Goal: Information Seeking & Learning: Learn about a topic

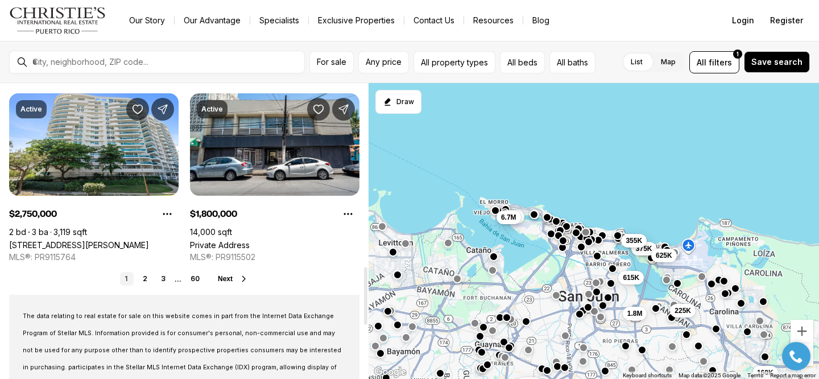
scroll to position [938, 0]
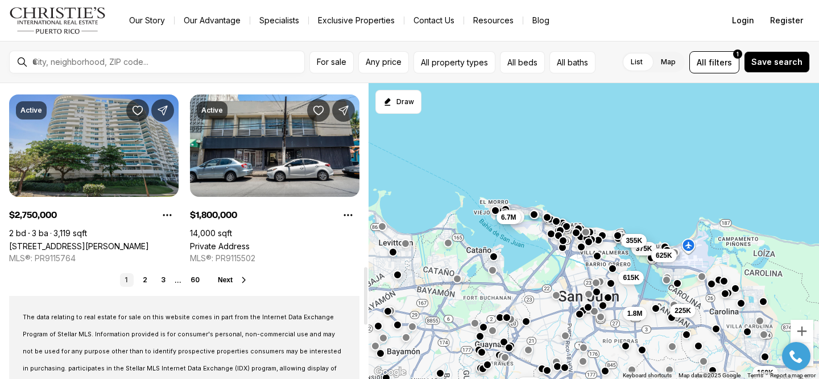
click at [100, 241] on link "[STREET_ADDRESS][PERSON_NAME]" at bounding box center [79, 246] width 140 height 10
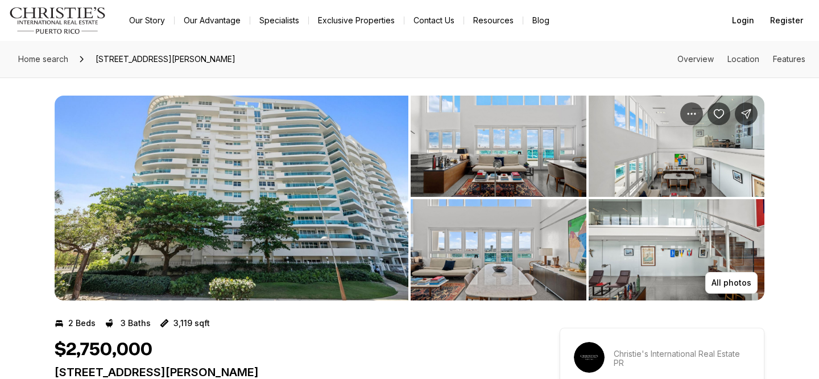
click at [296, 158] on img "View image gallery" at bounding box center [232, 198] width 354 height 205
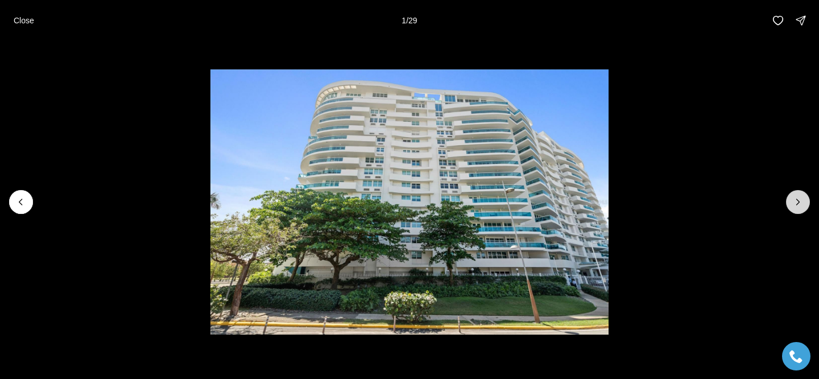
click at [795, 193] on button "Next slide" at bounding box center [798, 202] width 24 height 24
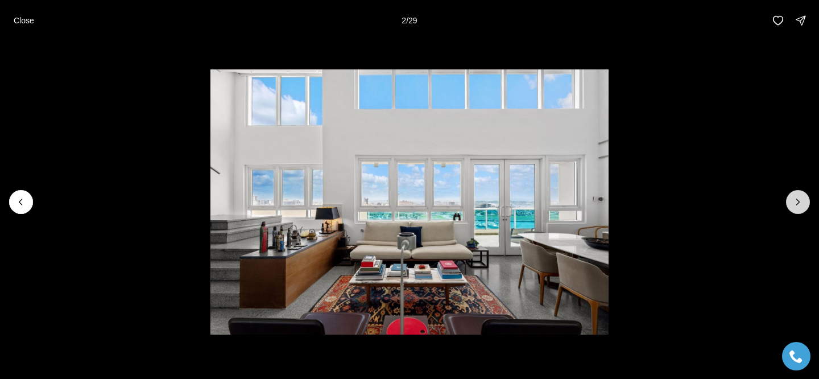
click at [795, 193] on button "Next slide" at bounding box center [798, 202] width 24 height 24
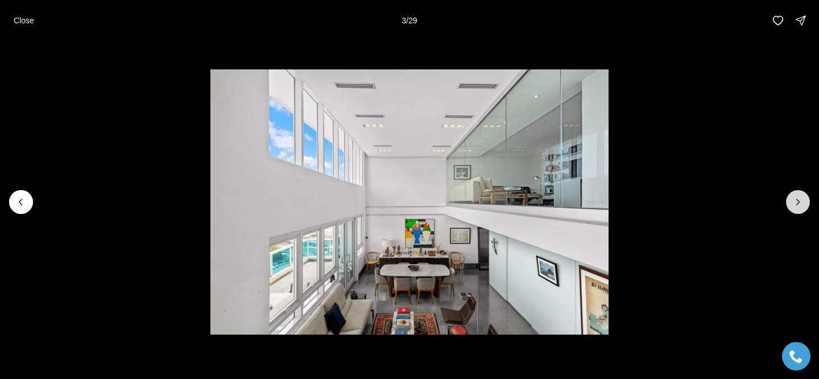
click at [795, 193] on button "Next slide" at bounding box center [798, 202] width 24 height 24
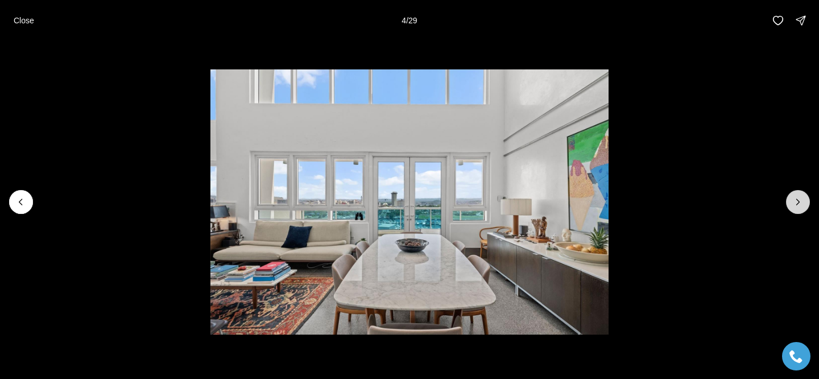
click at [795, 193] on button "Next slide" at bounding box center [798, 202] width 24 height 24
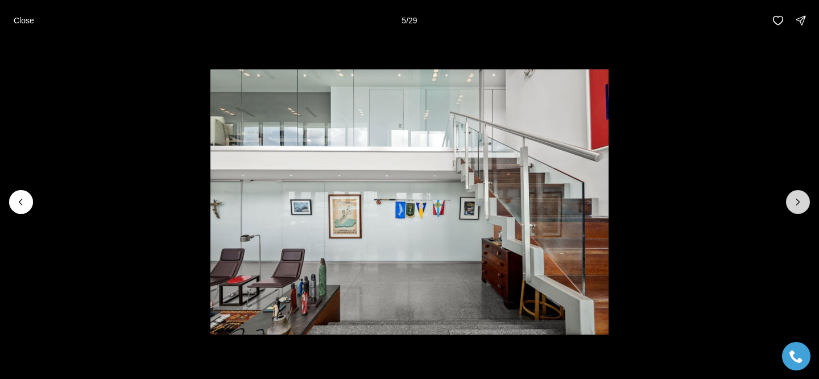
click at [795, 193] on button "Next slide" at bounding box center [798, 202] width 24 height 24
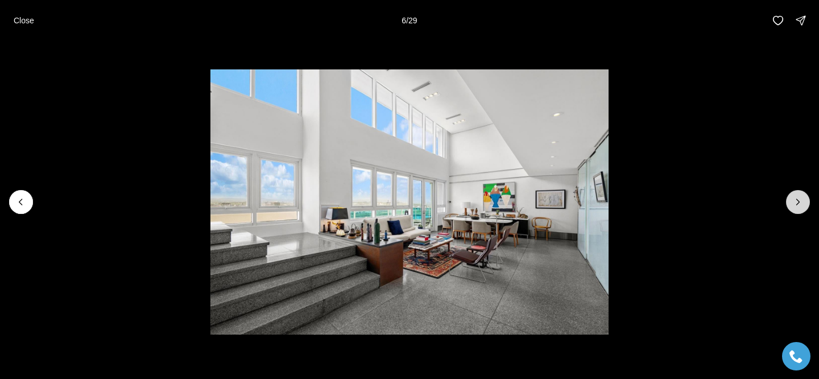
click at [795, 193] on button "Next slide" at bounding box center [798, 202] width 24 height 24
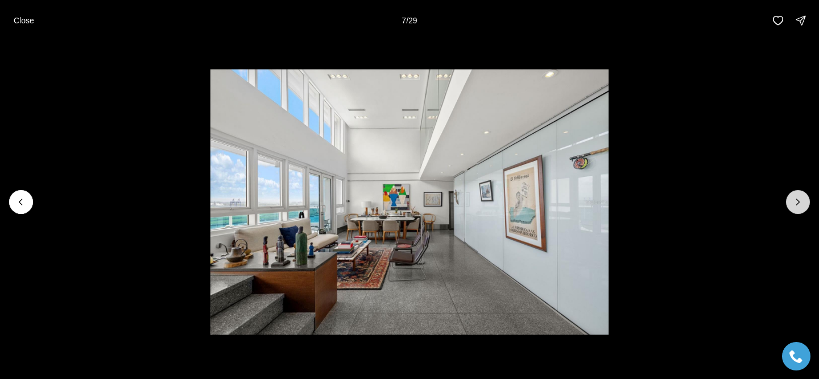
click at [795, 193] on button "Next slide" at bounding box center [798, 202] width 24 height 24
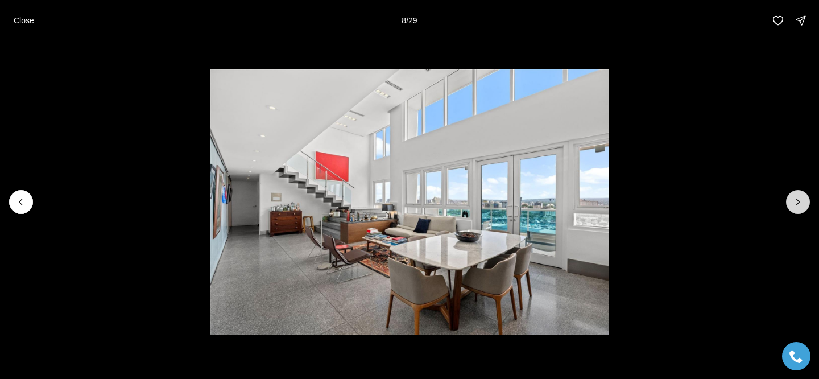
click at [795, 193] on button "Next slide" at bounding box center [798, 202] width 24 height 24
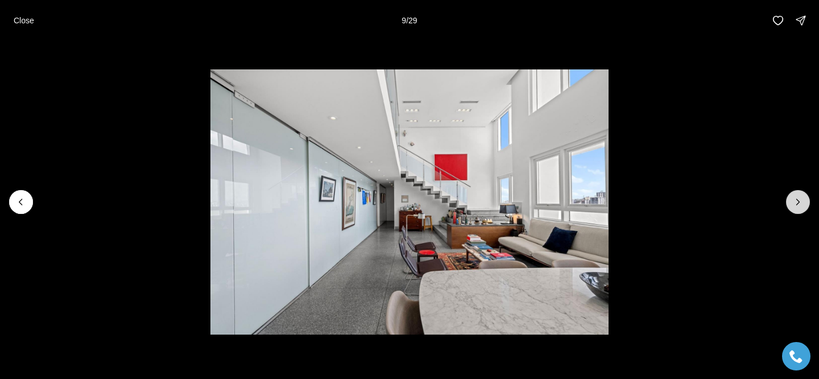
click at [795, 193] on button "Next slide" at bounding box center [798, 202] width 24 height 24
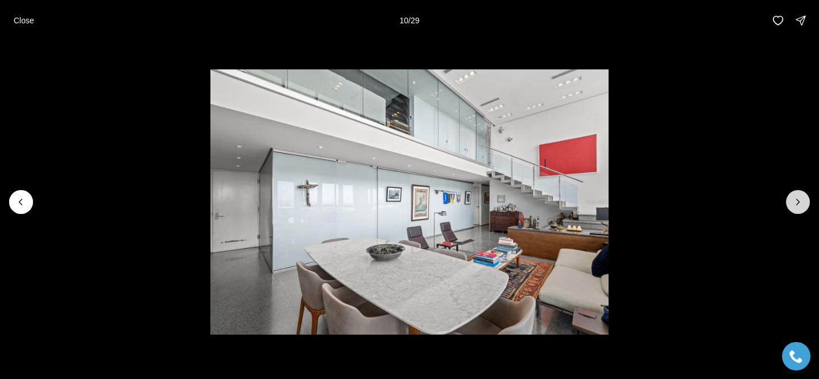
click at [795, 193] on button "Next slide" at bounding box center [798, 202] width 24 height 24
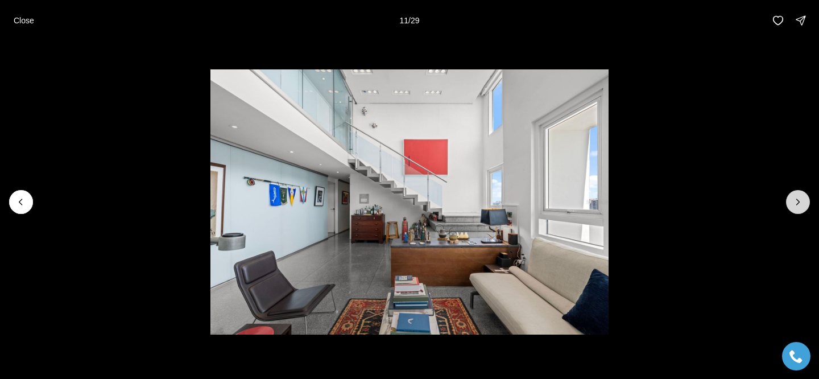
click at [795, 193] on button "Next slide" at bounding box center [798, 202] width 24 height 24
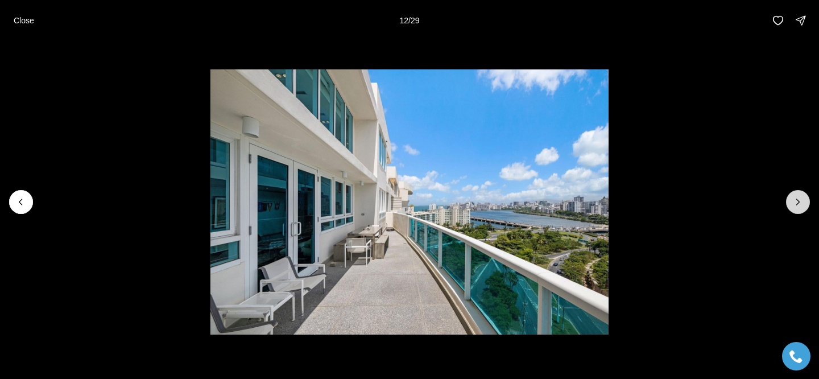
click at [795, 193] on button "Next slide" at bounding box center [798, 202] width 24 height 24
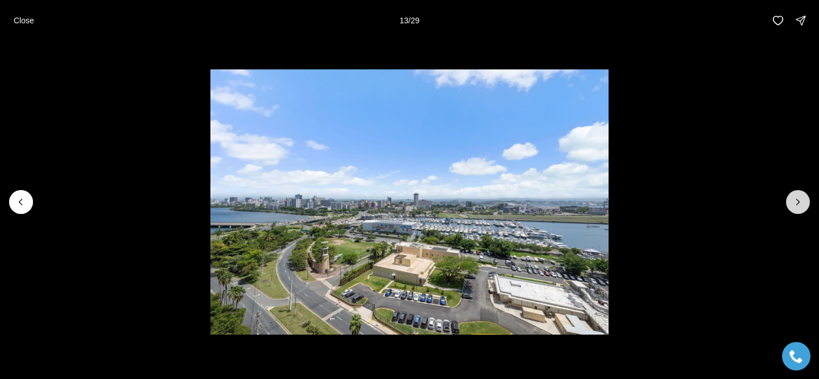
click at [795, 193] on button "Next slide" at bounding box center [798, 202] width 24 height 24
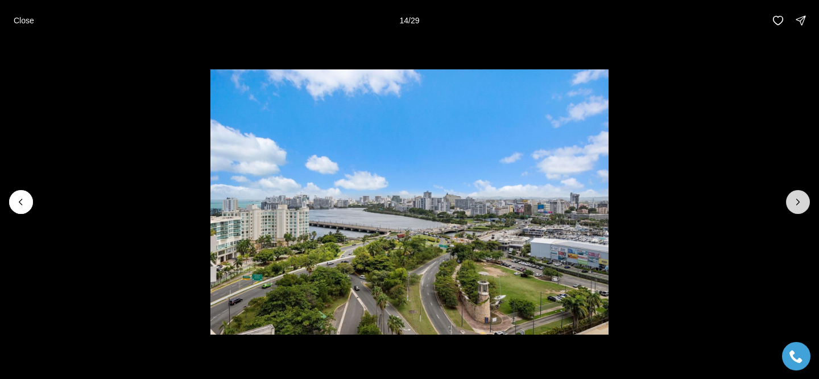
click at [795, 193] on button "Next slide" at bounding box center [798, 202] width 24 height 24
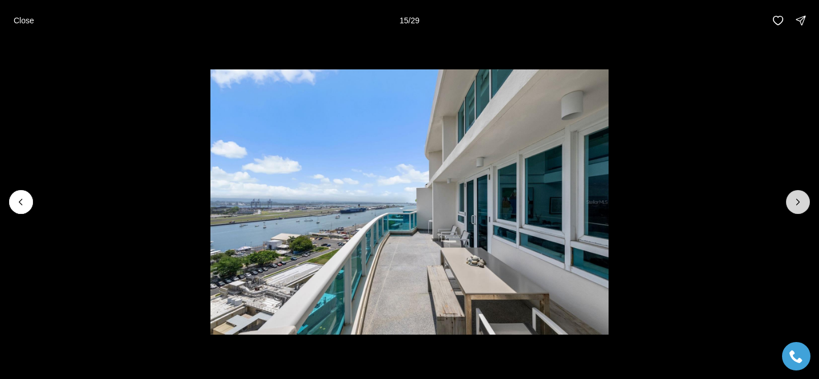
click at [795, 193] on button "Next slide" at bounding box center [798, 202] width 24 height 24
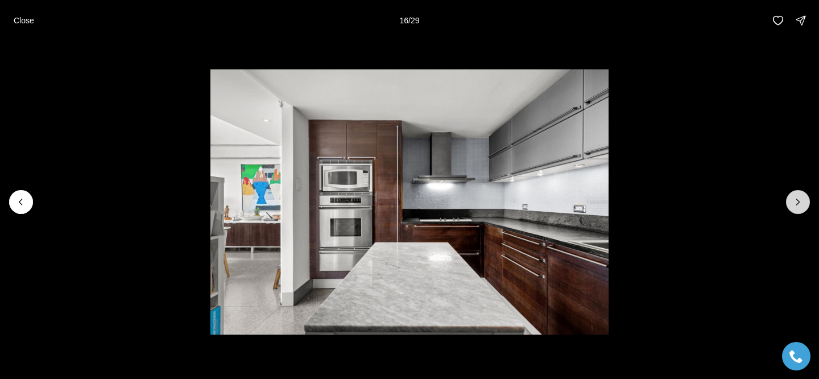
click at [795, 193] on button "Next slide" at bounding box center [798, 202] width 24 height 24
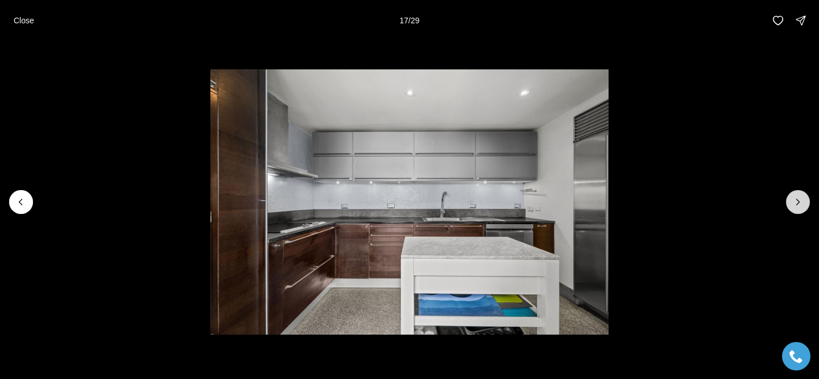
click at [795, 193] on button "Next slide" at bounding box center [798, 202] width 24 height 24
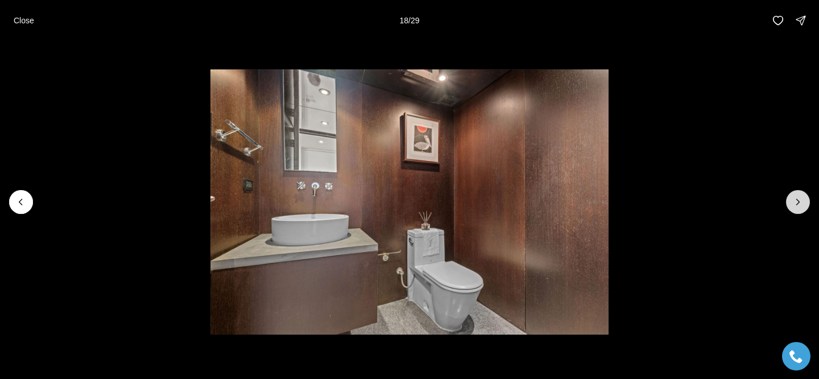
click at [795, 193] on button "Next slide" at bounding box center [798, 202] width 24 height 24
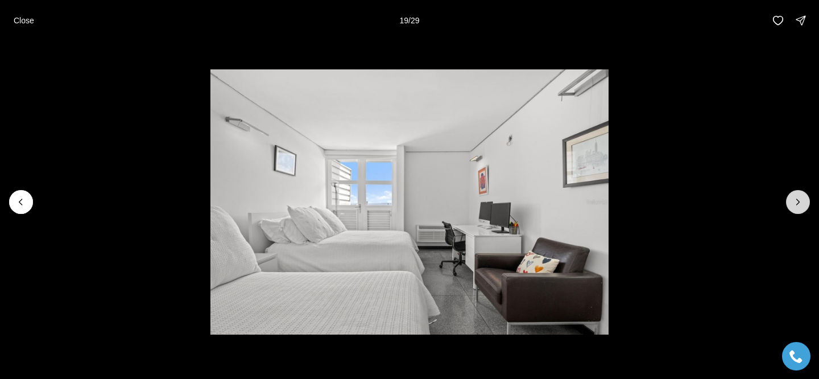
click at [795, 193] on button "Next slide" at bounding box center [798, 202] width 24 height 24
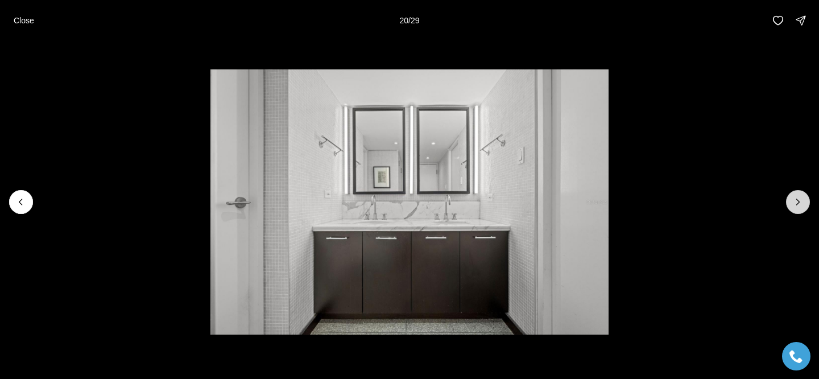
click at [795, 193] on button "Next slide" at bounding box center [798, 202] width 24 height 24
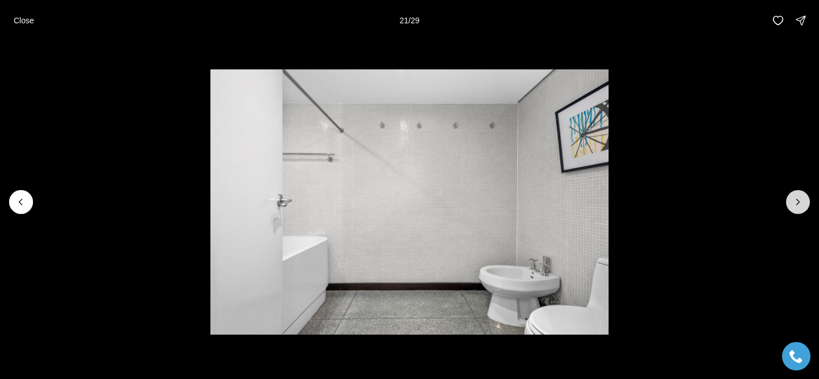
click at [795, 193] on button "Next slide" at bounding box center [798, 202] width 24 height 24
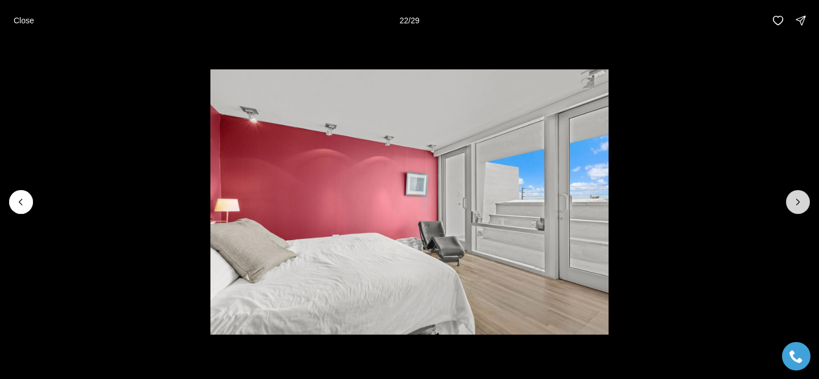
click at [795, 193] on button "Next slide" at bounding box center [798, 202] width 24 height 24
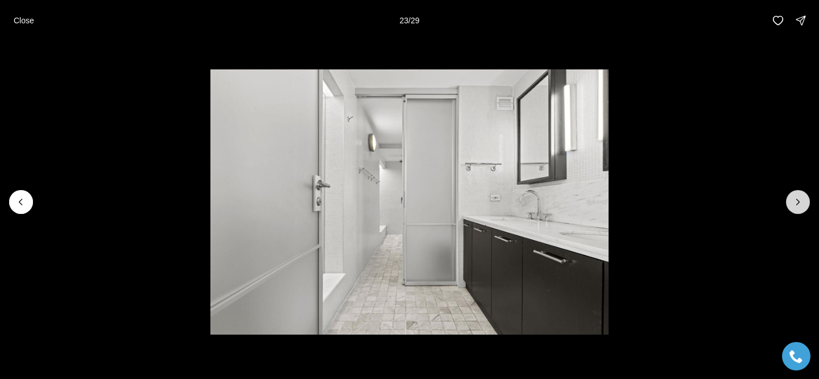
click at [795, 193] on button "Next slide" at bounding box center [798, 202] width 24 height 24
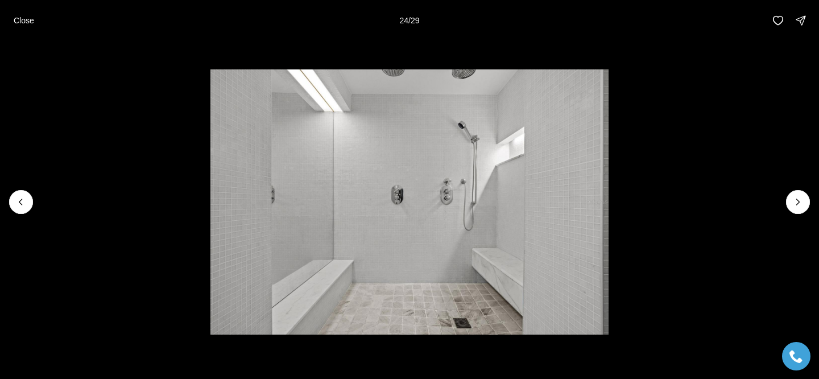
click at [25, 214] on li "24 of 29" at bounding box center [409, 202] width 819 height 322
click at [18, 203] on icon "Previous slide" at bounding box center [20, 201] width 11 height 11
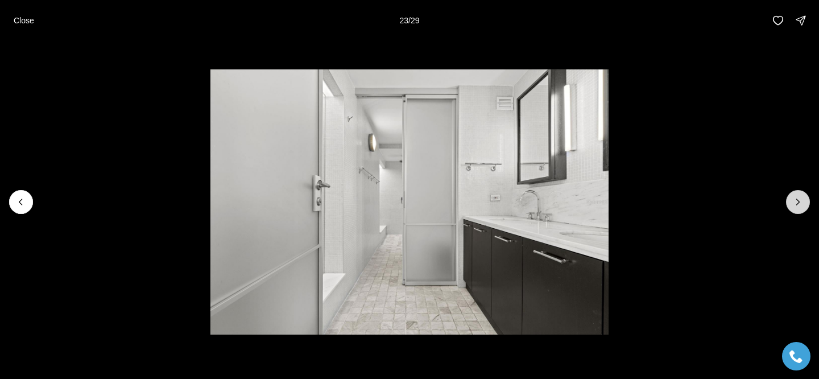
click at [800, 200] on icon "Next slide" at bounding box center [798, 201] width 11 height 11
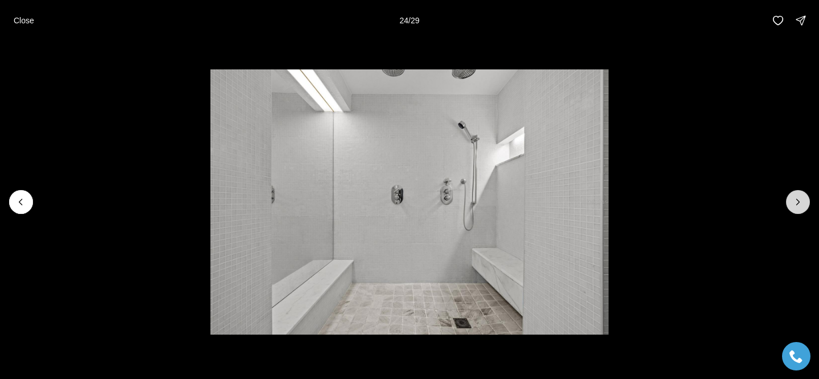
click at [800, 200] on icon "Next slide" at bounding box center [798, 201] width 11 height 11
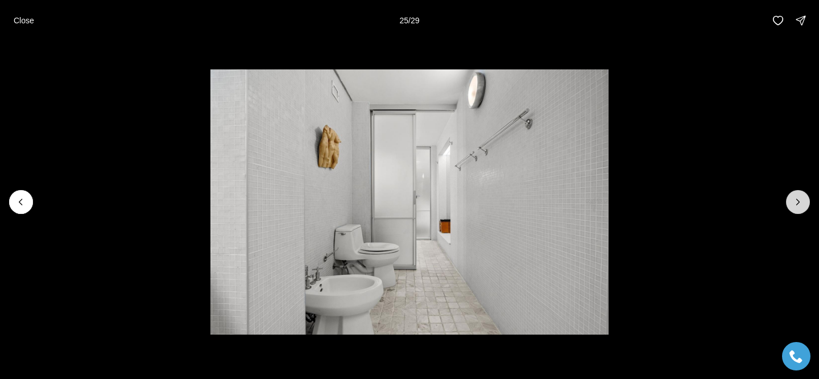
click at [800, 200] on icon "Next slide" at bounding box center [798, 201] width 11 height 11
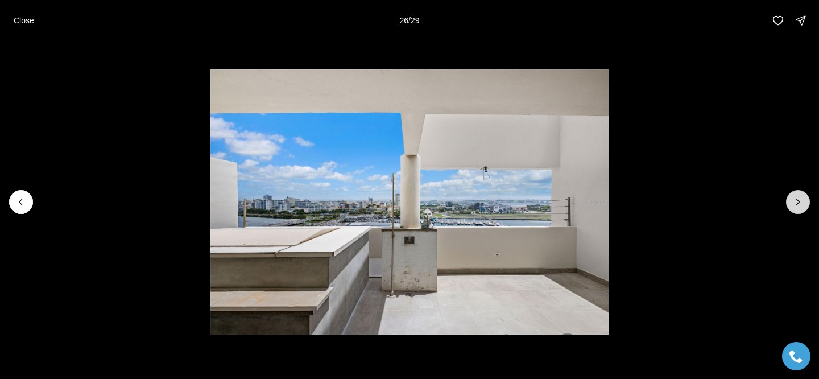
click at [800, 200] on icon "Next slide" at bounding box center [798, 201] width 11 height 11
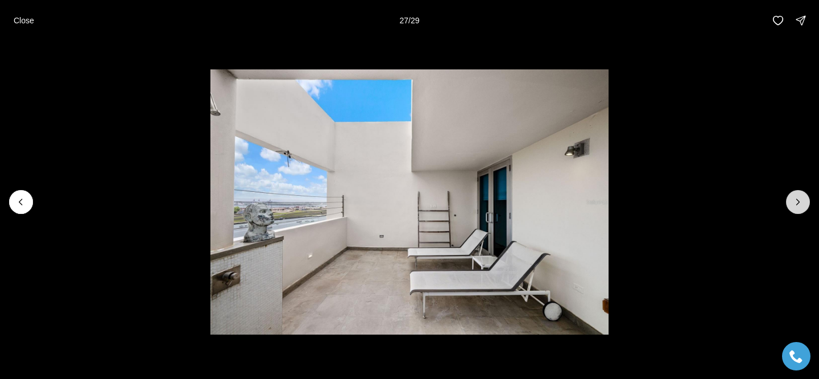
click at [803, 203] on icon "Next slide" at bounding box center [798, 201] width 11 height 11
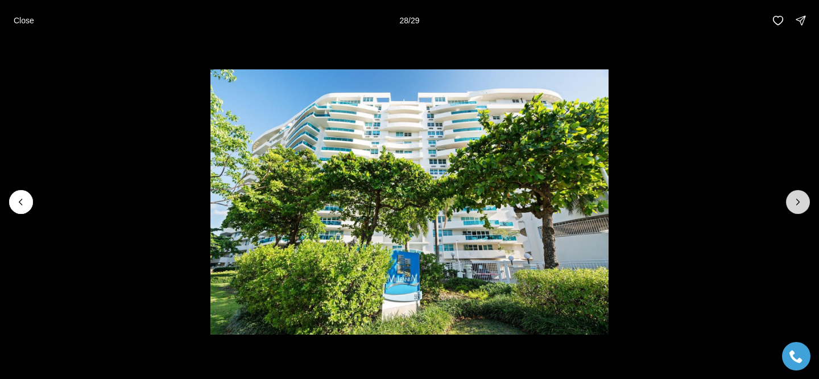
click at [803, 203] on icon "Next slide" at bounding box center [798, 201] width 11 height 11
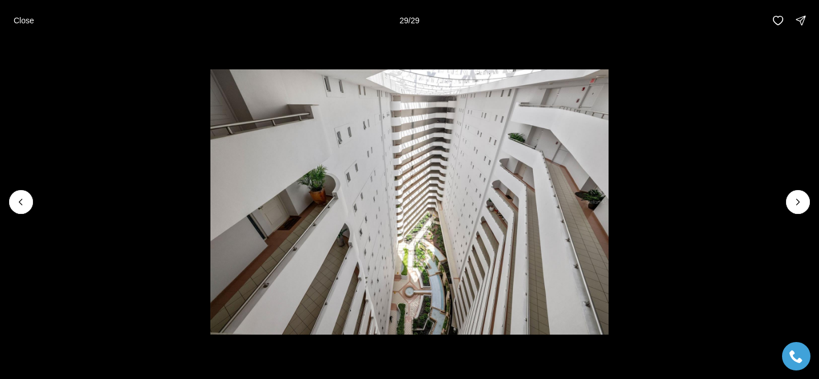
click at [803, 204] on div at bounding box center [798, 202] width 24 height 24
click at [15, 205] on icon "Previous slide" at bounding box center [20, 201] width 11 height 11
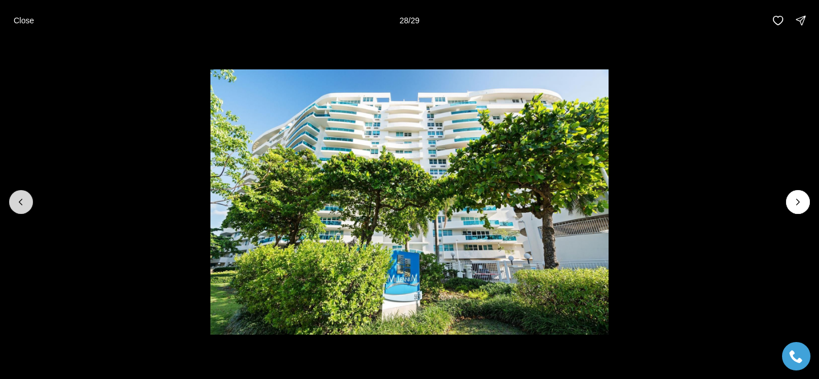
click at [29, 194] on button "Previous slide" at bounding box center [21, 202] width 24 height 24
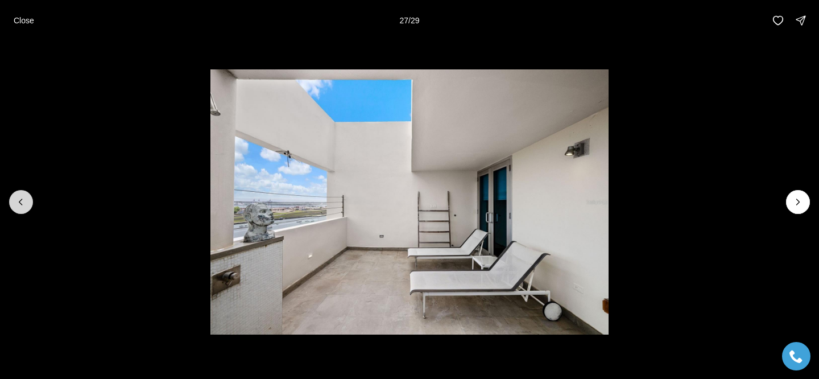
click at [29, 194] on button "Previous slide" at bounding box center [21, 202] width 24 height 24
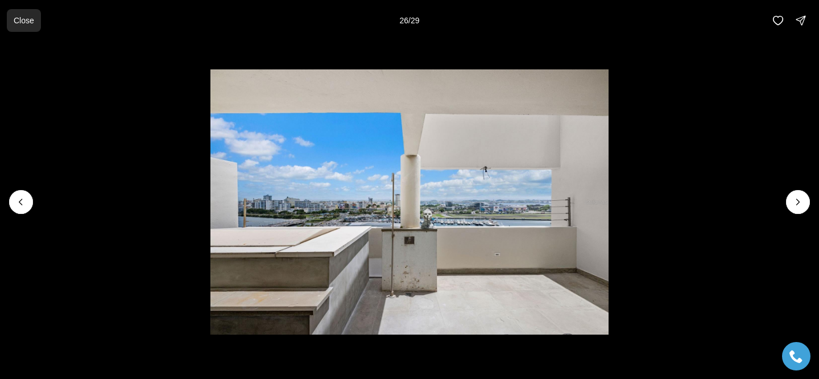
click at [18, 14] on button "Close" at bounding box center [24, 20] width 34 height 23
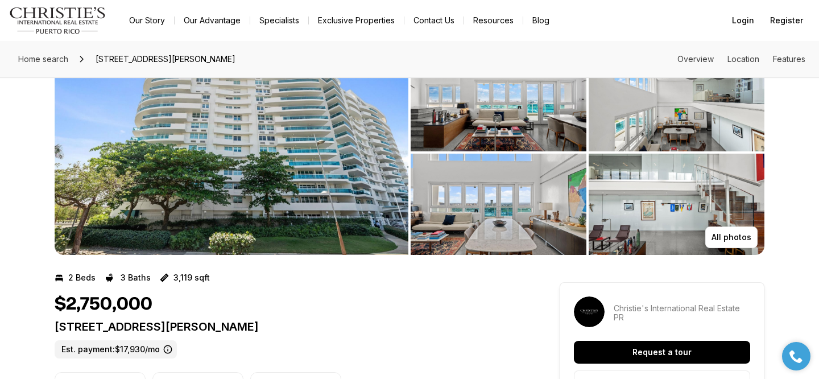
scroll to position [46, 0]
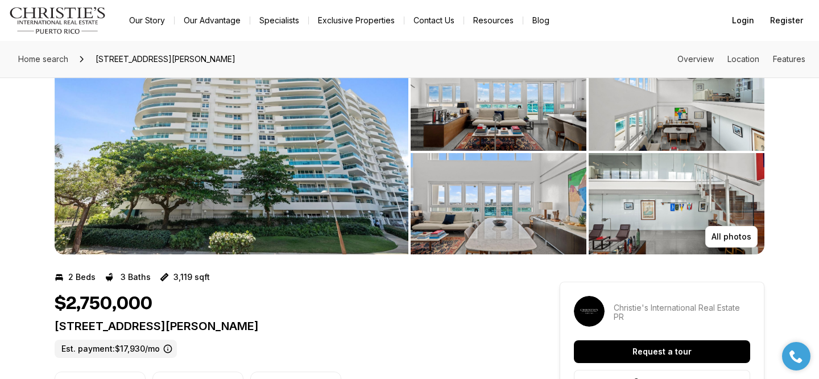
click at [262, 159] on img "View image gallery" at bounding box center [232, 151] width 354 height 205
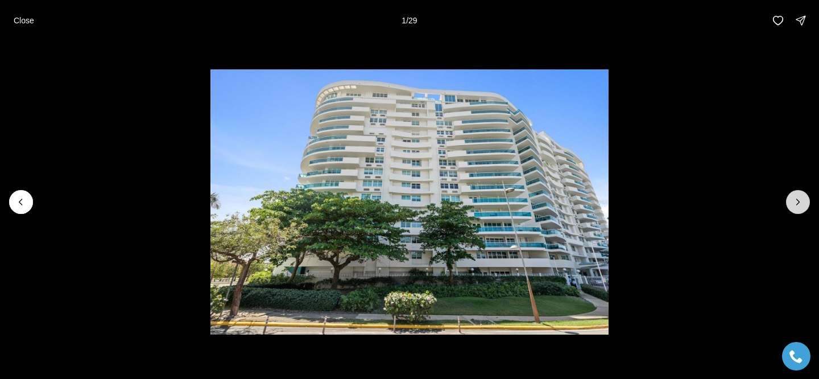
click at [788, 202] on button "Next slide" at bounding box center [798, 202] width 24 height 24
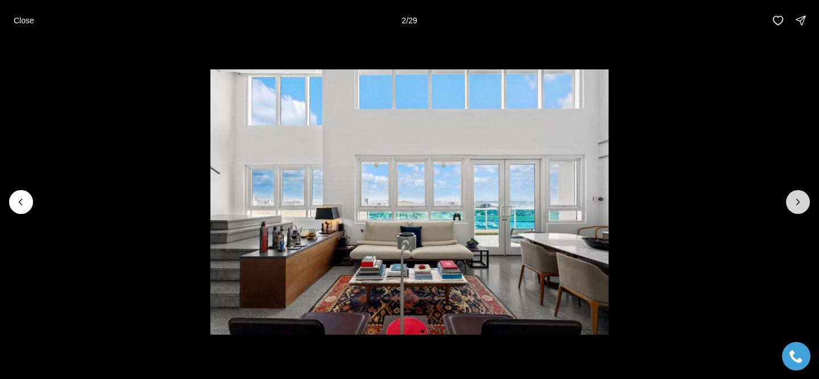
click at [788, 202] on button "Next slide" at bounding box center [798, 202] width 24 height 24
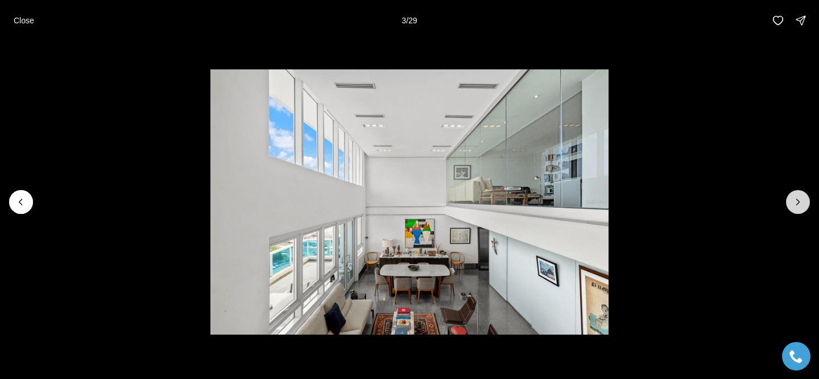
click at [788, 202] on button "Next slide" at bounding box center [798, 202] width 24 height 24
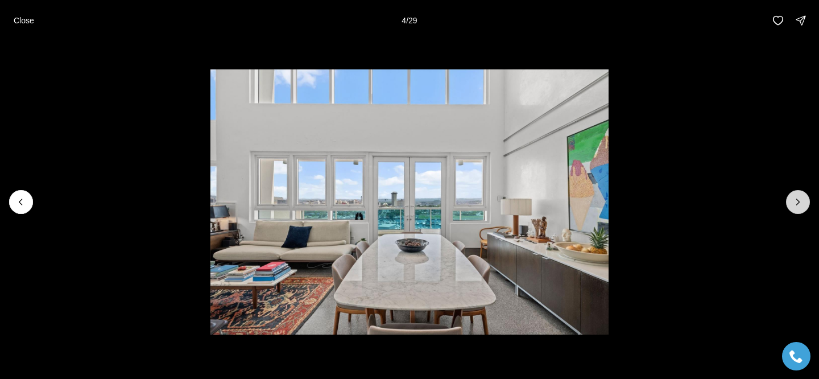
click at [788, 202] on button "Next slide" at bounding box center [798, 202] width 24 height 24
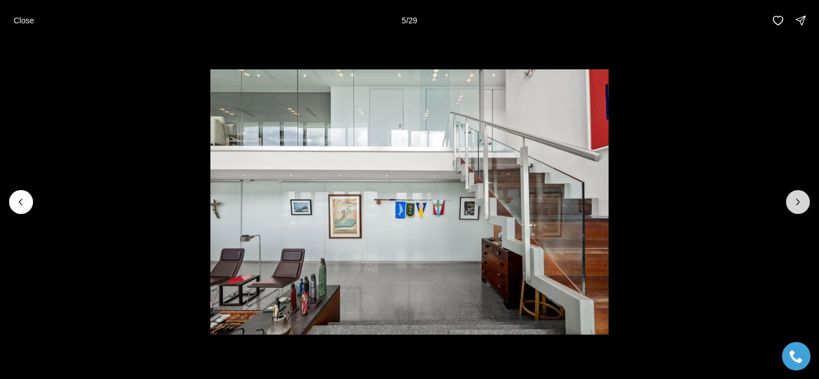
click at [788, 201] on button "Next slide" at bounding box center [798, 202] width 24 height 24
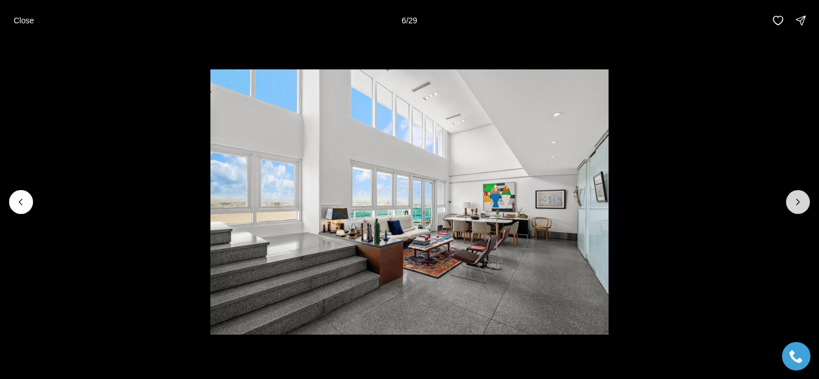
click at [788, 201] on button "Next slide" at bounding box center [798, 202] width 24 height 24
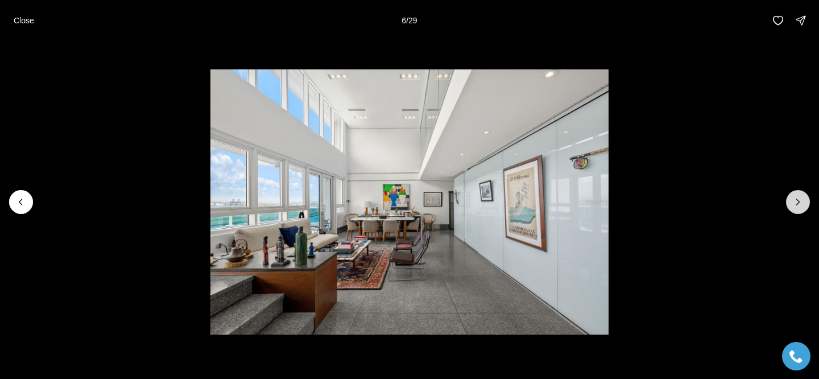
click at [788, 201] on button "Next slide" at bounding box center [798, 202] width 24 height 24
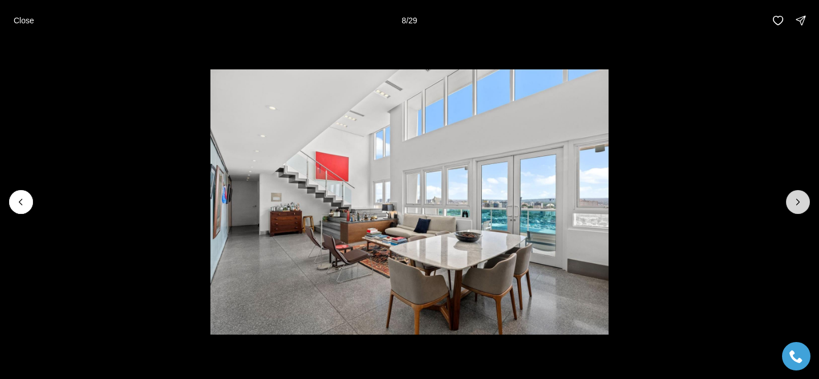
click at [788, 201] on button "Next slide" at bounding box center [798, 202] width 24 height 24
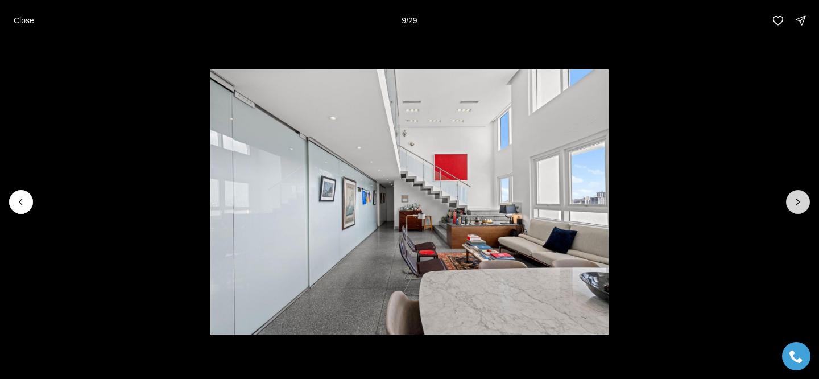
click at [788, 201] on button "Next slide" at bounding box center [798, 202] width 24 height 24
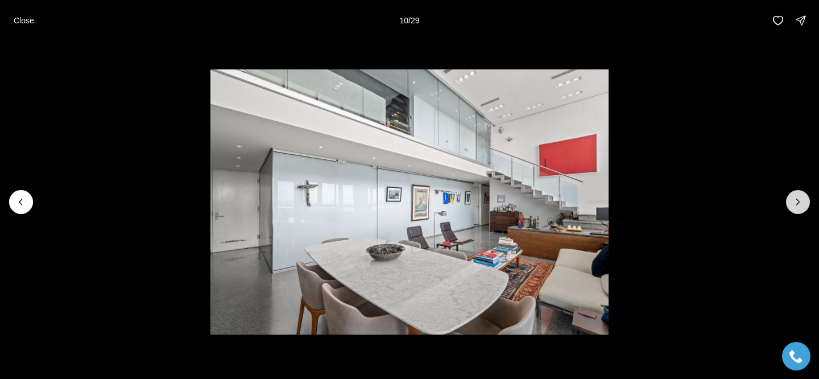
click at [788, 201] on button "Next slide" at bounding box center [798, 202] width 24 height 24
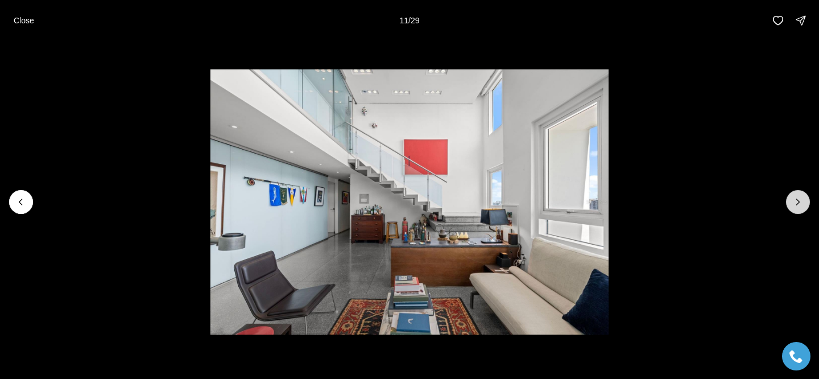
click at [788, 201] on button "Next slide" at bounding box center [798, 202] width 24 height 24
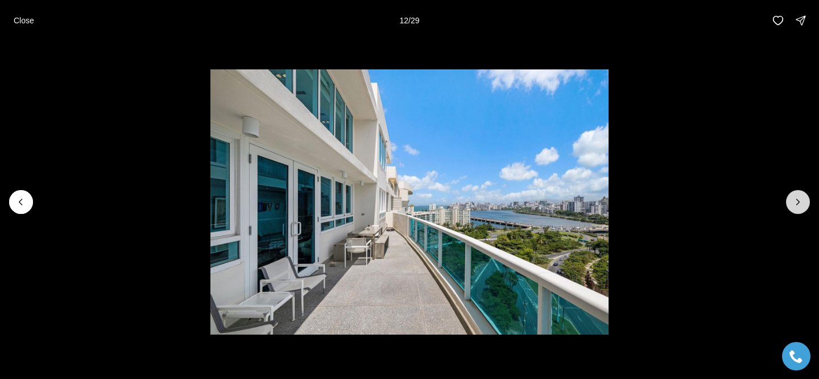
click at [788, 201] on button "Next slide" at bounding box center [798, 202] width 24 height 24
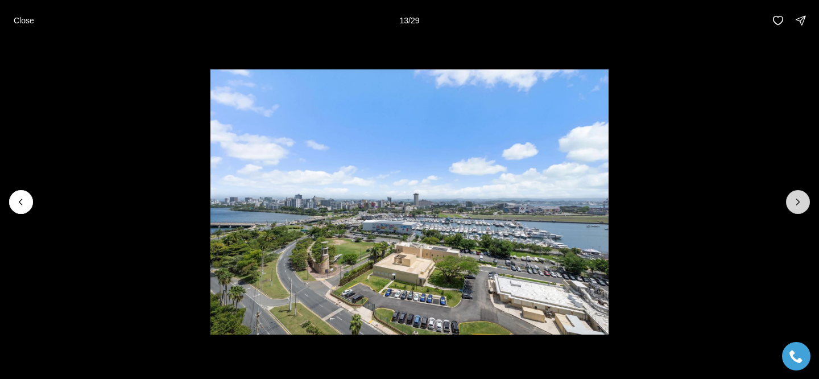
click at [788, 201] on button "Next slide" at bounding box center [798, 202] width 24 height 24
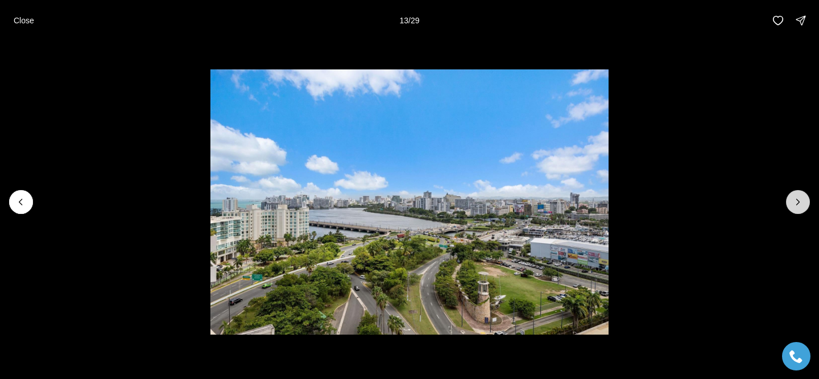
click at [788, 201] on button "Next slide" at bounding box center [798, 202] width 24 height 24
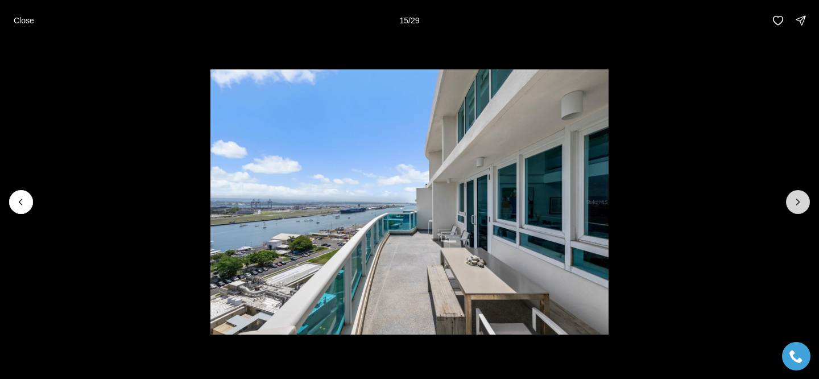
click at [788, 201] on button "Next slide" at bounding box center [798, 202] width 24 height 24
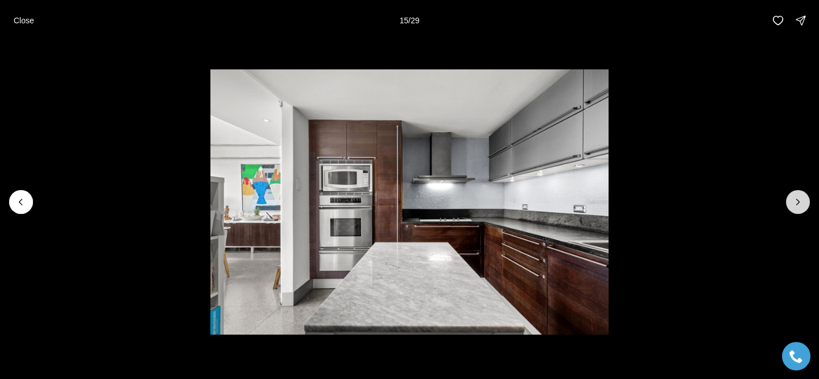
click at [788, 201] on button "Next slide" at bounding box center [798, 202] width 24 height 24
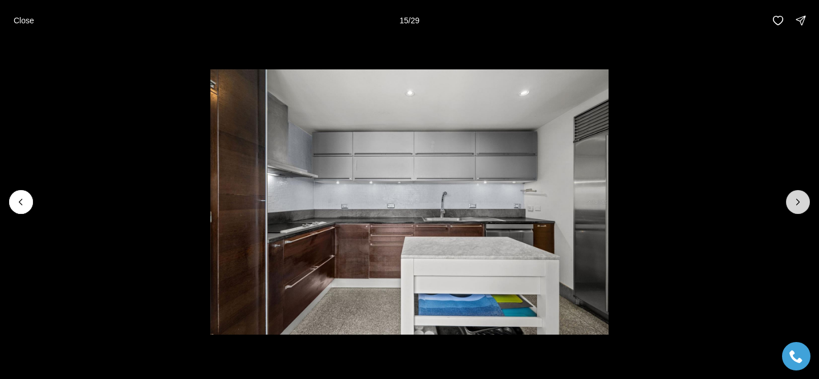
click at [788, 201] on button "Next slide" at bounding box center [798, 202] width 24 height 24
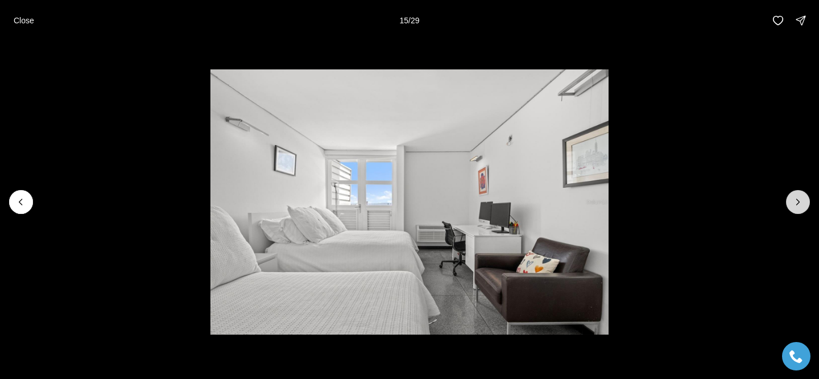
click at [788, 201] on button "Next slide" at bounding box center [798, 202] width 24 height 24
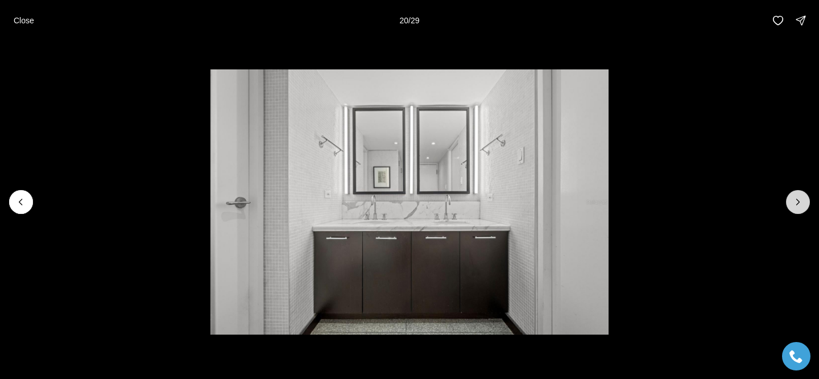
click at [788, 201] on button "Next slide" at bounding box center [798, 202] width 24 height 24
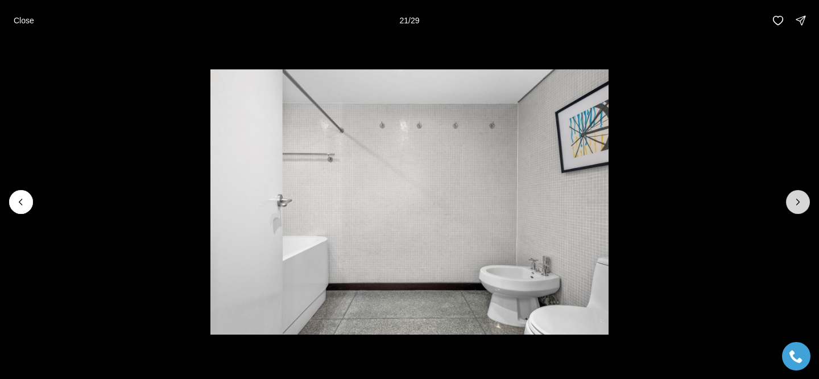
click at [788, 201] on button "Next slide" at bounding box center [798, 202] width 24 height 24
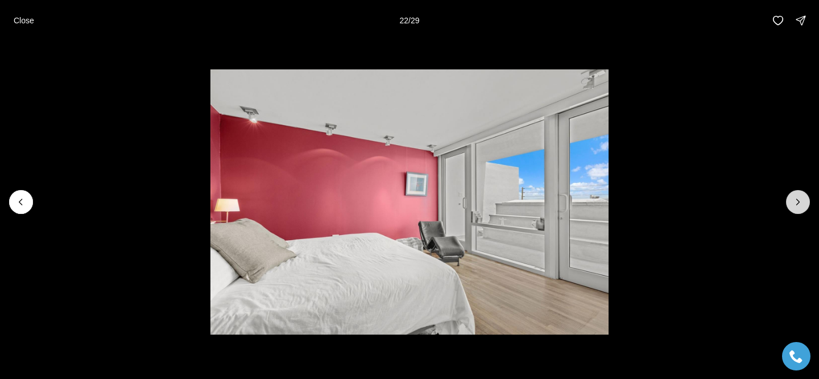
click at [787, 201] on button "Next slide" at bounding box center [798, 202] width 24 height 24
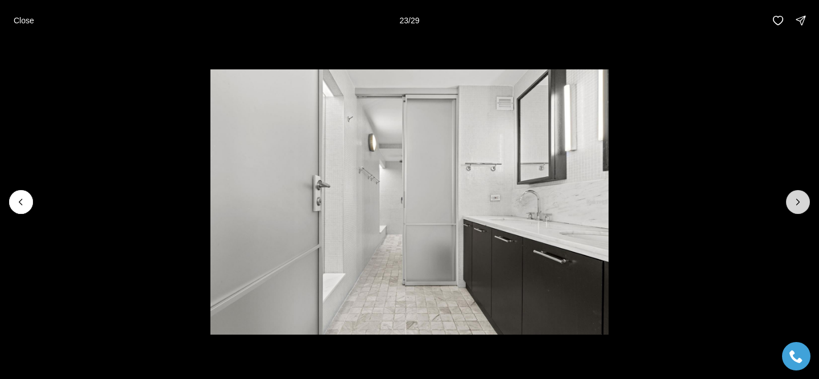
click at [787, 201] on button "Next slide" at bounding box center [798, 202] width 24 height 24
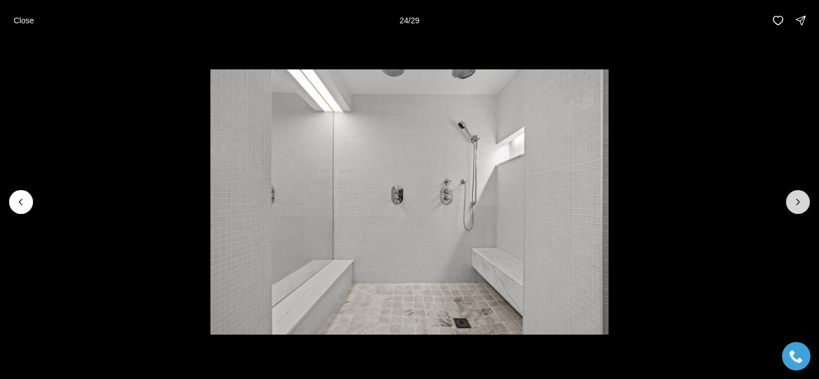
click at [787, 201] on button "Next slide" at bounding box center [798, 202] width 24 height 24
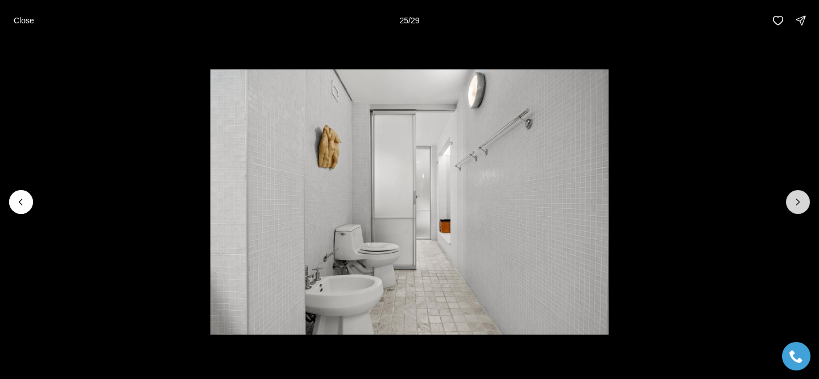
click at [787, 201] on button "Next slide" at bounding box center [798, 202] width 24 height 24
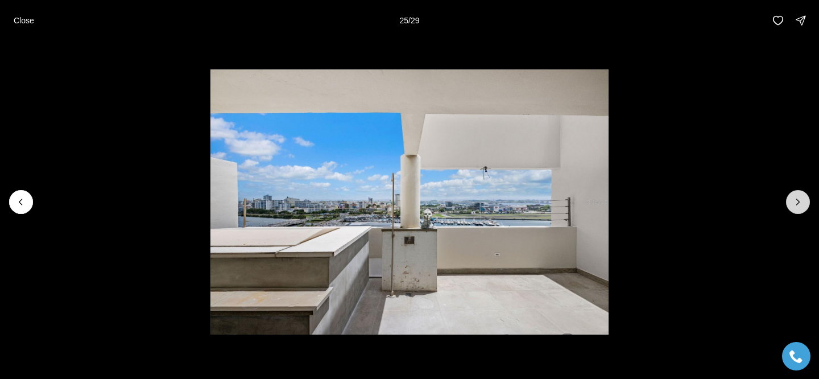
click at [787, 201] on button "Next slide" at bounding box center [798, 202] width 24 height 24
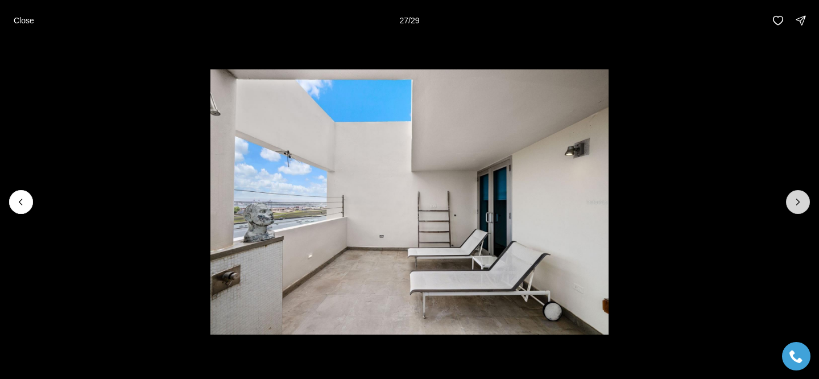
click at [787, 201] on button "Next slide" at bounding box center [798, 202] width 24 height 24
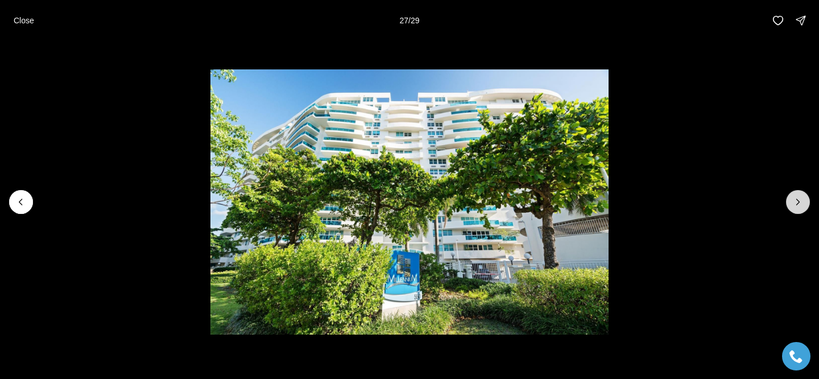
click at [787, 201] on button "Next slide" at bounding box center [798, 202] width 24 height 24
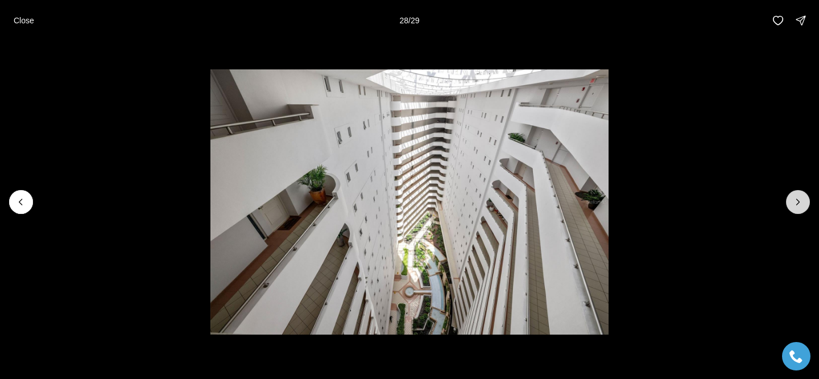
click at [787, 201] on div at bounding box center [798, 202] width 24 height 24
click at [26, 17] on p "Close" at bounding box center [24, 20] width 20 height 9
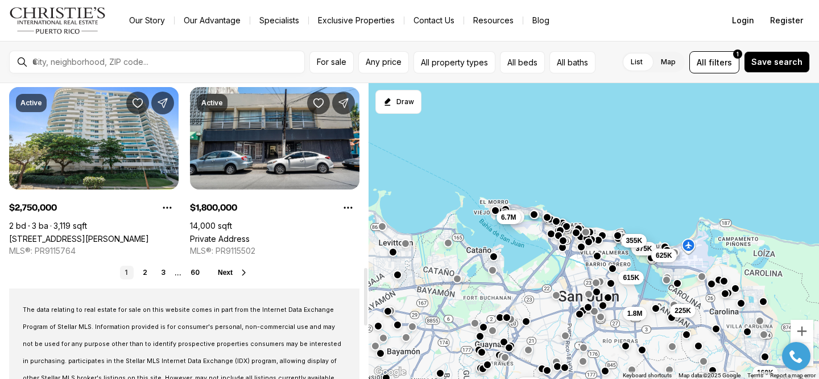
scroll to position [946, 0]
click at [147, 271] on link "2" at bounding box center [145, 272] width 14 height 14
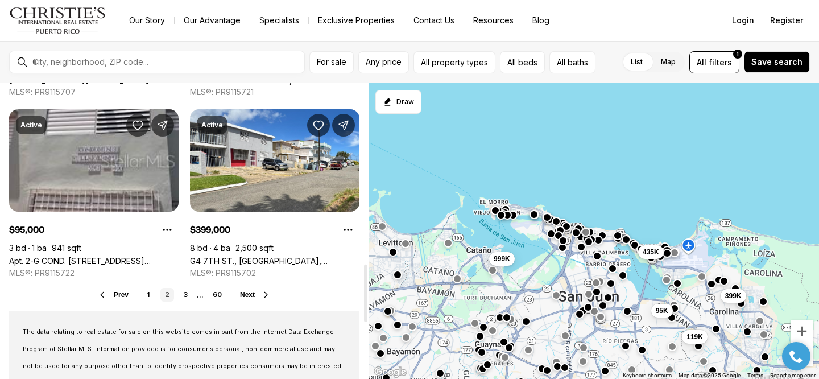
scroll to position [924, 0]
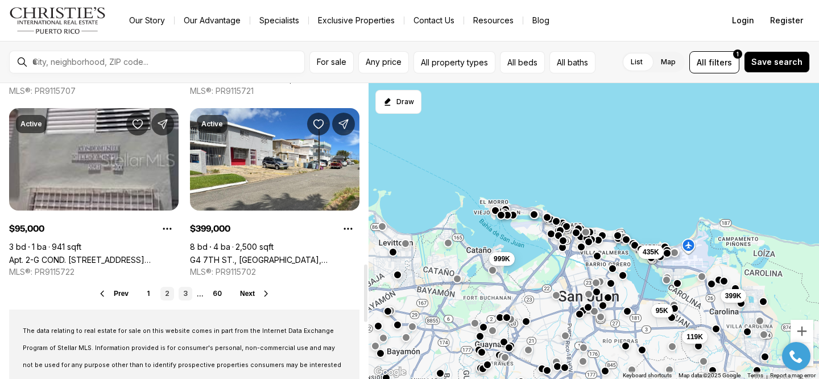
click at [188, 294] on link "3" at bounding box center [186, 294] width 14 height 14
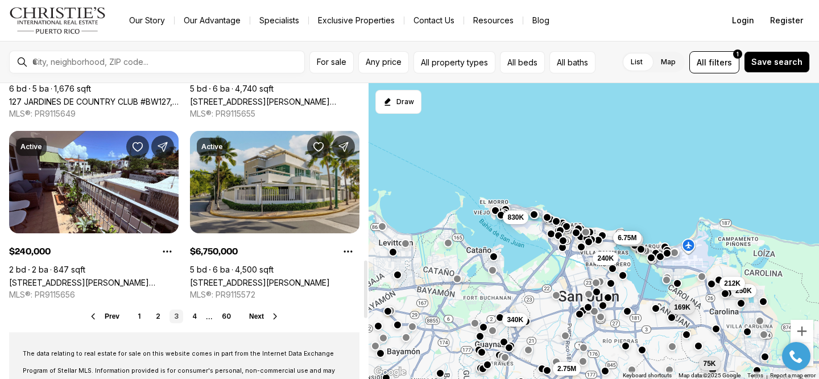
scroll to position [903, 0]
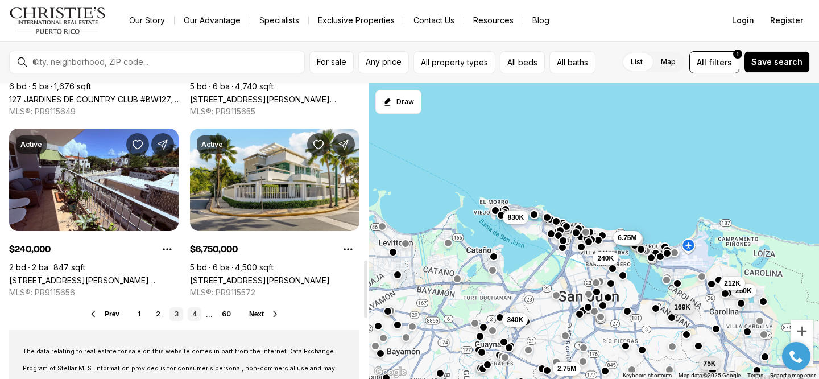
click at [195, 316] on link "4" at bounding box center [195, 314] width 14 height 14
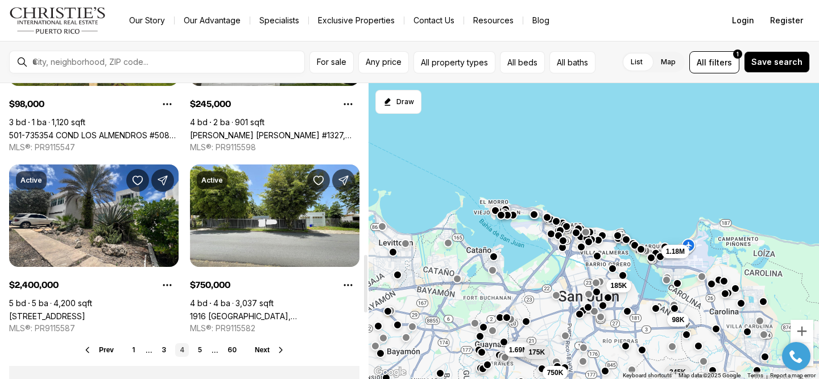
scroll to position [883, 0]
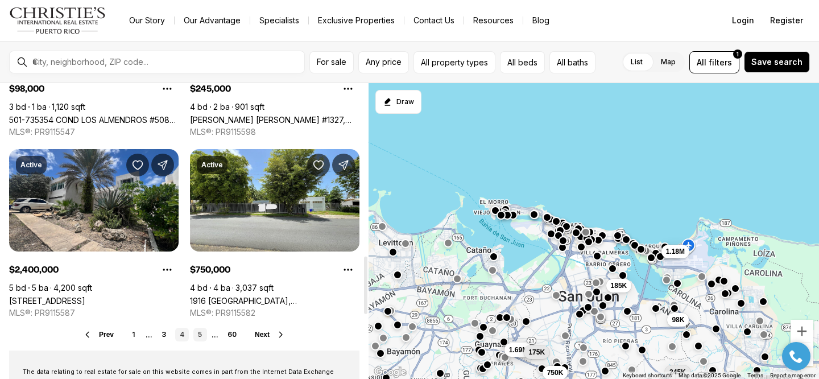
click at [196, 336] on link "5" at bounding box center [200, 335] width 14 height 14
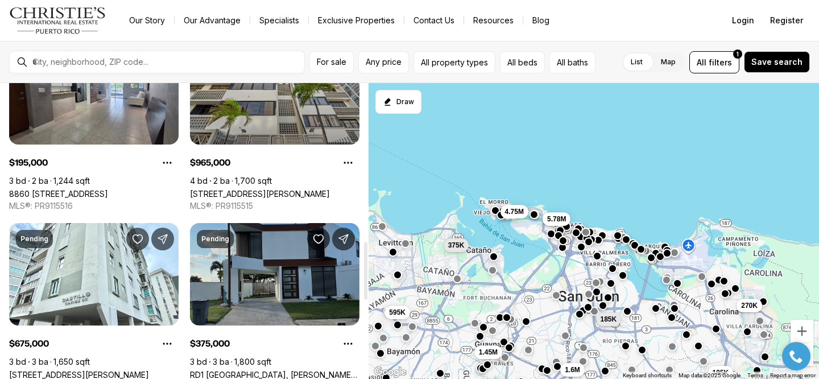
scroll to position [861, 0]
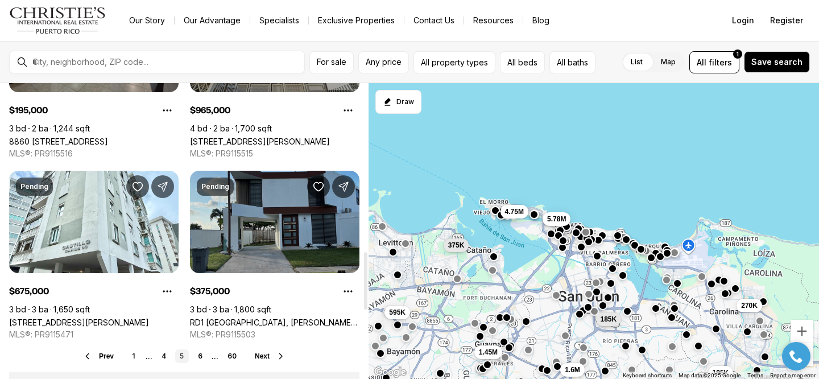
click at [259, 317] on link "RD1 URB MARINA BAHIA, CATANO PR, 00962" at bounding box center [275, 322] width 170 height 10
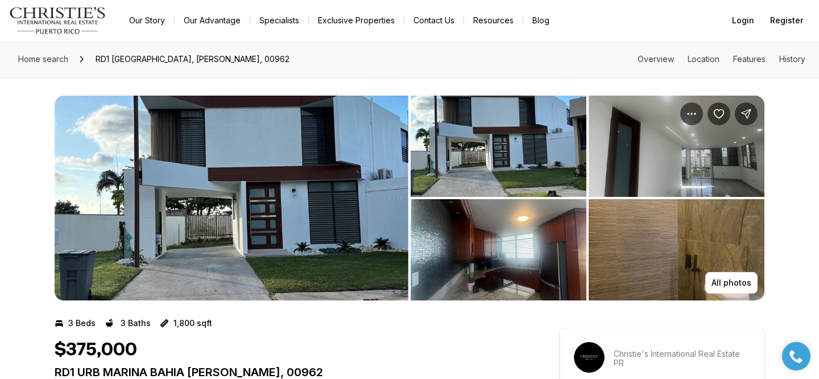
click at [270, 236] on img "View image gallery" at bounding box center [232, 198] width 354 height 205
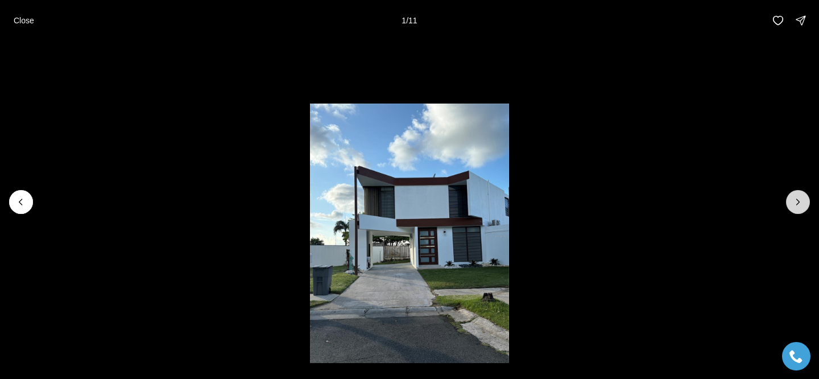
click at [795, 198] on icon "Next slide" at bounding box center [798, 201] width 11 height 11
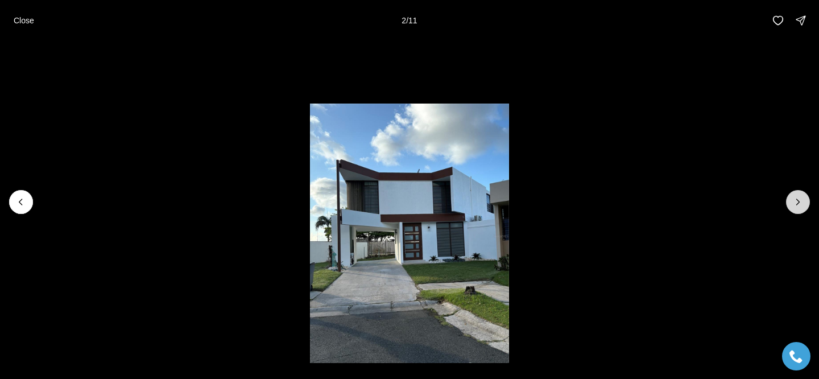
click at [795, 198] on icon "Next slide" at bounding box center [798, 201] width 11 height 11
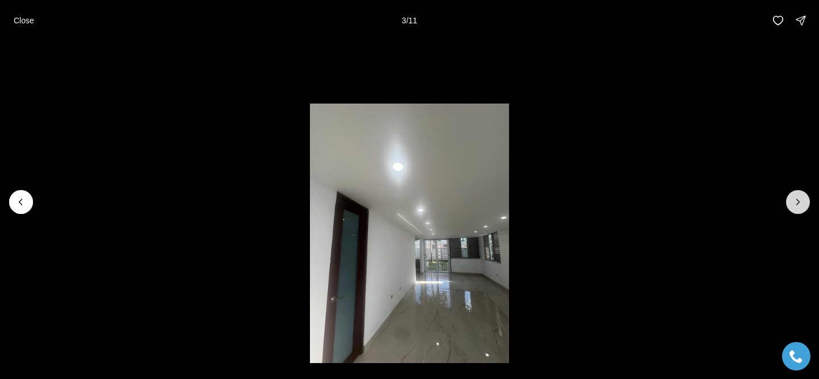
click at [795, 198] on icon "Next slide" at bounding box center [798, 201] width 11 height 11
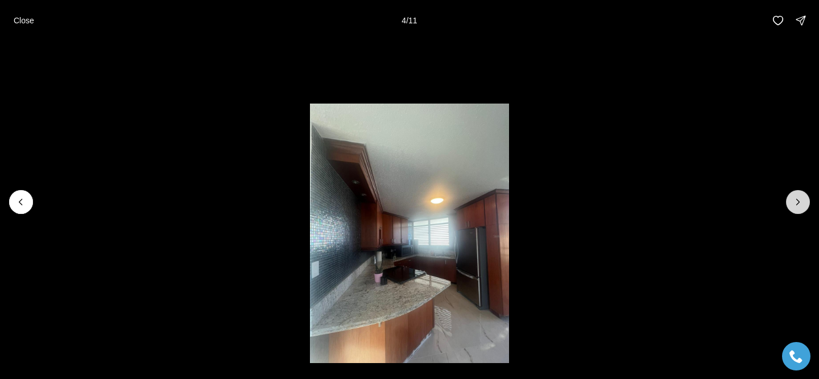
click at [795, 197] on icon "Next slide" at bounding box center [798, 201] width 11 height 11
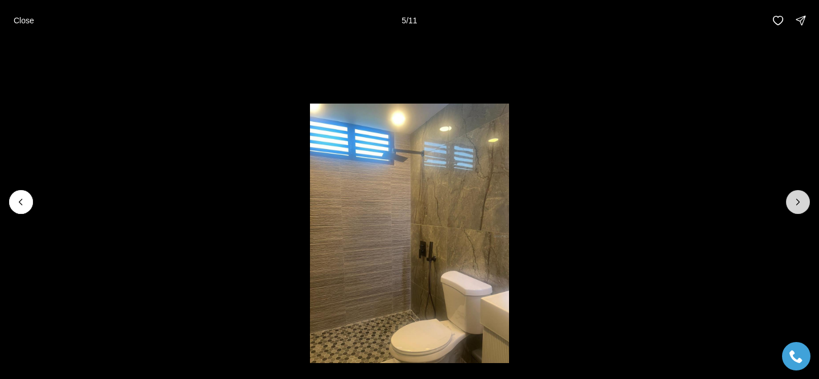
click at [795, 197] on icon "Next slide" at bounding box center [798, 201] width 11 height 11
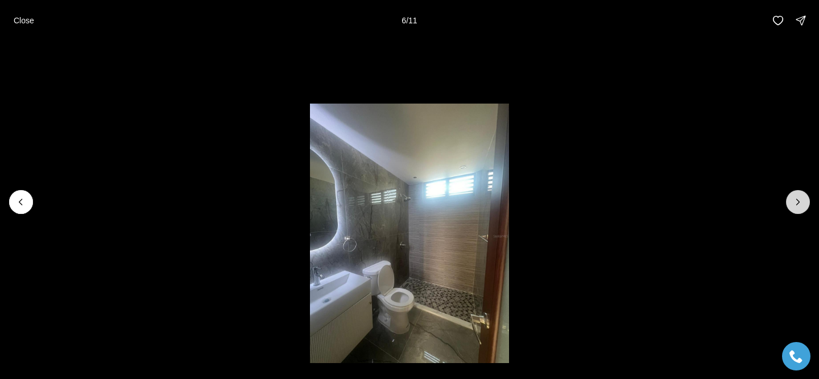
click at [795, 197] on icon "Next slide" at bounding box center [798, 201] width 11 height 11
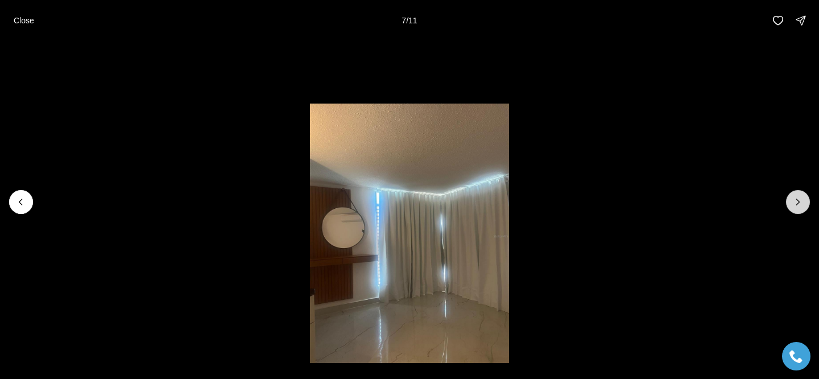
click at [795, 197] on icon "Next slide" at bounding box center [798, 201] width 11 height 11
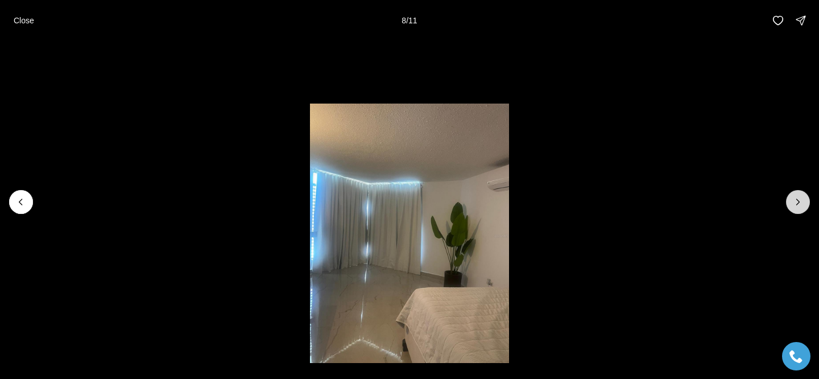
click at [795, 197] on icon "Next slide" at bounding box center [798, 201] width 11 height 11
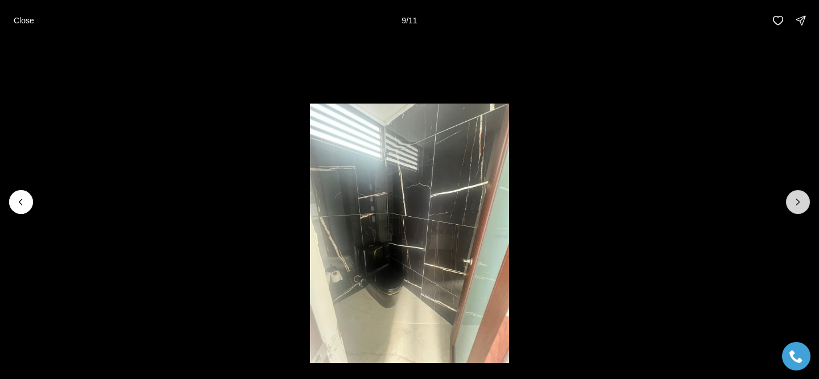
click at [795, 197] on icon "Next slide" at bounding box center [798, 201] width 11 height 11
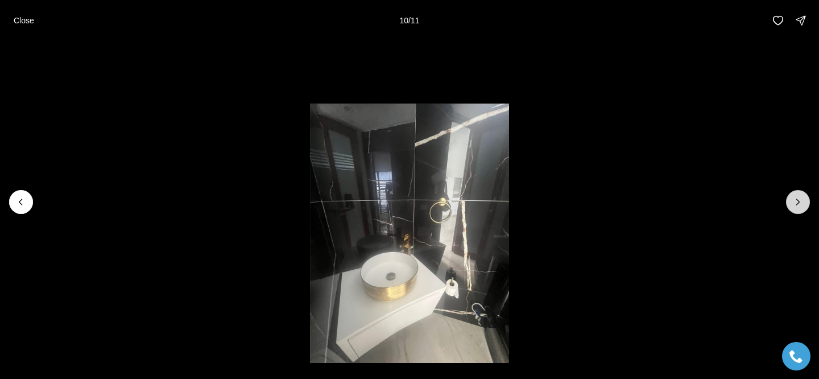
click at [795, 197] on icon "Next slide" at bounding box center [798, 201] width 11 height 11
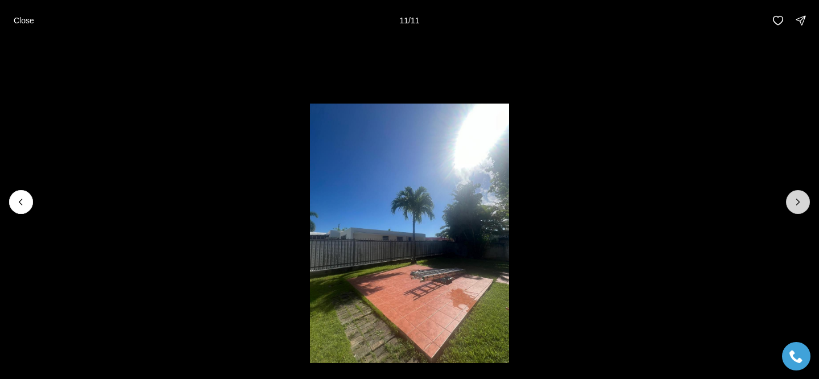
click at [795, 197] on div at bounding box center [798, 202] width 24 height 24
click at [796, 208] on div at bounding box center [798, 202] width 24 height 24
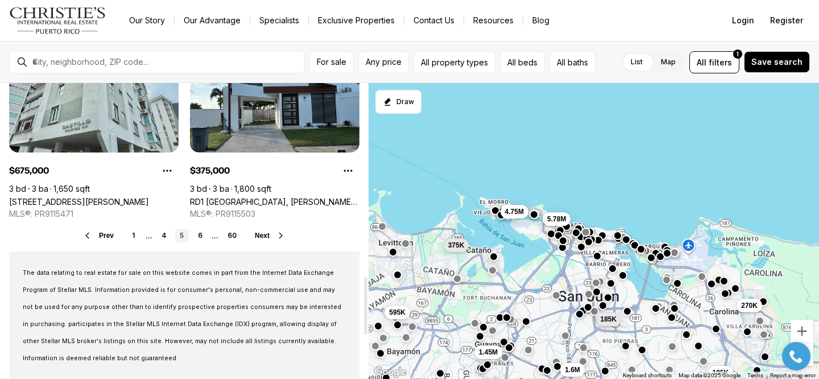
scroll to position [988, 0]
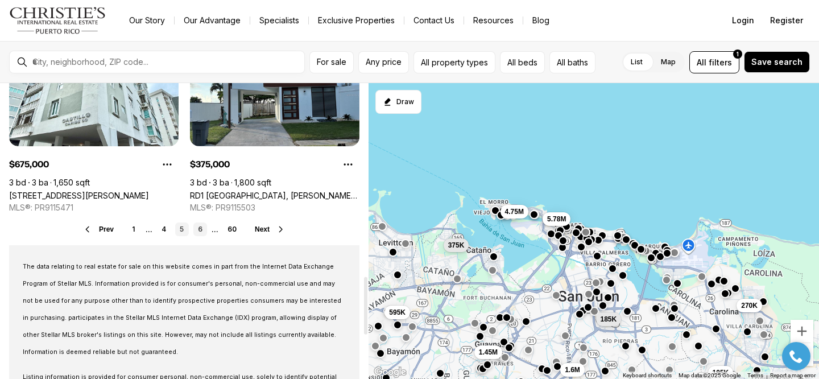
click at [195, 226] on link "6" at bounding box center [200, 229] width 14 height 14
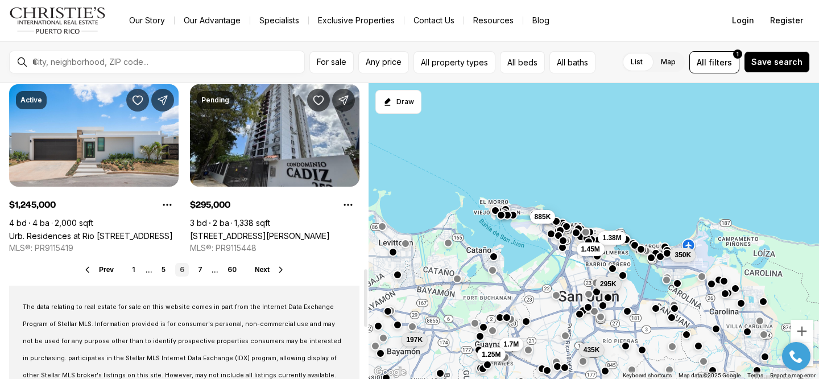
scroll to position [949, 0]
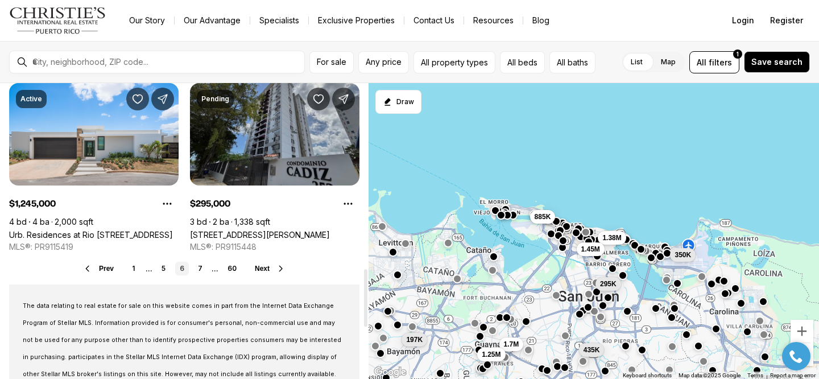
click at [229, 230] on link "[STREET_ADDRESS][PERSON_NAME]" at bounding box center [260, 235] width 140 height 10
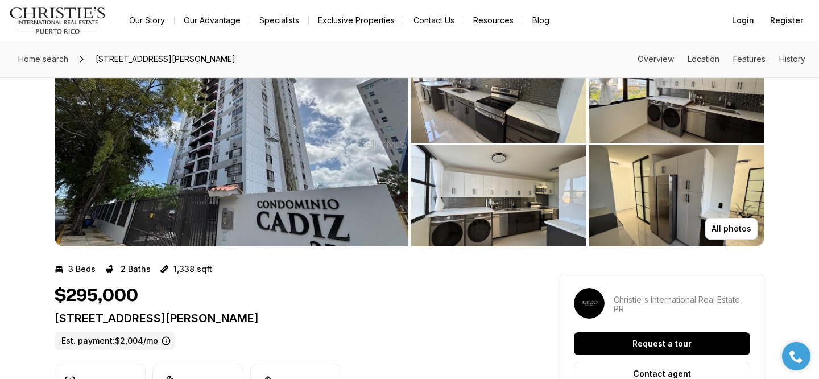
scroll to position [52, 0]
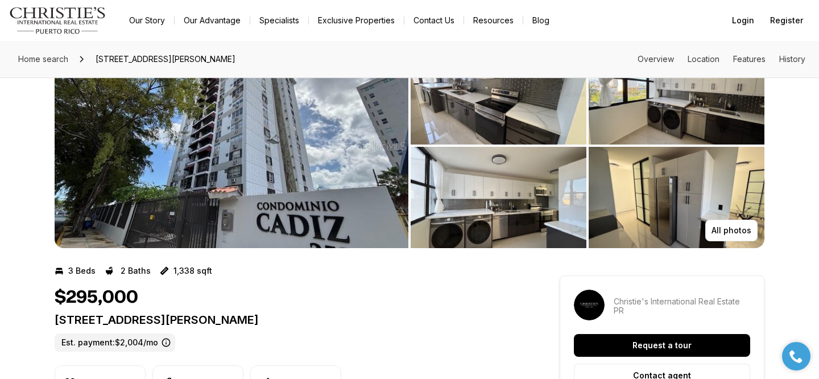
click at [158, 209] on img "View image gallery" at bounding box center [232, 145] width 354 height 205
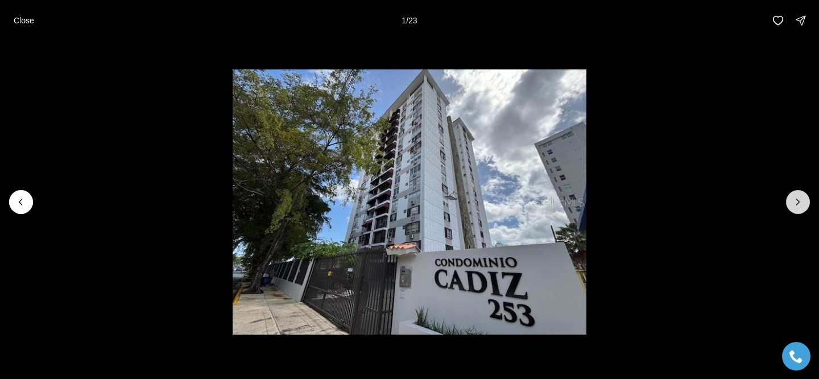
click at [796, 207] on icon "Next slide" at bounding box center [798, 201] width 11 height 11
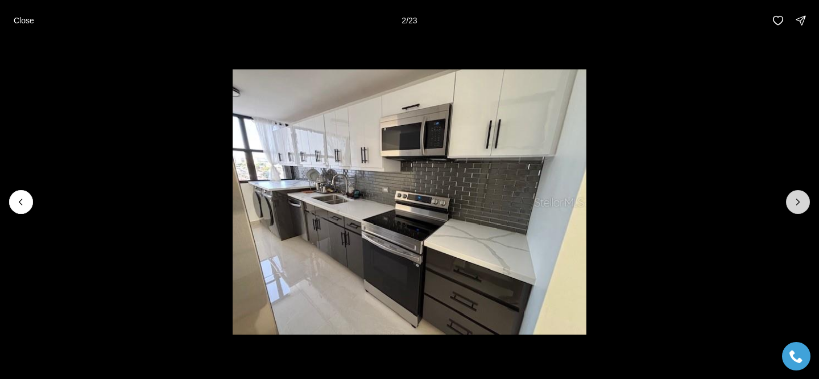
click at [796, 207] on icon "Next slide" at bounding box center [798, 201] width 11 height 11
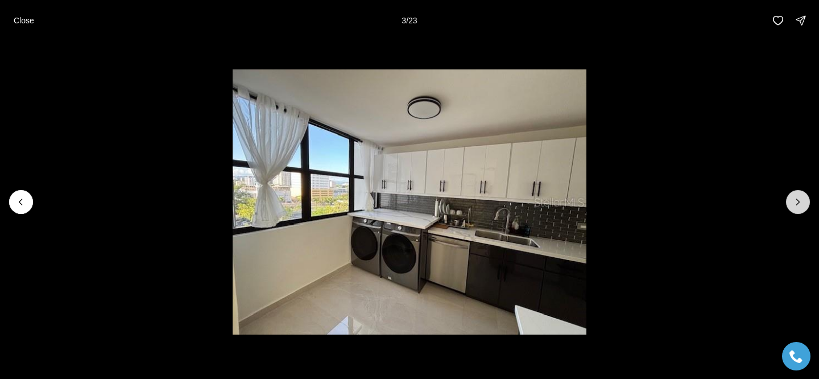
click at [796, 208] on button "Next slide" at bounding box center [798, 202] width 24 height 24
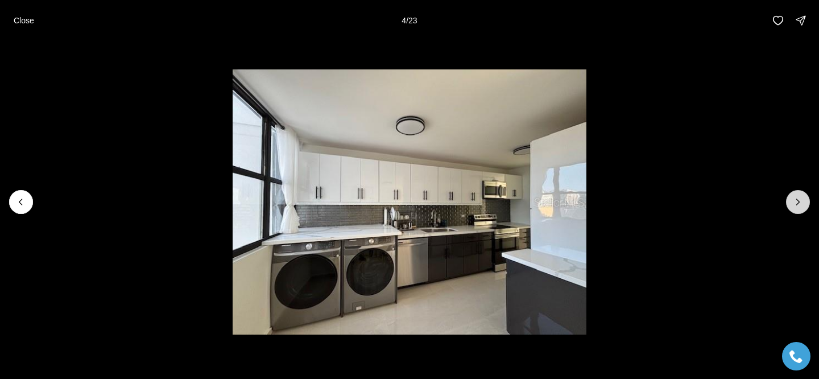
click at [796, 208] on button "Next slide" at bounding box center [798, 202] width 24 height 24
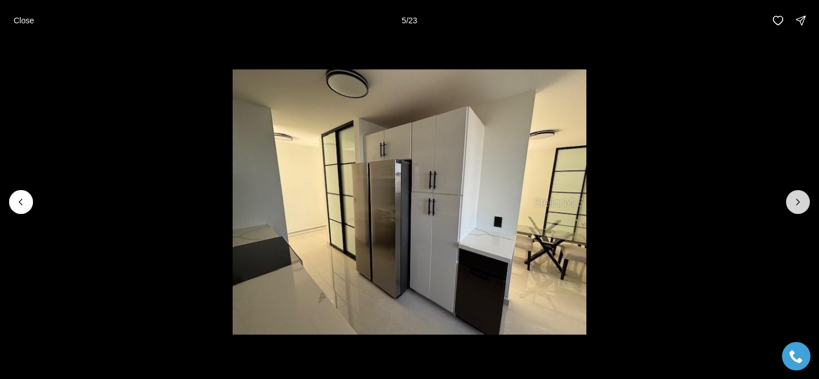
click at [796, 208] on button "Next slide" at bounding box center [798, 202] width 24 height 24
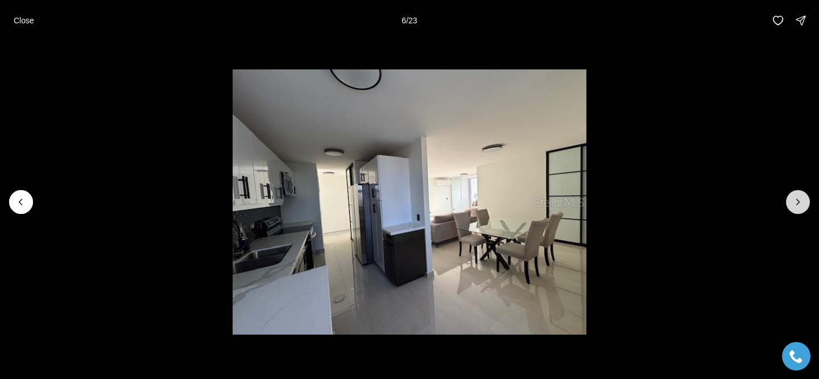
click at [795, 208] on button "Next slide" at bounding box center [798, 202] width 24 height 24
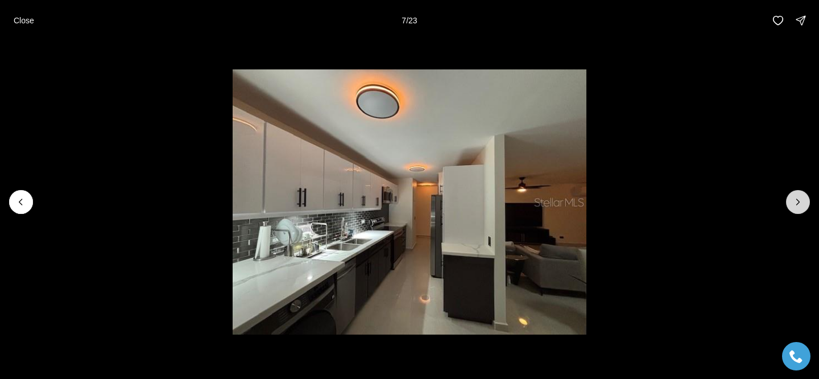
click at [795, 208] on button "Next slide" at bounding box center [798, 202] width 24 height 24
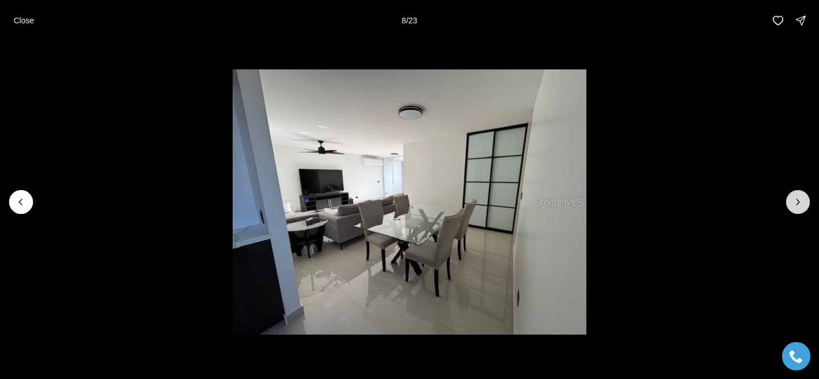
click at [795, 208] on button "Next slide" at bounding box center [798, 202] width 24 height 24
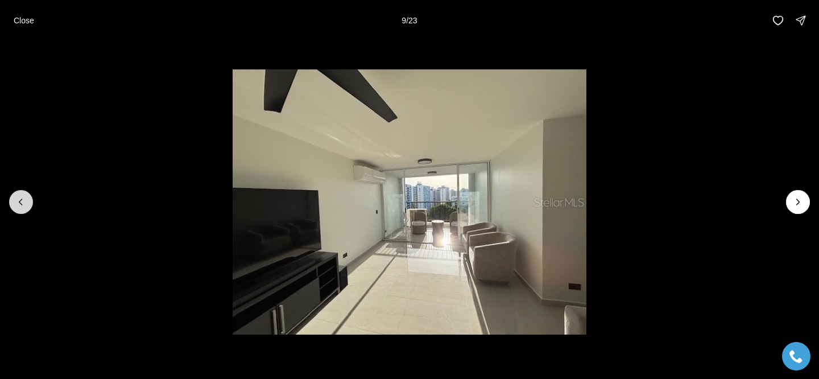
click at [21, 197] on icon "Previous slide" at bounding box center [20, 201] width 11 height 11
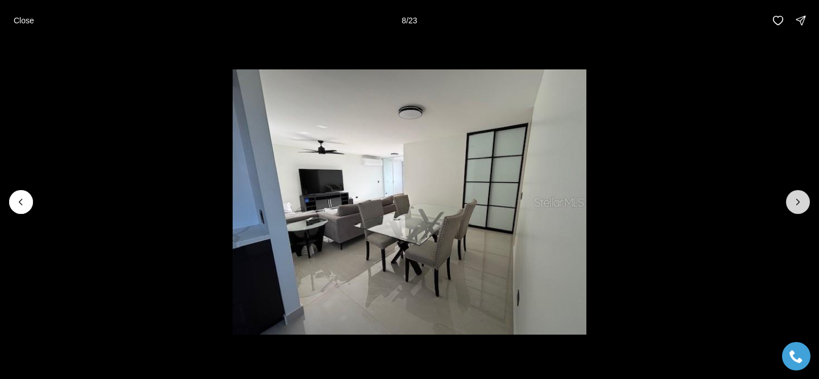
click at [803, 209] on button "Next slide" at bounding box center [798, 202] width 24 height 24
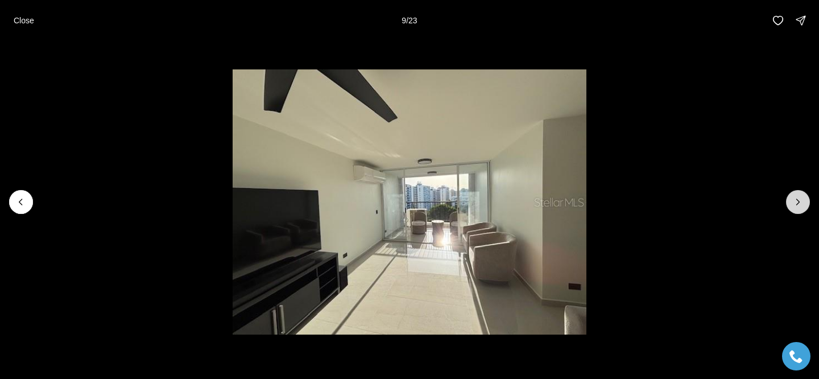
click at [800, 205] on icon "Next slide" at bounding box center [798, 201] width 11 height 11
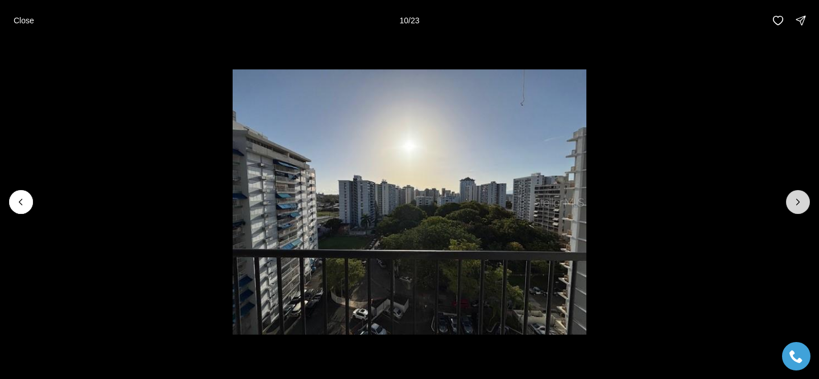
click at [800, 205] on icon "Next slide" at bounding box center [798, 201] width 11 height 11
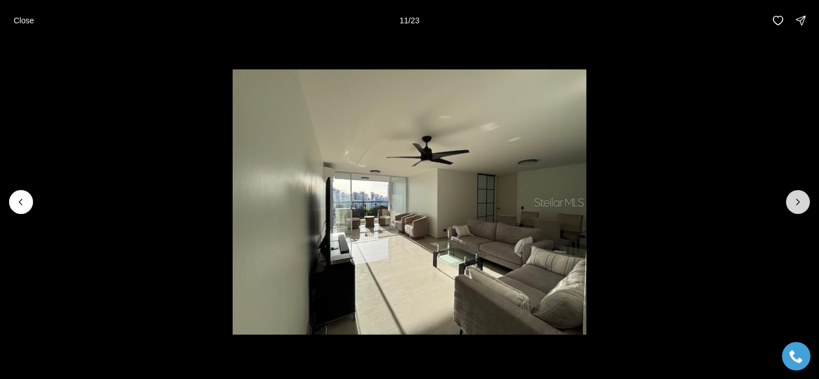
click at [800, 205] on icon "Next slide" at bounding box center [798, 201] width 11 height 11
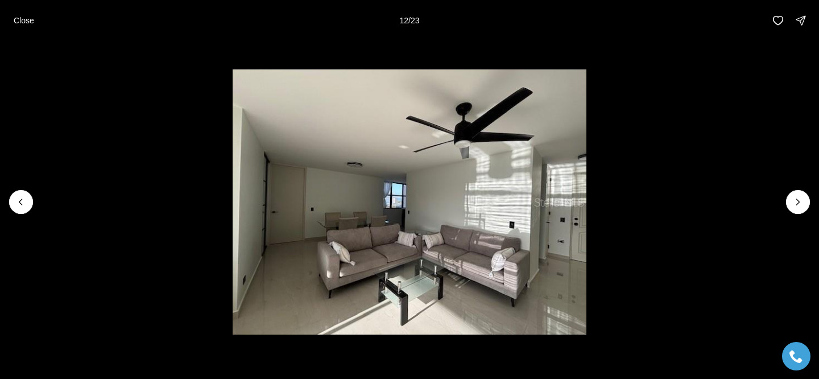
click at [15, 215] on li "12 of 23" at bounding box center [409, 202] width 819 height 322
click at [23, 205] on icon "Previous slide" at bounding box center [20, 201] width 11 height 11
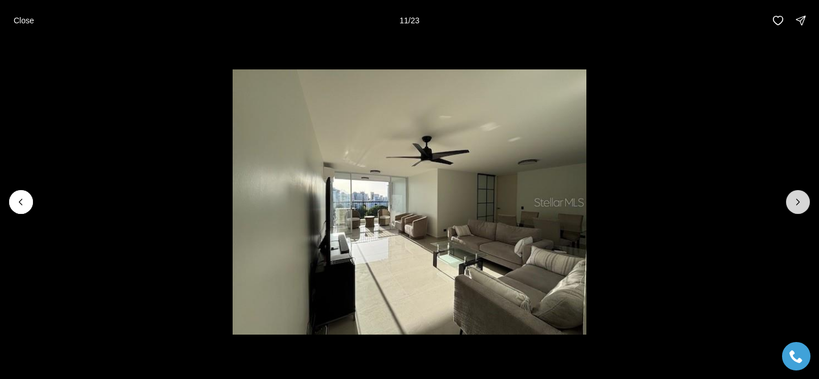
click at [789, 205] on button "Next slide" at bounding box center [798, 202] width 24 height 24
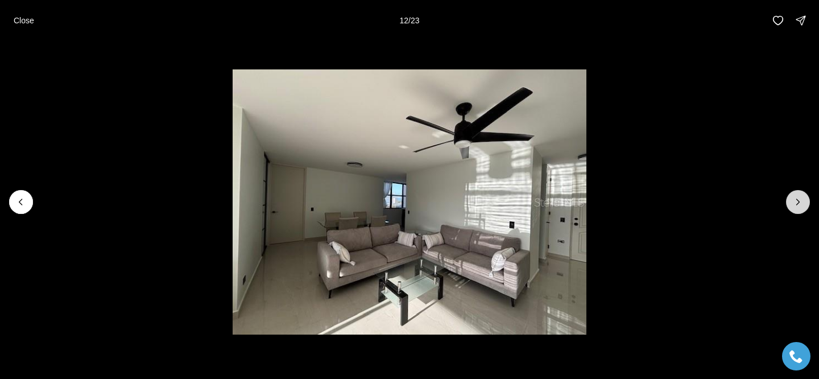
click at [795, 204] on icon "Next slide" at bounding box center [798, 201] width 11 height 11
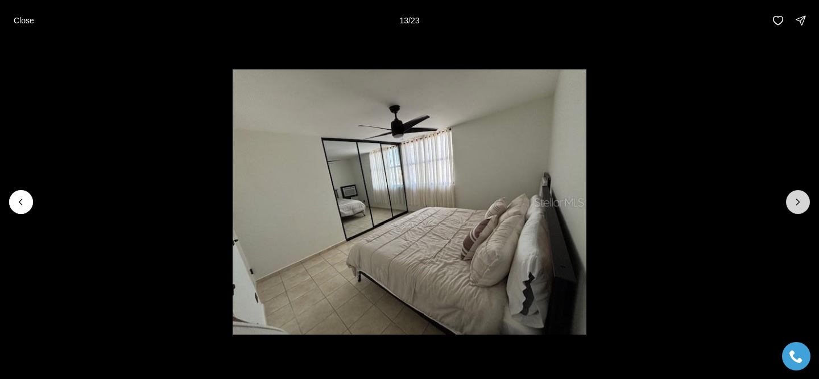
click at [795, 204] on icon "Next slide" at bounding box center [798, 201] width 11 height 11
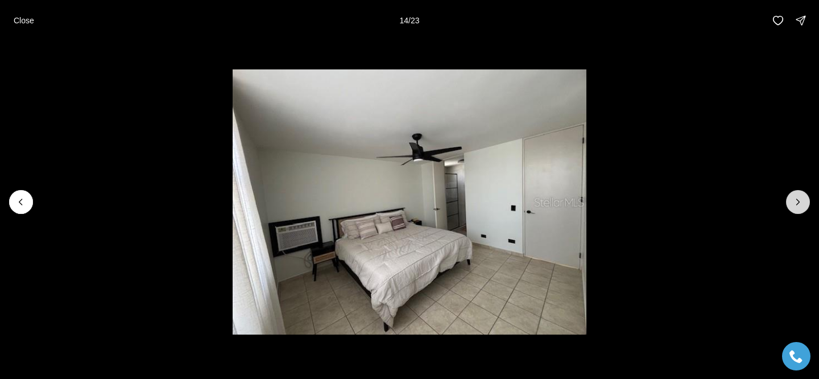
click at [795, 203] on icon "Next slide" at bounding box center [798, 201] width 11 height 11
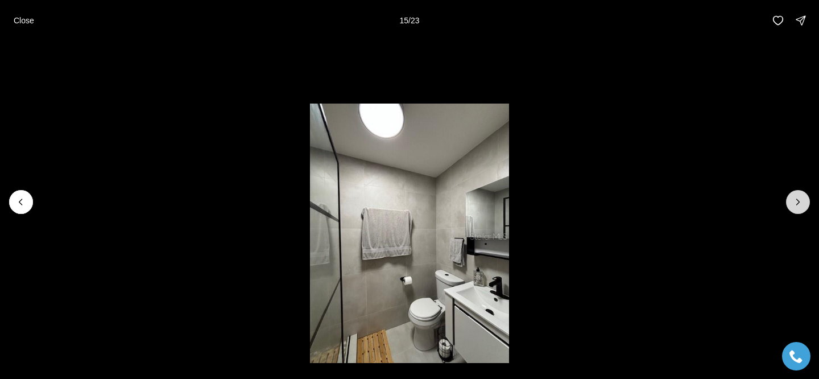
click at [795, 203] on icon "Next slide" at bounding box center [798, 201] width 11 height 11
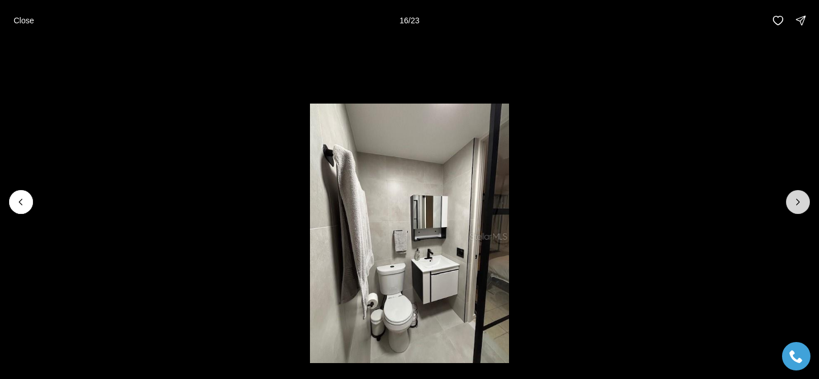
click at [795, 203] on icon "Next slide" at bounding box center [798, 201] width 11 height 11
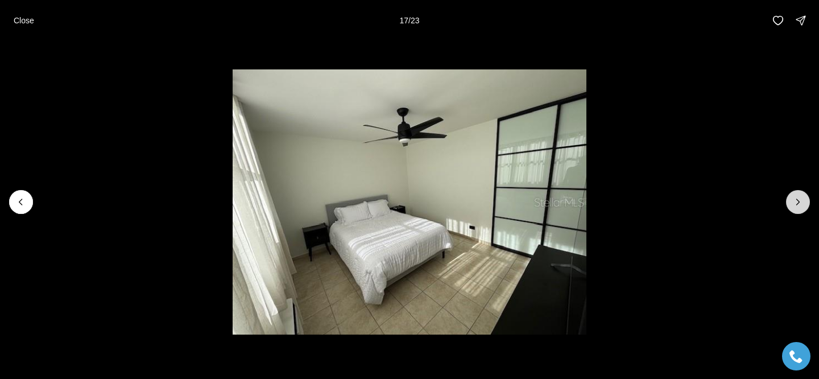
click at [795, 202] on icon "Next slide" at bounding box center [798, 201] width 11 height 11
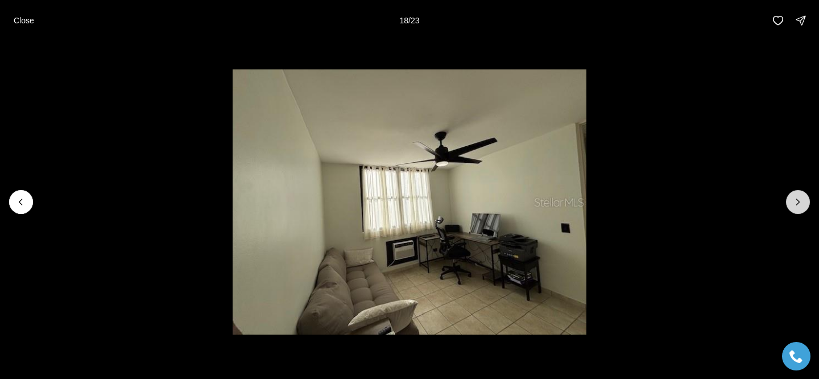
click at [795, 202] on icon "Next slide" at bounding box center [798, 201] width 11 height 11
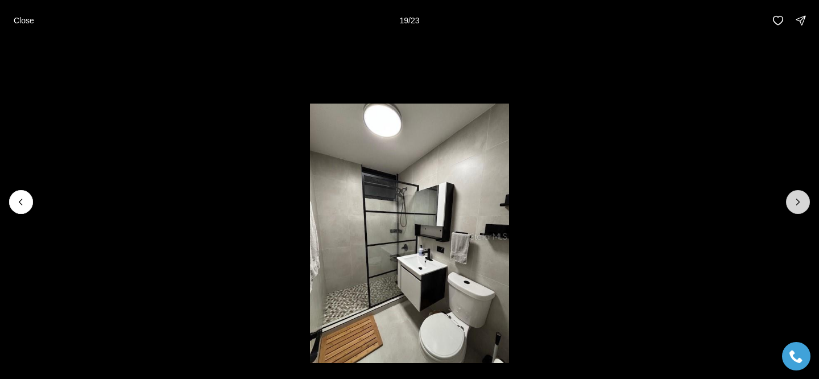
click at [795, 202] on icon "Next slide" at bounding box center [798, 201] width 11 height 11
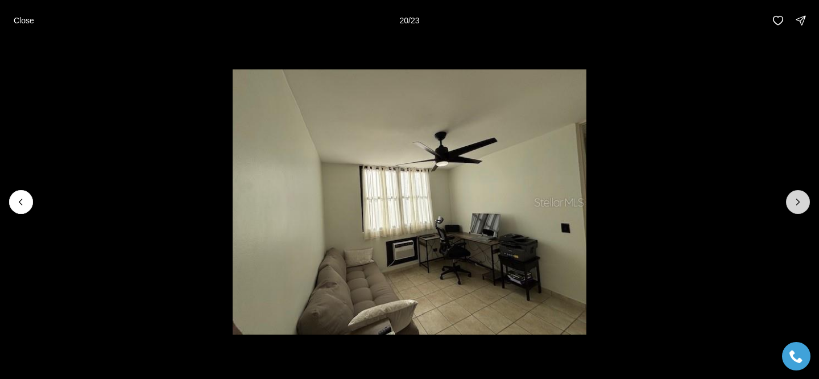
click at [795, 202] on icon "Next slide" at bounding box center [798, 201] width 11 height 11
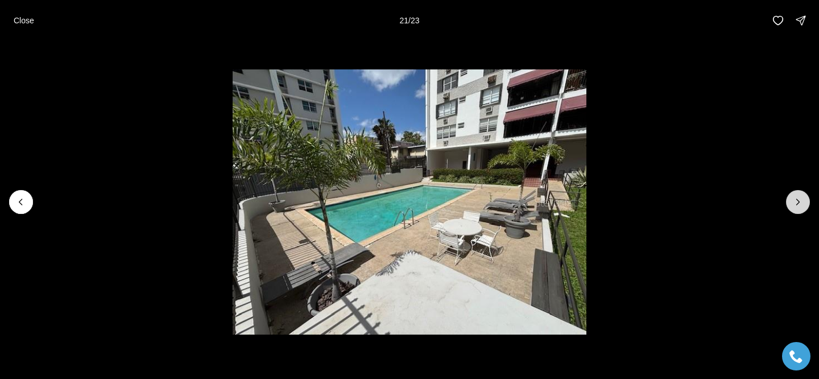
click at [795, 202] on icon "Next slide" at bounding box center [798, 201] width 11 height 11
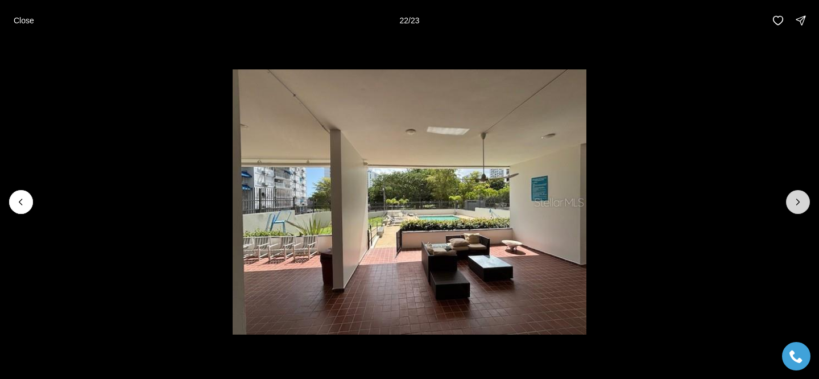
click at [795, 202] on icon "Next slide" at bounding box center [798, 201] width 11 height 11
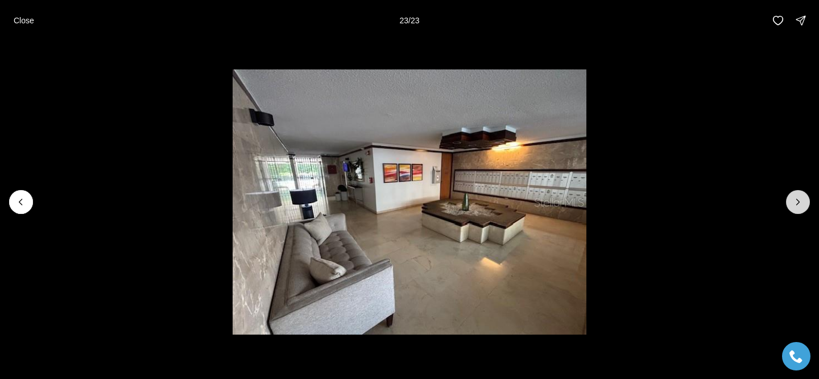
click at [795, 202] on div at bounding box center [798, 202] width 24 height 24
click at [16, 20] on p "Close" at bounding box center [24, 20] width 20 height 9
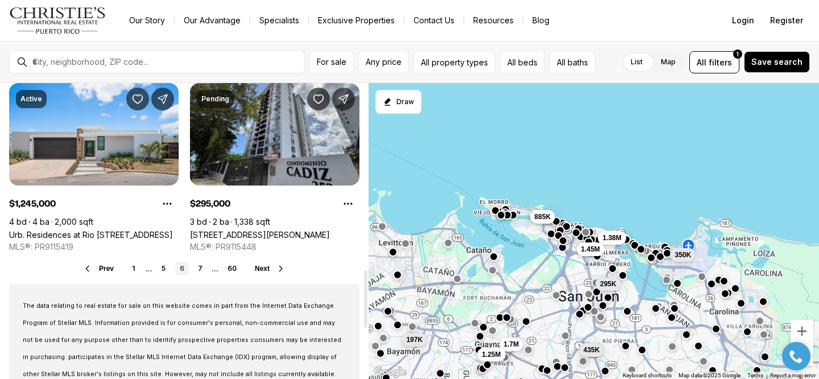
scroll to position [954, 0]
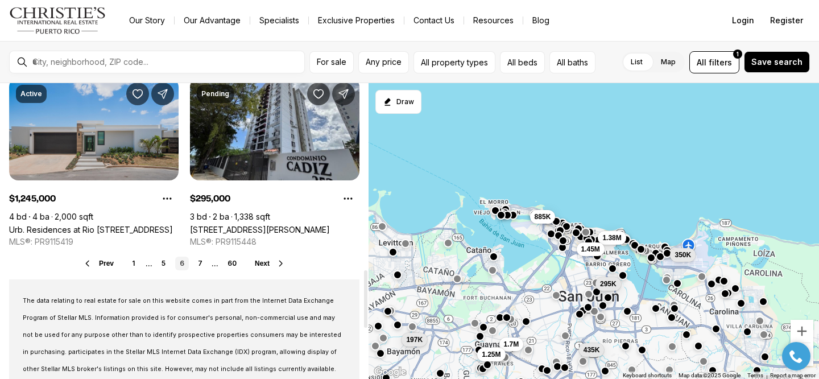
click at [115, 225] on link "Urb. Residences at Rio [STREET_ADDRESS]" at bounding box center [91, 230] width 164 height 10
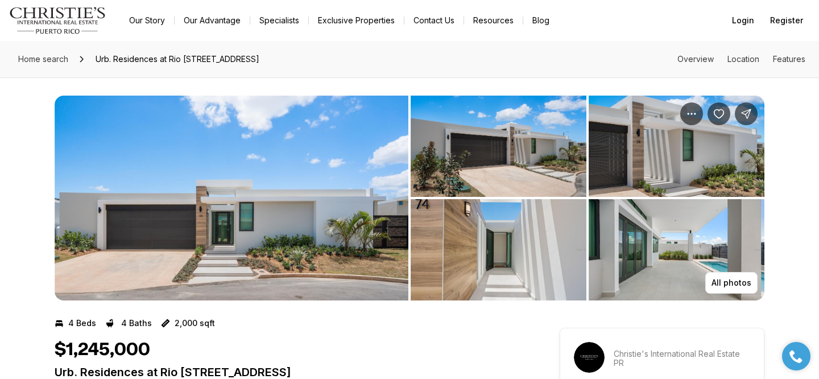
click at [325, 186] on img "View image gallery" at bounding box center [232, 198] width 354 height 205
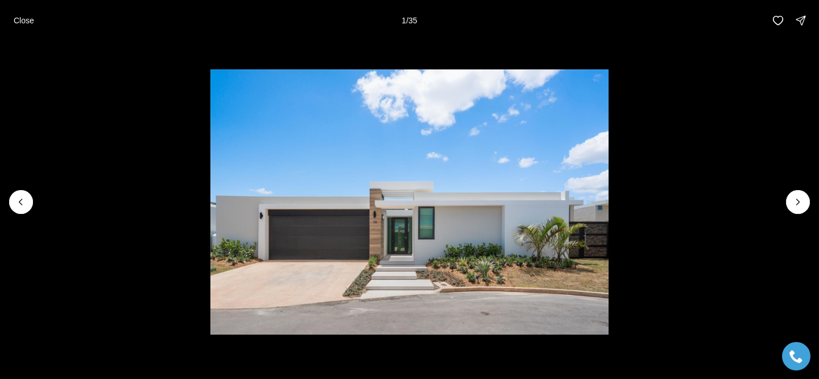
click at [783, 208] on li "1 of 35" at bounding box center [409, 202] width 819 height 322
click at [792, 208] on button "Next slide" at bounding box center [798, 202] width 24 height 24
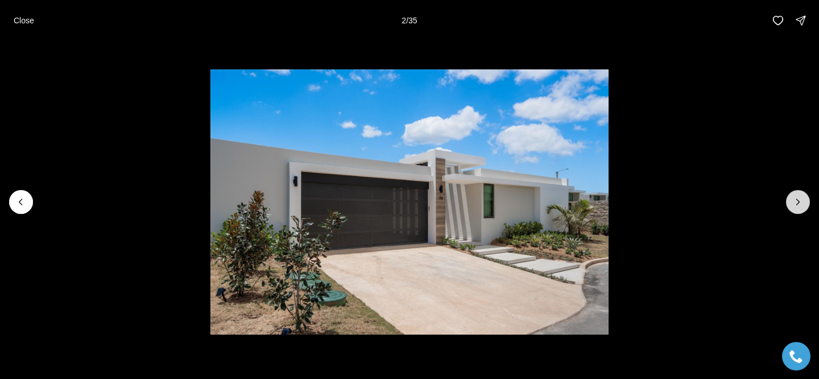
click at [804, 205] on button "Next slide" at bounding box center [798, 202] width 24 height 24
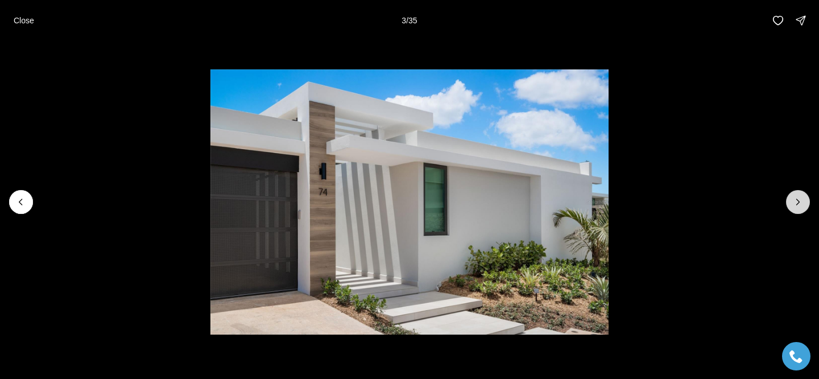
click at [796, 203] on icon "Next slide" at bounding box center [798, 201] width 11 height 11
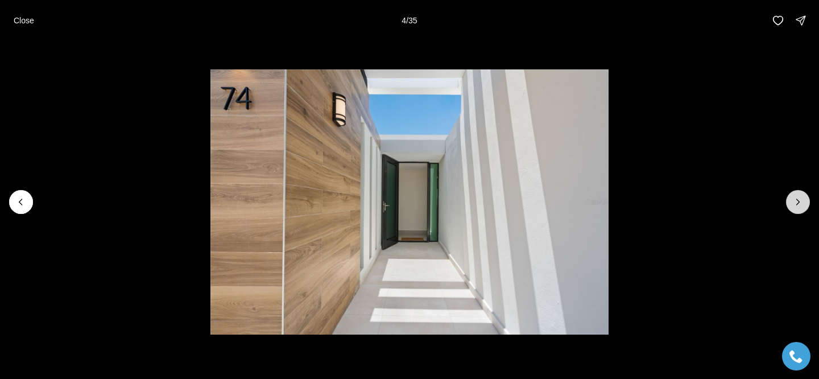
click at [796, 203] on icon "Next slide" at bounding box center [798, 201] width 11 height 11
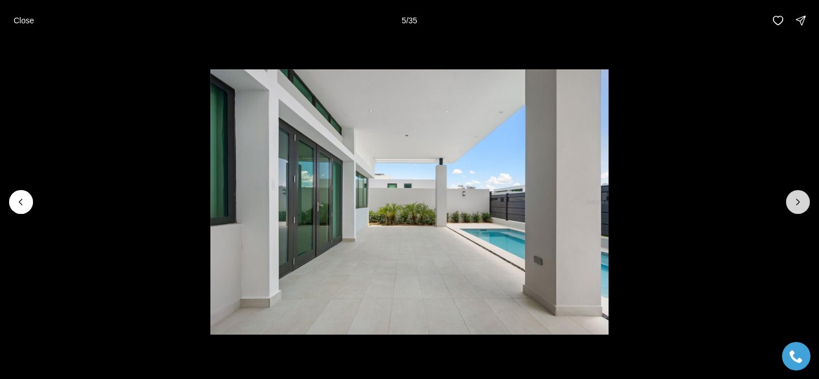
click at [796, 203] on icon "Next slide" at bounding box center [798, 201] width 11 height 11
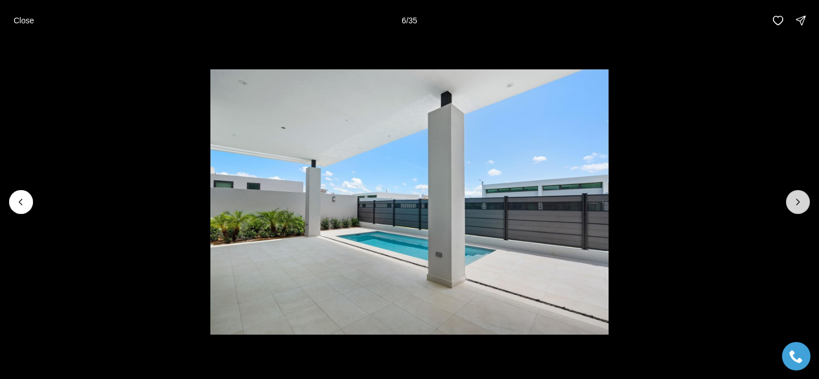
click at [796, 203] on icon "Next slide" at bounding box center [798, 201] width 11 height 11
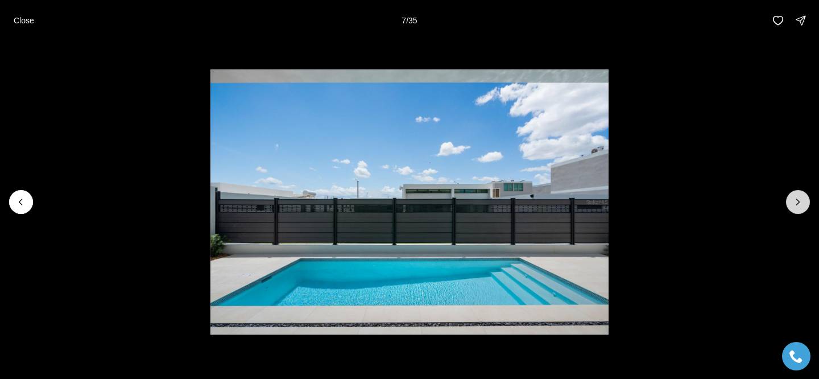
click at [796, 203] on icon "Next slide" at bounding box center [798, 201] width 11 height 11
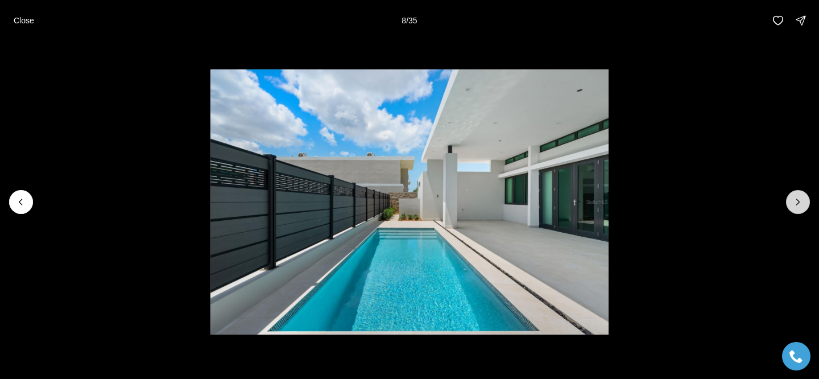
click at [796, 203] on icon "Next slide" at bounding box center [798, 201] width 11 height 11
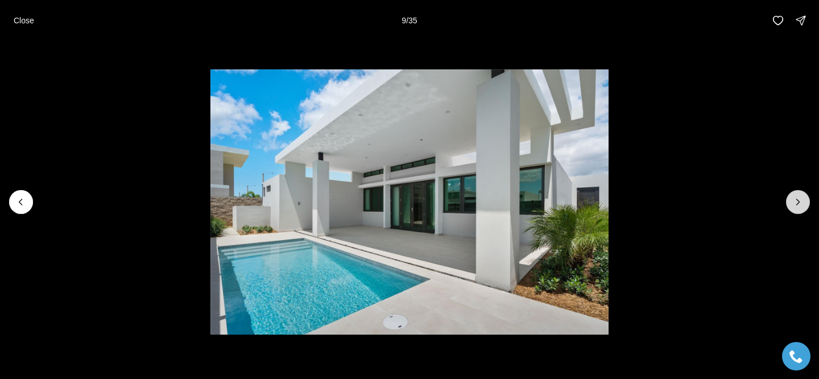
click at [796, 203] on icon "Next slide" at bounding box center [798, 201] width 11 height 11
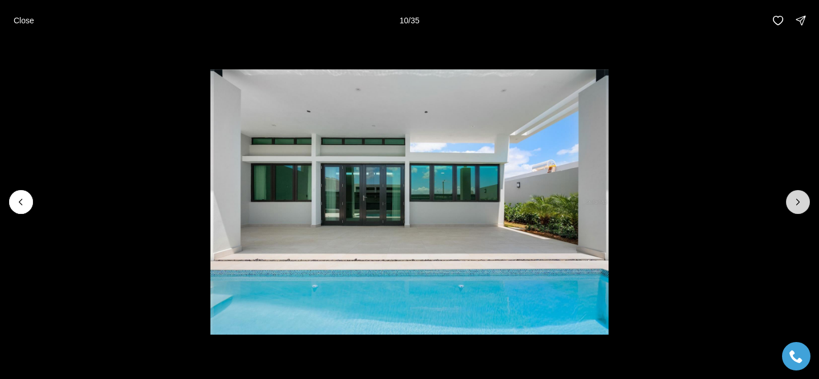
click at [796, 203] on icon "Next slide" at bounding box center [798, 201] width 11 height 11
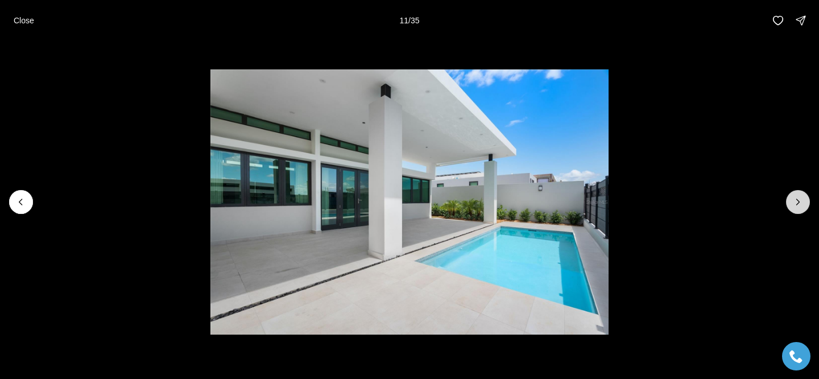
click at [796, 203] on icon "Next slide" at bounding box center [798, 201] width 11 height 11
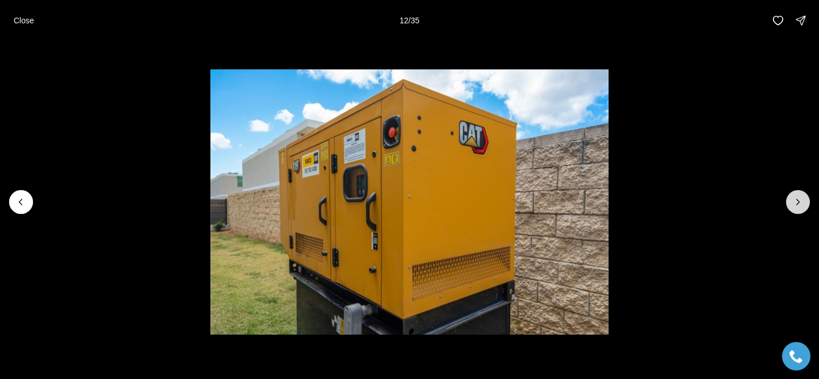
click at [796, 204] on icon "Next slide" at bounding box center [798, 201] width 11 height 11
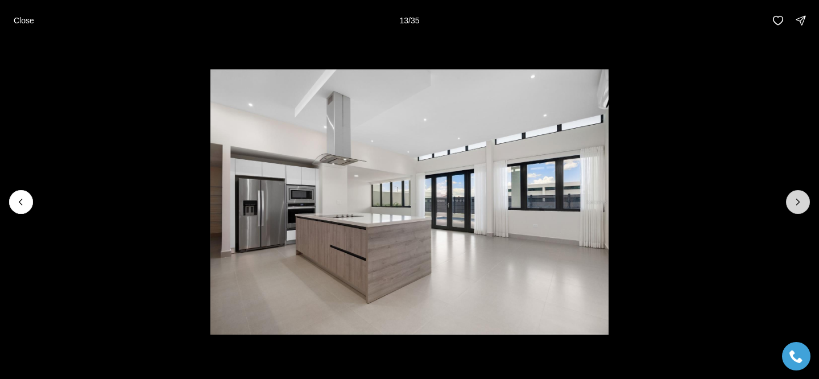
click at [795, 204] on icon "Next slide" at bounding box center [798, 201] width 11 height 11
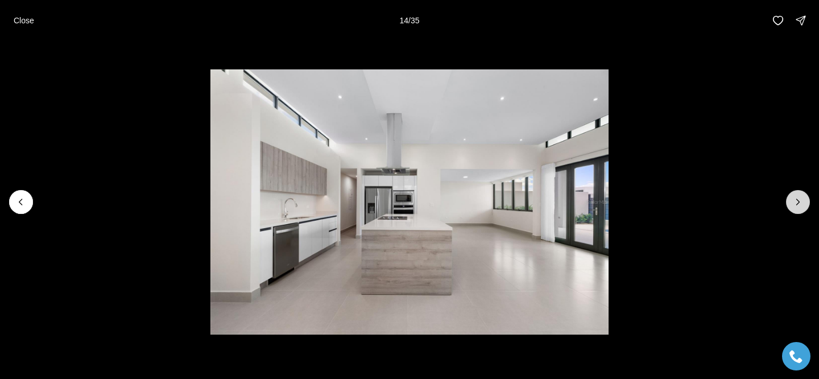
click at [795, 204] on icon "Next slide" at bounding box center [798, 201] width 11 height 11
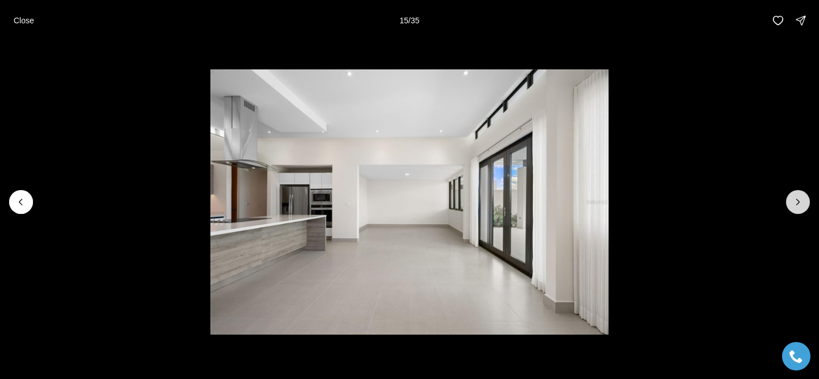
click at [795, 204] on icon "Next slide" at bounding box center [798, 201] width 11 height 11
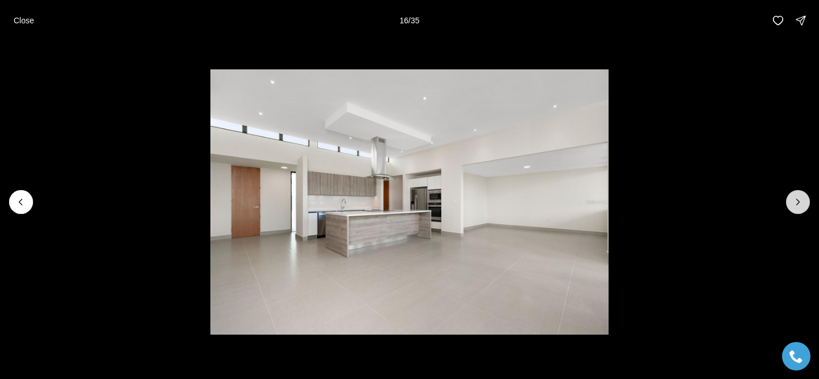
click at [795, 204] on icon "Next slide" at bounding box center [798, 201] width 11 height 11
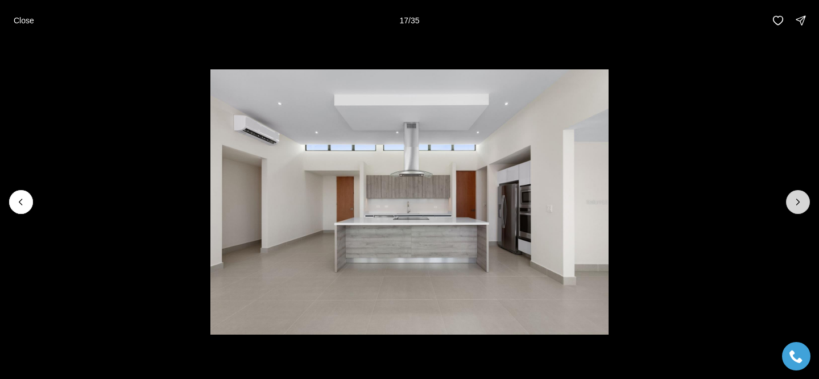
click at [795, 204] on icon "Next slide" at bounding box center [798, 201] width 11 height 11
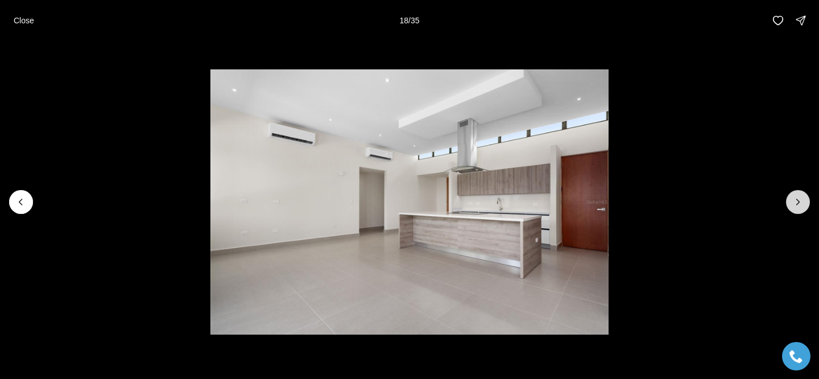
click at [795, 204] on icon "Next slide" at bounding box center [798, 201] width 11 height 11
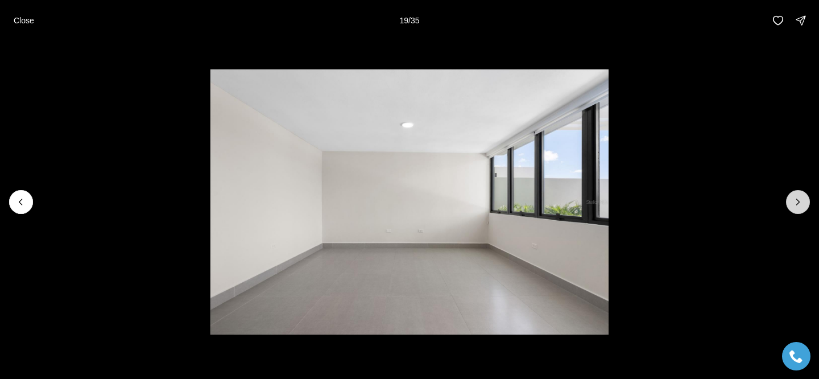
click at [795, 204] on icon "Next slide" at bounding box center [798, 201] width 11 height 11
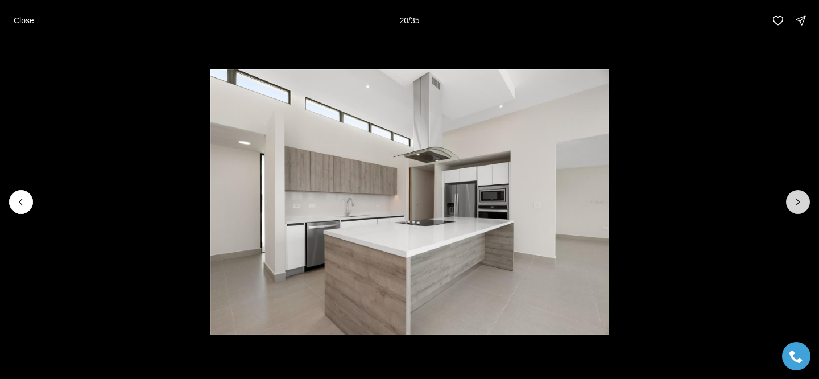
click at [795, 204] on icon "Next slide" at bounding box center [798, 201] width 11 height 11
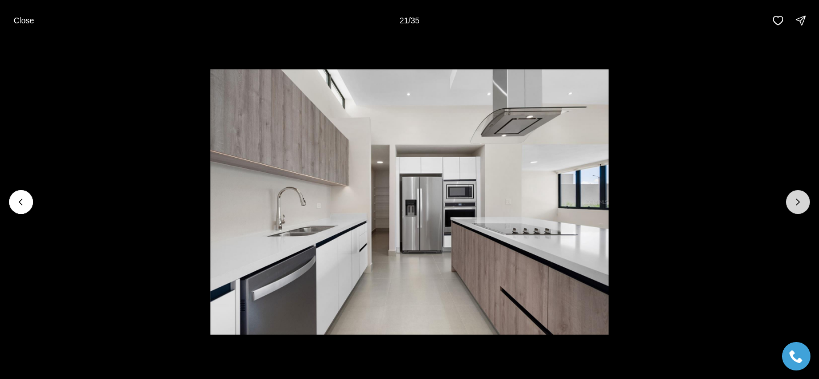
click at [795, 204] on icon "Next slide" at bounding box center [798, 201] width 11 height 11
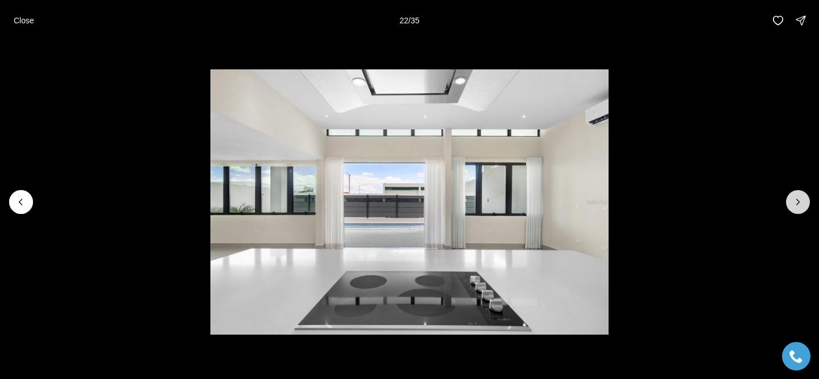
click at [795, 204] on icon "Next slide" at bounding box center [798, 201] width 11 height 11
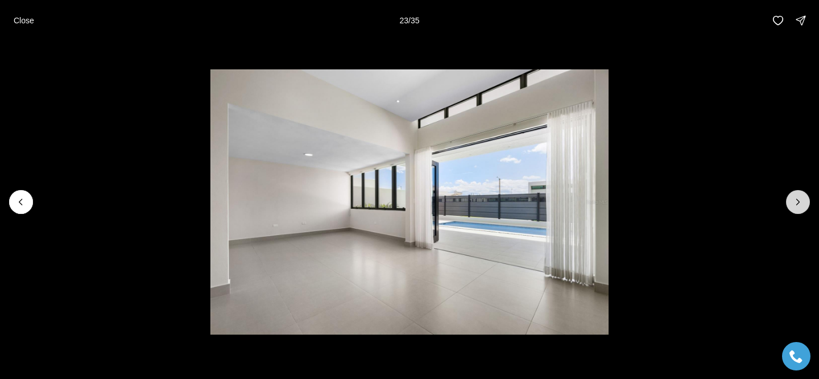
click at [795, 204] on icon "Next slide" at bounding box center [798, 201] width 11 height 11
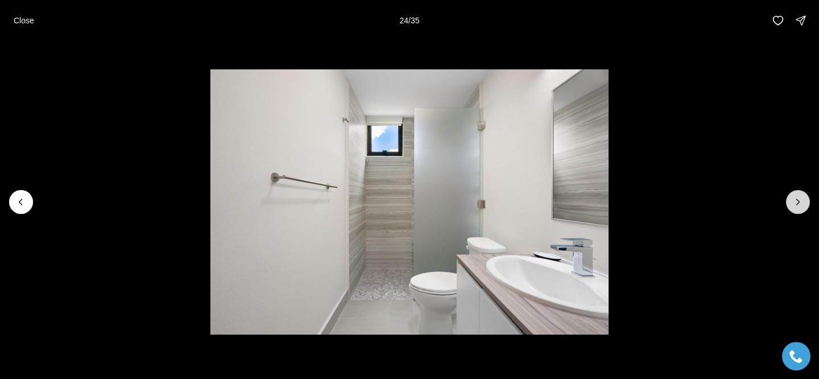
click at [795, 204] on icon "Next slide" at bounding box center [798, 201] width 11 height 11
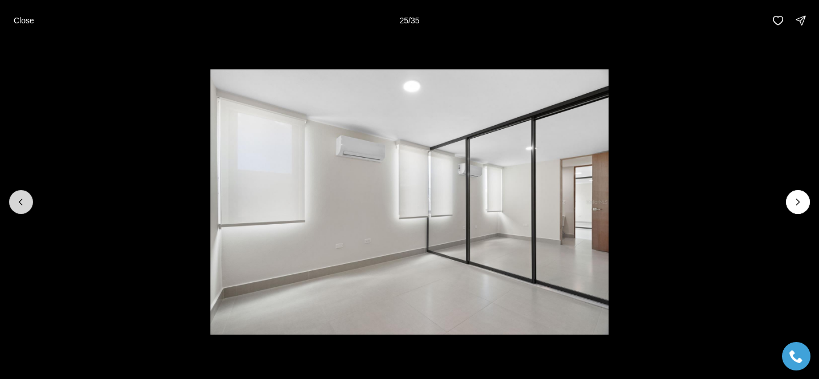
click at [23, 193] on button "Previous slide" at bounding box center [21, 202] width 24 height 24
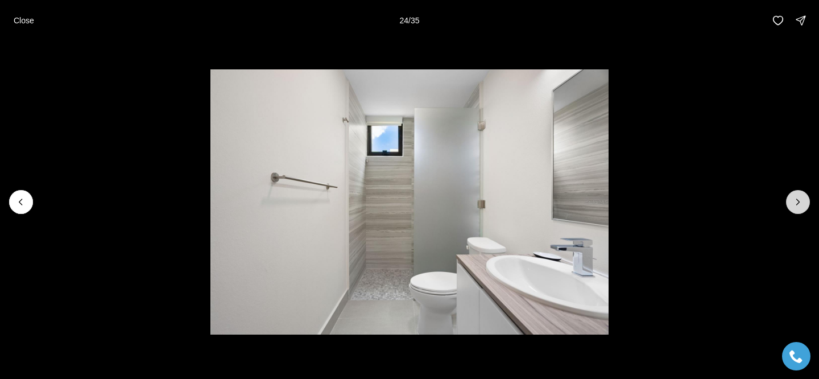
click at [794, 210] on button "Next slide" at bounding box center [798, 202] width 24 height 24
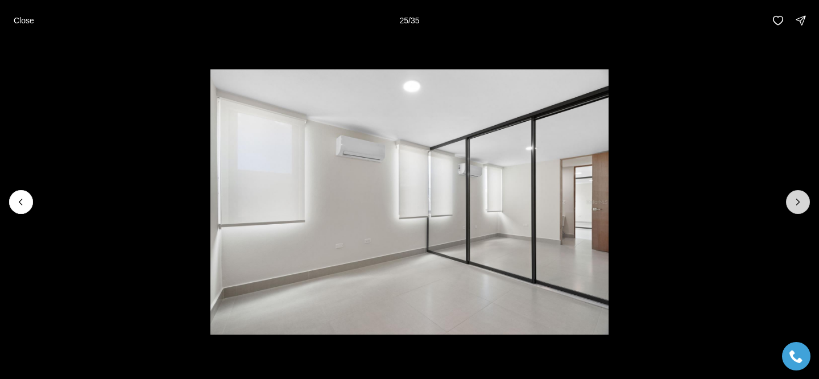
click at [794, 210] on button "Next slide" at bounding box center [798, 202] width 24 height 24
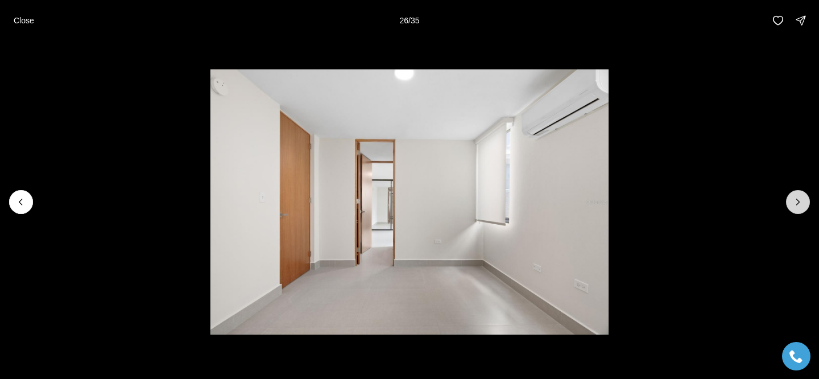
click at [794, 209] on button "Next slide" at bounding box center [798, 202] width 24 height 24
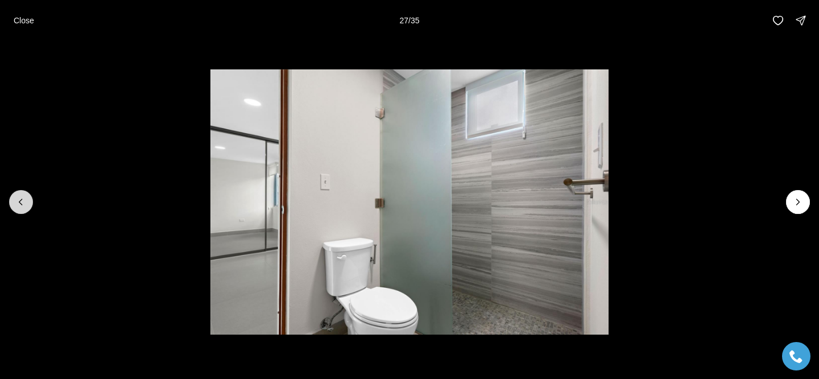
click at [18, 196] on icon "Previous slide" at bounding box center [20, 201] width 11 height 11
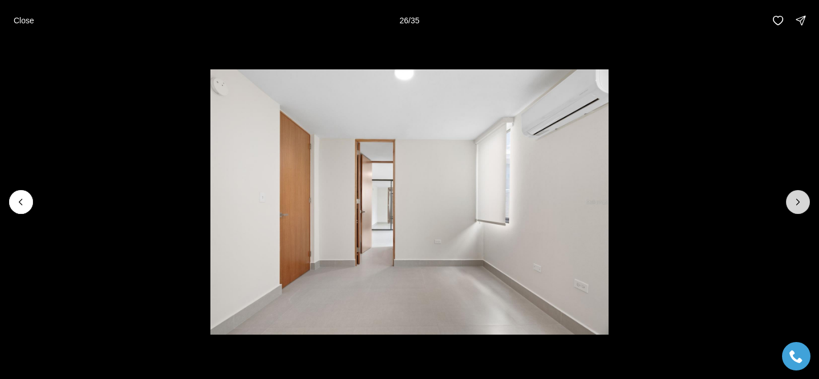
click at [802, 204] on icon "Next slide" at bounding box center [798, 201] width 11 height 11
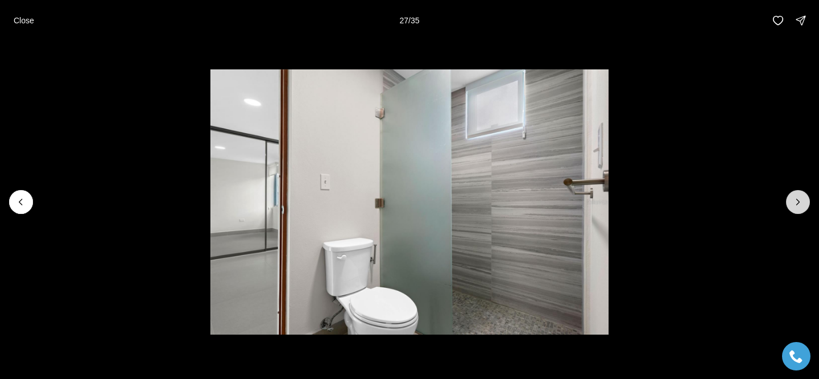
click at [802, 204] on icon "Next slide" at bounding box center [798, 201] width 11 height 11
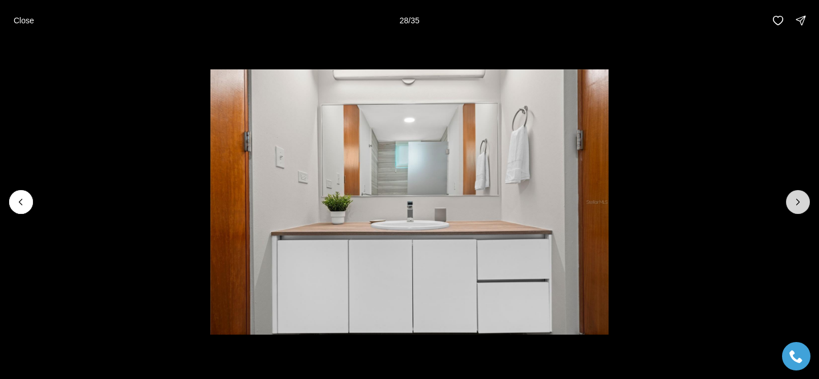
click at [802, 204] on icon "Next slide" at bounding box center [798, 201] width 11 height 11
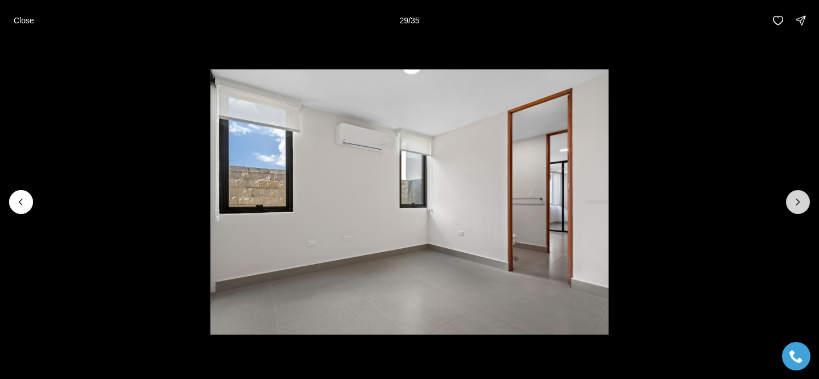
click at [802, 204] on icon "Next slide" at bounding box center [798, 201] width 11 height 11
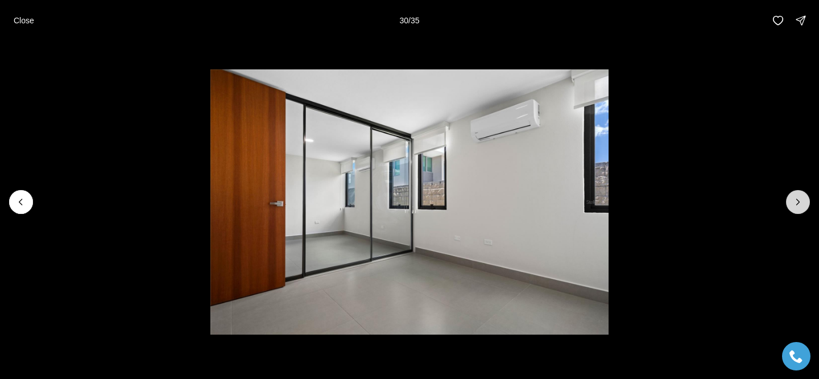
click at [802, 204] on icon "Next slide" at bounding box center [798, 201] width 11 height 11
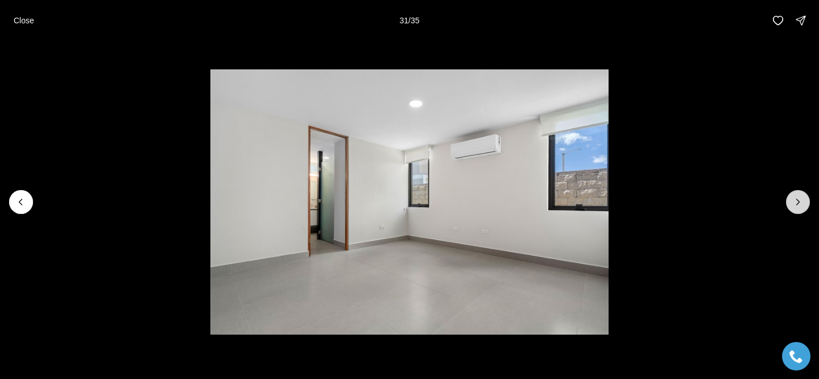
click at [802, 204] on icon "Next slide" at bounding box center [798, 201] width 11 height 11
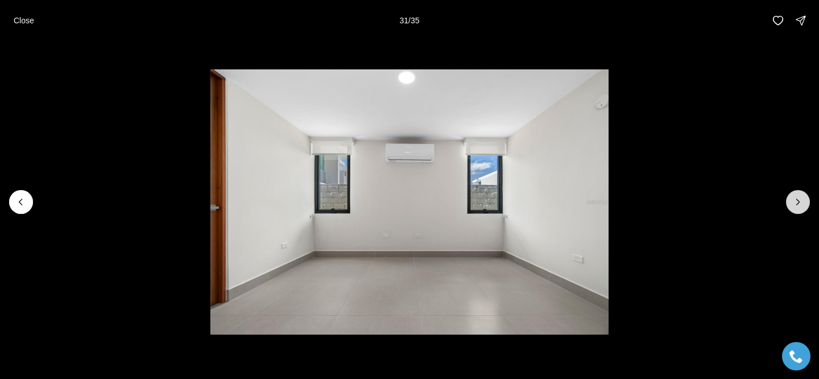
click at [802, 204] on icon "Next slide" at bounding box center [798, 201] width 11 height 11
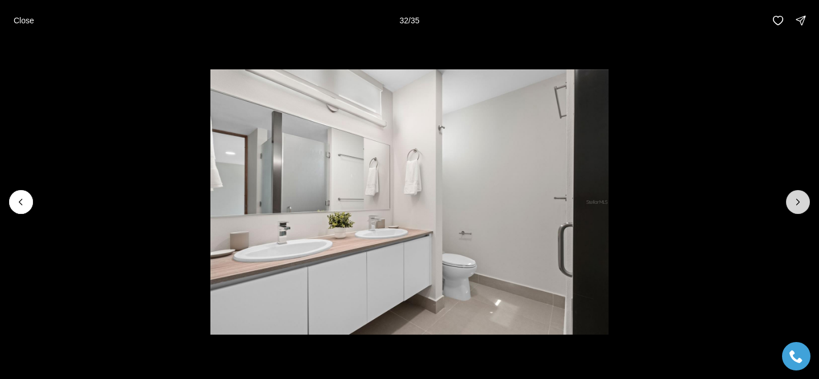
click at [802, 204] on icon "Next slide" at bounding box center [798, 201] width 11 height 11
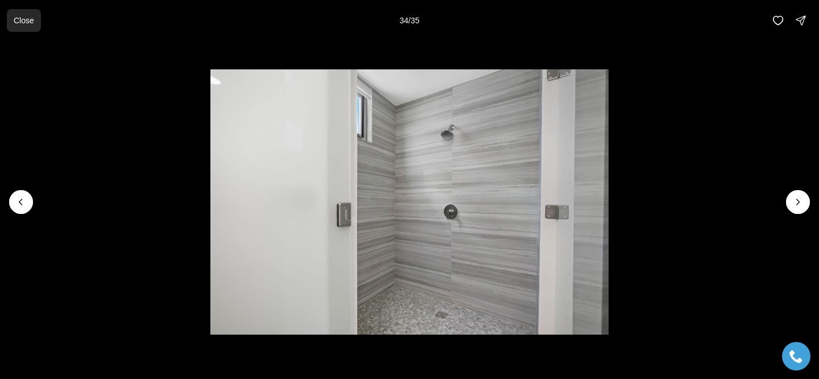
click at [11, 13] on button "Close" at bounding box center [24, 20] width 34 height 23
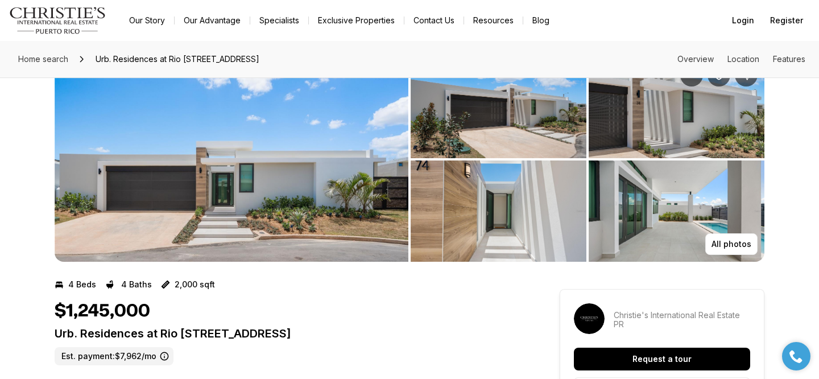
scroll to position [38, 0]
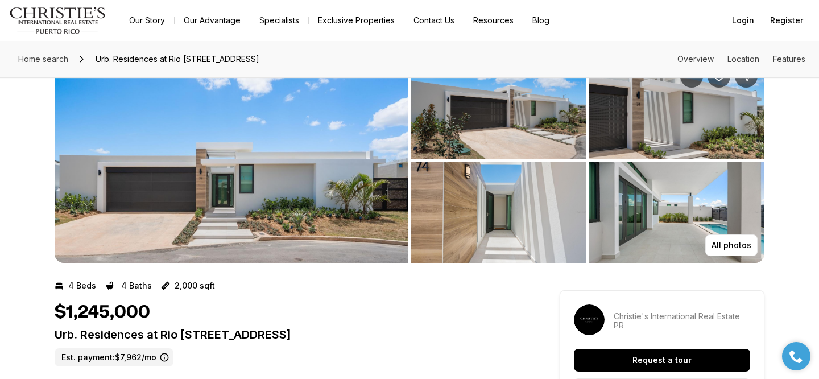
click at [336, 201] on img "View image gallery" at bounding box center [232, 160] width 354 height 205
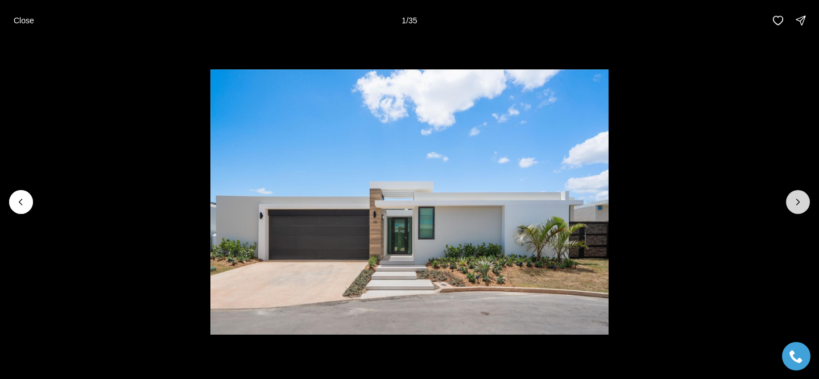
click at [798, 204] on icon "Next slide" at bounding box center [798, 201] width 11 height 11
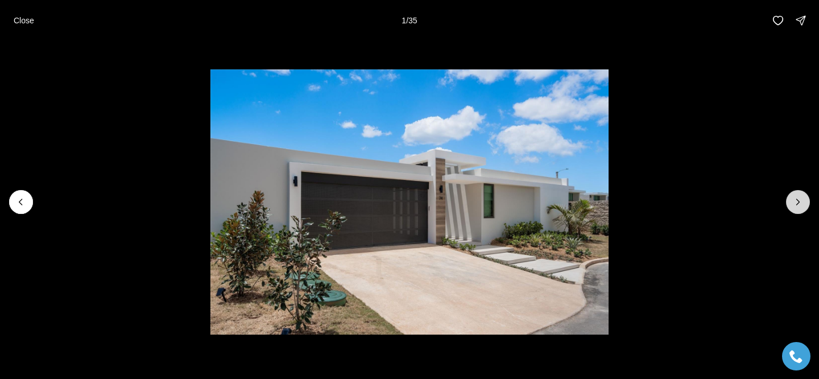
click at [798, 204] on icon "Next slide" at bounding box center [798, 201] width 11 height 11
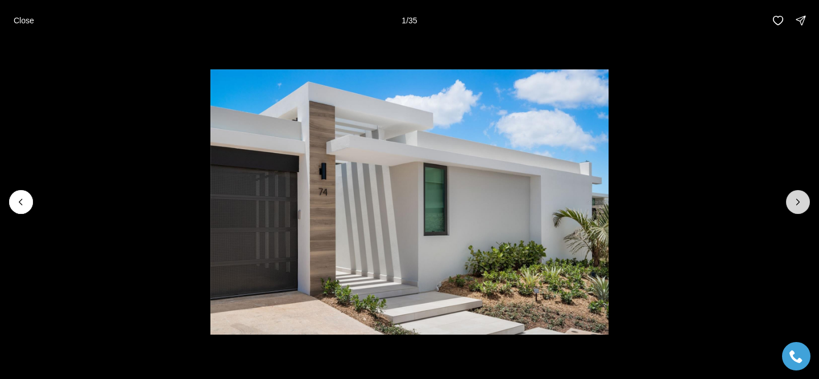
click at [798, 204] on icon "Next slide" at bounding box center [798, 201] width 11 height 11
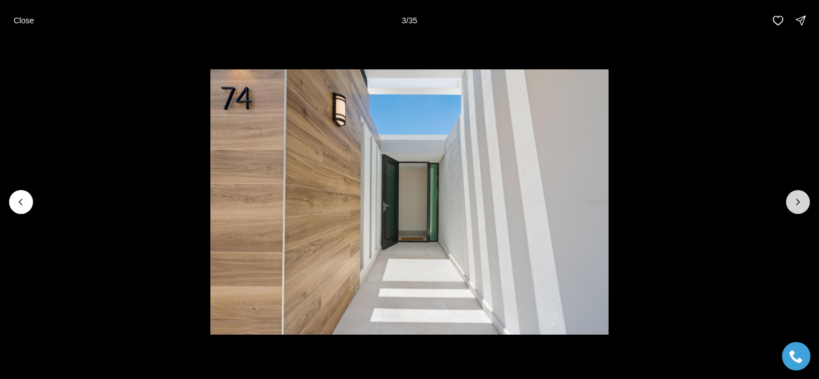
click at [798, 204] on icon "Next slide" at bounding box center [798, 201] width 11 height 11
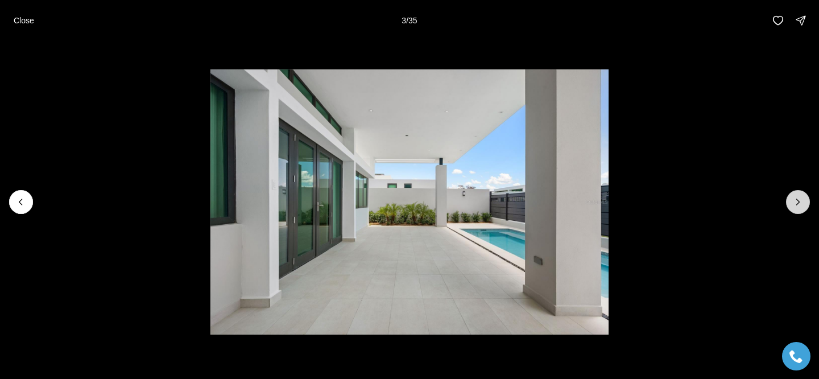
click at [798, 204] on icon "Next slide" at bounding box center [798, 201] width 11 height 11
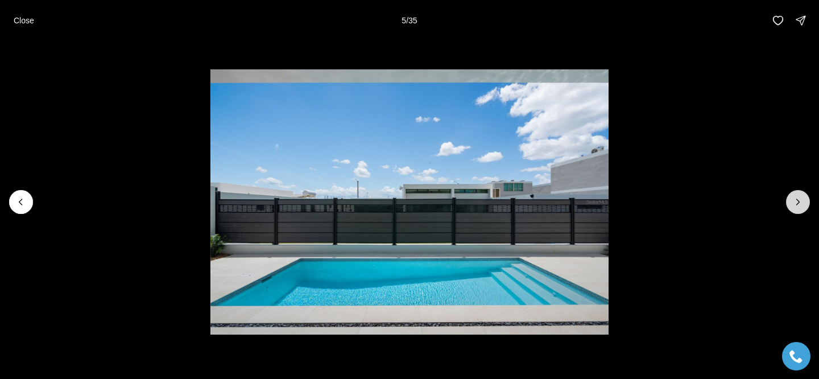
click at [798, 204] on icon "Next slide" at bounding box center [798, 201] width 11 height 11
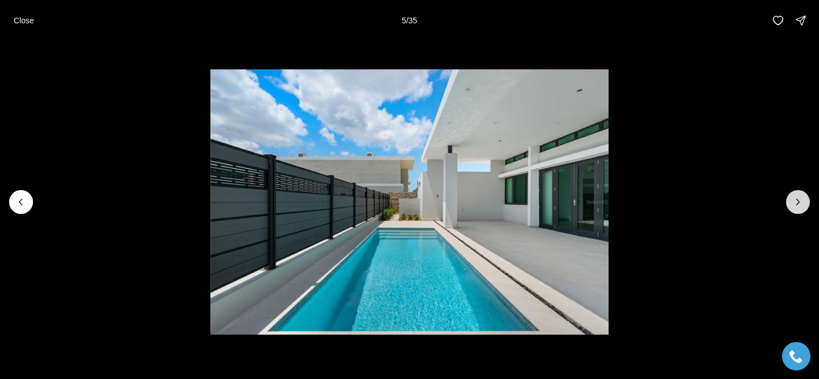
click at [798, 204] on icon "Next slide" at bounding box center [798, 201] width 11 height 11
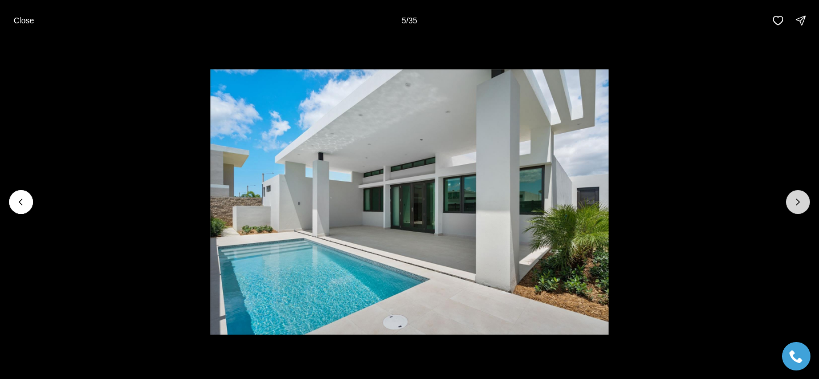
click at [798, 204] on icon "Next slide" at bounding box center [798, 201] width 11 height 11
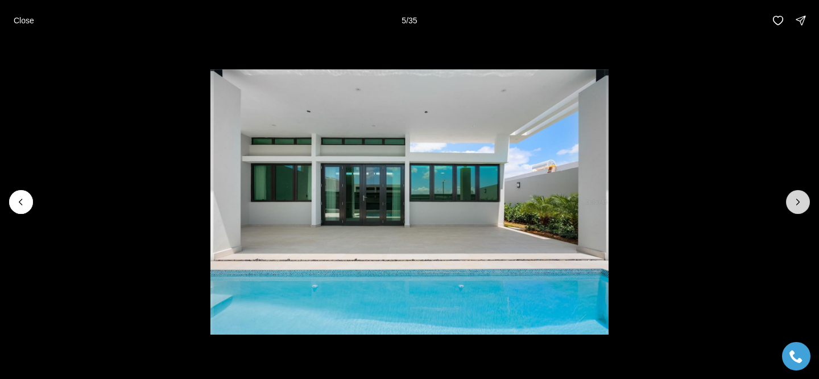
click at [798, 204] on icon "Next slide" at bounding box center [798, 201] width 11 height 11
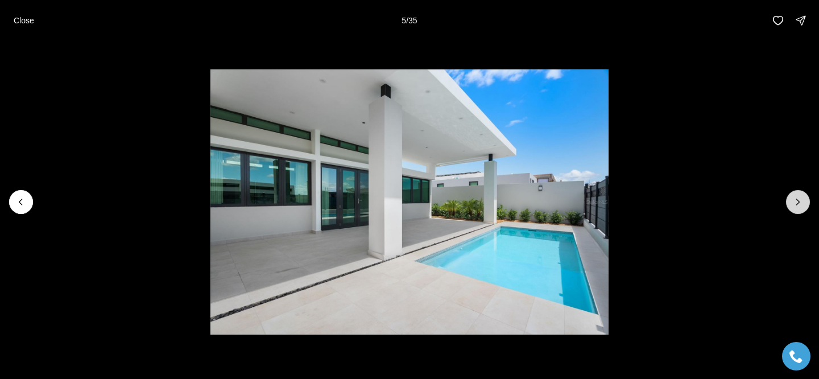
click at [798, 204] on icon "Next slide" at bounding box center [798, 201] width 11 height 11
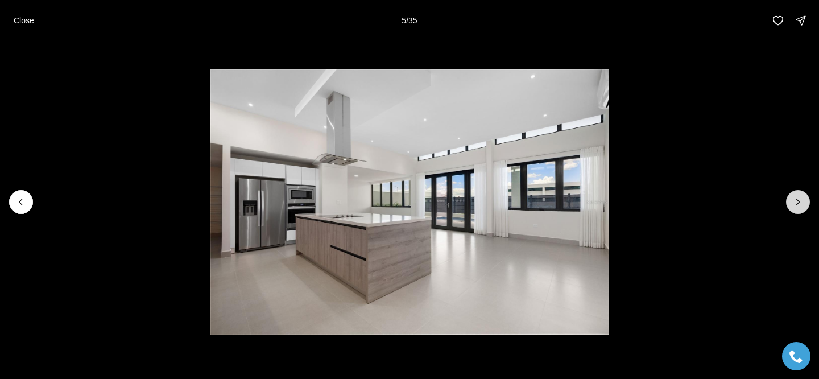
click at [798, 204] on icon "Next slide" at bounding box center [798, 201] width 11 height 11
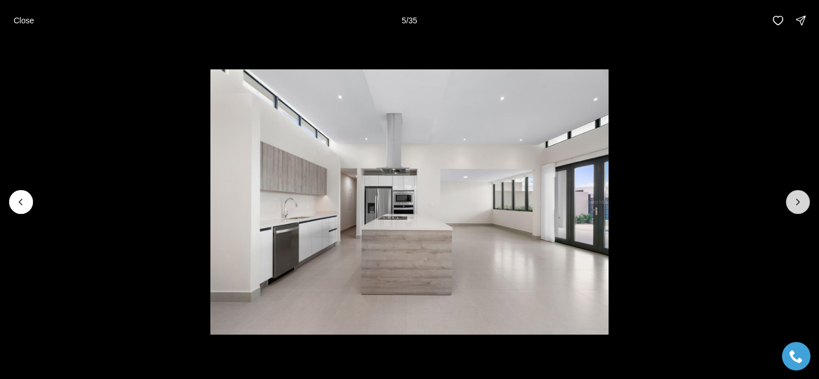
click at [798, 204] on icon "Next slide" at bounding box center [798, 201] width 11 height 11
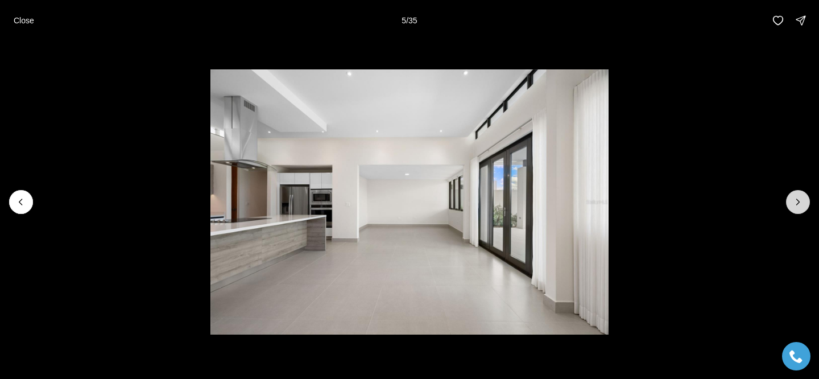
click at [798, 204] on icon "Next slide" at bounding box center [798, 201] width 11 height 11
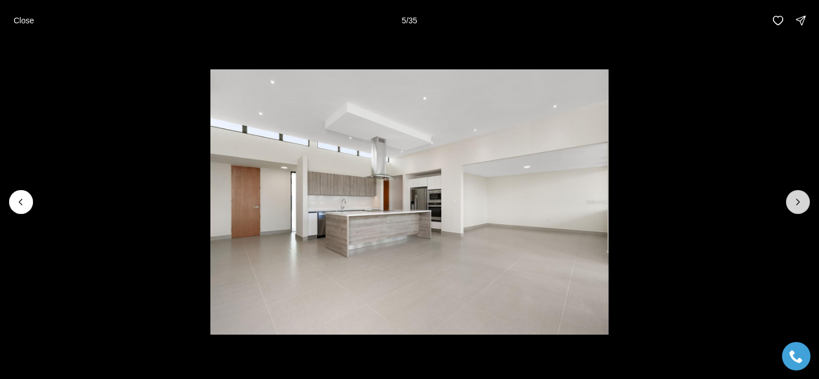
click at [798, 204] on icon "Next slide" at bounding box center [798, 201] width 11 height 11
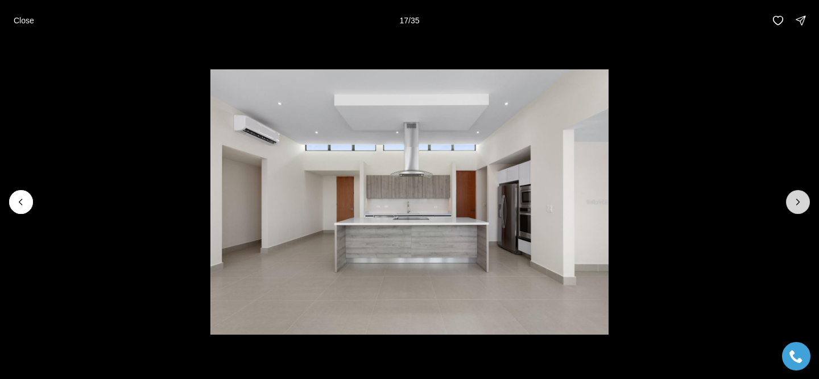
click at [798, 204] on icon "Next slide" at bounding box center [798, 201] width 11 height 11
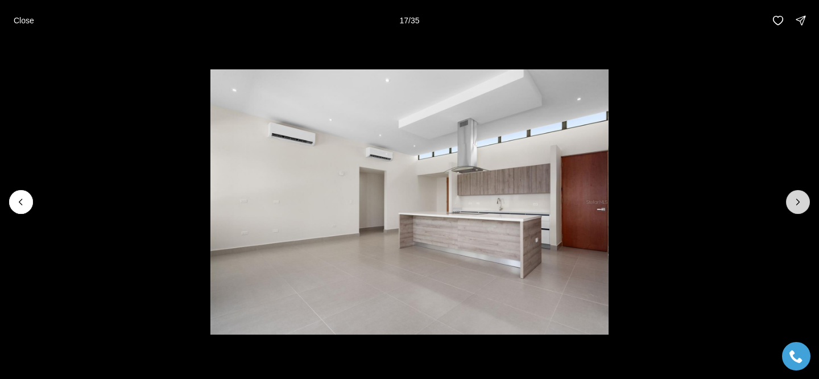
click at [798, 204] on icon "Next slide" at bounding box center [798, 201] width 11 height 11
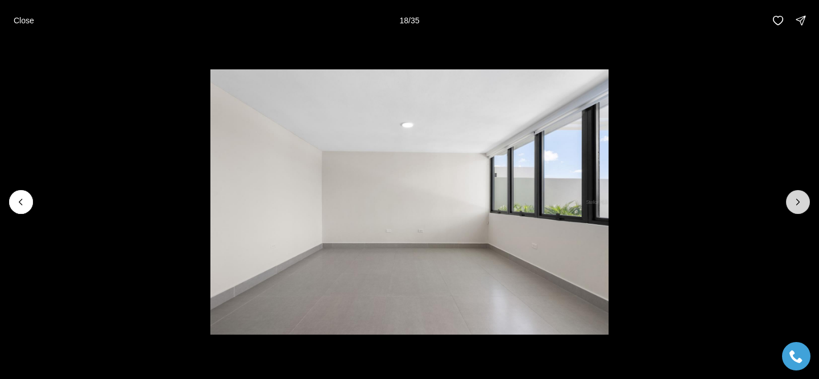
click at [798, 204] on icon "Next slide" at bounding box center [798, 202] width 3 height 6
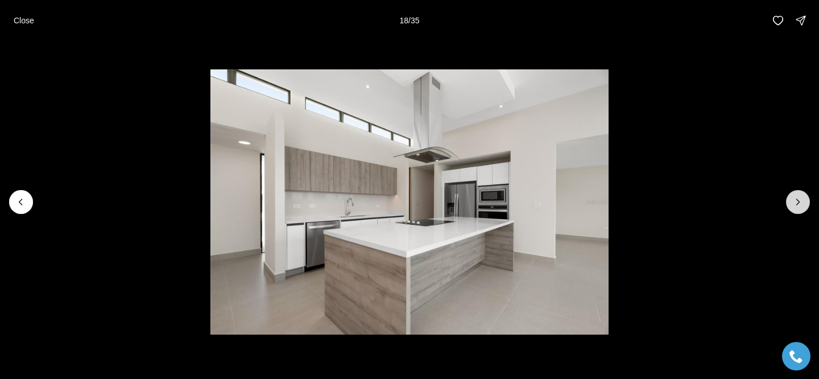
click at [798, 204] on icon "Next slide" at bounding box center [798, 202] width 3 height 6
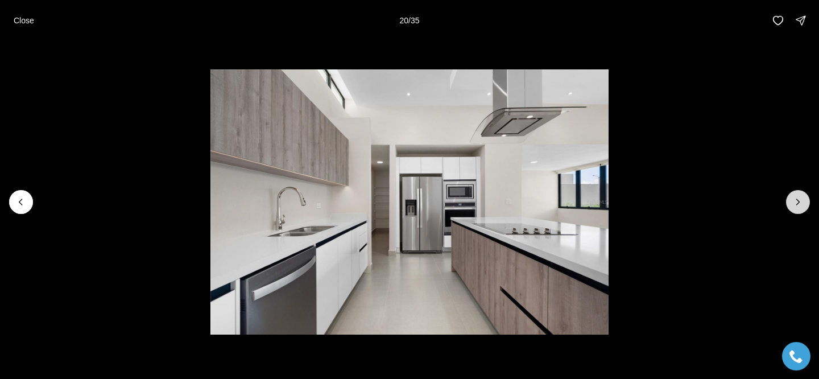
click at [798, 204] on icon "Next slide" at bounding box center [798, 202] width 3 height 6
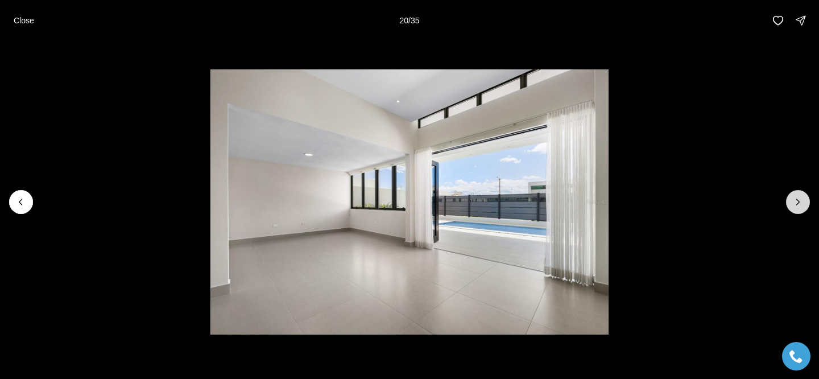
click at [798, 204] on icon "Next slide" at bounding box center [798, 202] width 3 height 6
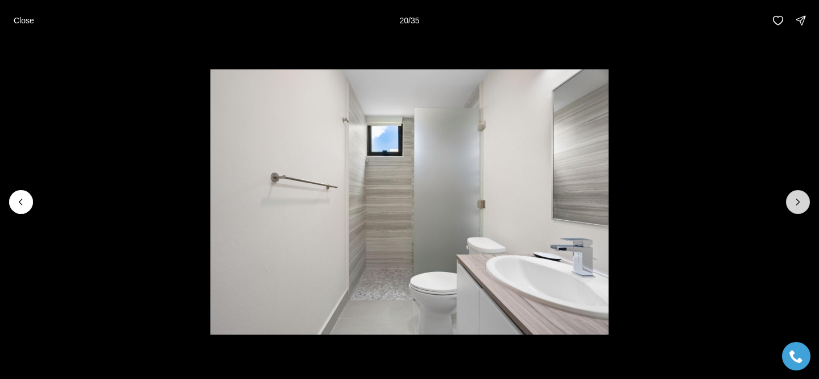
click at [798, 204] on icon "Next slide" at bounding box center [798, 202] width 3 height 6
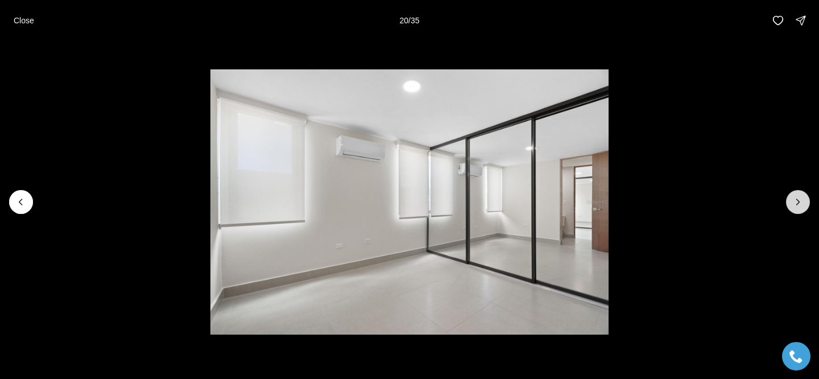
click at [798, 204] on icon "Next slide" at bounding box center [798, 202] width 3 height 6
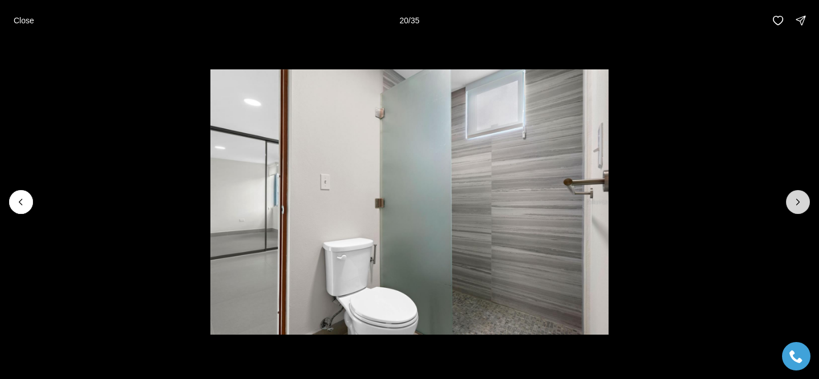
click at [798, 204] on icon "Next slide" at bounding box center [798, 202] width 3 height 6
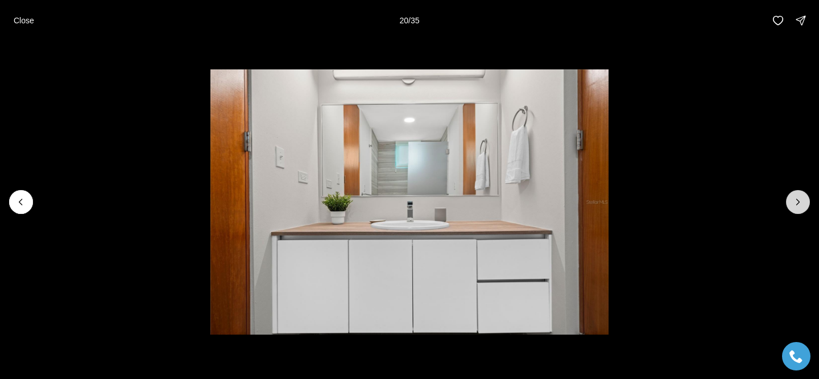
click at [798, 204] on icon "Next slide" at bounding box center [798, 202] width 3 height 6
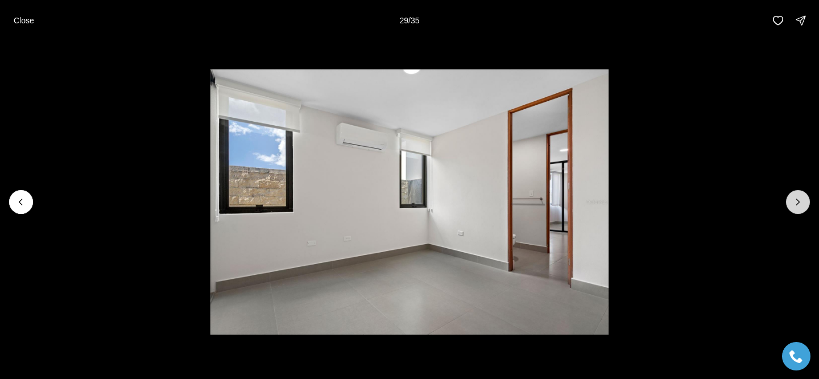
click at [798, 204] on icon "Next slide" at bounding box center [798, 202] width 3 height 6
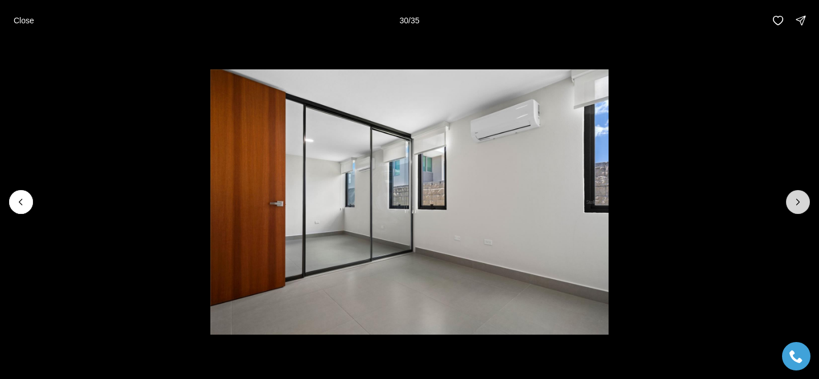
click at [798, 204] on icon "Next slide" at bounding box center [798, 202] width 3 height 6
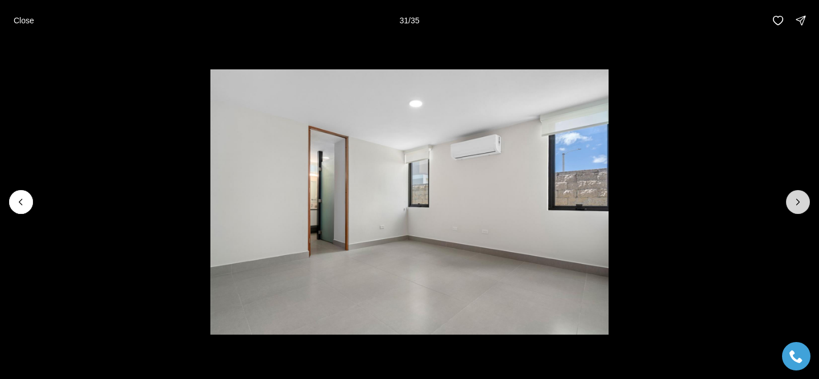
click at [798, 204] on icon "Next slide" at bounding box center [798, 202] width 3 height 6
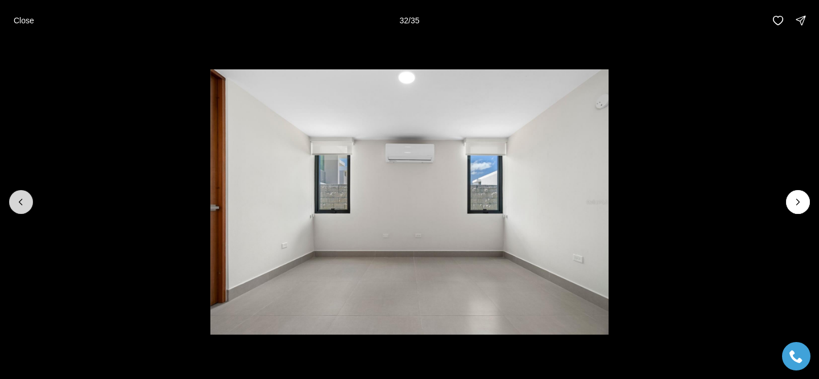
click at [14, 208] on button "Previous slide" at bounding box center [21, 202] width 24 height 24
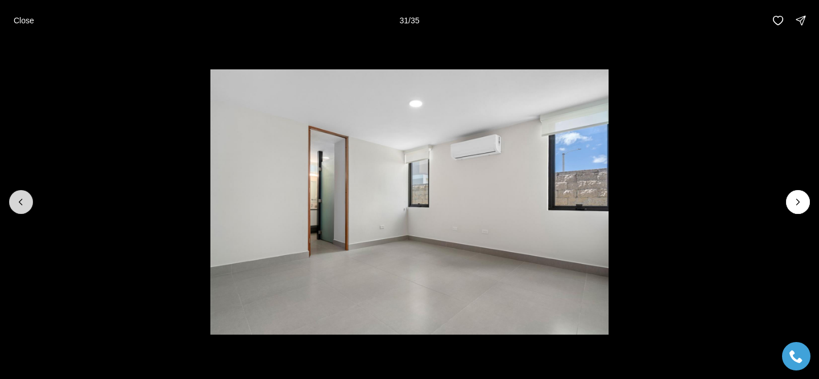
click at [14, 208] on button "Previous slide" at bounding box center [21, 202] width 24 height 24
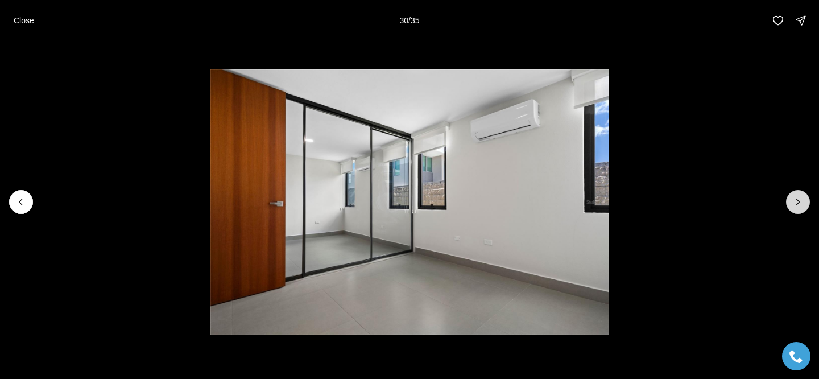
click at [792, 200] on button "Next slide" at bounding box center [798, 202] width 24 height 24
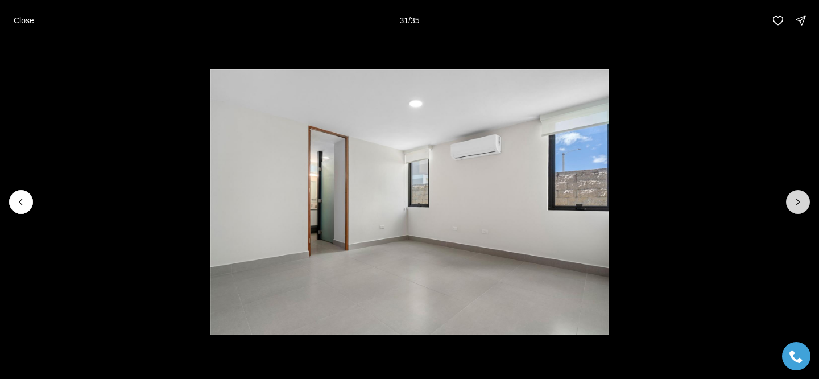
click at [792, 200] on button "Next slide" at bounding box center [798, 202] width 24 height 24
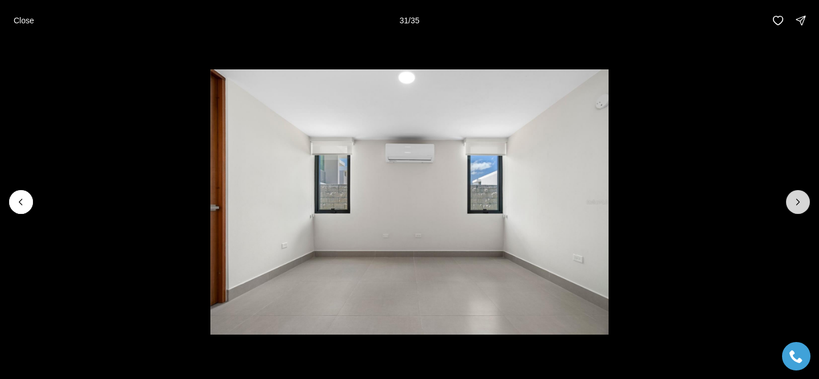
click at [792, 200] on button "Next slide" at bounding box center [798, 202] width 24 height 24
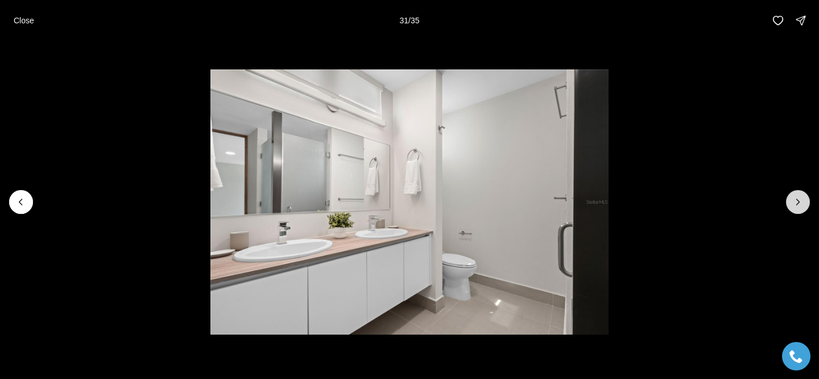
click at [792, 200] on button "Next slide" at bounding box center [798, 202] width 24 height 24
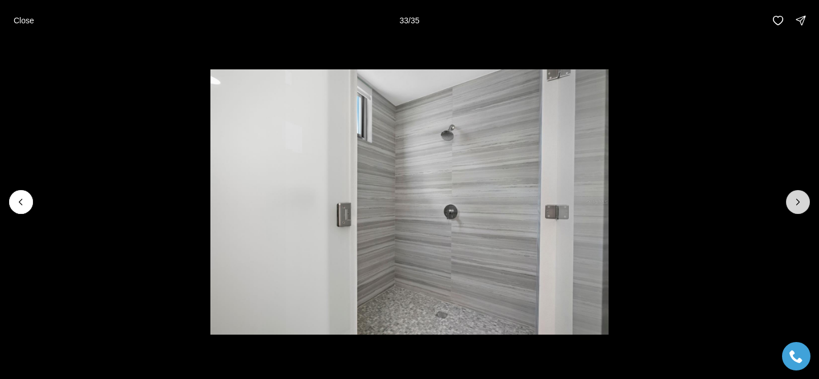
click at [792, 200] on button "Next slide" at bounding box center [798, 202] width 24 height 24
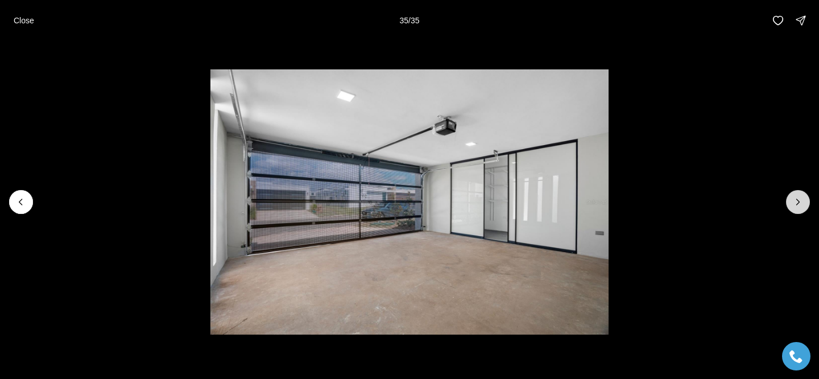
click at [792, 200] on div at bounding box center [798, 202] width 24 height 24
click at [20, 209] on button "Previous slide" at bounding box center [21, 202] width 24 height 24
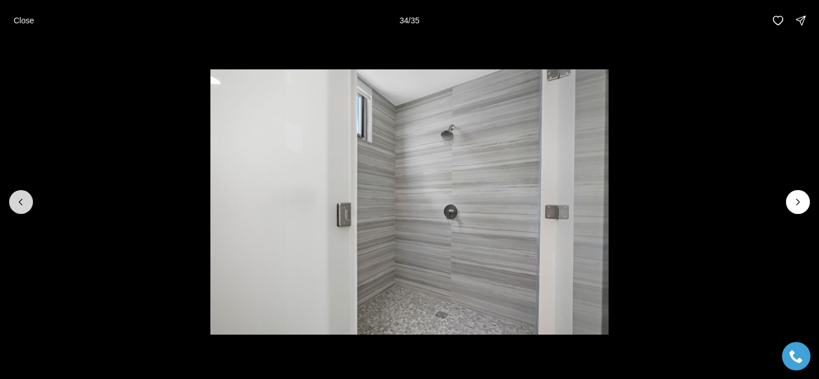
click at [20, 208] on button "Previous slide" at bounding box center [21, 202] width 24 height 24
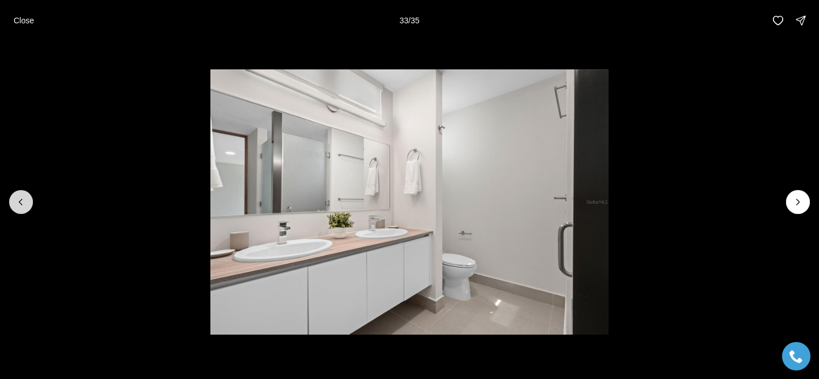
click at [20, 208] on button "Previous slide" at bounding box center [21, 202] width 24 height 24
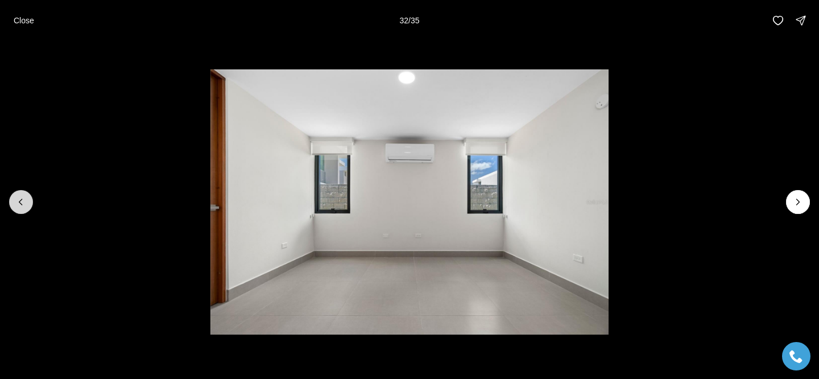
click at [20, 209] on button "Previous slide" at bounding box center [21, 202] width 24 height 24
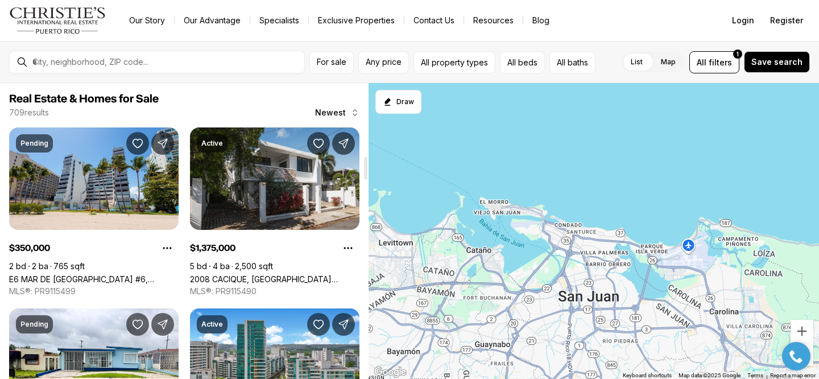
scroll to position [954, 0]
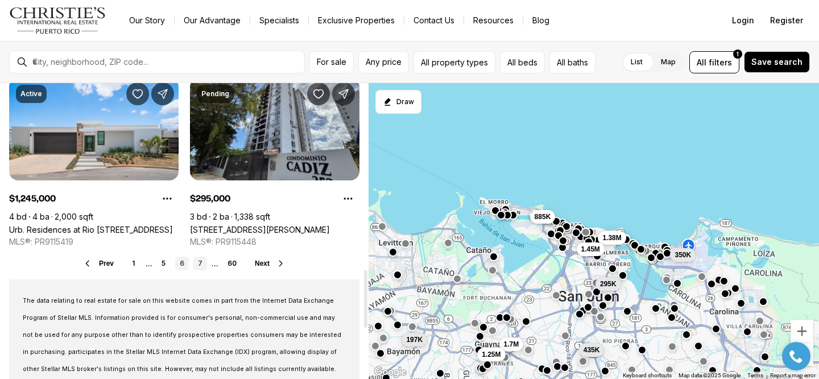
click at [201, 259] on link "7" at bounding box center [200, 264] width 14 height 14
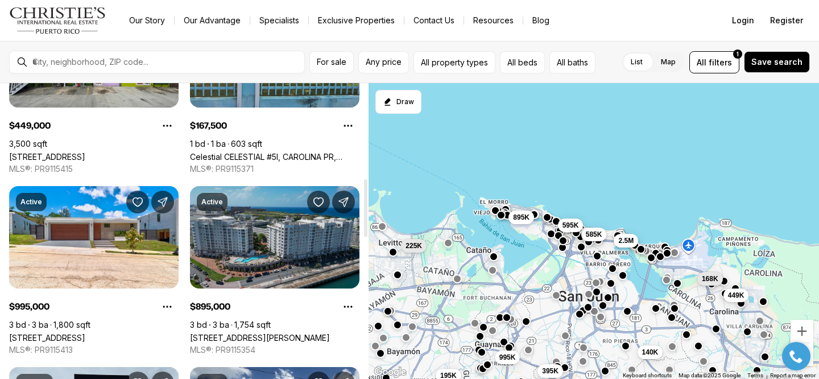
scroll to position [488, 0]
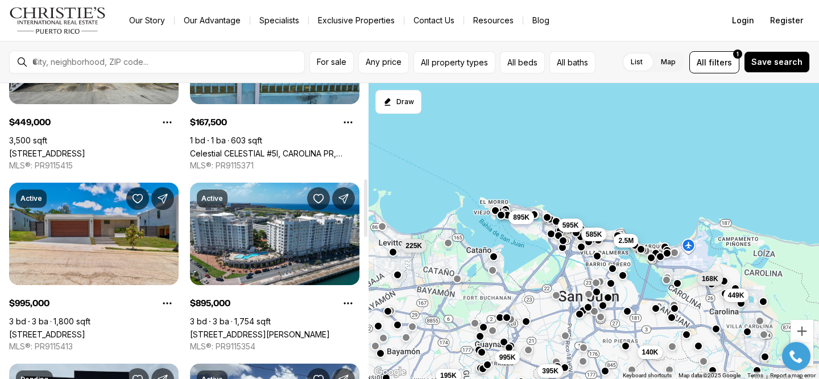
click at [85, 329] on link "[STREET_ADDRESS]" at bounding box center [47, 334] width 76 height 10
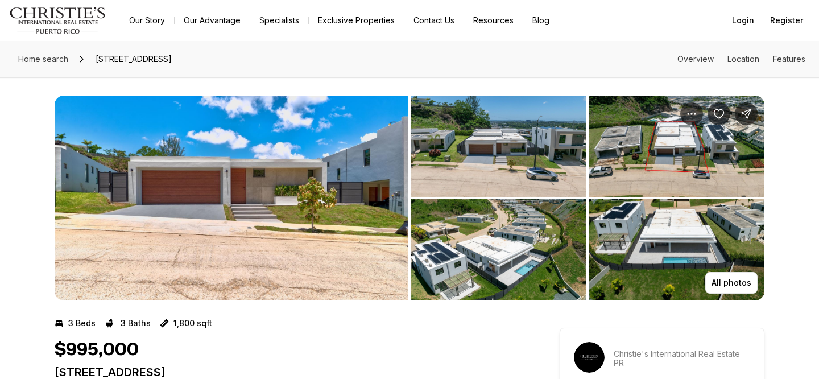
click at [339, 187] on img "View image gallery" at bounding box center [232, 198] width 354 height 205
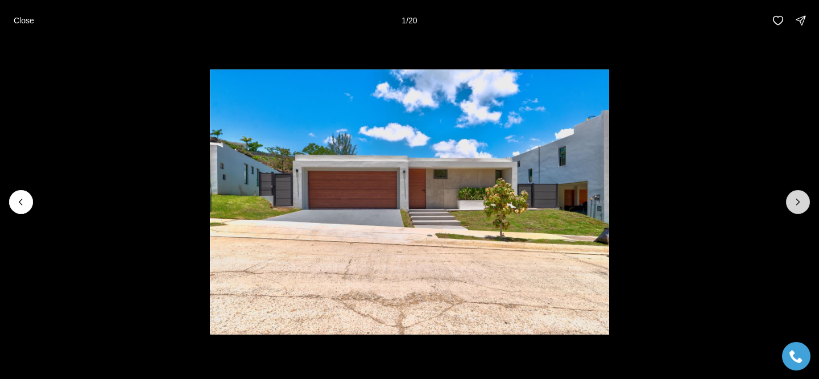
click at [792, 199] on button "Next slide" at bounding box center [798, 202] width 24 height 24
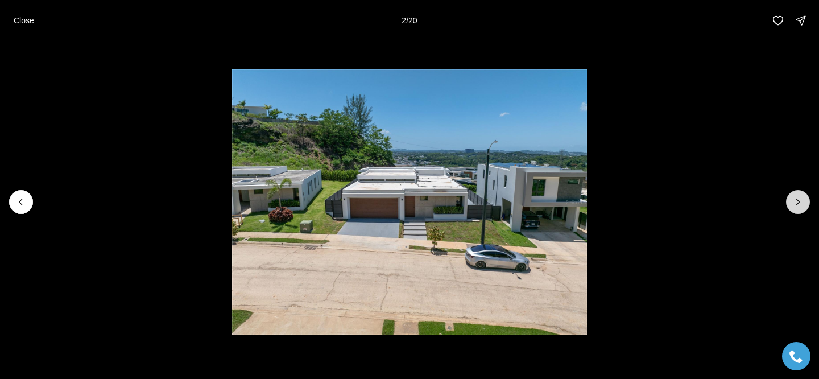
click at [791, 199] on button "Next slide" at bounding box center [798, 202] width 24 height 24
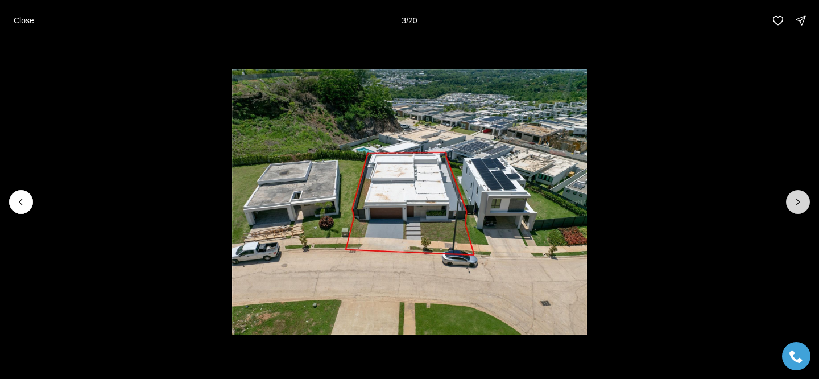
click at [791, 199] on button "Next slide" at bounding box center [798, 202] width 24 height 24
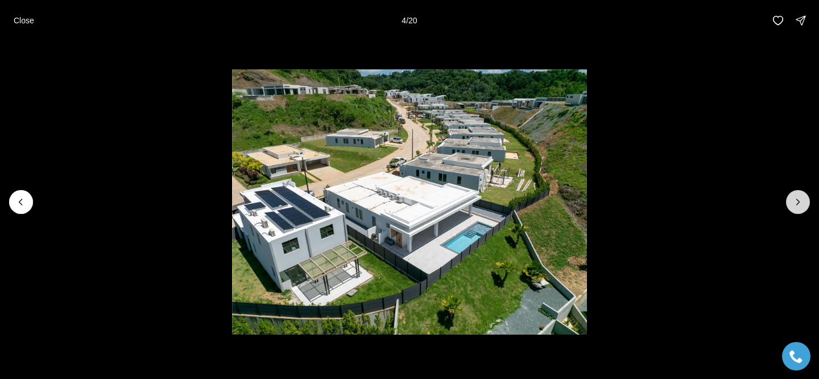
click at [791, 198] on button "Next slide" at bounding box center [798, 202] width 24 height 24
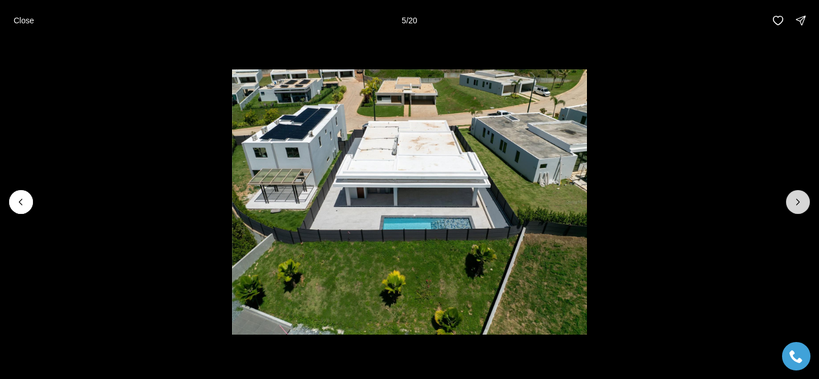
click at [791, 198] on button "Next slide" at bounding box center [798, 202] width 24 height 24
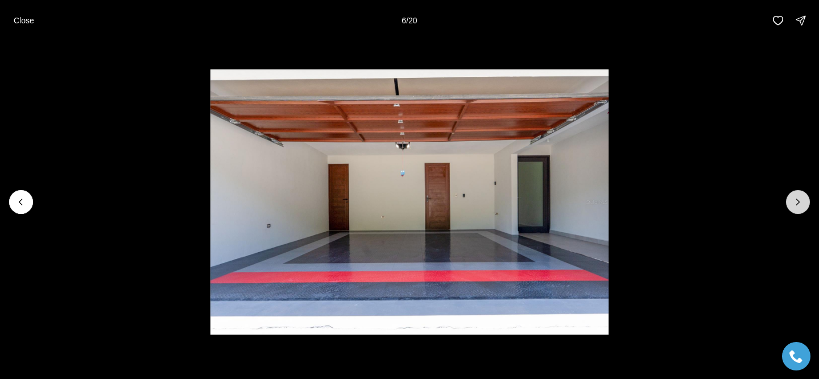
click at [791, 198] on button "Next slide" at bounding box center [798, 202] width 24 height 24
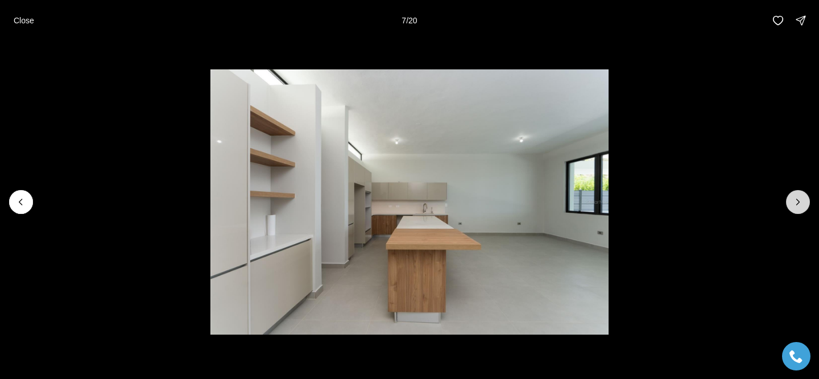
click at [796, 209] on button "Next slide" at bounding box center [798, 202] width 24 height 24
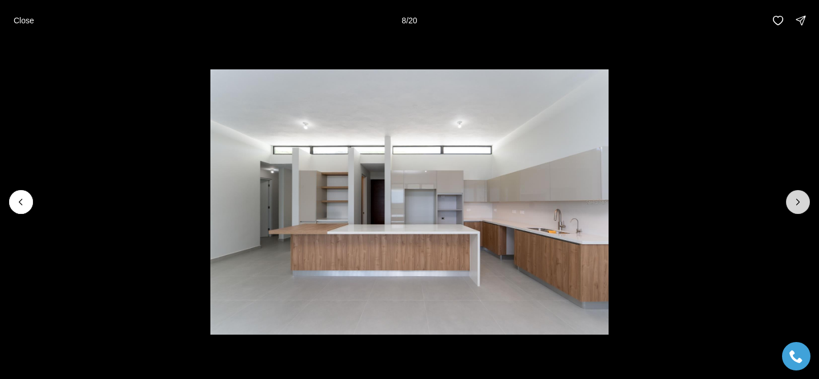
click at [796, 209] on button "Next slide" at bounding box center [798, 202] width 24 height 24
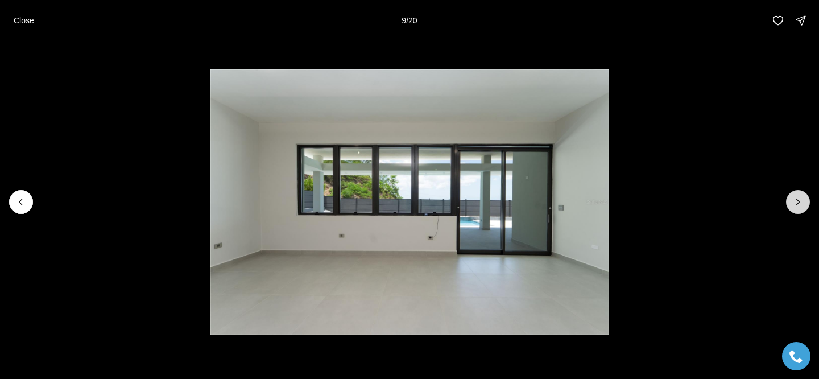
click at [796, 209] on button "Next slide" at bounding box center [798, 202] width 24 height 24
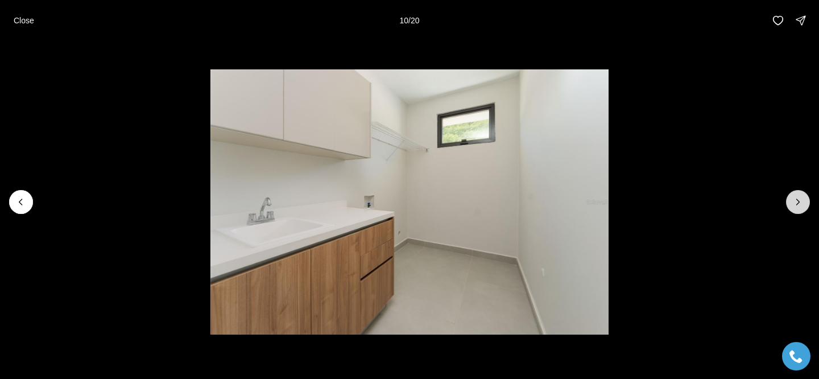
click at [796, 209] on button "Next slide" at bounding box center [798, 202] width 24 height 24
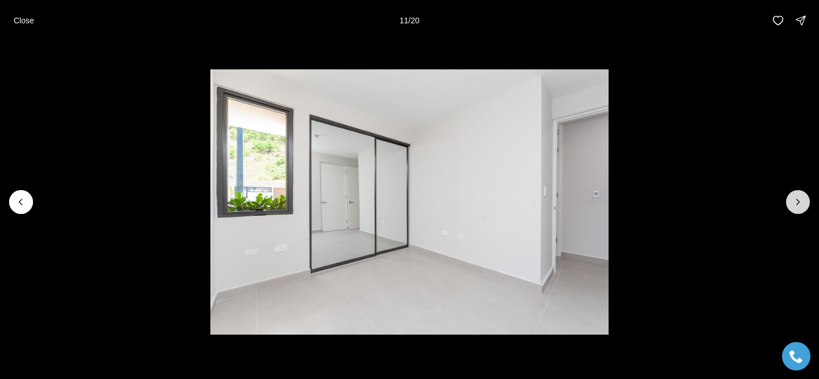
click at [796, 209] on button "Next slide" at bounding box center [798, 202] width 24 height 24
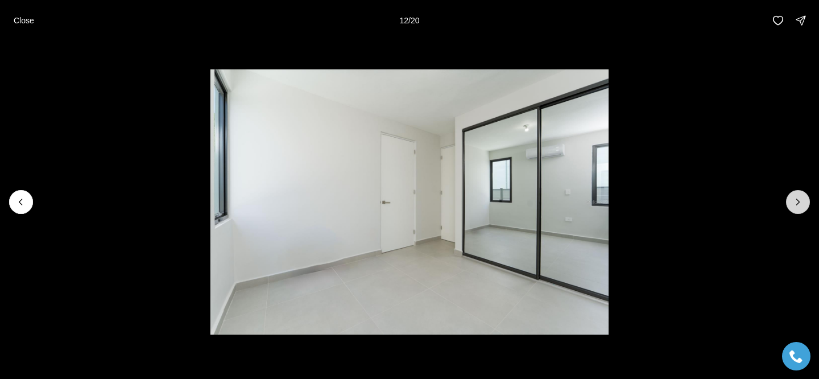
click at [796, 209] on button "Next slide" at bounding box center [798, 202] width 24 height 24
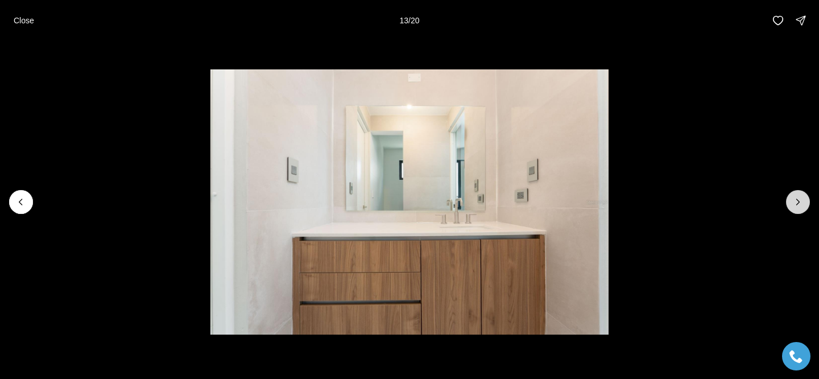
click at [796, 209] on button "Next slide" at bounding box center [798, 202] width 24 height 24
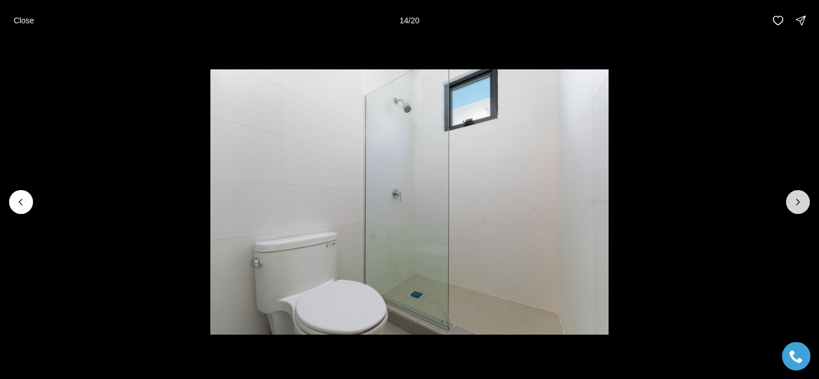
click at [796, 209] on button "Next slide" at bounding box center [798, 202] width 24 height 24
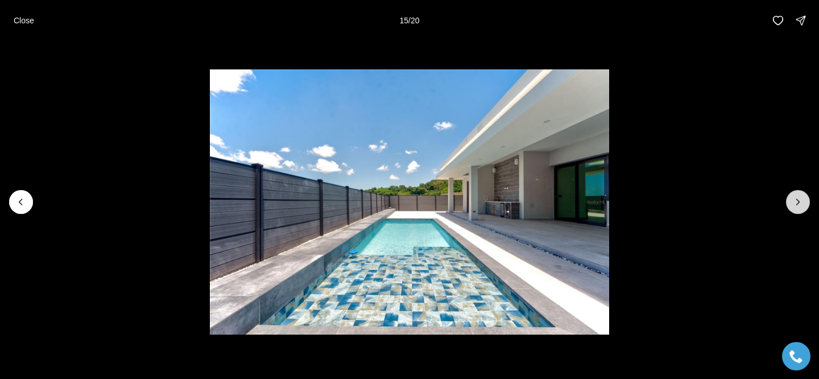
click at [796, 209] on button "Next slide" at bounding box center [798, 202] width 24 height 24
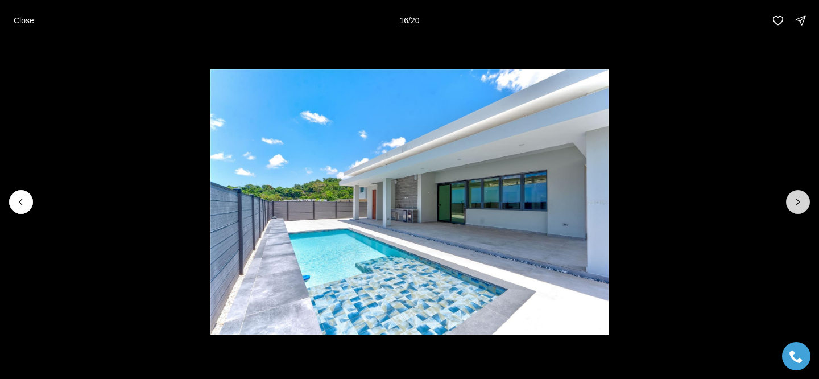
click at [796, 209] on button "Next slide" at bounding box center [798, 202] width 24 height 24
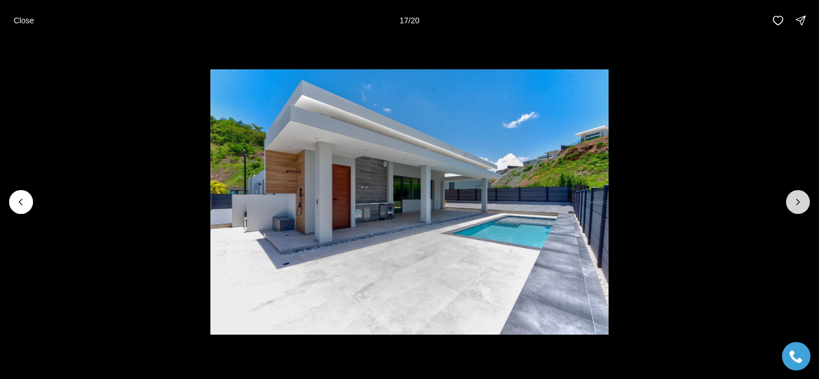
click at [796, 209] on button "Next slide" at bounding box center [798, 202] width 24 height 24
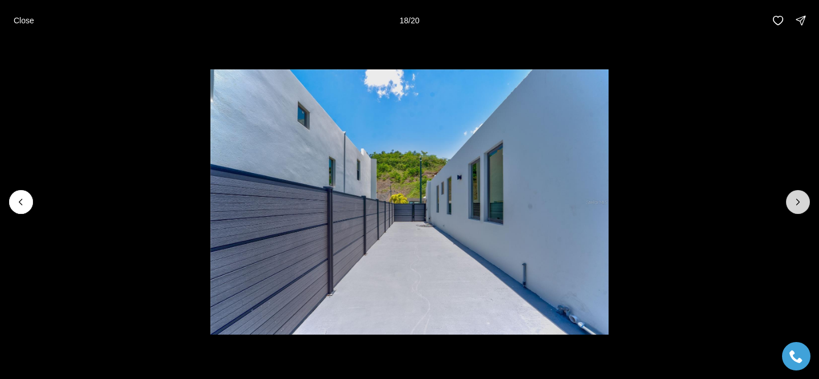
click at [796, 209] on button "Next slide" at bounding box center [798, 202] width 24 height 24
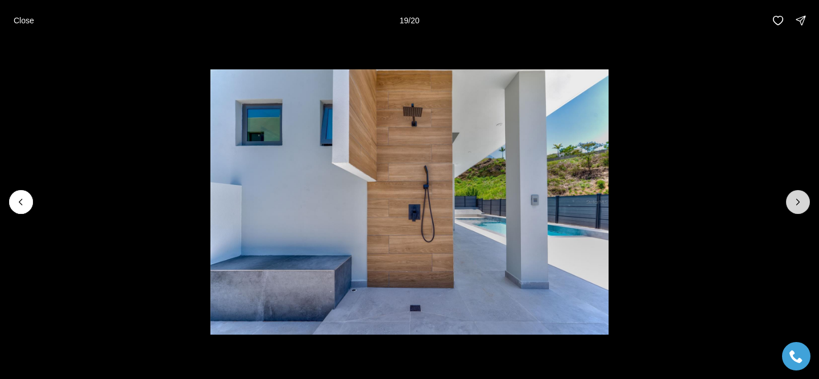
click at [796, 209] on button "Next slide" at bounding box center [798, 202] width 24 height 24
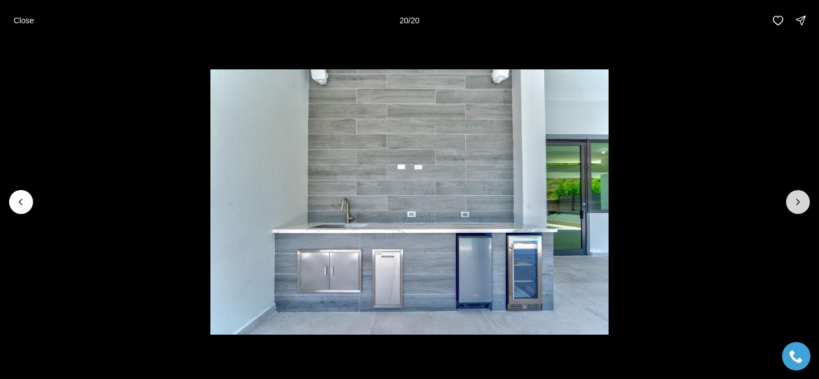
click at [796, 209] on div at bounding box center [798, 202] width 24 height 24
click at [14, 13] on button "Close" at bounding box center [24, 20] width 34 height 23
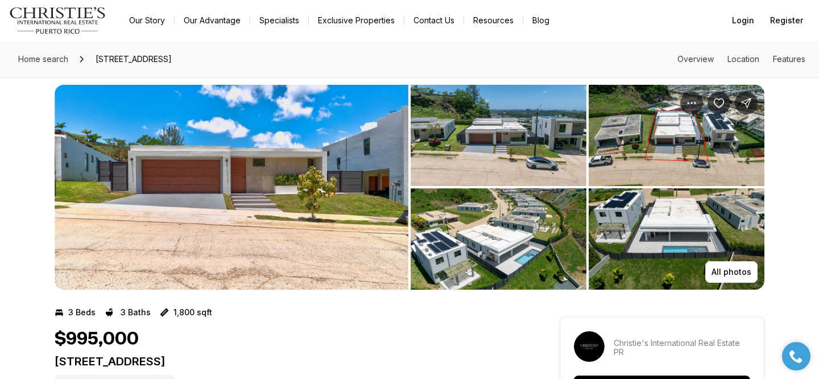
scroll to position [10, 0]
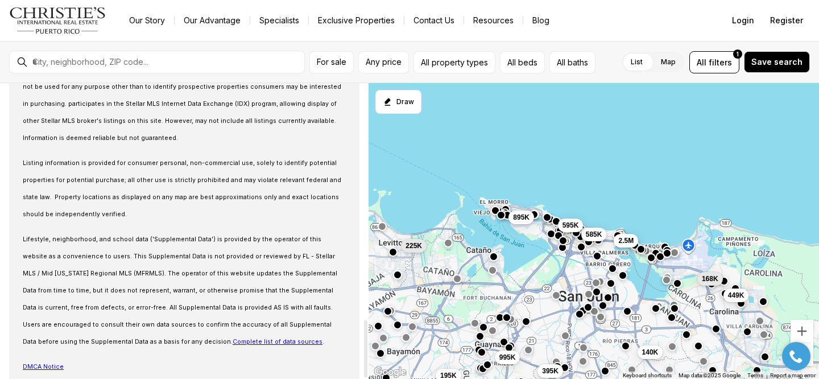
scroll to position [1210, 0]
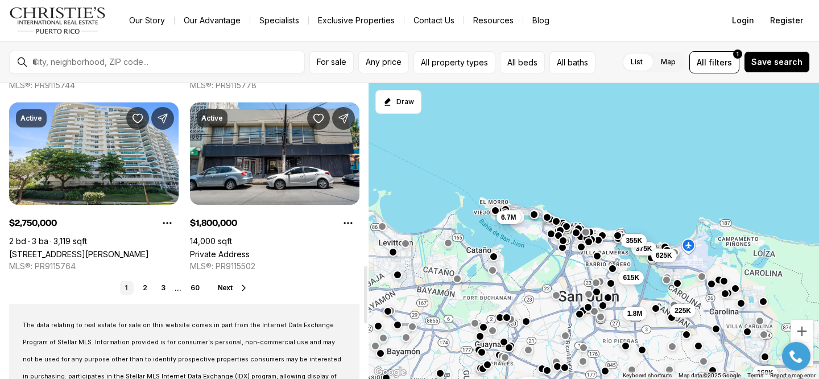
scroll to position [933, 0]
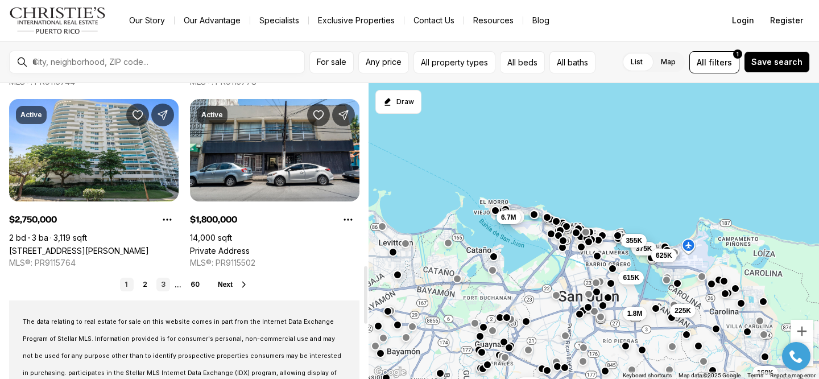
click at [166, 284] on link "3" at bounding box center [163, 285] width 14 height 14
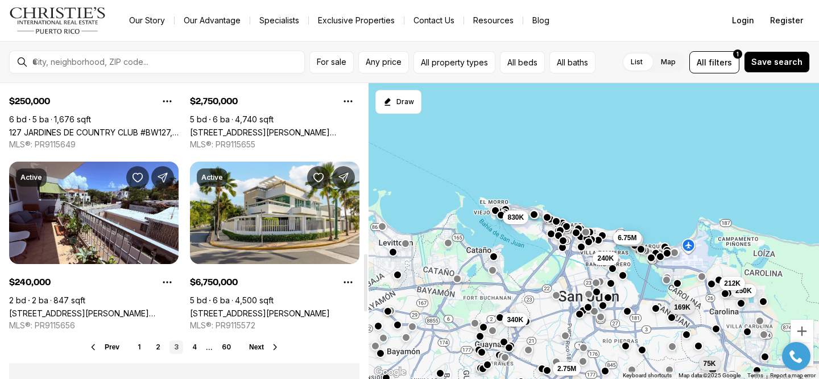
scroll to position [890, 0]
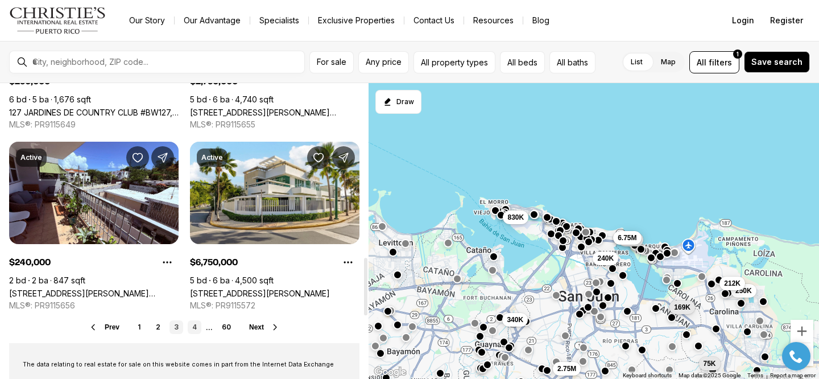
click at [191, 325] on link "4" at bounding box center [195, 327] width 14 height 14
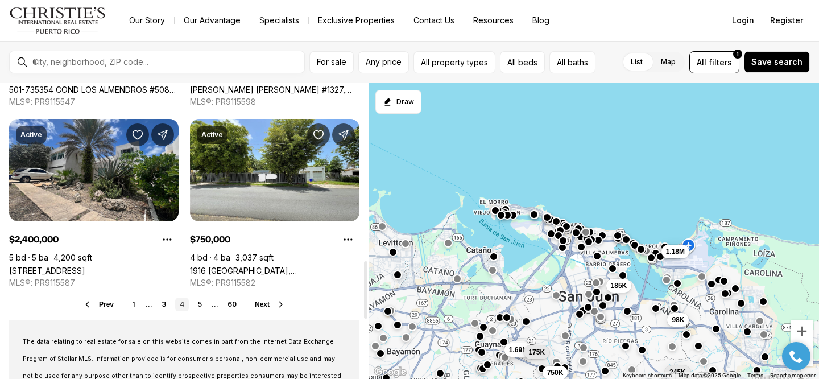
scroll to position [907, 0]
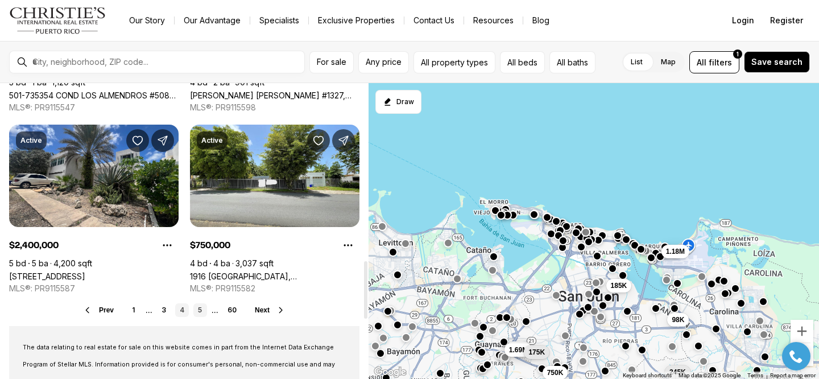
click at [205, 312] on link "5" at bounding box center [200, 310] width 14 height 14
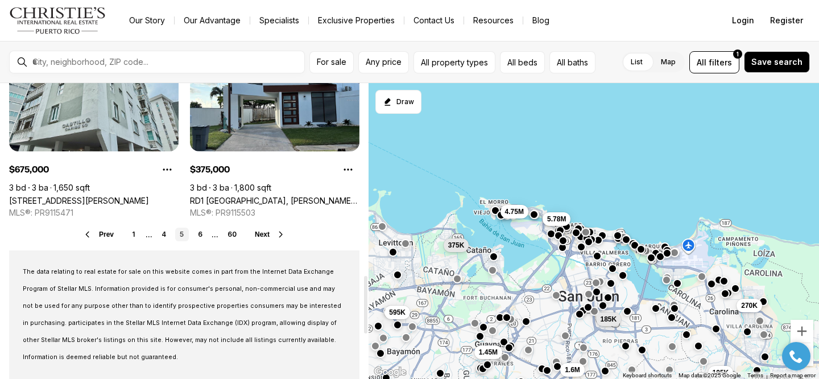
scroll to position [987, 0]
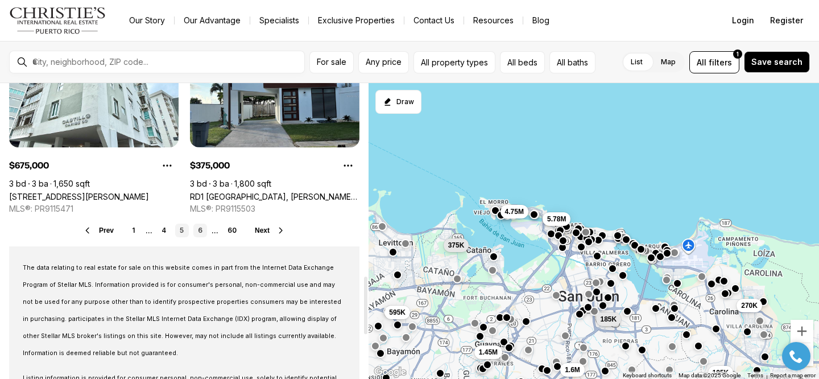
click at [197, 226] on link "6" at bounding box center [200, 231] width 14 height 14
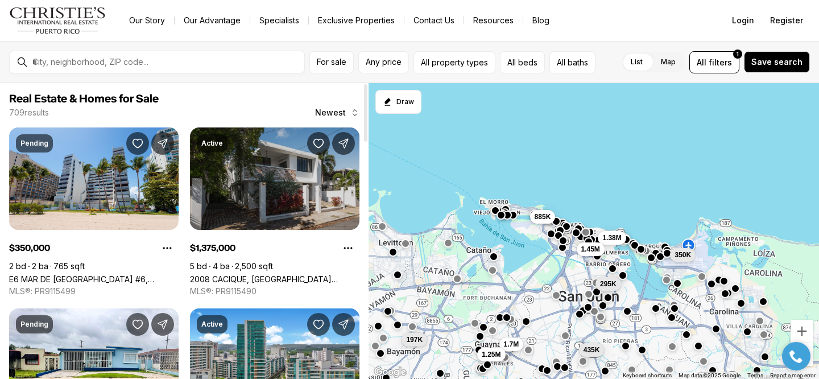
click at [228, 274] on link "2008 CACIQUE, [GEOGRAPHIC_DATA][PERSON_NAME], 00911" at bounding box center [275, 279] width 170 height 10
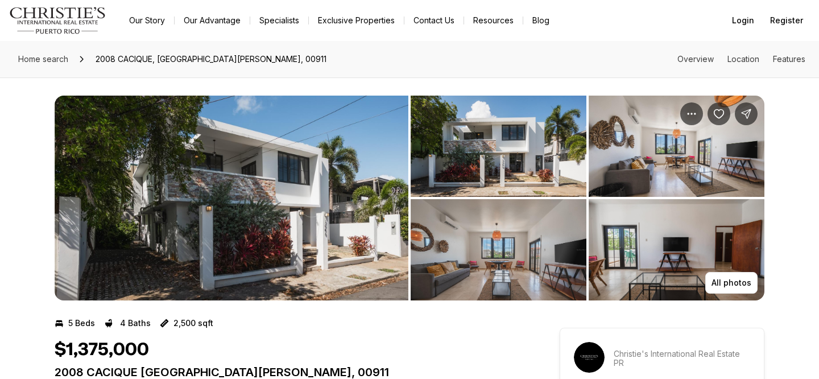
click at [299, 205] on img "View image gallery" at bounding box center [232, 198] width 354 height 205
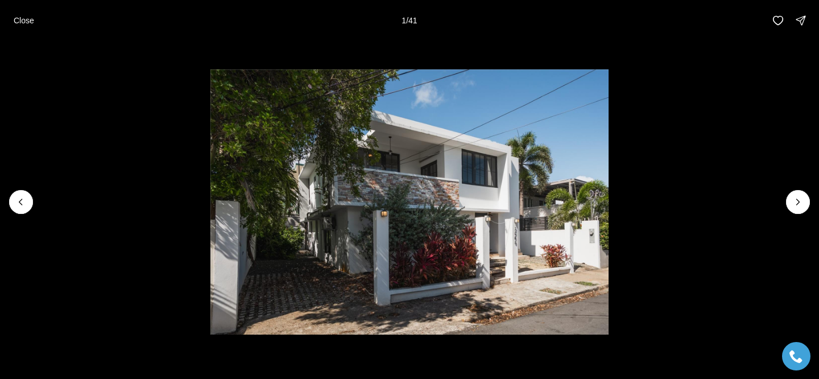
click at [788, 193] on li "1 of 41" at bounding box center [409, 202] width 819 height 322
click at [797, 201] on icon "Next slide" at bounding box center [798, 201] width 11 height 11
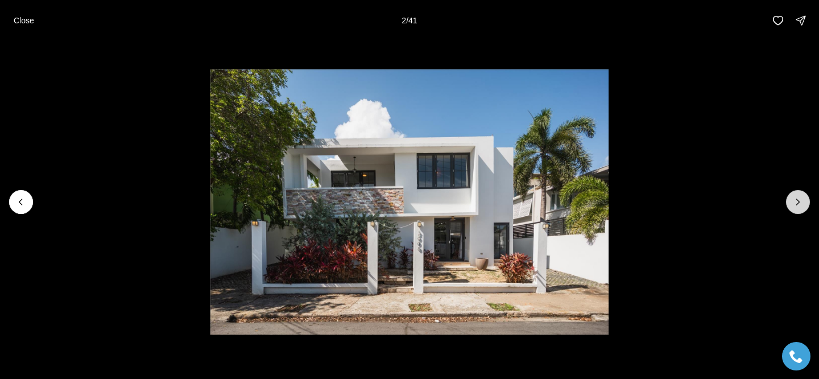
click at [797, 201] on icon "Next slide" at bounding box center [798, 201] width 11 height 11
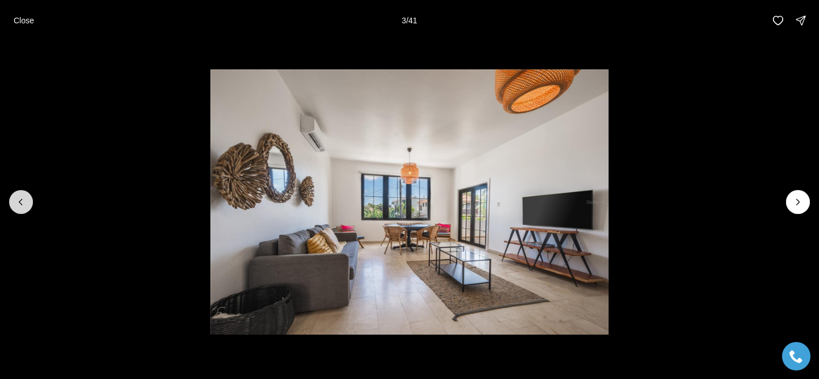
click at [23, 205] on icon "Previous slide" at bounding box center [20, 201] width 11 height 11
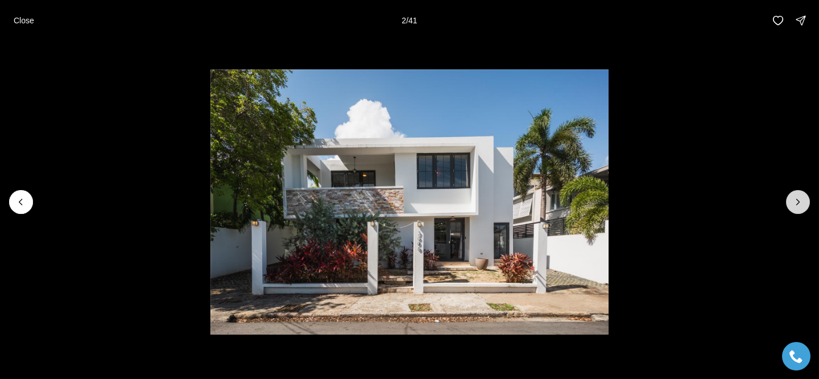
click at [798, 197] on icon "Next slide" at bounding box center [798, 201] width 11 height 11
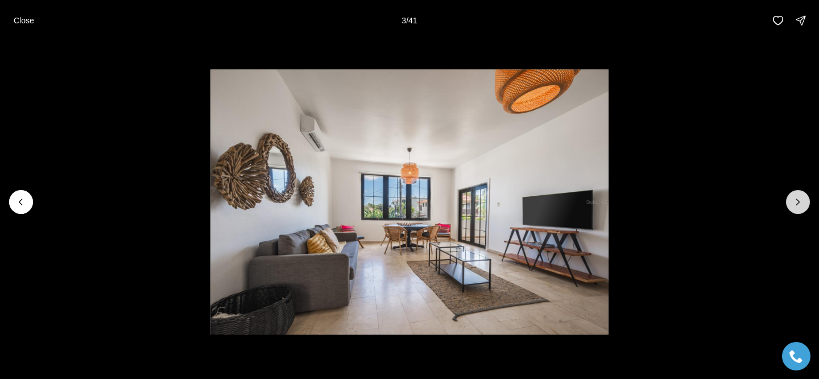
click at [798, 197] on icon "Next slide" at bounding box center [798, 201] width 11 height 11
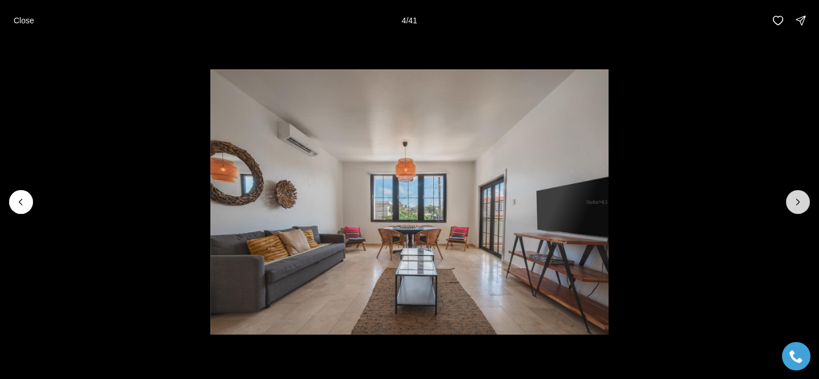
click at [798, 197] on icon "Next slide" at bounding box center [798, 201] width 11 height 11
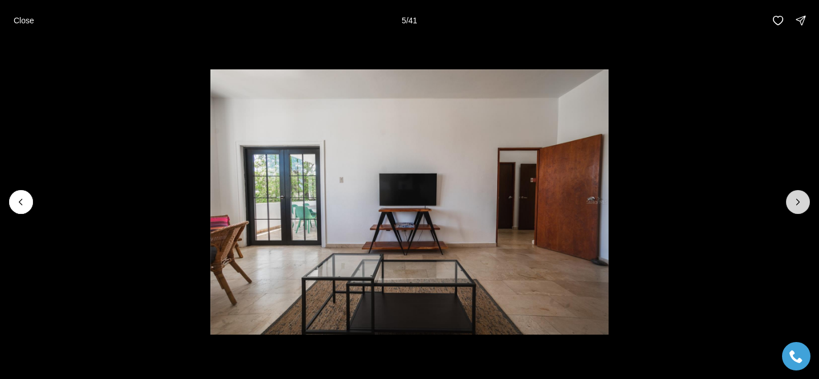
click at [798, 197] on icon "Next slide" at bounding box center [798, 201] width 11 height 11
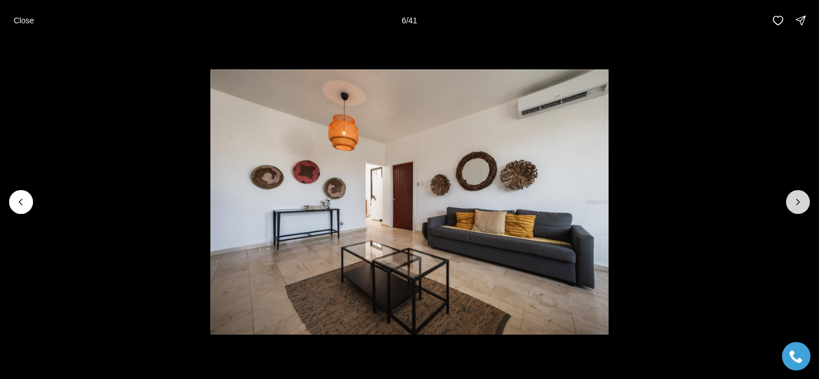
click at [798, 197] on icon "Next slide" at bounding box center [798, 201] width 11 height 11
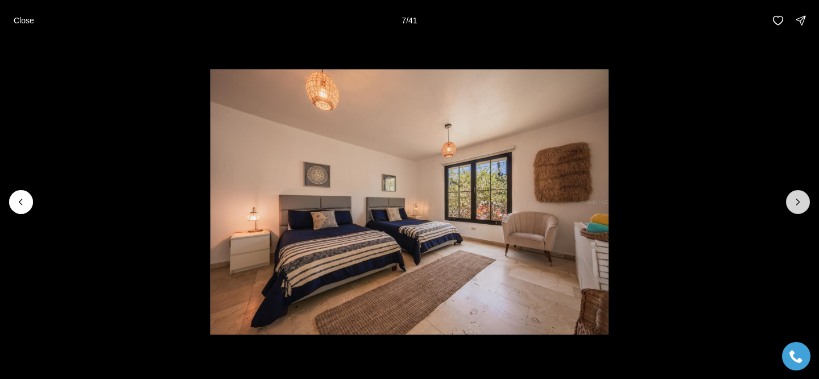
click at [798, 197] on icon "Next slide" at bounding box center [798, 201] width 11 height 11
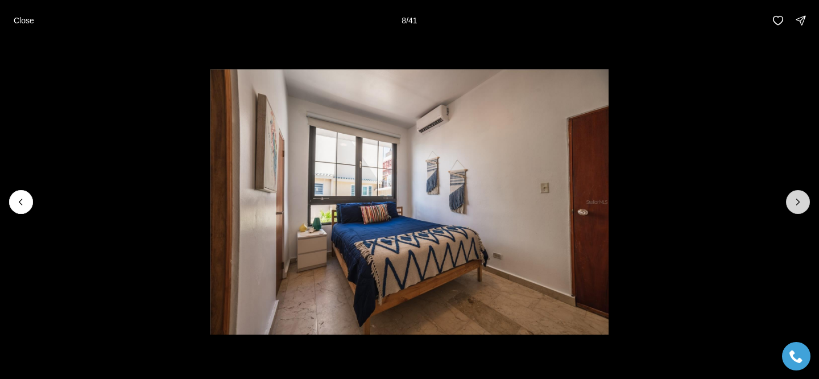
click at [798, 197] on icon "Next slide" at bounding box center [798, 201] width 11 height 11
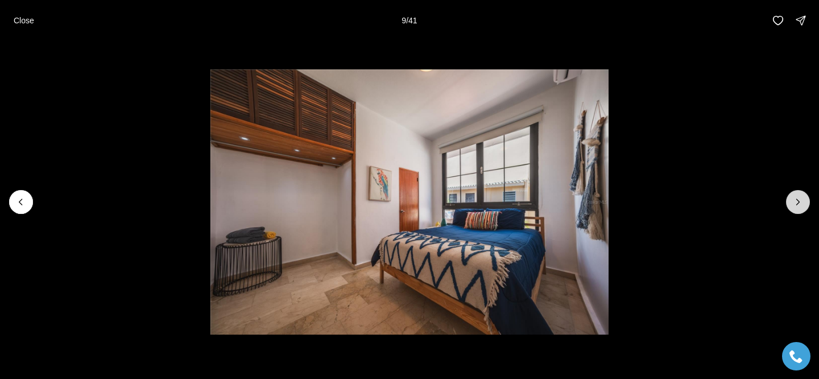
click at [798, 197] on icon "Next slide" at bounding box center [798, 201] width 11 height 11
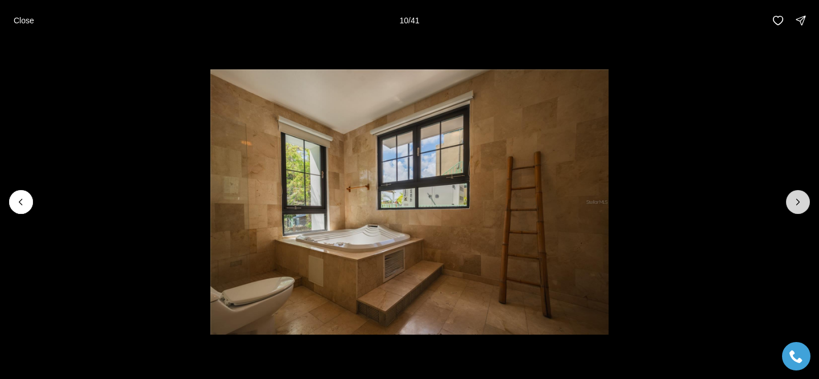
click at [798, 197] on icon "Next slide" at bounding box center [798, 201] width 11 height 11
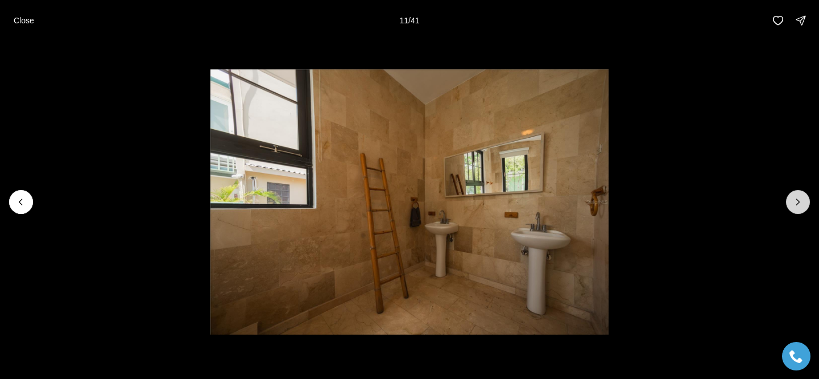
click at [798, 197] on icon "Next slide" at bounding box center [798, 201] width 11 height 11
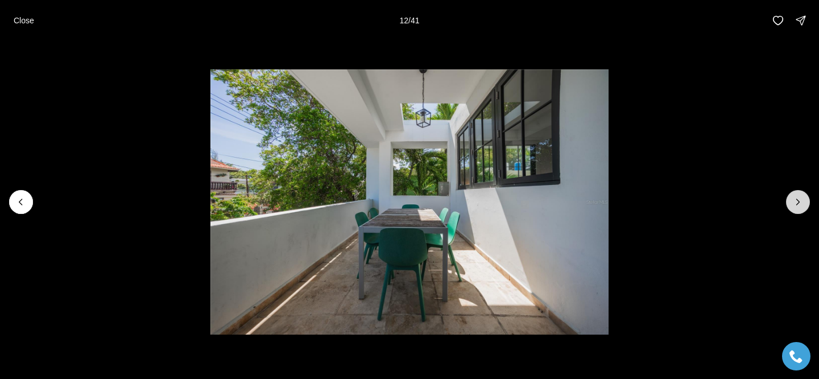
click at [798, 197] on icon "Next slide" at bounding box center [798, 201] width 11 height 11
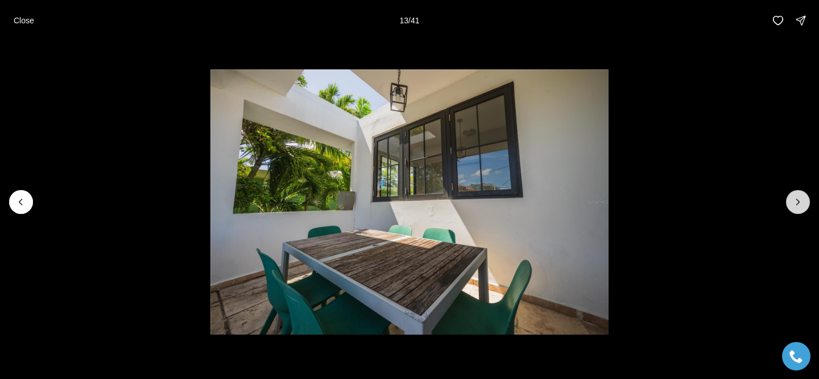
click at [798, 197] on icon "Next slide" at bounding box center [798, 201] width 11 height 11
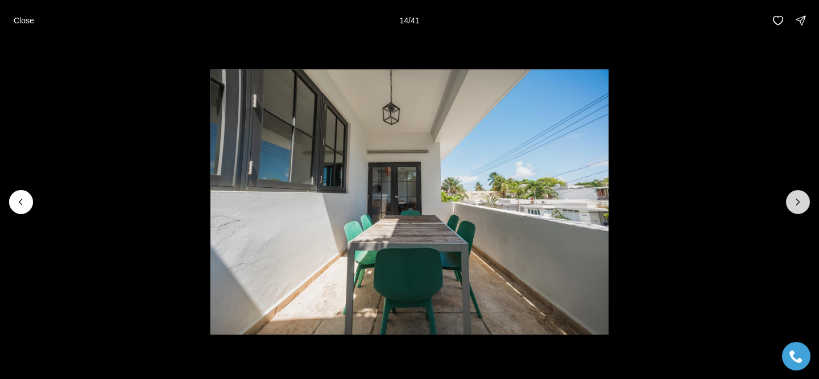
click at [798, 197] on icon "Next slide" at bounding box center [798, 201] width 11 height 11
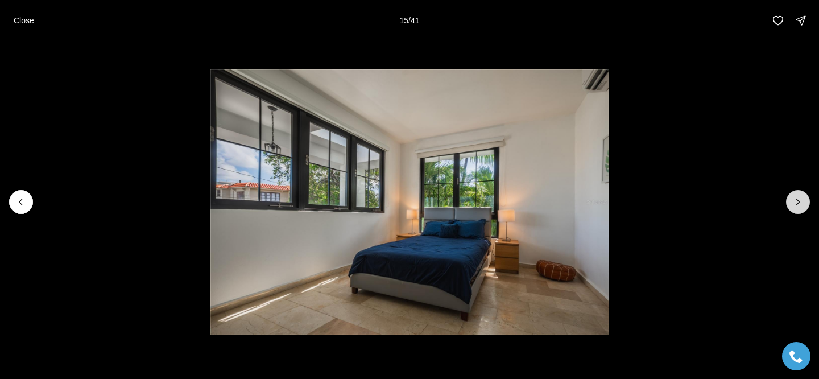
click at [798, 197] on icon "Next slide" at bounding box center [798, 201] width 11 height 11
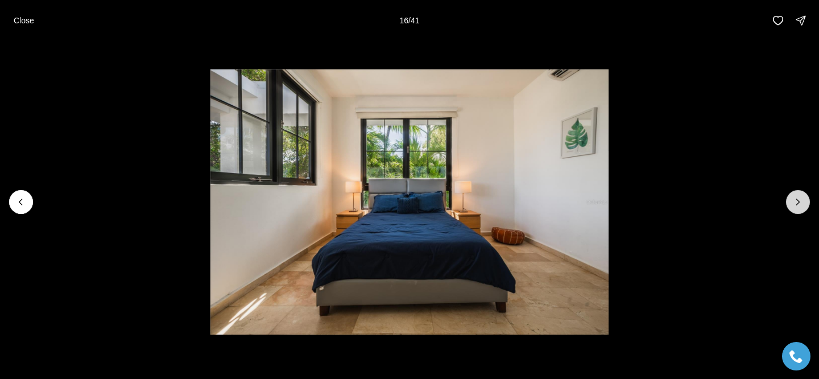
click at [798, 197] on icon "Next slide" at bounding box center [798, 201] width 11 height 11
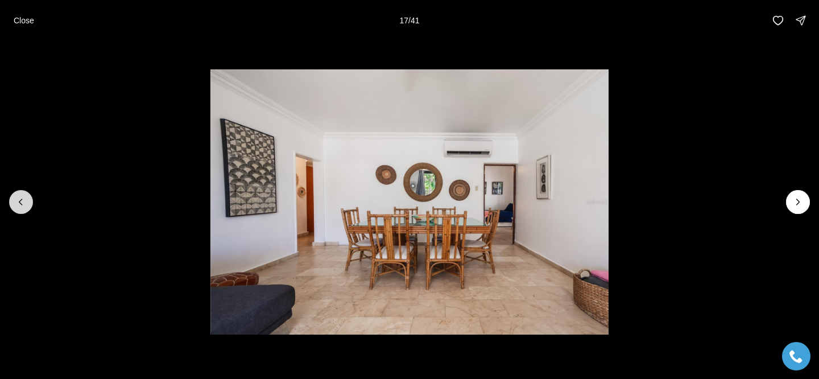
click at [24, 192] on button "Previous slide" at bounding box center [21, 202] width 24 height 24
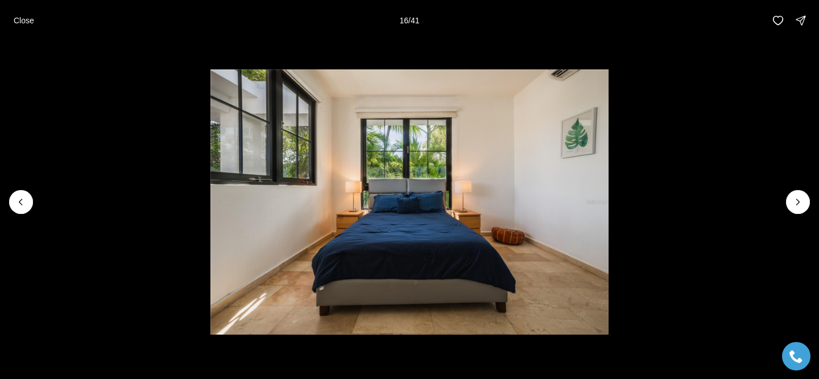
click at [810, 208] on li "16 of 41" at bounding box center [409, 202] width 819 height 322
click at [805, 207] on button "Next slide" at bounding box center [798, 202] width 24 height 24
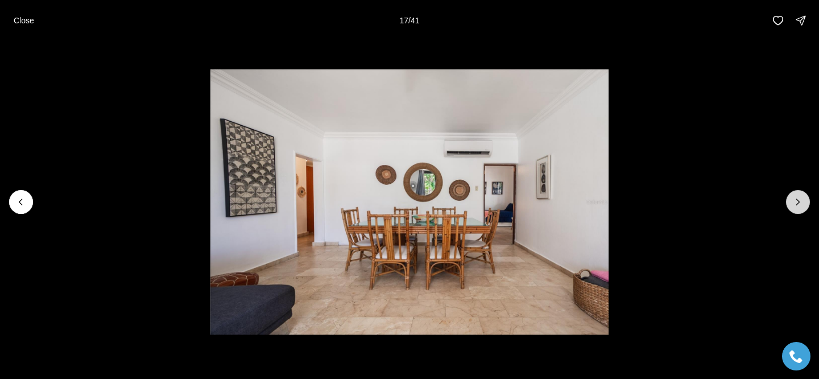
click at [800, 205] on icon "Next slide" at bounding box center [798, 201] width 11 height 11
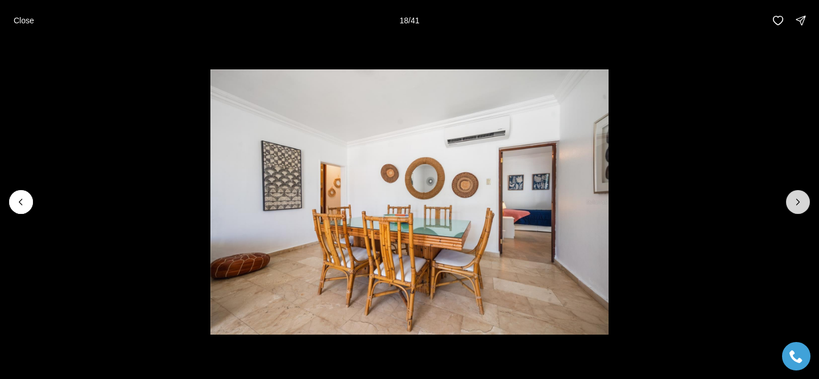
click at [800, 205] on icon "Next slide" at bounding box center [798, 201] width 11 height 11
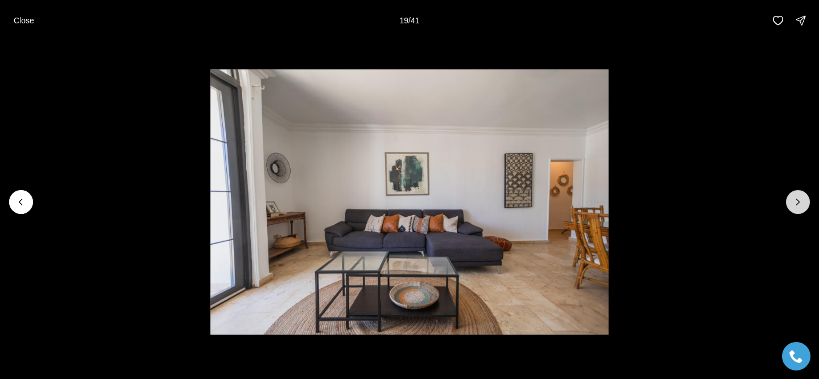
click at [800, 205] on icon "Next slide" at bounding box center [798, 201] width 11 height 11
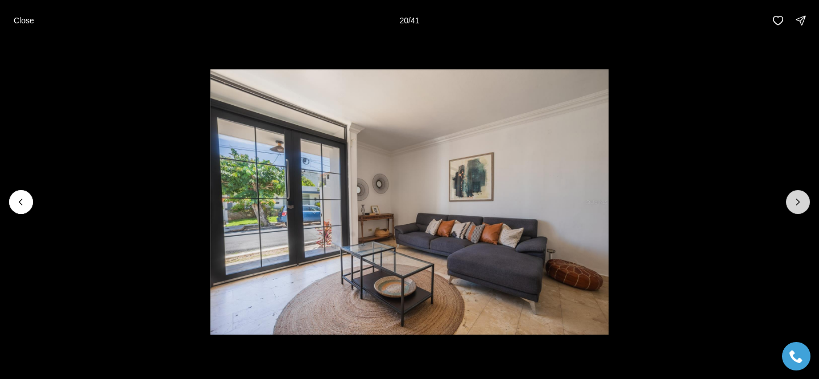
click at [800, 205] on icon "Next slide" at bounding box center [798, 201] width 11 height 11
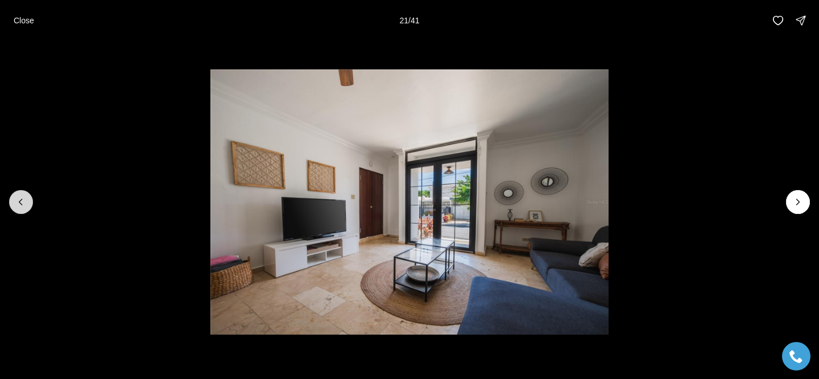
click at [18, 199] on icon "Previous slide" at bounding box center [20, 201] width 11 height 11
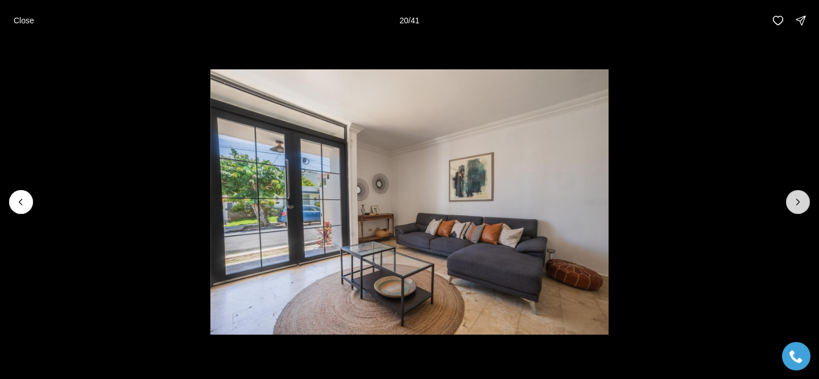
click at [792, 205] on button "Next slide" at bounding box center [798, 202] width 24 height 24
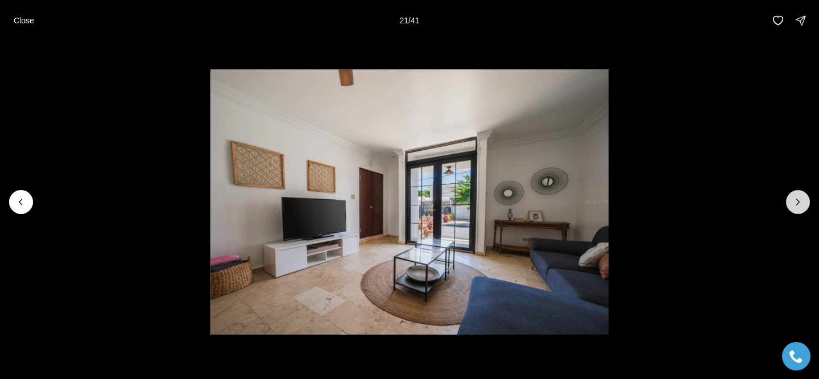
click at [792, 205] on button "Next slide" at bounding box center [798, 202] width 24 height 24
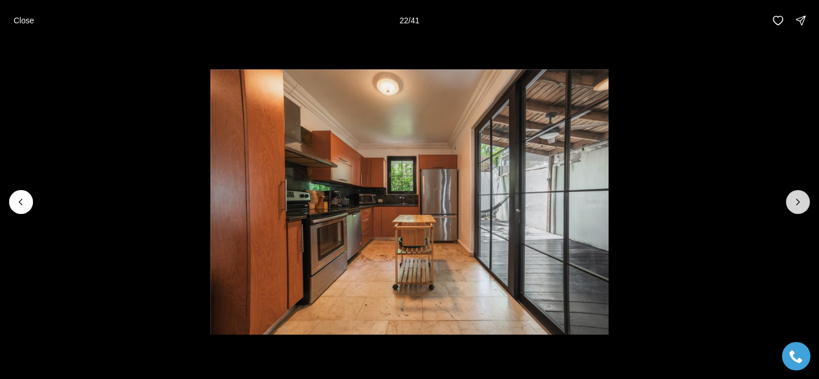
click at [792, 205] on button "Next slide" at bounding box center [798, 202] width 24 height 24
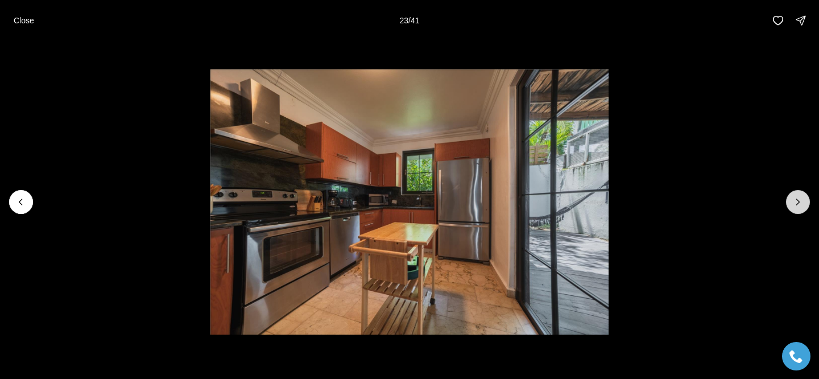
click at [792, 205] on button "Next slide" at bounding box center [798, 202] width 24 height 24
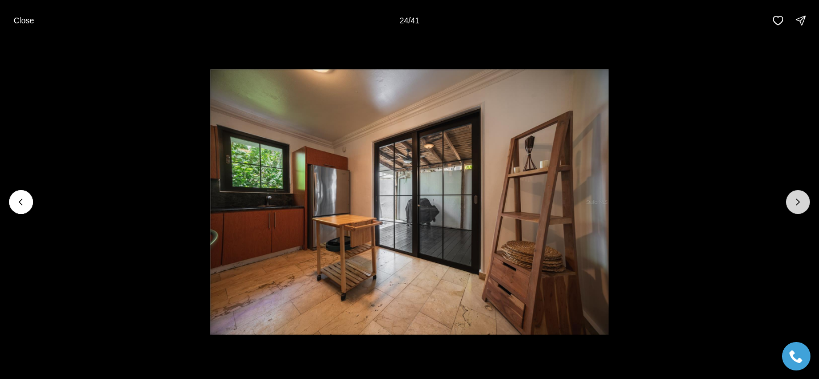
click at [793, 205] on icon "Next slide" at bounding box center [798, 201] width 11 height 11
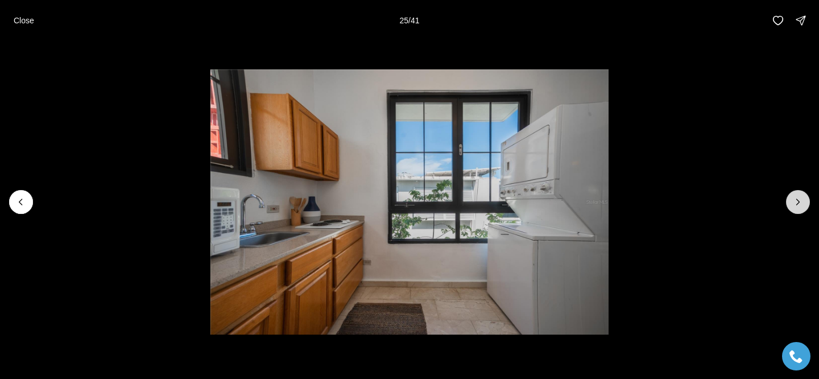
click at [793, 205] on icon "Next slide" at bounding box center [798, 201] width 11 height 11
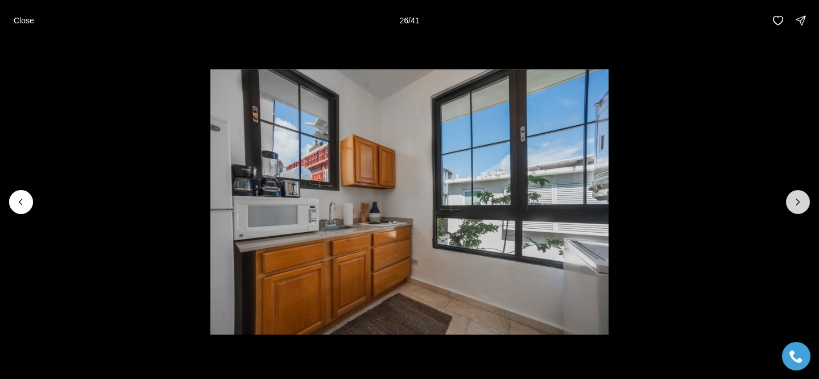
click at [793, 205] on icon "Next slide" at bounding box center [798, 201] width 11 height 11
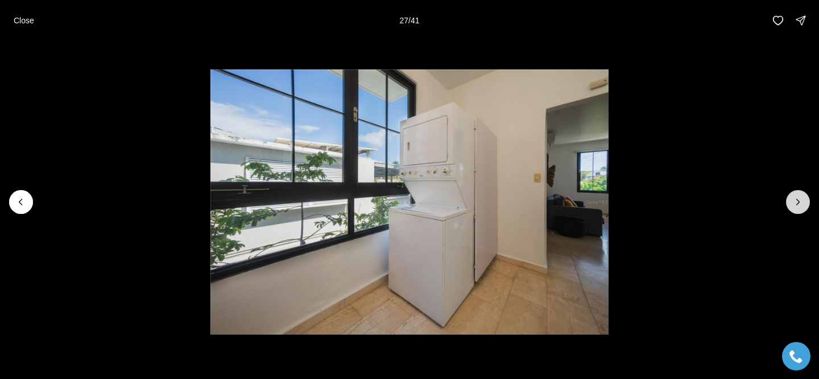
click at [793, 205] on icon "Next slide" at bounding box center [798, 201] width 11 height 11
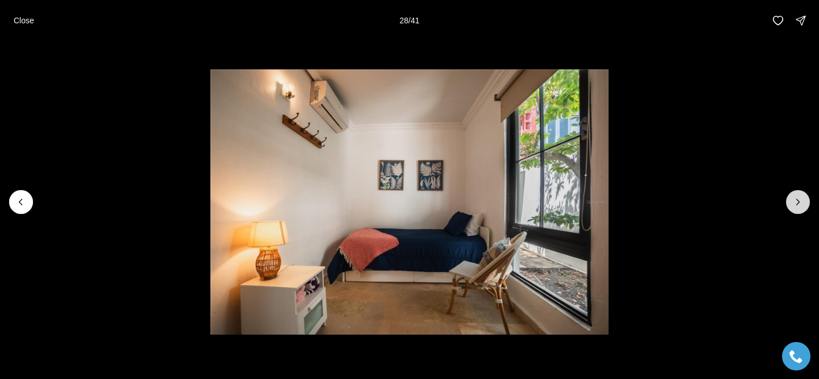
click at [793, 205] on icon "Next slide" at bounding box center [798, 201] width 11 height 11
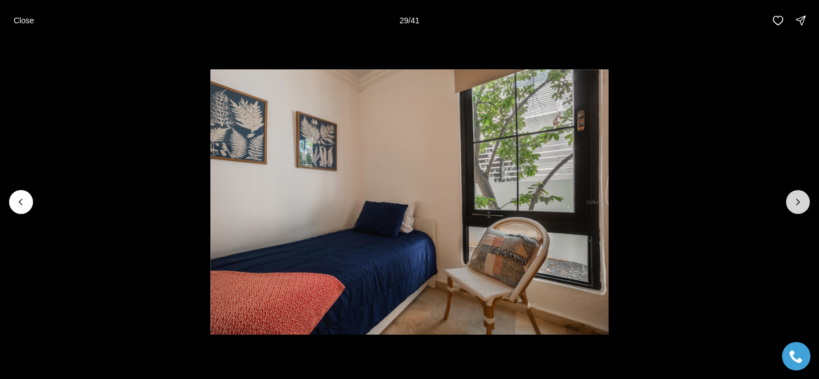
click at [799, 205] on icon "Next slide" at bounding box center [798, 201] width 11 height 11
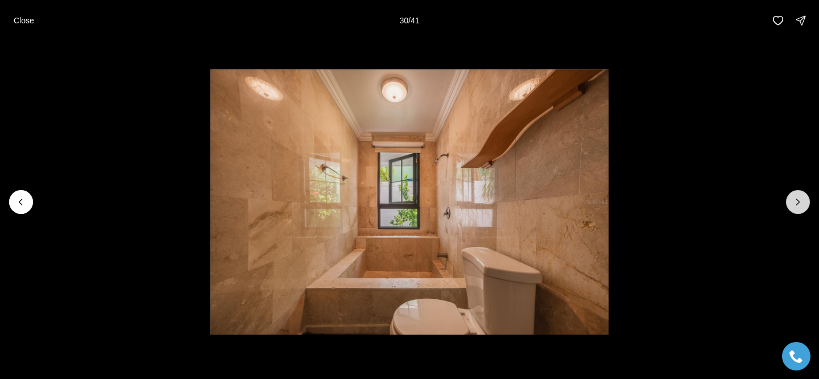
click at [799, 205] on icon "Next slide" at bounding box center [798, 201] width 11 height 11
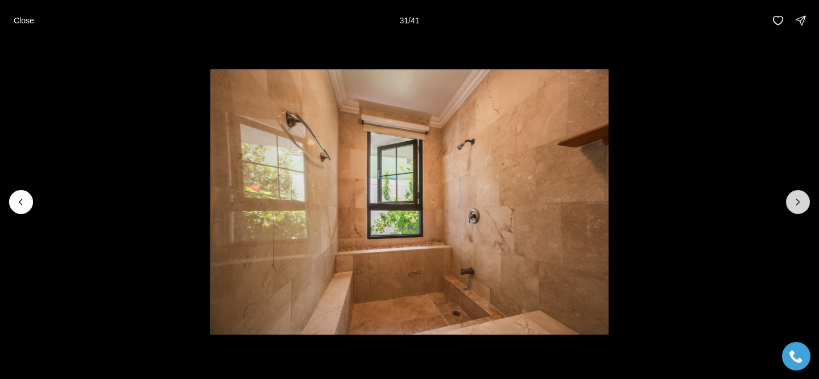
click at [798, 209] on button "Next slide" at bounding box center [798, 202] width 24 height 24
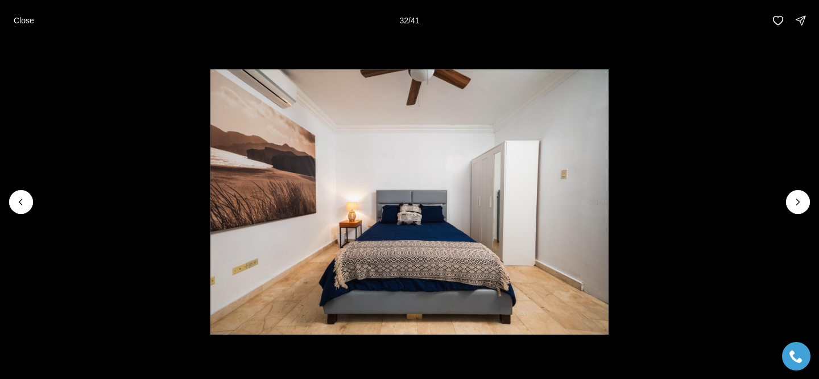
click at [777, 208] on li "32 of 41" at bounding box center [409, 202] width 819 height 322
click at [790, 207] on button "Next slide" at bounding box center [798, 202] width 24 height 24
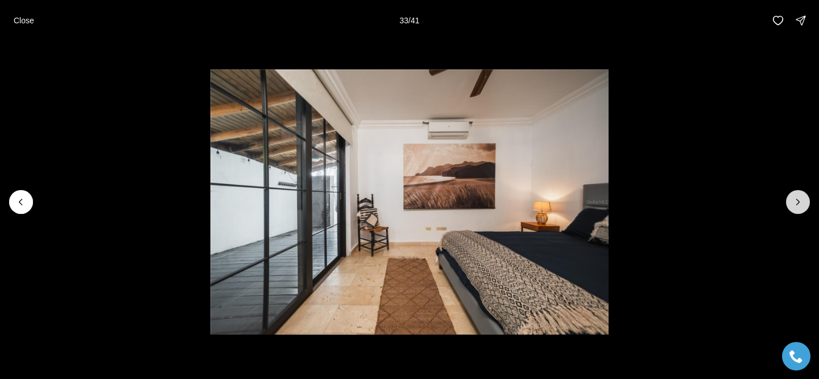
click at [791, 207] on button "Next slide" at bounding box center [798, 202] width 24 height 24
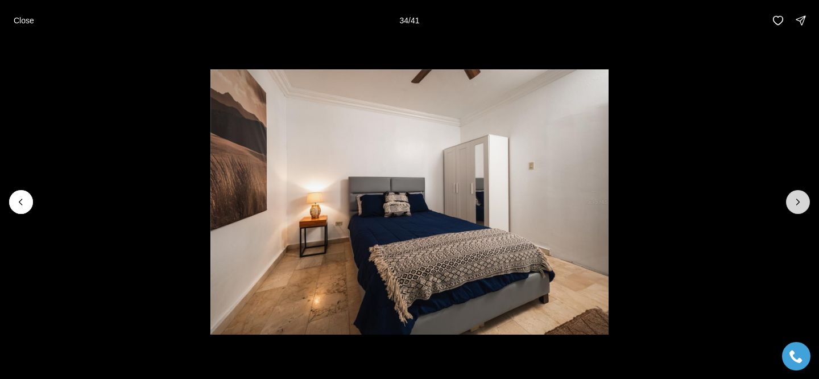
click at [791, 207] on button "Next slide" at bounding box center [798, 202] width 24 height 24
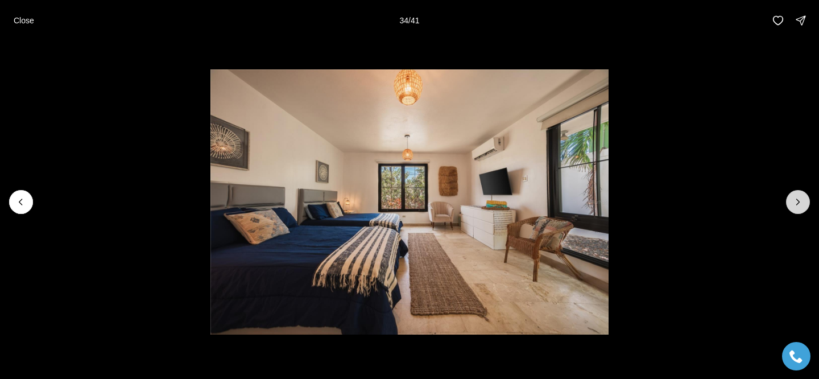
click at [791, 207] on button "Next slide" at bounding box center [798, 202] width 24 height 24
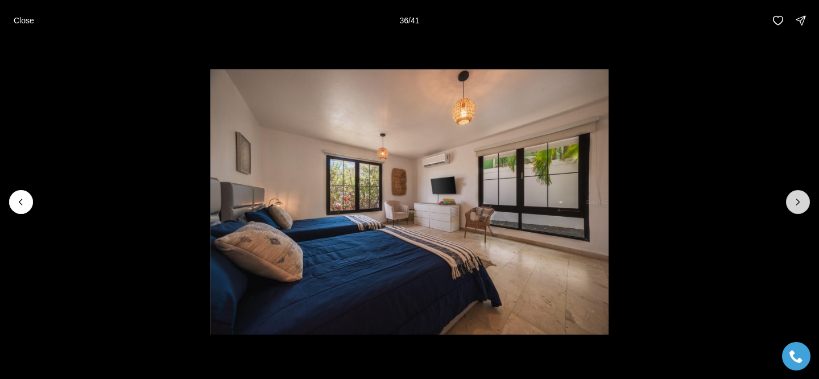
click at [791, 207] on button "Next slide" at bounding box center [798, 202] width 24 height 24
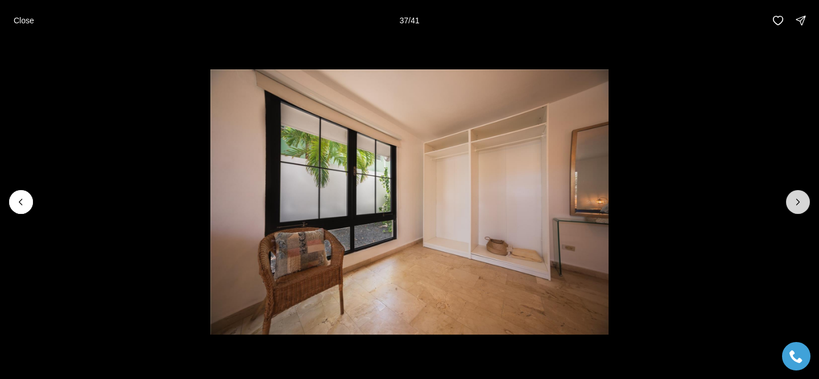
click at [791, 207] on button "Next slide" at bounding box center [798, 202] width 24 height 24
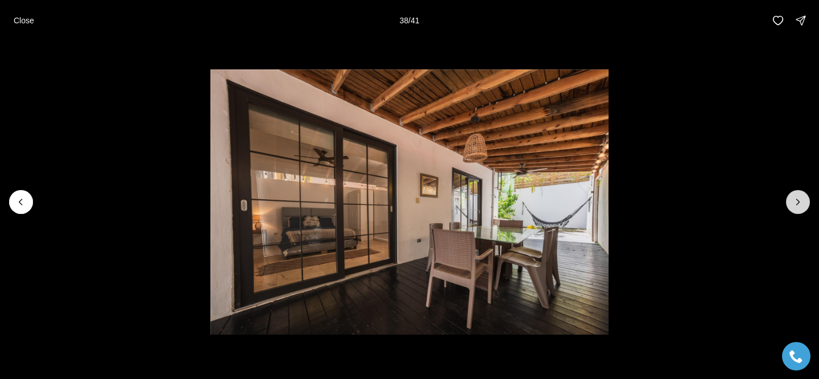
click at [791, 207] on button "Next slide" at bounding box center [798, 202] width 24 height 24
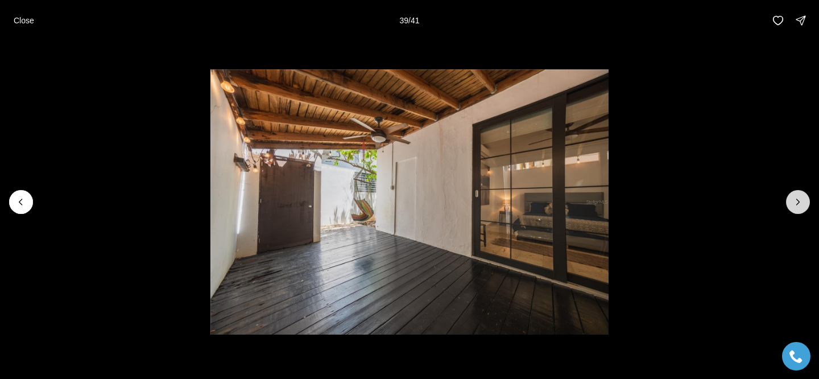
click at [791, 207] on button "Next slide" at bounding box center [798, 202] width 24 height 24
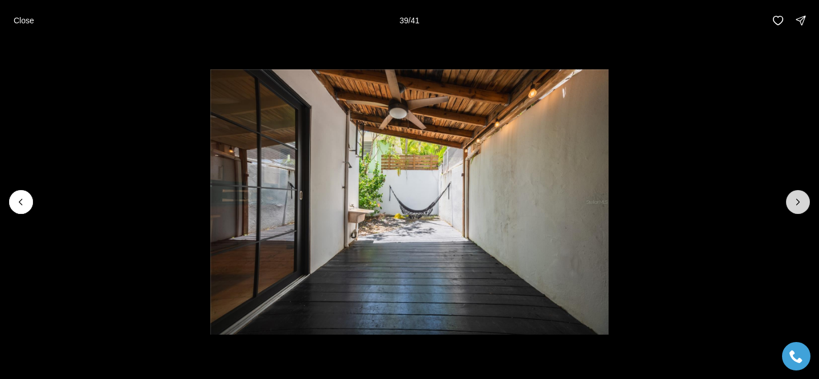
click at [791, 207] on button "Next slide" at bounding box center [798, 202] width 24 height 24
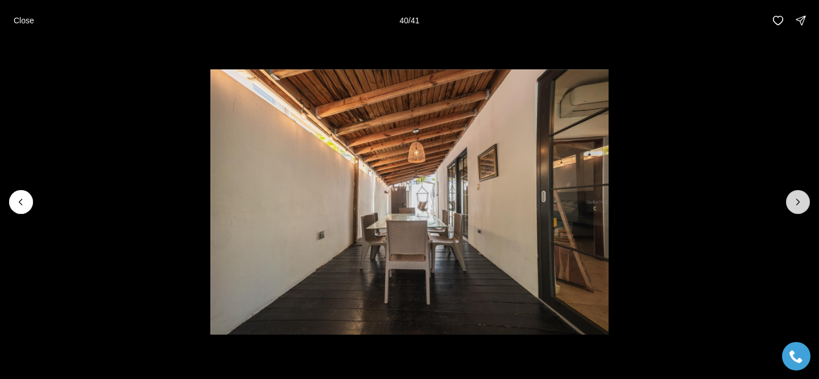
click at [791, 207] on div at bounding box center [798, 202] width 24 height 24
click at [803, 207] on div at bounding box center [798, 202] width 24 height 24
click at [22, 8] on div "Close 41 / 41" at bounding box center [409, 20] width 819 height 41
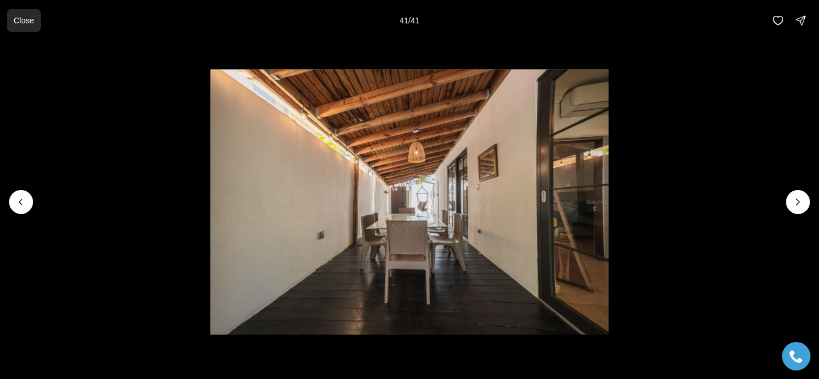
click at [23, 15] on button "Close" at bounding box center [24, 20] width 34 height 23
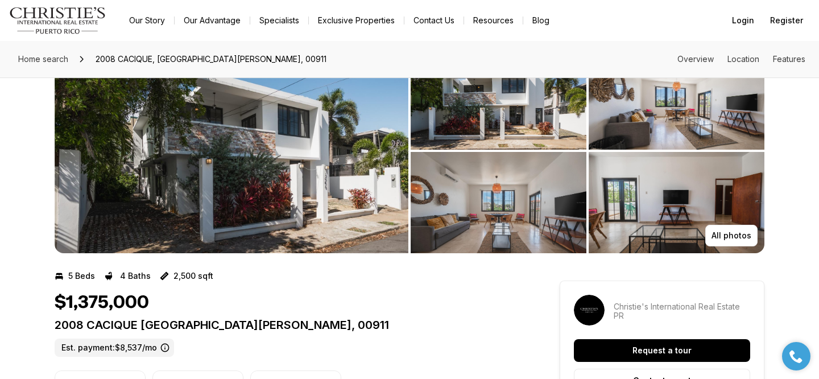
scroll to position [48, 0]
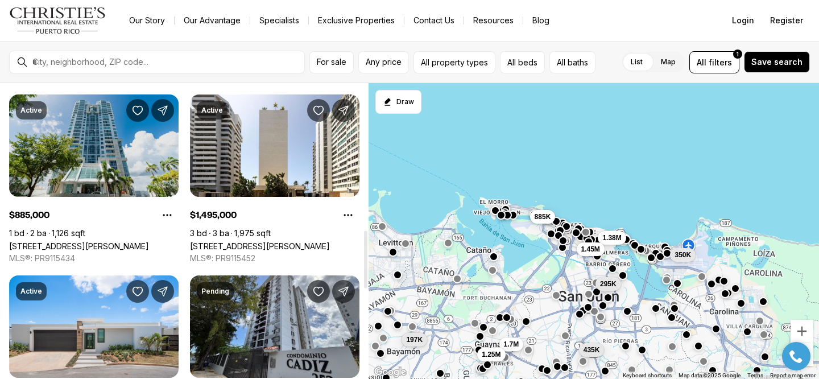
scroll to position [751, 0]
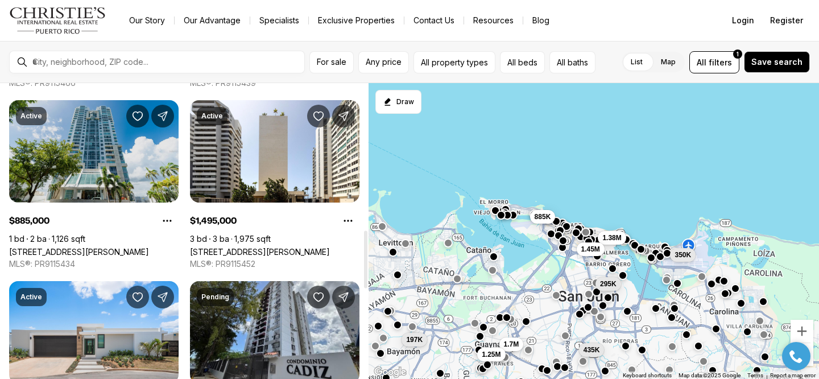
click at [117, 247] on link "[STREET_ADDRESS][PERSON_NAME]" at bounding box center [79, 252] width 140 height 10
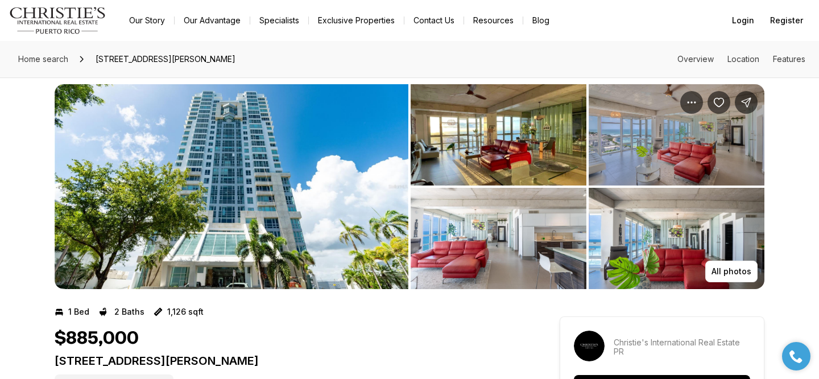
scroll to position [15, 0]
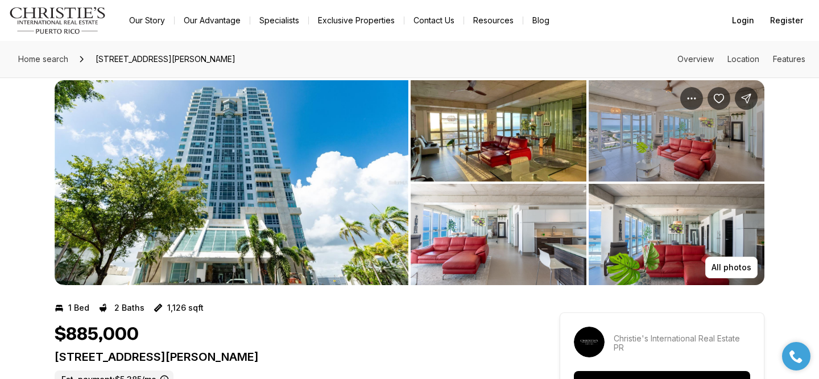
click at [135, 161] on img "View image gallery" at bounding box center [232, 182] width 354 height 205
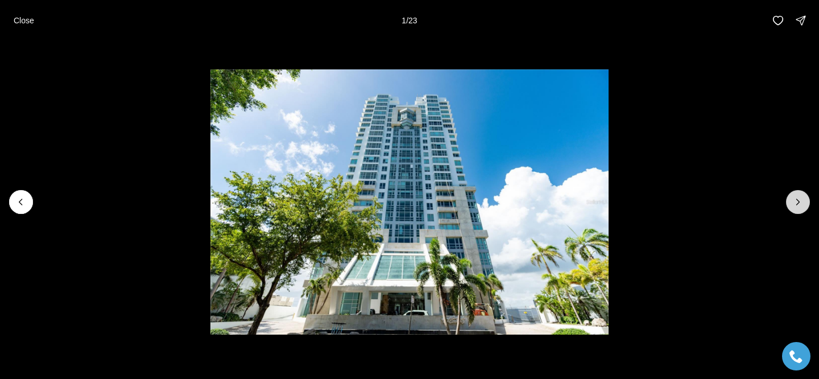
click at [792, 203] on button "Next slide" at bounding box center [798, 202] width 24 height 24
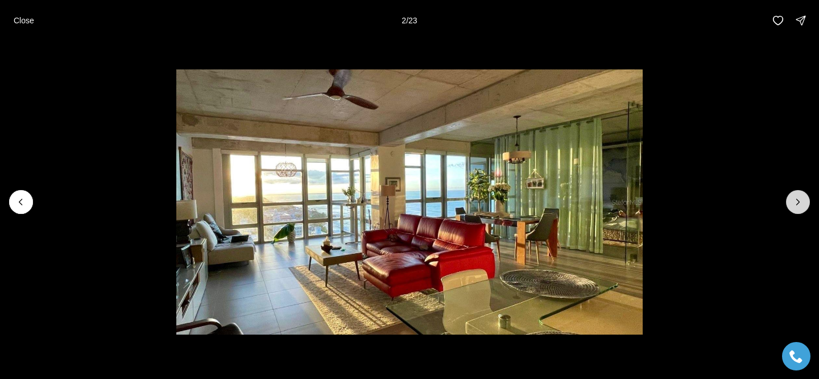
click at [796, 201] on icon "Next slide" at bounding box center [798, 201] width 11 height 11
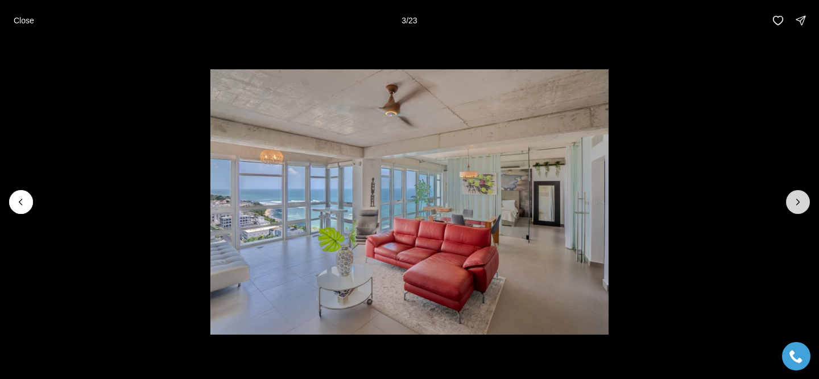
click at [797, 201] on icon "Next slide" at bounding box center [798, 201] width 11 height 11
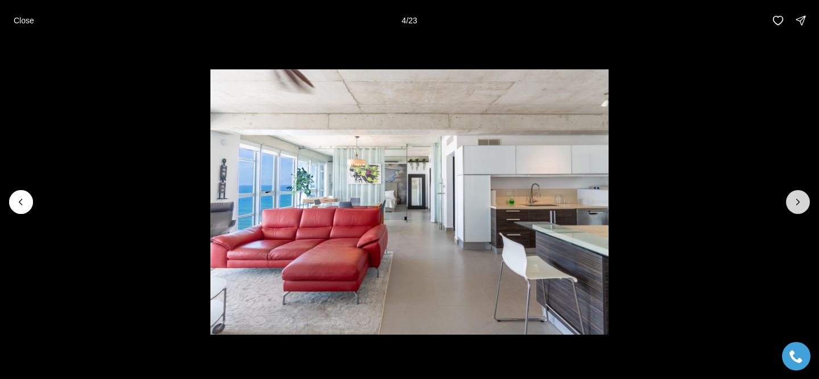
click at [800, 201] on icon "Next slide" at bounding box center [798, 201] width 11 height 11
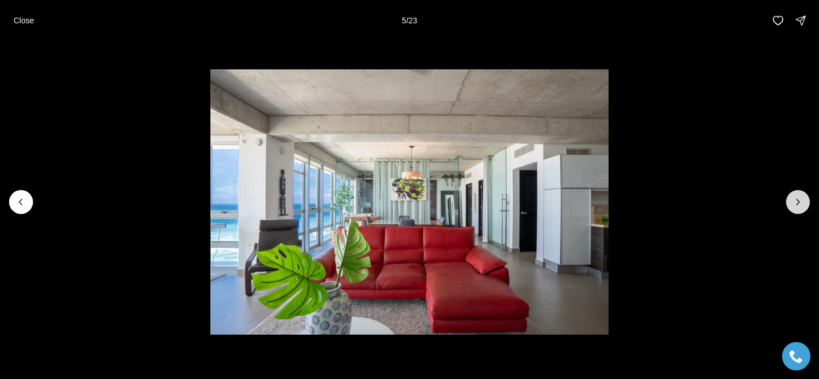
click at [800, 201] on icon "Next slide" at bounding box center [798, 201] width 11 height 11
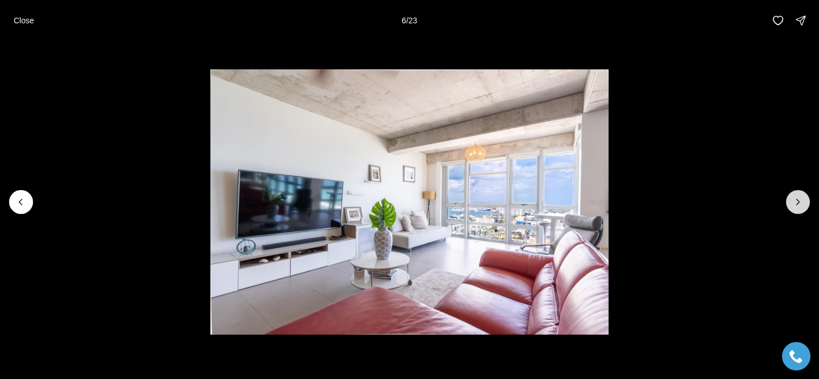
click at [800, 201] on icon "Next slide" at bounding box center [798, 201] width 11 height 11
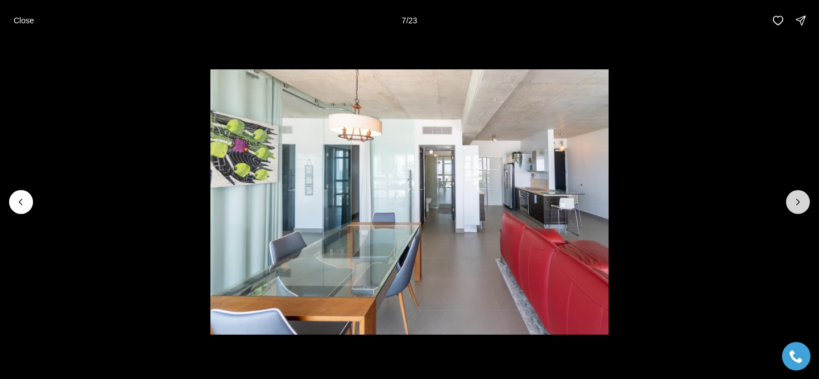
click at [799, 201] on icon "Next slide" at bounding box center [798, 201] width 11 height 11
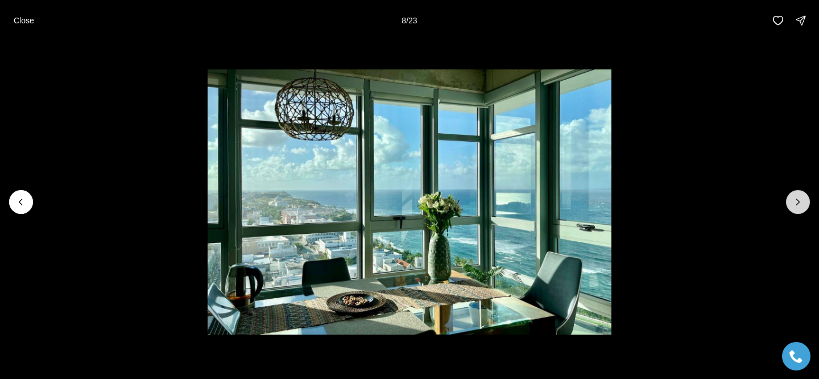
click at [800, 200] on icon "Next slide" at bounding box center [798, 201] width 11 height 11
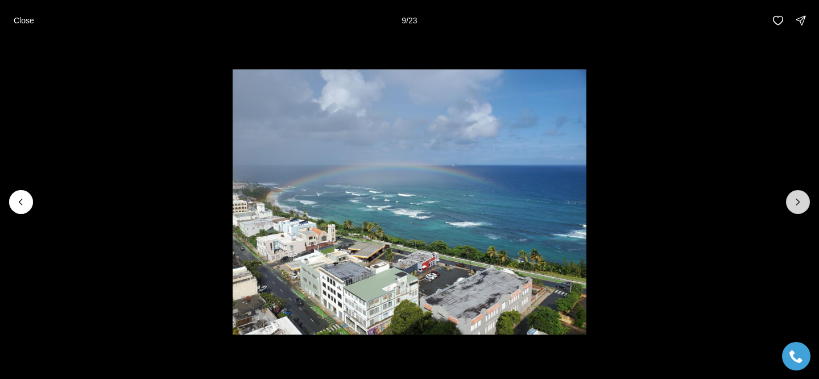
click at [800, 200] on icon "Next slide" at bounding box center [798, 201] width 11 height 11
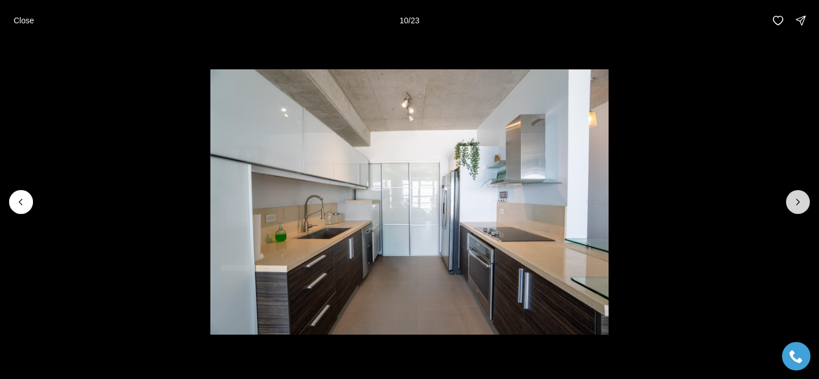
click at [801, 199] on icon "Next slide" at bounding box center [798, 201] width 11 height 11
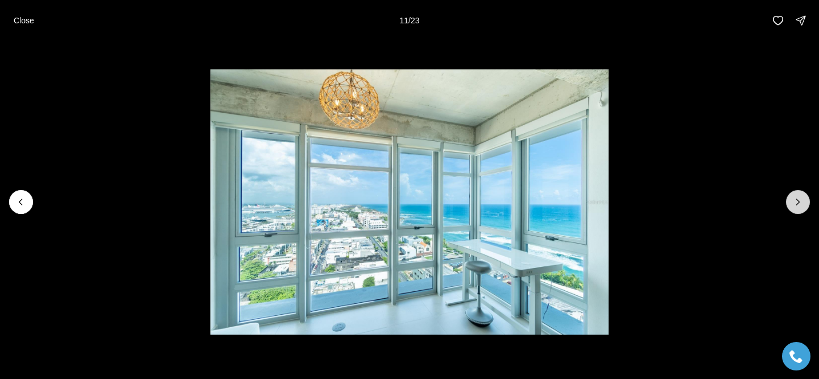
click at [801, 199] on icon "Next slide" at bounding box center [798, 201] width 11 height 11
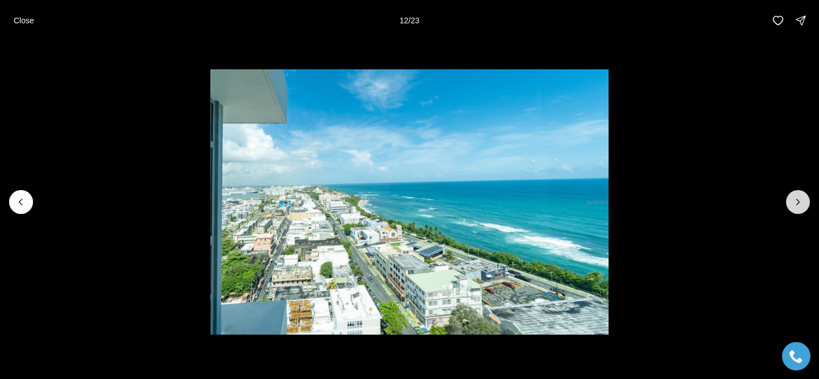
click at [807, 196] on button "Next slide" at bounding box center [798, 202] width 24 height 24
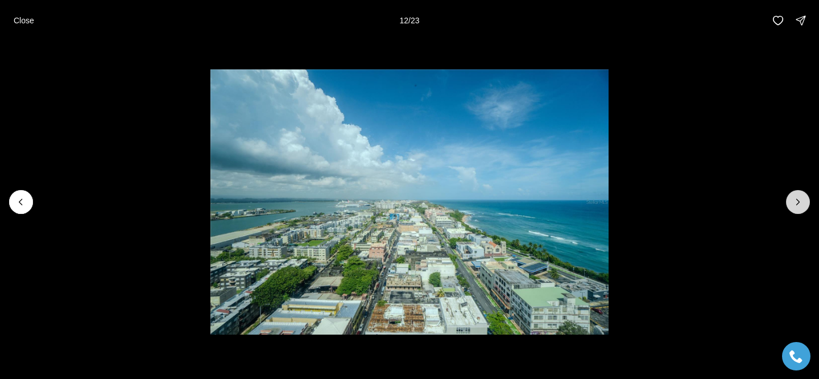
click at [807, 196] on button "Next slide" at bounding box center [798, 202] width 24 height 24
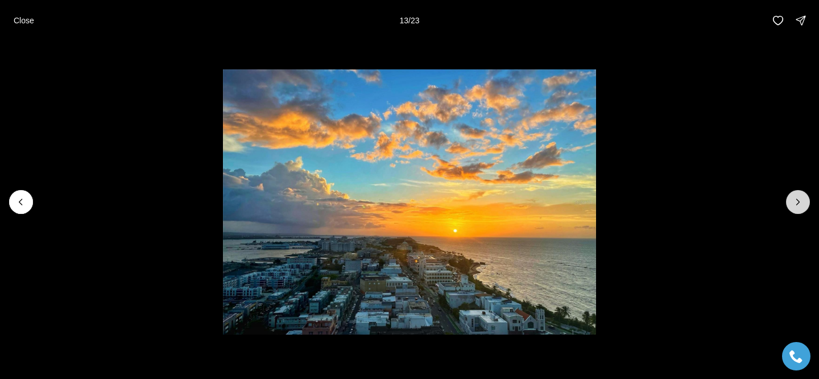
click at [807, 196] on button "Next slide" at bounding box center [798, 202] width 24 height 24
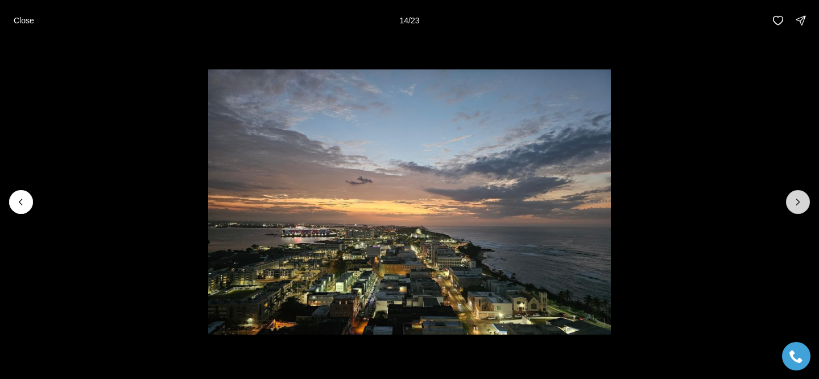
click at [807, 196] on button "Next slide" at bounding box center [798, 202] width 24 height 24
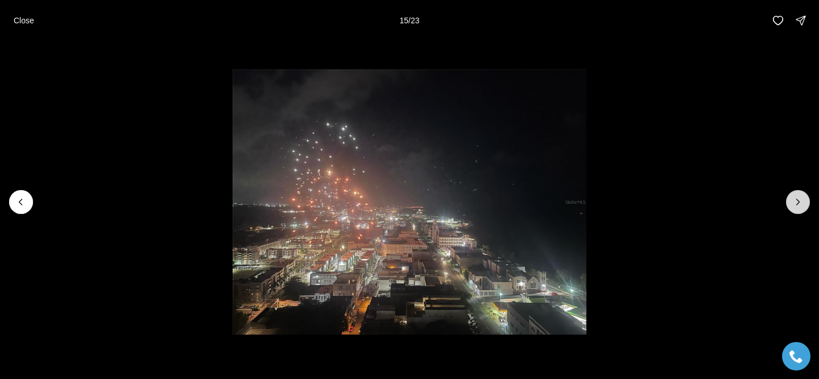
click at [807, 196] on button "Next slide" at bounding box center [798, 202] width 24 height 24
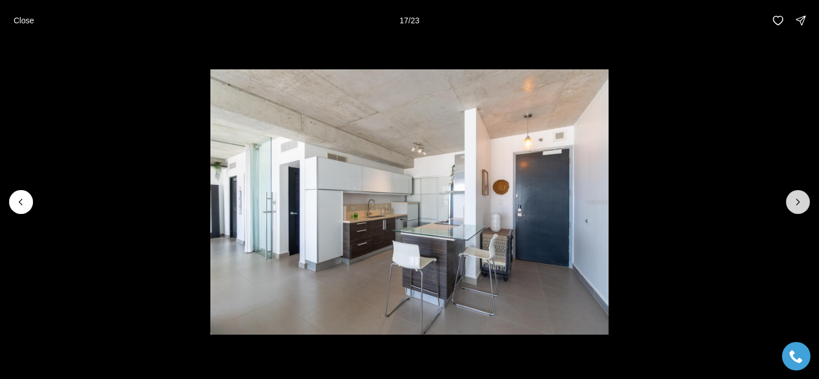
click at [806, 196] on button "Next slide" at bounding box center [798, 202] width 24 height 24
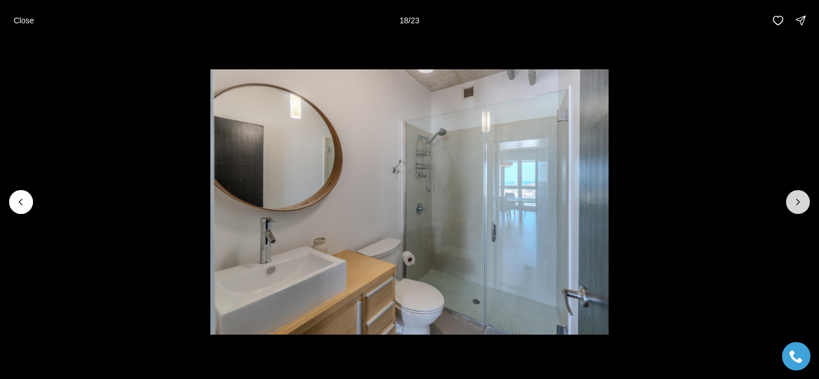
click at [806, 196] on button "Next slide" at bounding box center [798, 202] width 24 height 24
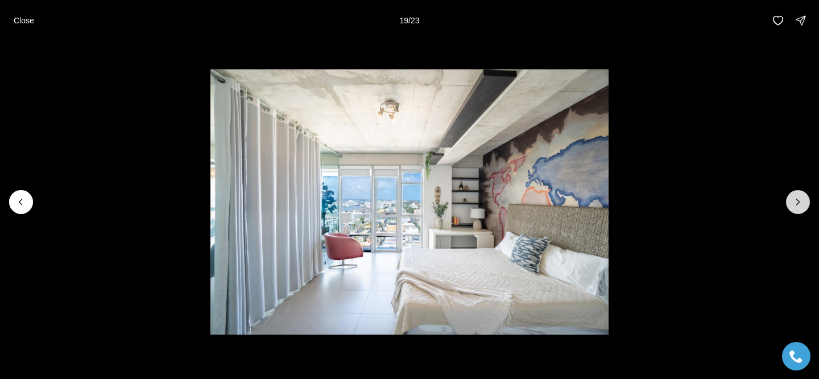
click at [806, 196] on button "Next slide" at bounding box center [798, 202] width 24 height 24
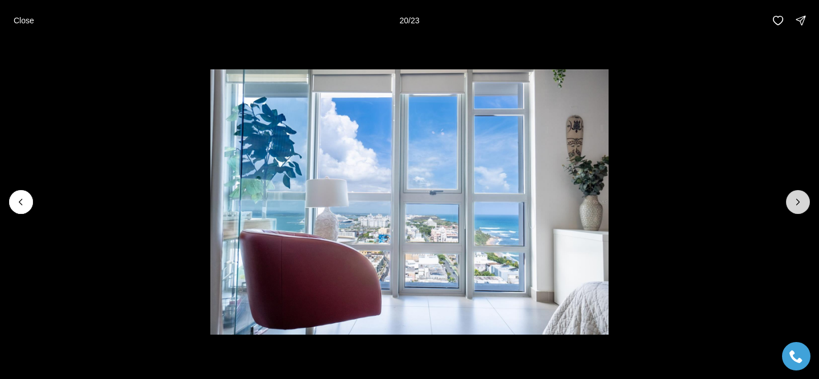
click at [806, 196] on button "Next slide" at bounding box center [798, 202] width 24 height 24
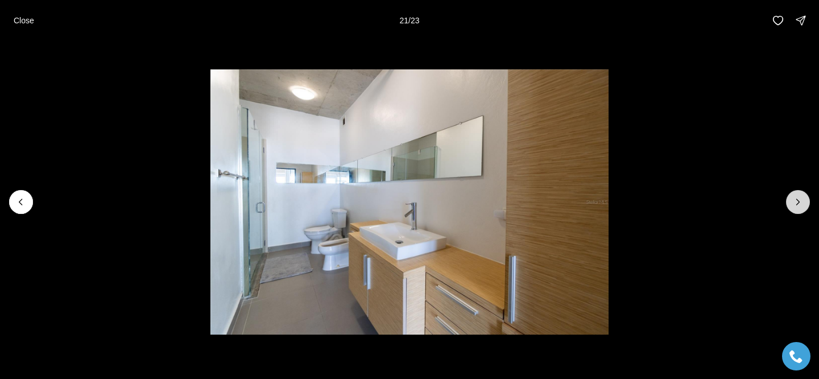
click at [806, 196] on button "Next slide" at bounding box center [798, 202] width 24 height 24
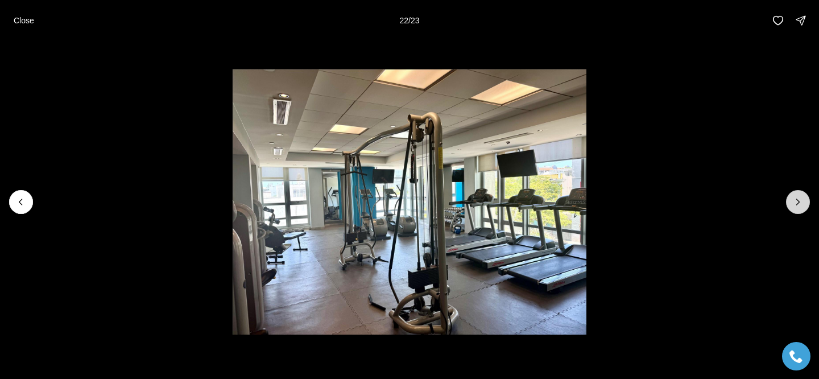
click at [806, 196] on button "Next slide" at bounding box center [798, 202] width 24 height 24
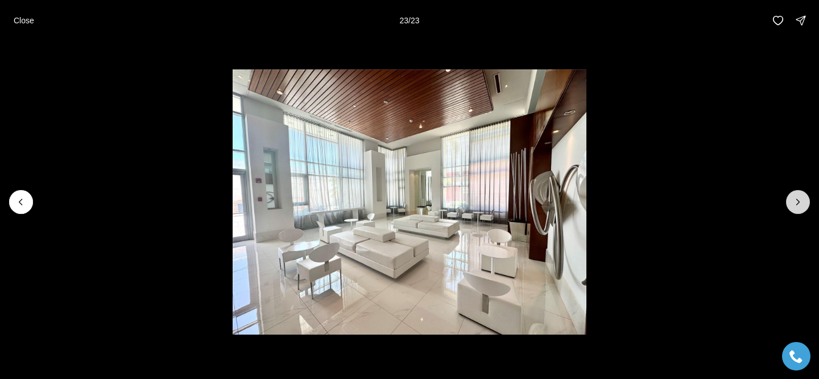
click at [806, 196] on div at bounding box center [798, 202] width 24 height 24
click at [19, 26] on button "Close" at bounding box center [24, 20] width 34 height 23
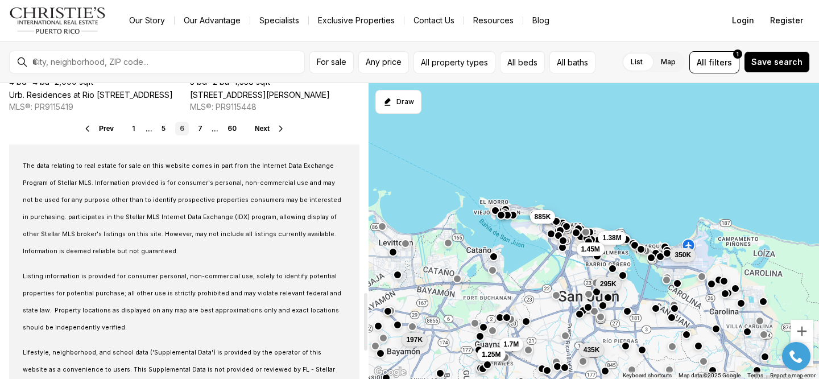
scroll to position [1022, 0]
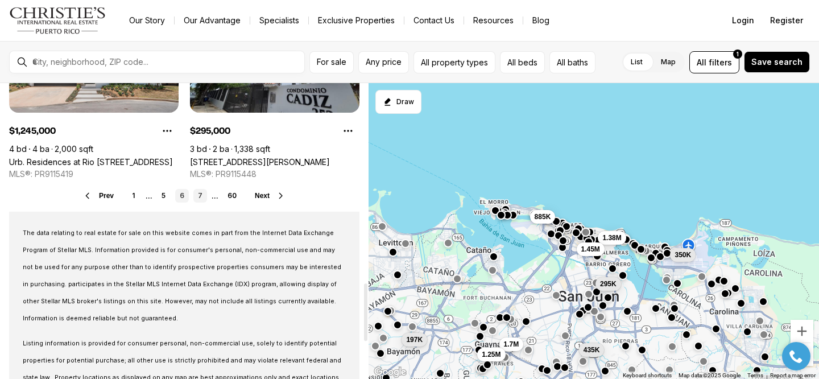
click at [204, 200] on link "7" at bounding box center [200, 196] width 14 height 14
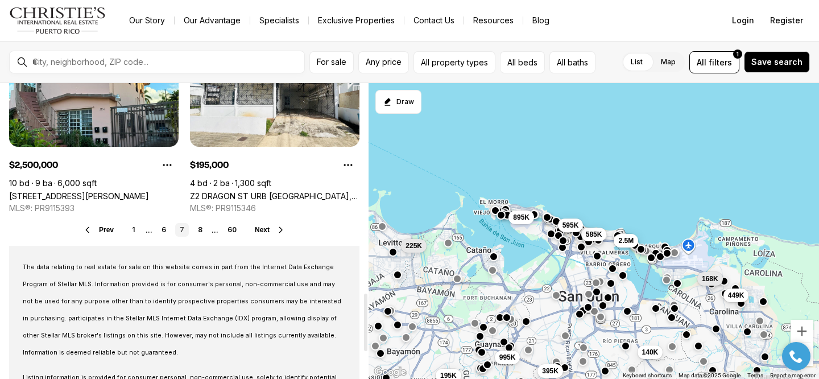
scroll to position [888, 0]
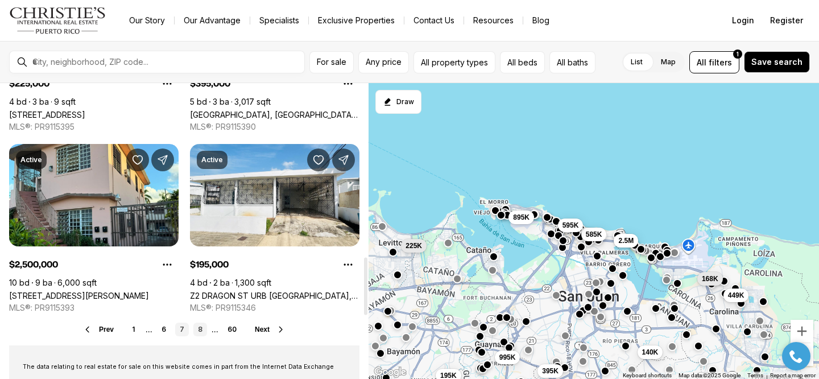
click at [196, 331] on link "8" at bounding box center [200, 330] width 14 height 14
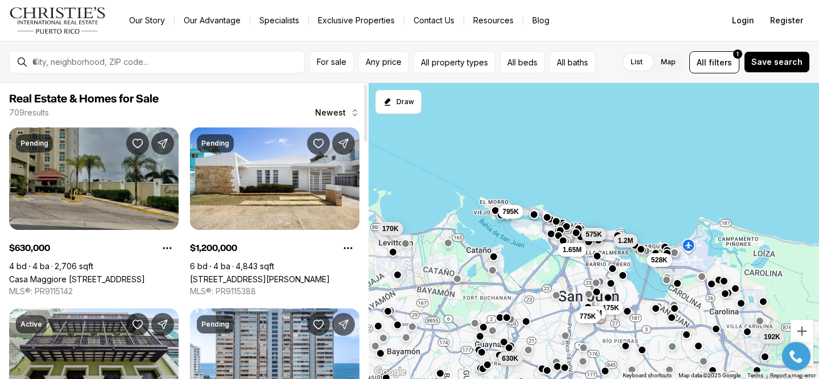
click at [60, 274] on link "Casa Maggiore 400 CALLE UNIÓN #202, GUAYNABO PR, 00971" at bounding box center [77, 279] width 136 height 10
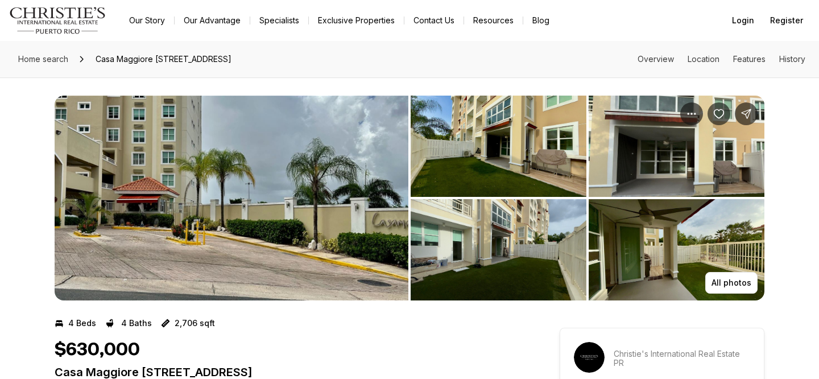
click at [194, 248] on img "View image gallery" at bounding box center [232, 198] width 354 height 205
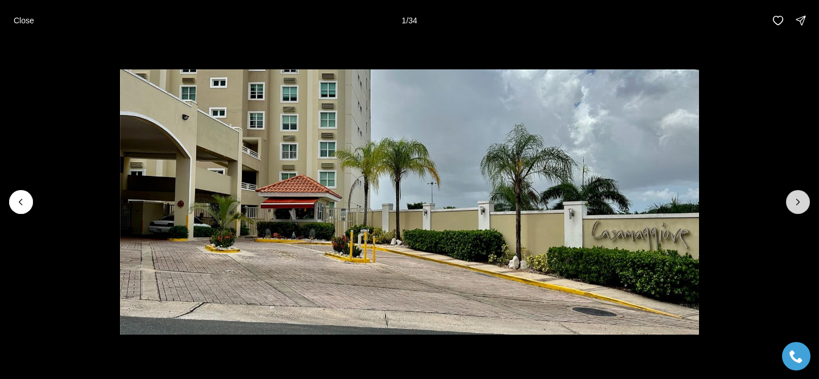
click at [798, 199] on icon "Next slide" at bounding box center [798, 201] width 11 height 11
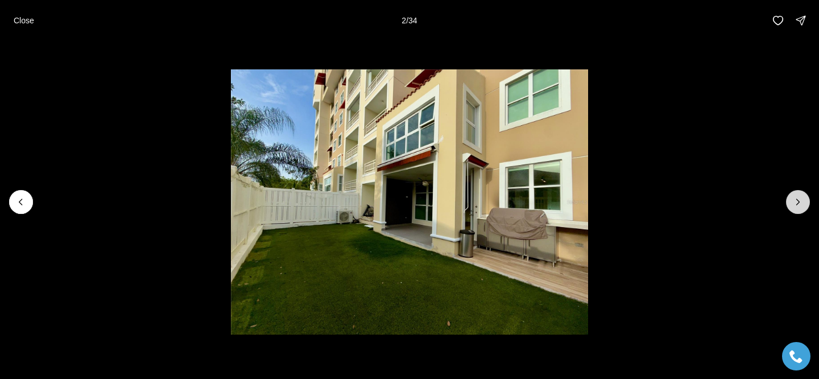
click at [798, 199] on icon "Next slide" at bounding box center [798, 201] width 11 height 11
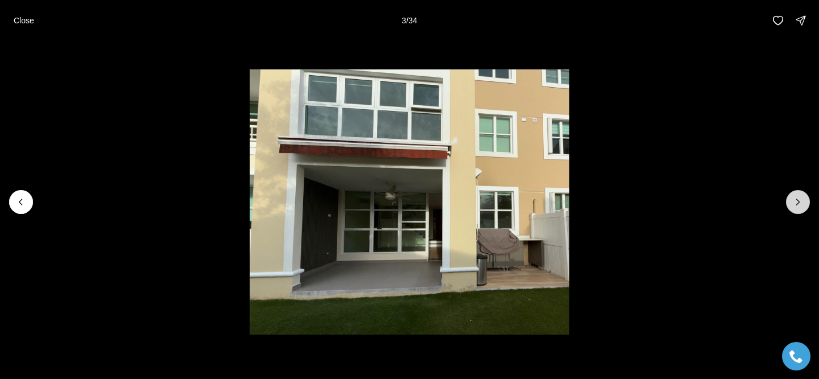
click at [798, 199] on icon "Next slide" at bounding box center [798, 201] width 11 height 11
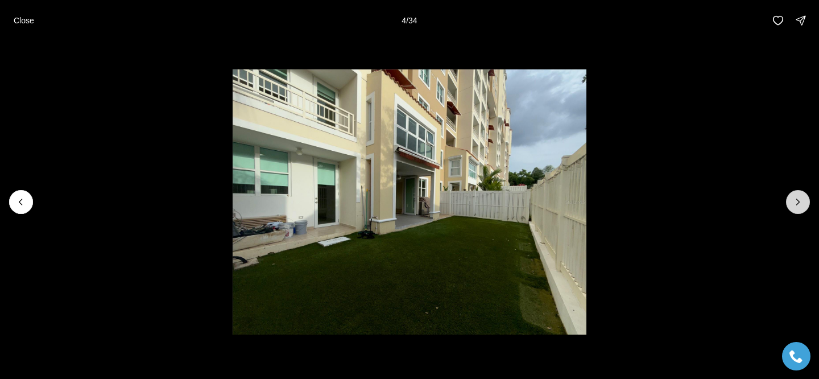
click at [798, 198] on icon "Next slide" at bounding box center [798, 201] width 11 height 11
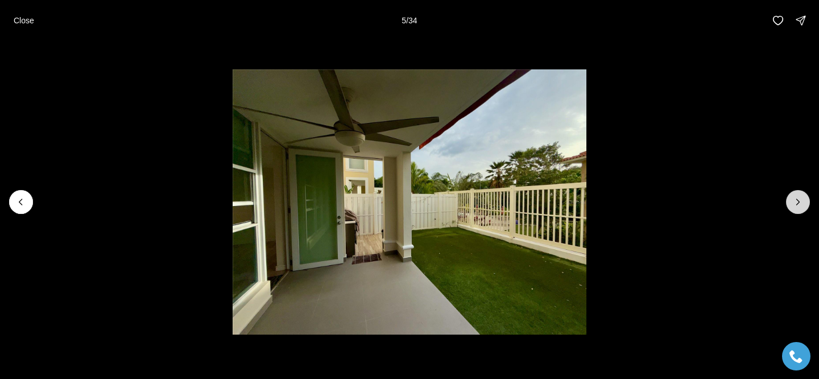
click at [798, 198] on icon "Next slide" at bounding box center [798, 201] width 11 height 11
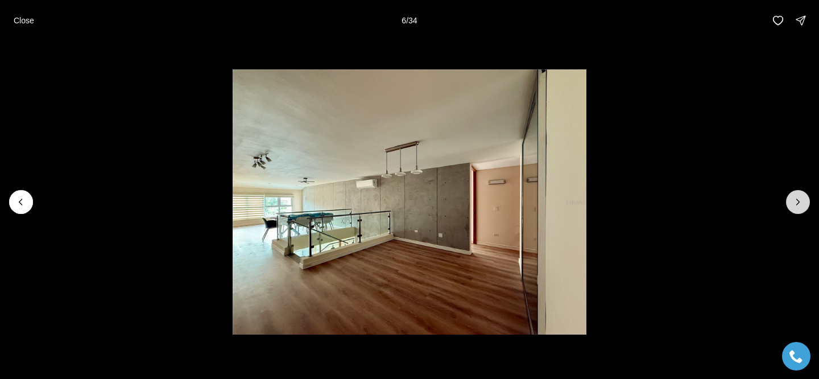
click at [798, 198] on icon "Next slide" at bounding box center [798, 201] width 11 height 11
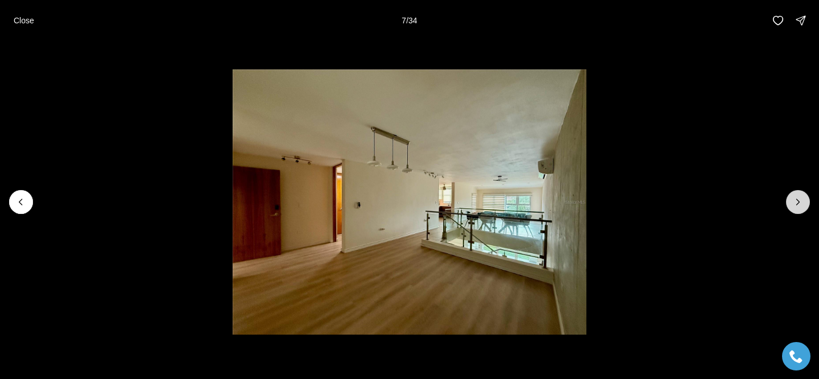
click at [798, 198] on icon "Next slide" at bounding box center [798, 201] width 11 height 11
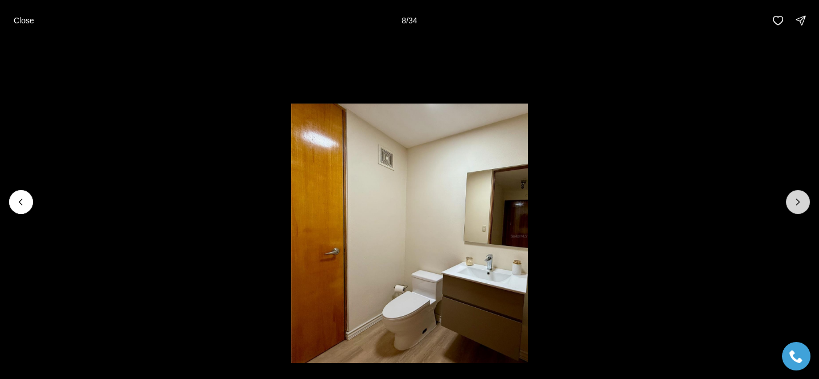
click at [798, 198] on icon "Next slide" at bounding box center [798, 201] width 11 height 11
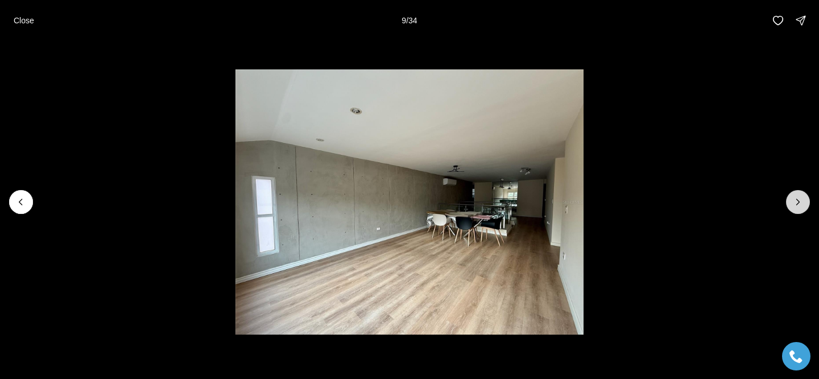
click at [798, 198] on icon "Next slide" at bounding box center [798, 201] width 11 height 11
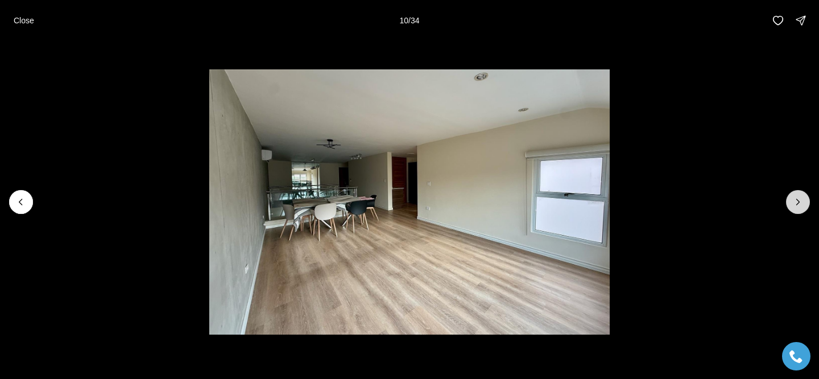
click at [798, 199] on icon "Next slide" at bounding box center [798, 201] width 11 height 11
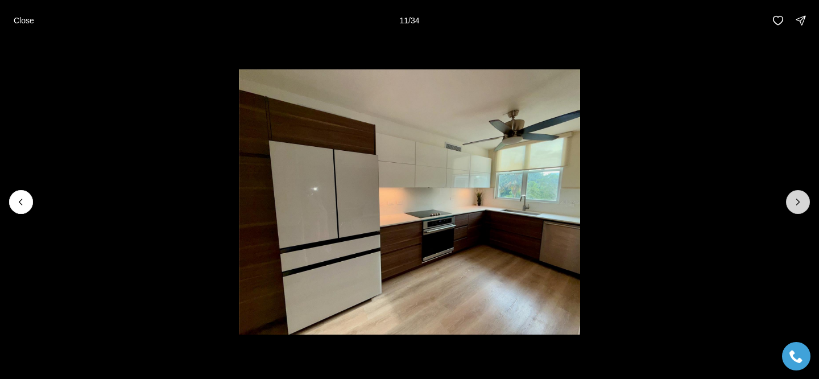
click at [797, 199] on icon "Next slide" at bounding box center [798, 201] width 11 height 11
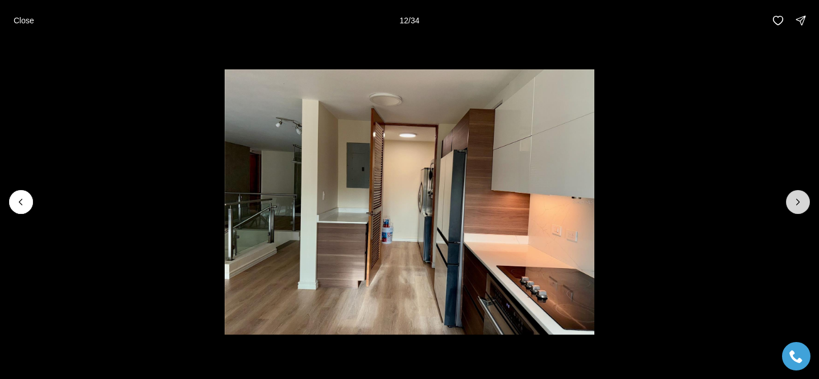
click at [797, 199] on icon "Next slide" at bounding box center [798, 201] width 11 height 11
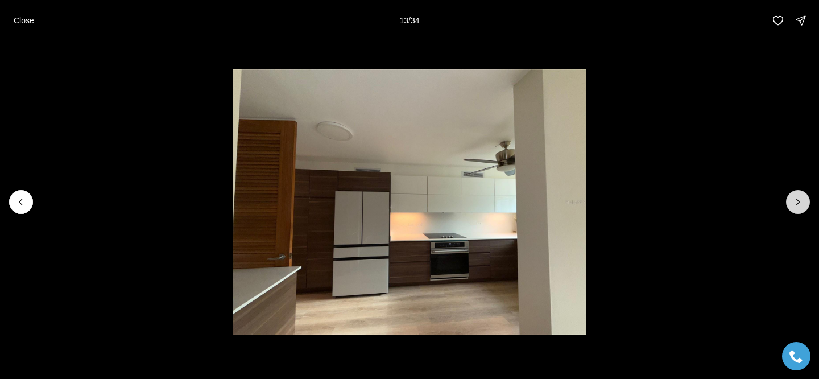
click at [797, 199] on icon "Next slide" at bounding box center [798, 201] width 11 height 11
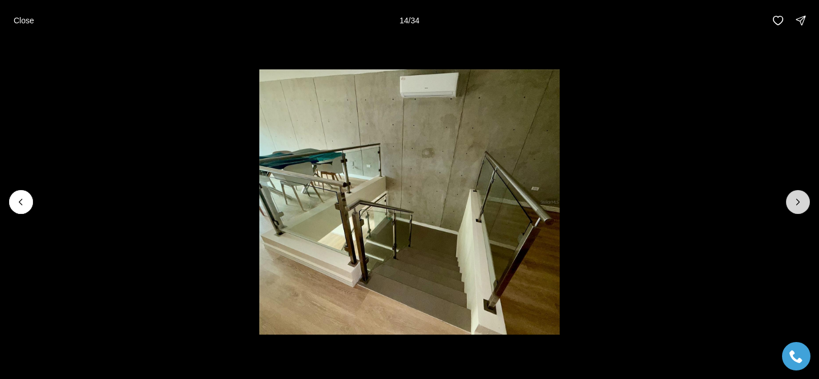
click at [797, 199] on icon "Next slide" at bounding box center [798, 201] width 11 height 11
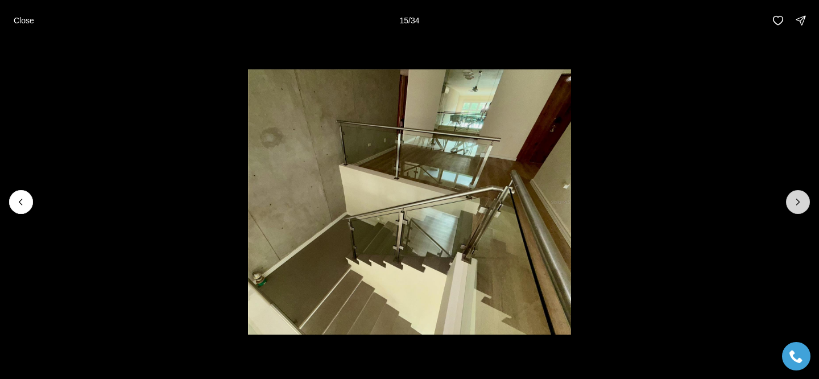
click at [797, 199] on icon "Next slide" at bounding box center [798, 201] width 11 height 11
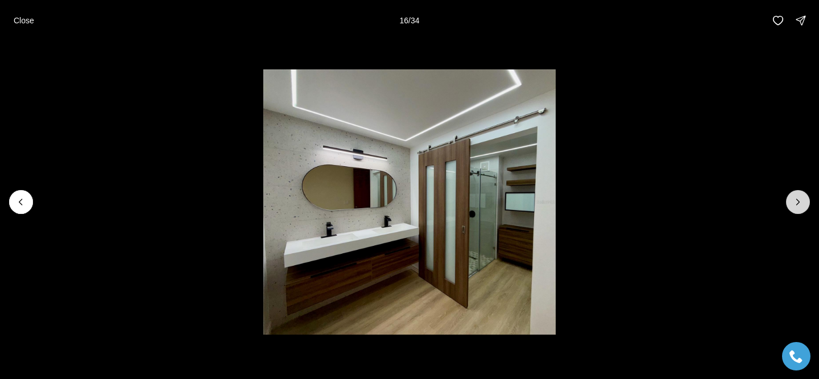
click at [797, 199] on icon "Next slide" at bounding box center [798, 201] width 11 height 11
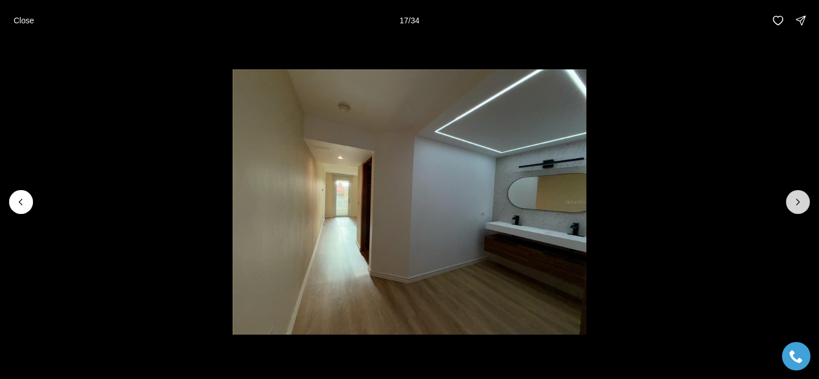
click at [797, 198] on icon "Next slide" at bounding box center [798, 201] width 11 height 11
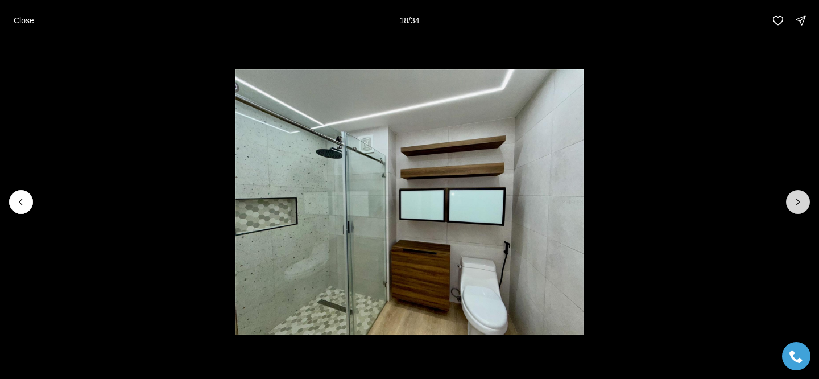
click at [797, 198] on icon "Next slide" at bounding box center [798, 201] width 11 height 11
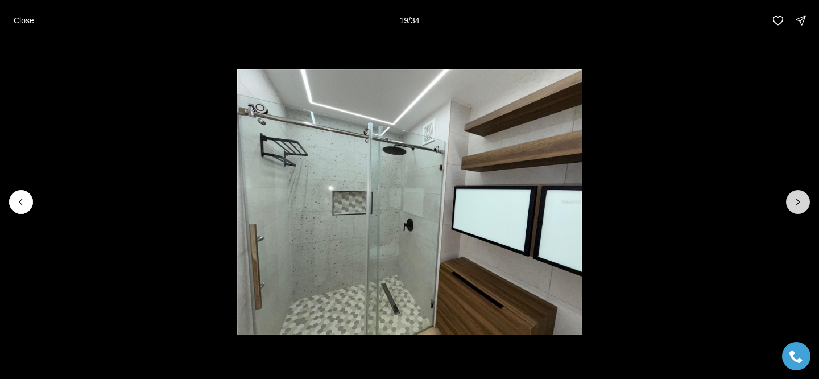
click at [797, 198] on icon "Next slide" at bounding box center [798, 201] width 11 height 11
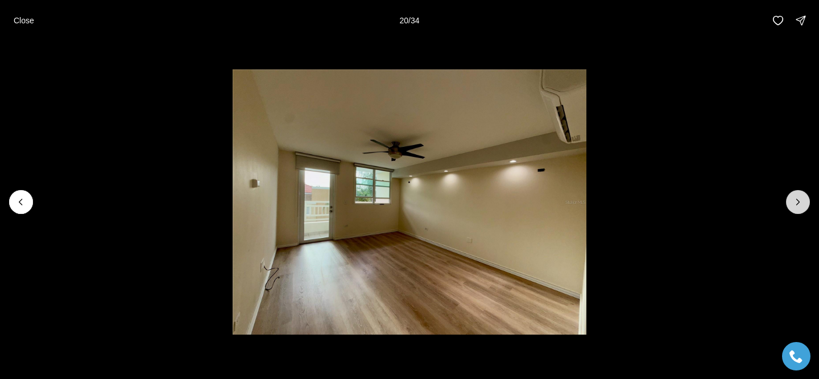
click at [797, 198] on icon "Next slide" at bounding box center [798, 201] width 11 height 11
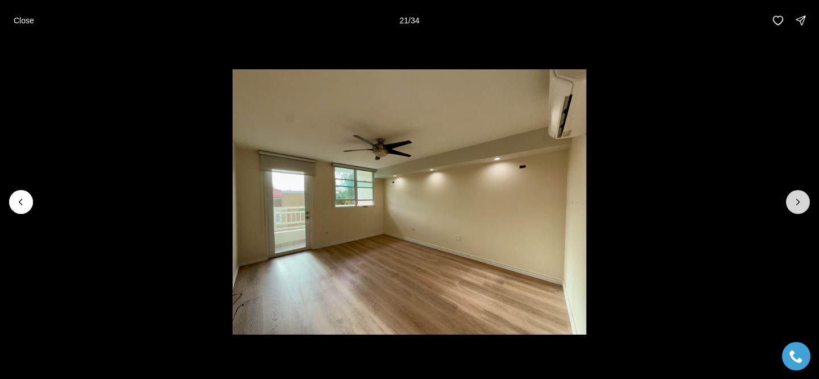
click at [797, 198] on icon "Next slide" at bounding box center [798, 201] width 11 height 11
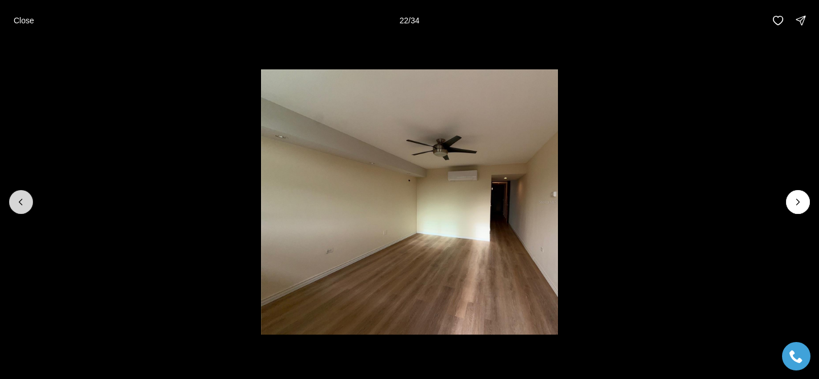
click at [17, 191] on button "Previous slide" at bounding box center [21, 202] width 24 height 24
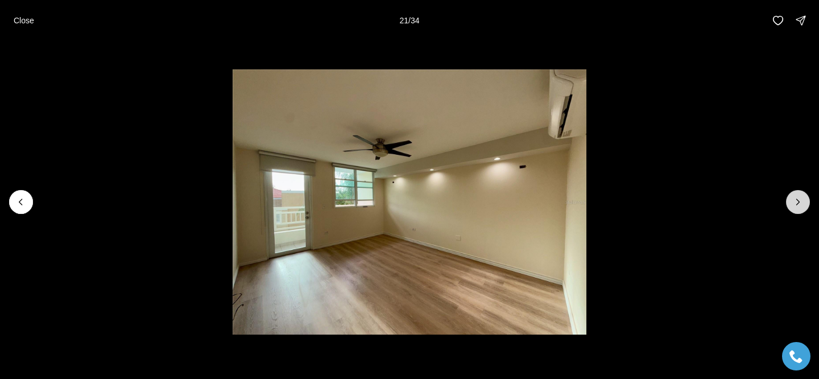
click at [800, 207] on icon "Next slide" at bounding box center [798, 201] width 11 height 11
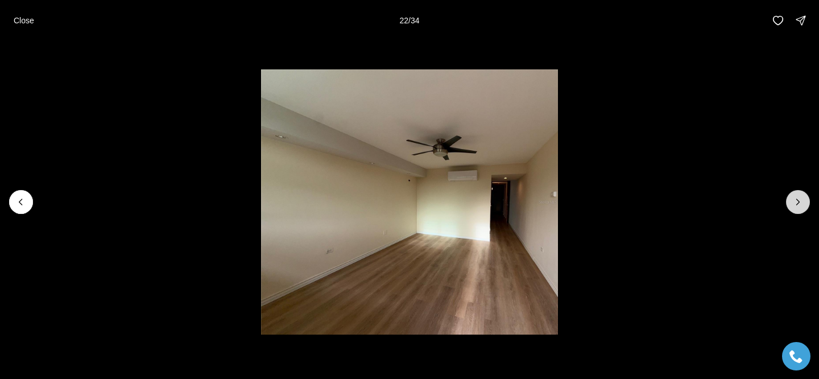
click at [797, 205] on icon "Next slide" at bounding box center [798, 201] width 11 height 11
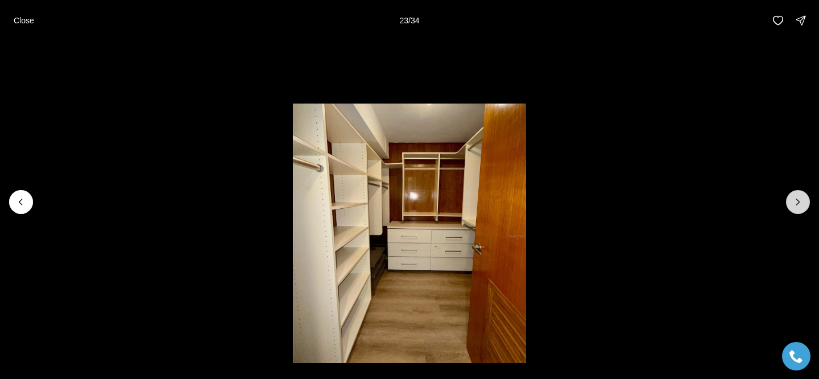
click at [797, 205] on icon "Next slide" at bounding box center [798, 201] width 11 height 11
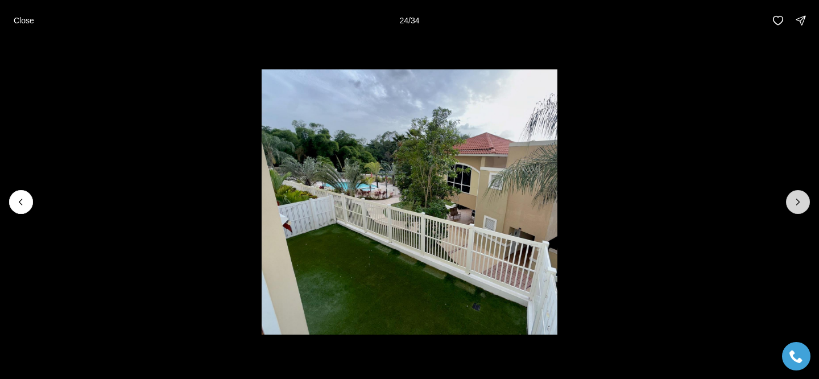
click at [797, 205] on icon "Next slide" at bounding box center [798, 201] width 11 height 11
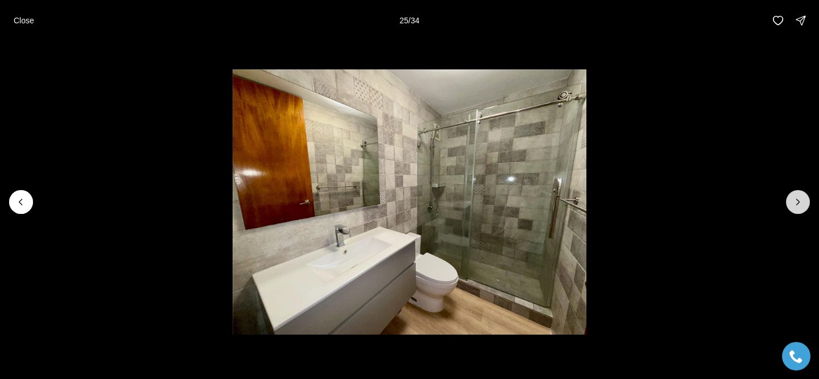
click at [797, 205] on icon "Next slide" at bounding box center [798, 201] width 11 height 11
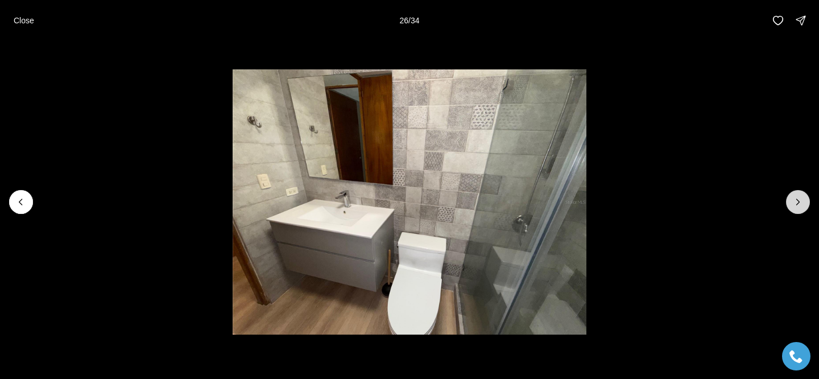
click at [798, 204] on icon "Next slide" at bounding box center [798, 201] width 11 height 11
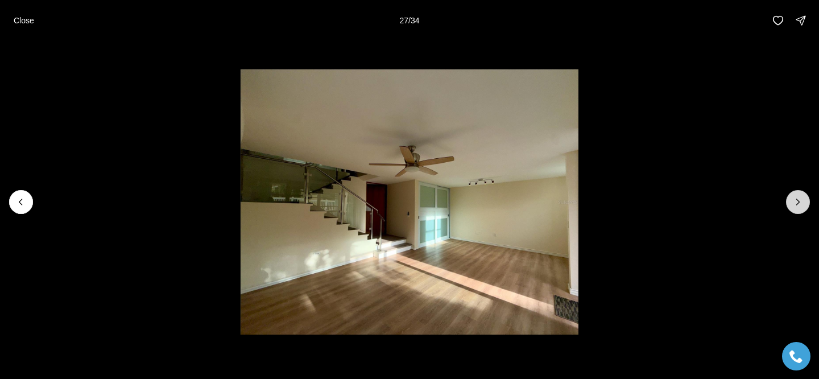
click at [798, 204] on icon "Next slide" at bounding box center [798, 202] width 3 height 6
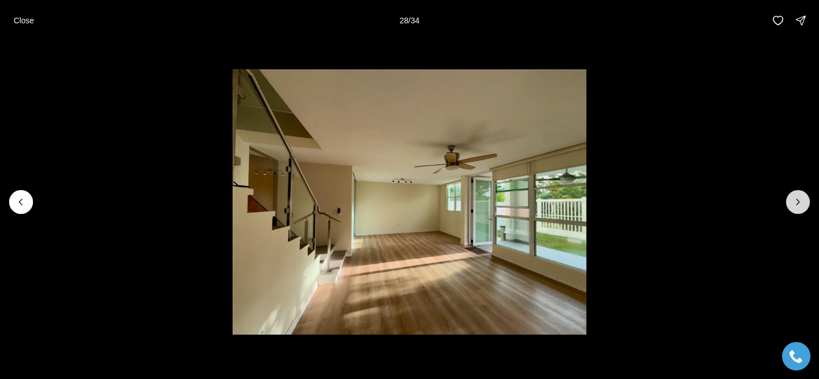
click at [795, 205] on icon "Next slide" at bounding box center [798, 201] width 11 height 11
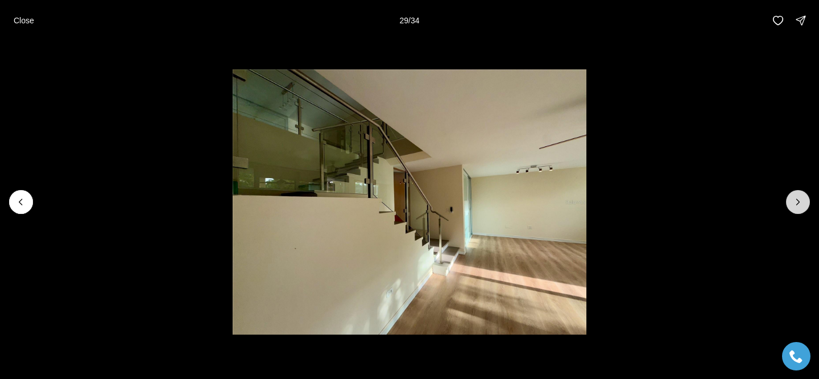
click at [794, 205] on icon "Next slide" at bounding box center [798, 201] width 11 height 11
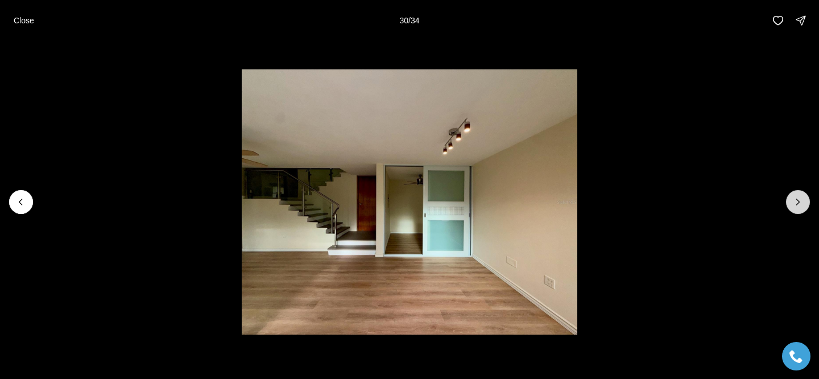
click at [794, 205] on icon "Next slide" at bounding box center [798, 201] width 11 height 11
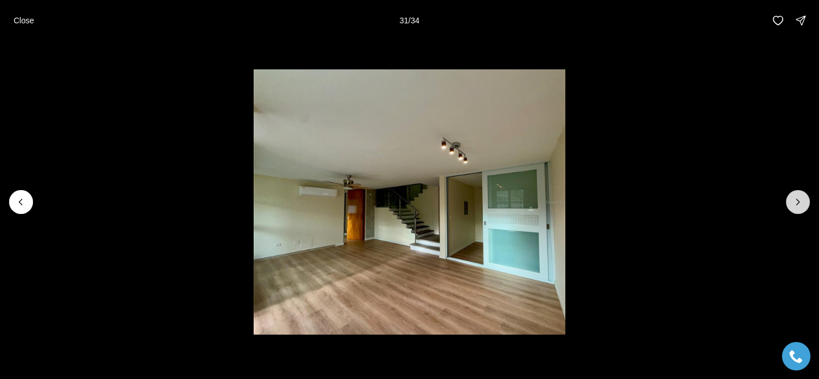
click at [794, 205] on icon "Next slide" at bounding box center [798, 201] width 11 height 11
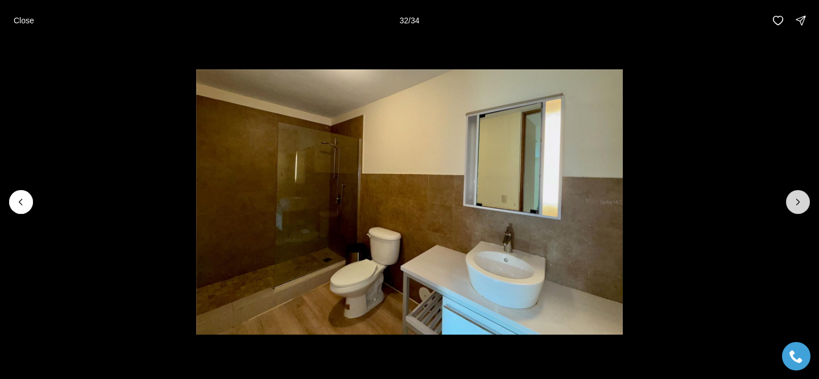
click at [794, 205] on icon "Next slide" at bounding box center [798, 201] width 11 height 11
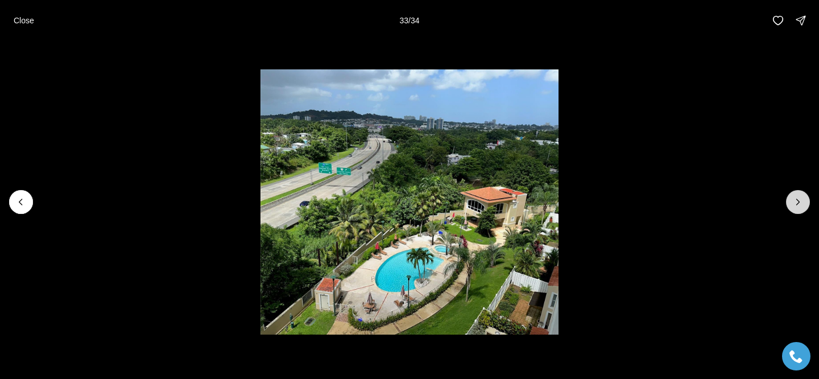
click at [794, 204] on icon "Next slide" at bounding box center [798, 201] width 11 height 11
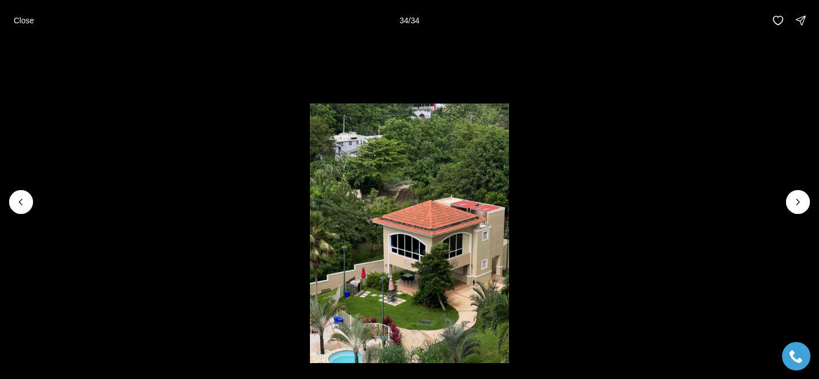
click at [794, 203] on div at bounding box center [798, 202] width 24 height 24
click at [803, 199] on div at bounding box center [798, 202] width 24 height 24
click at [12, 212] on li "34 of 34" at bounding box center [409, 202] width 819 height 322
click at [16, 211] on button "Previous slide" at bounding box center [21, 202] width 24 height 24
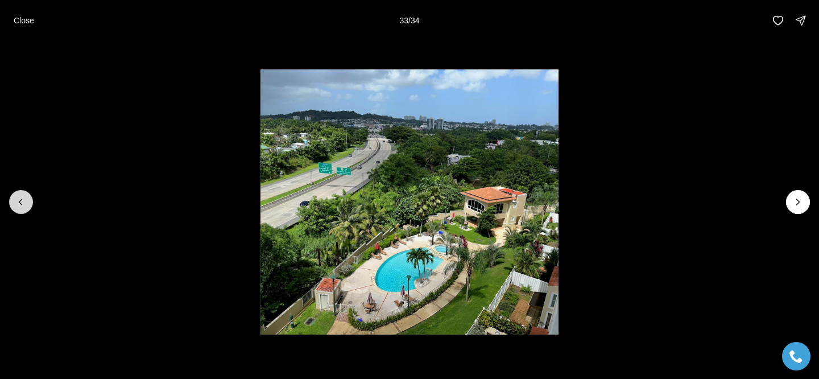
click at [23, 200] on icon "Previous slide" at bounding box center [20, 201] width 11 height 11
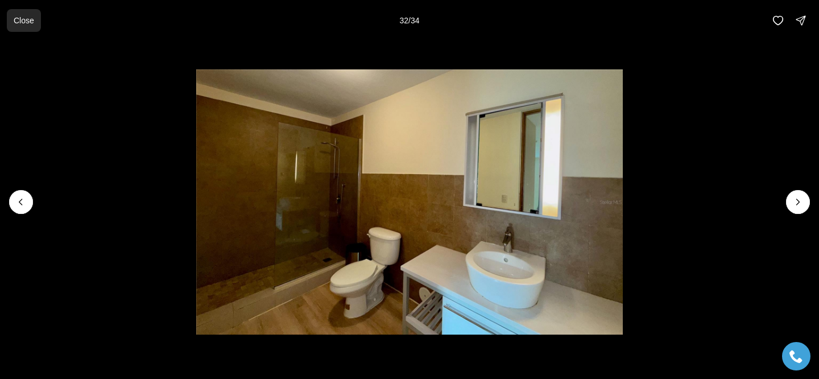
click at [15, 20] on p "Close" at bounding box center [24, 20] width 20 height 9
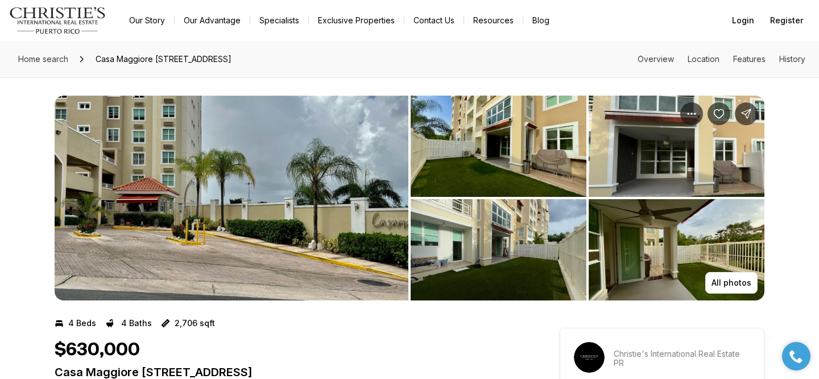
click at [190, 204] on img "View image gallery" at bounding box center [232, 198] width 354 height 205
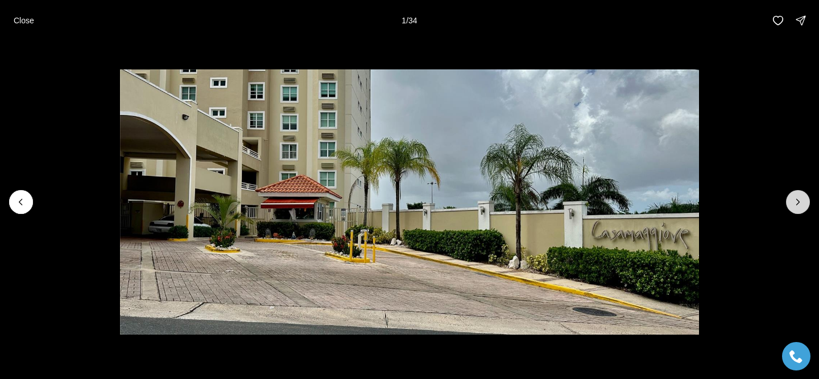
click at [795, 203] on icon "Next slide" at bounding box center [798, 201] width 11 height 11
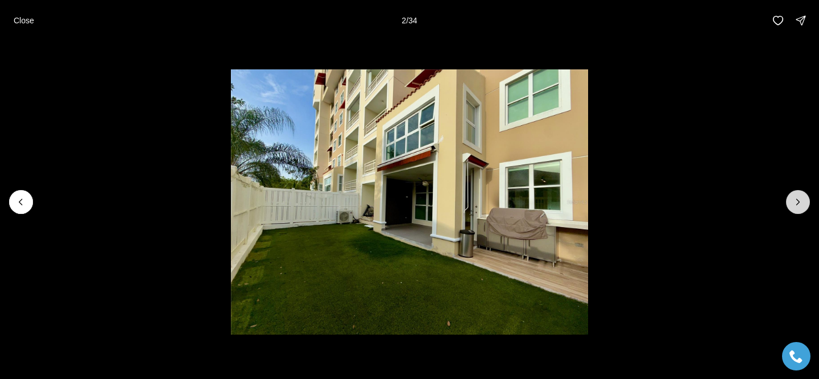
click at [795, 203] on icon "Next slide" at bounding box center [798, 201] width 11 height 11
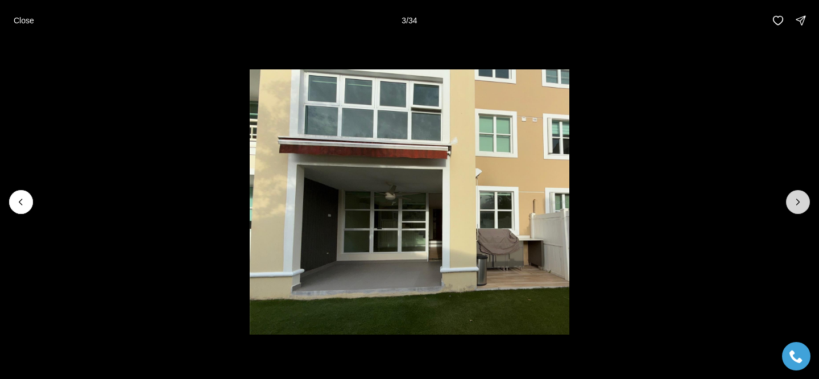
click at [795, 203] on icon "Next slide" at bounding box center [798, 201] width 11 height 11
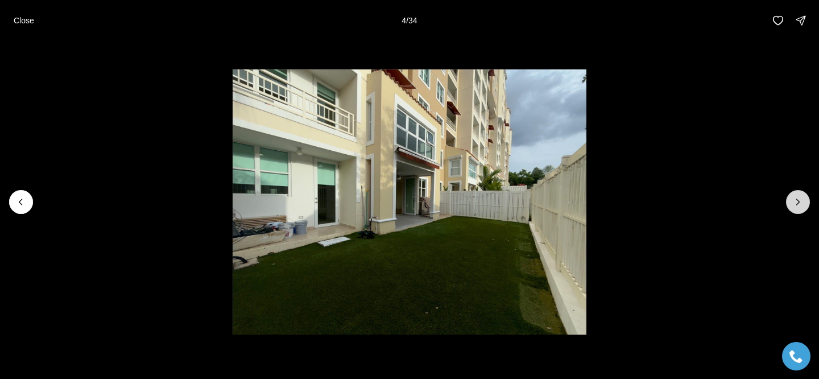
click at [795, 203] on icon "Next slide" at bounding box center [798, 201] width 11 height 11
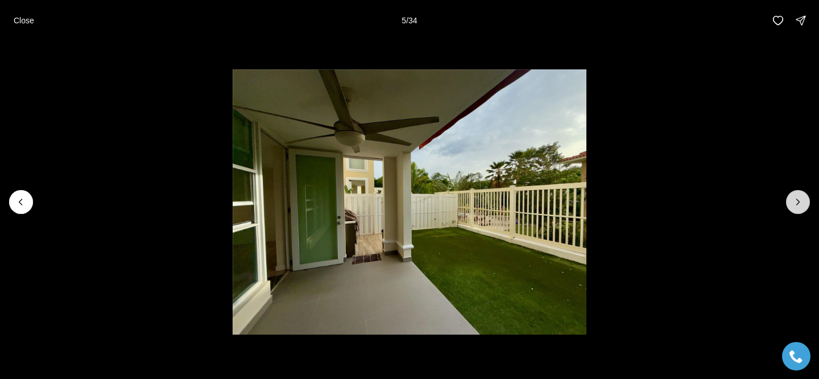
click at [795, 203] on icon "Next slide" at bounding box center [798, 201] width 11 height 11
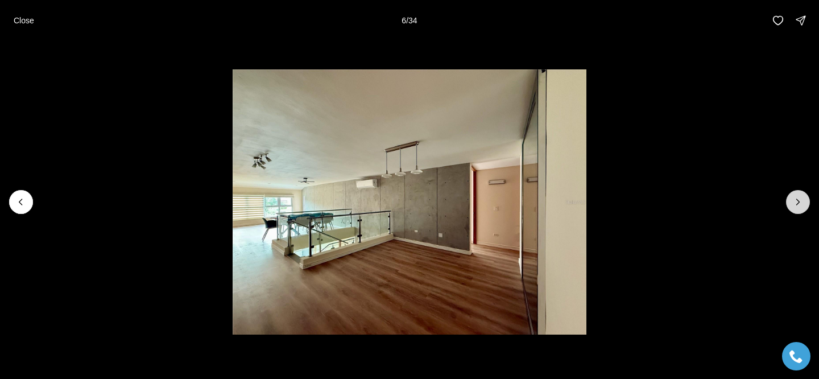
click at [795, 203] on icon "Next slide" at bounding box center [798, 201] width 11 height 11
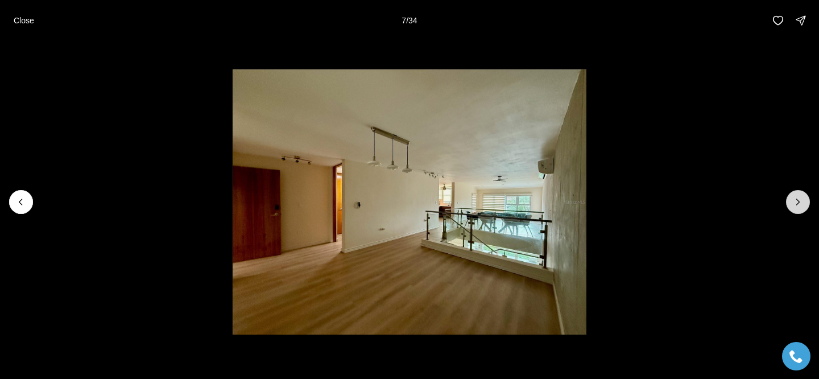
click at [795, 203] on icon "Next slide" at bounding box center [798, 201] width 11 height 11
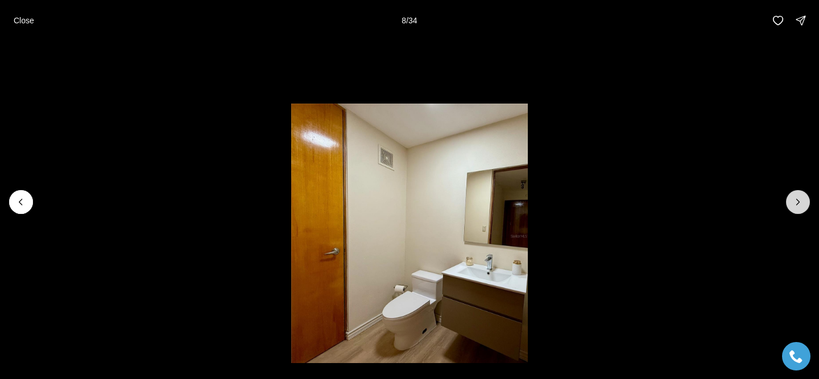
click at [795, 203] on icon "Next slide" at bounding box center [798, 201] width 11 height 11
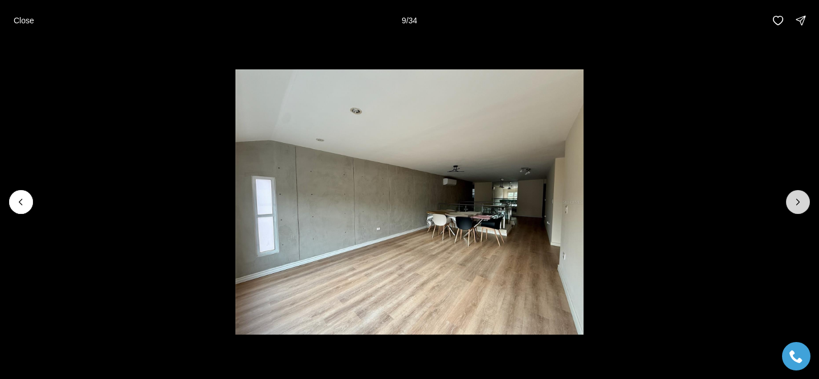
click at [795, 203] on icon "Next slide" at bounding box center [798, 201] width 11 height 11
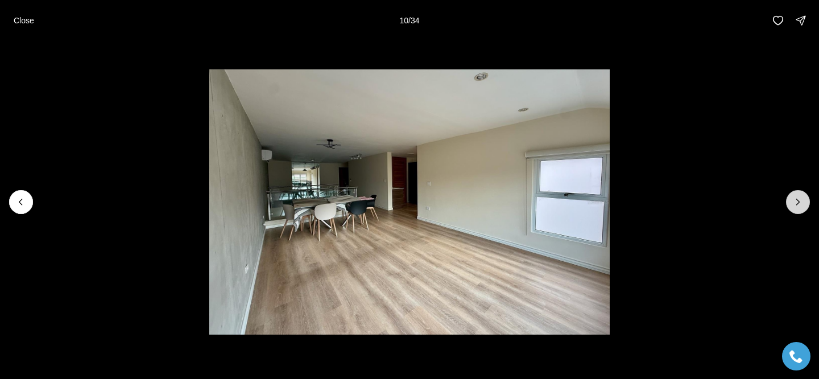
click at [795, 203] on icon "Next slide" at bounding box center [798, 201] width 11 height 11
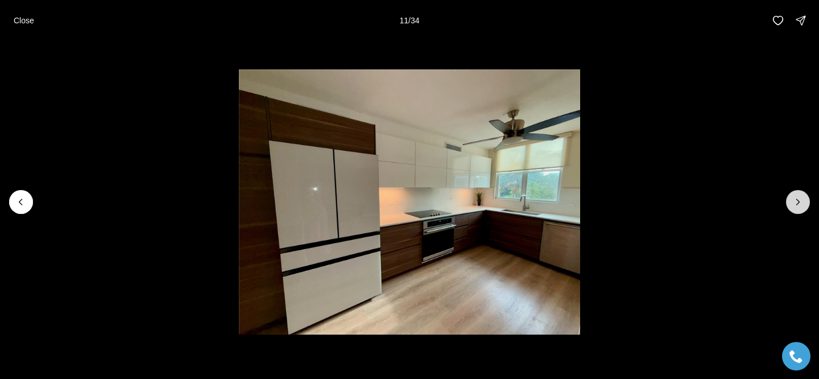
click at [795, 203] on icon "Next slide" at bounding box center [798, 201] width 11 height 11
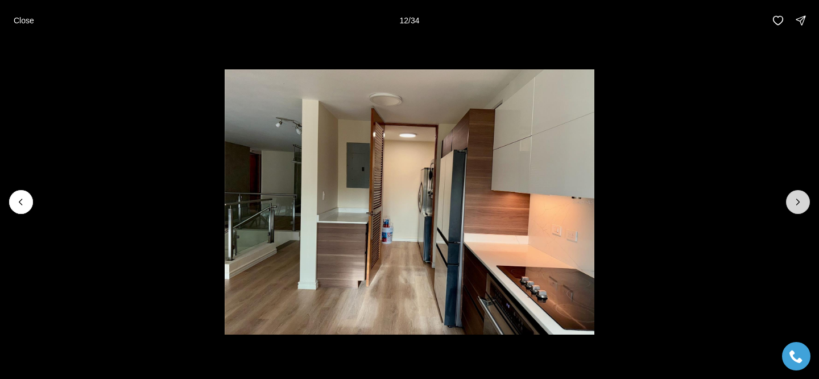
click at [795, 203] on icon "Next slide" at bounding box center [798, 201] width 11 height 11
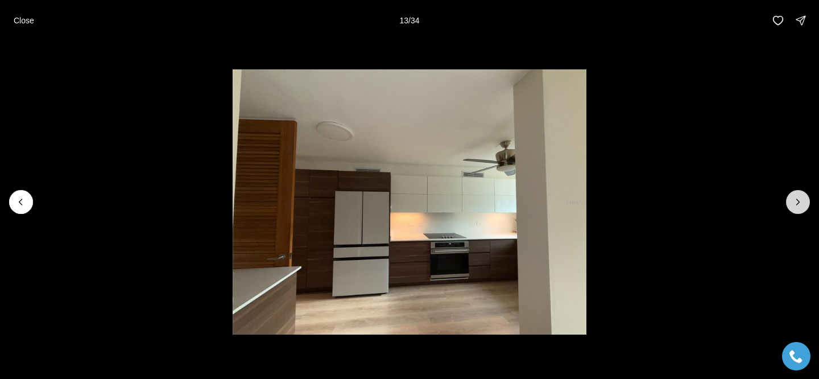
click at [795, 203] on icon "Next slide" at bounding box center [798, 201] width 11 height 11
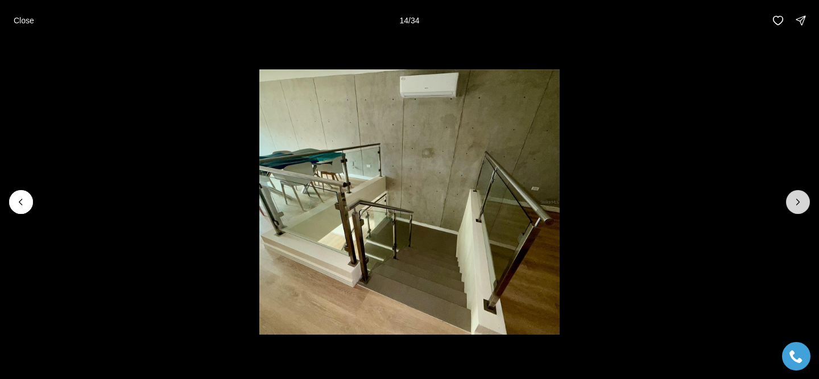
click at [795, 203] on icon "Next slide" at bounding box center [798, 201] width 11 height 11
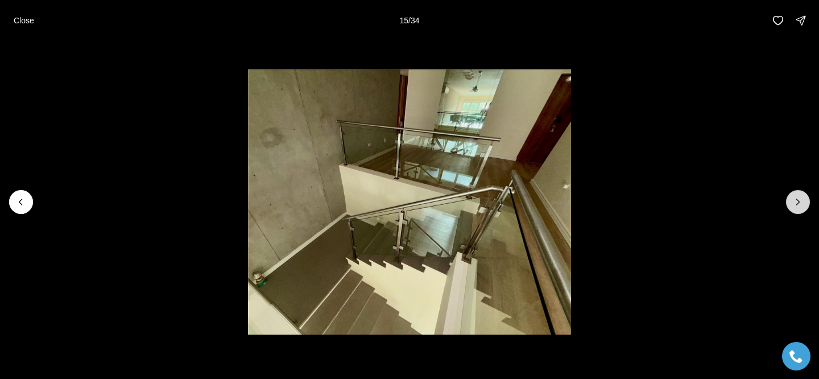
click at [795, 203] on icon "Next slide" at bounding box center [798, 201] width 11 height 11
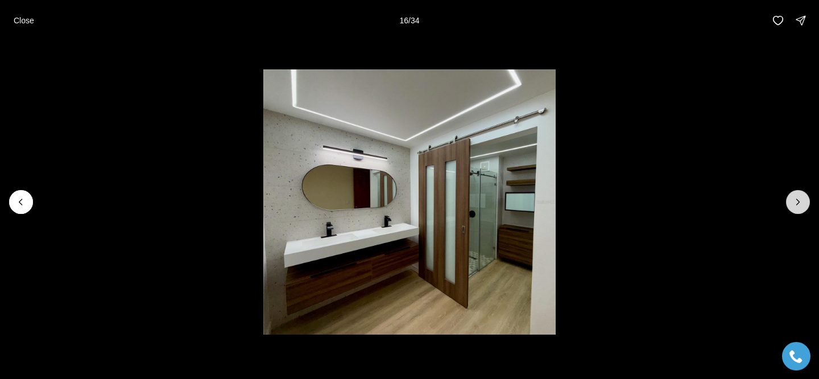
click at [795, 203] on icon "Next slide" at bounding box center [798, 201] width 11 height 11
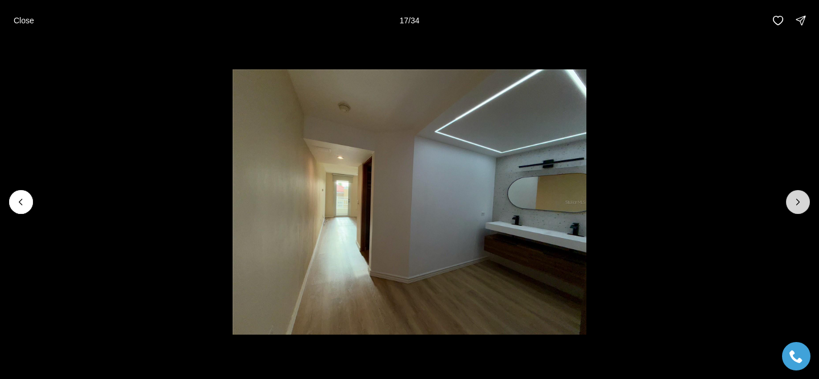
click at [795, 203] on icon "Next slide" at bounding box center [798, 201] width 11 height 11
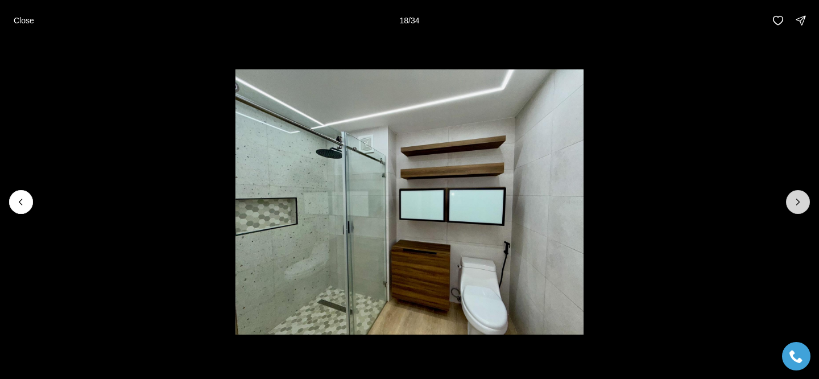
click at [795, 203] on icon "Next slide" at bounding box center [798, 201] width 11 height 11
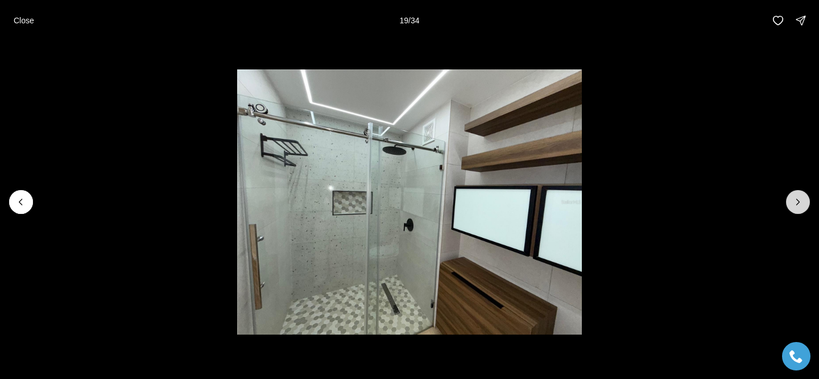
click at [795, 203] on icon "Next slide" at bounding box center [798, 201] width 11 height 11
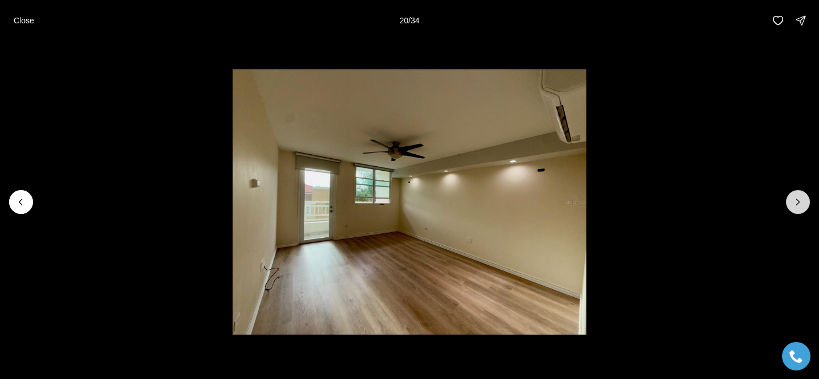
click at [795, 203] on icon "Next slide" at bounding box center [798, 201] width 11 height 11
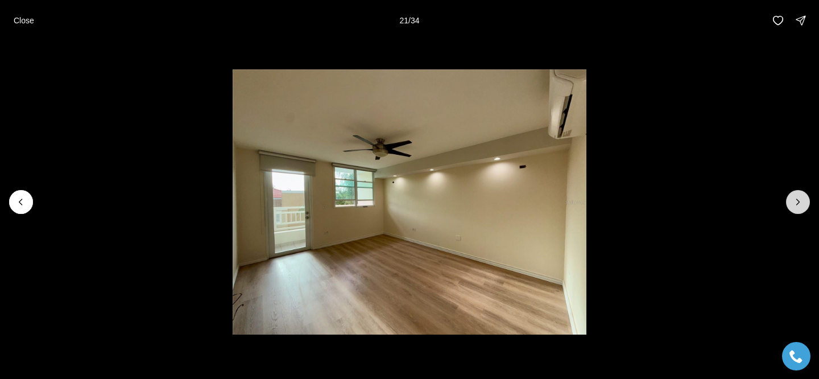
click at [795, 203] on icon "Next slide" at bounding box center [798, 201] width 11 height 11
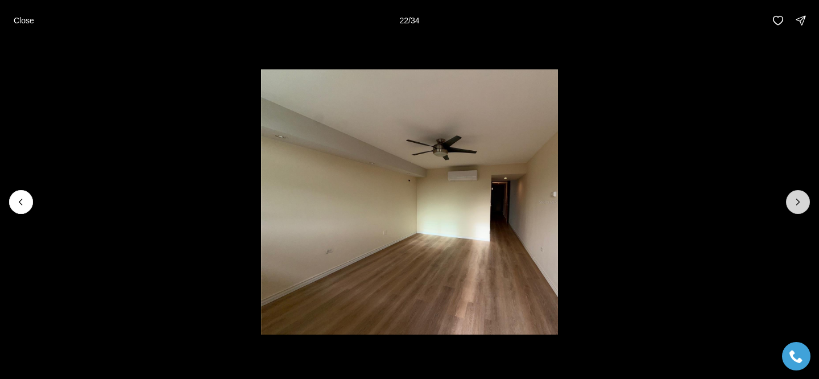
click at [795, 203] on icon "Next slide" at bounding box center [798, 201] width 11 height 11
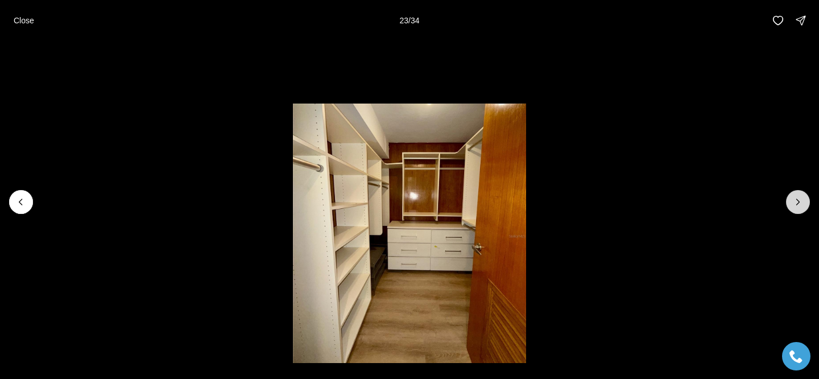
click at [795, 203] on icon "Next slide" at bounding box center [798, 201] width 11 height 11
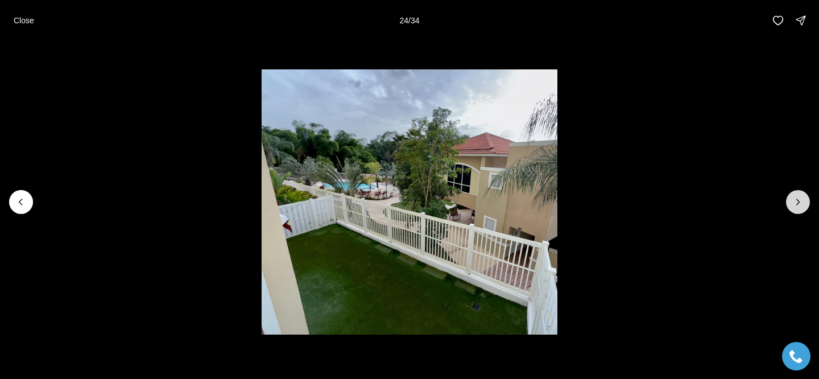
click at [795, 203] on icon "Next slide" at bounding box center [798, 201] width 11 height 11
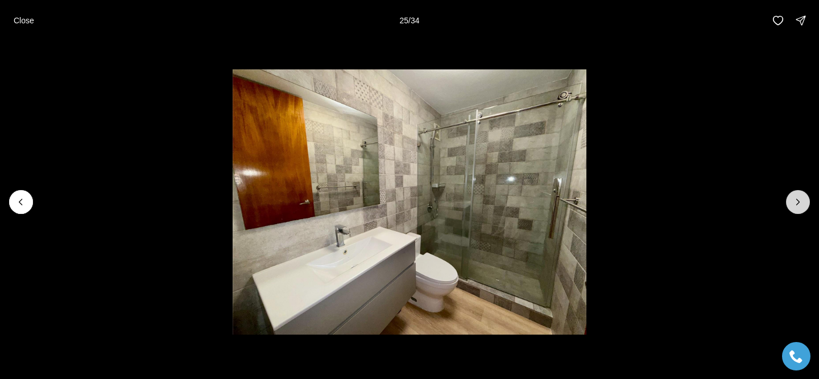
click at [795, 203] on icon "Next slide" at bounding box center [798, 201] width 11 height 11
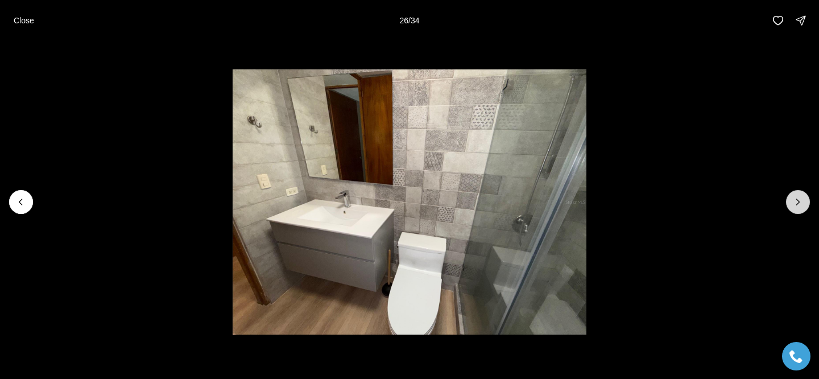
click at [795, 202] on icon "Next slide" at bounding box center [798, 201] width 11 height 11
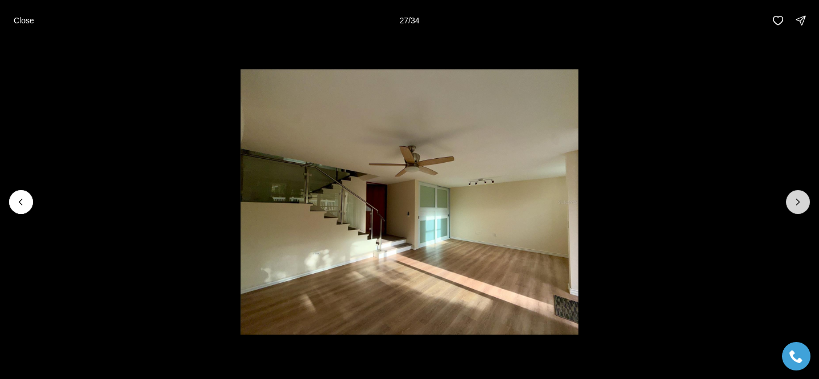
click at [795, 202] on icon "Next slide" at bounding box center [798, 201] width 11 height 11
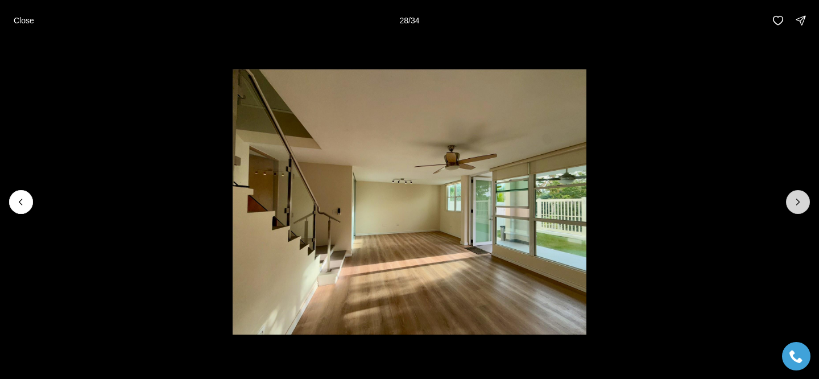
click at [795, 202] on icon "Next slide" at bounding box center [798, 201] width 11 height 11
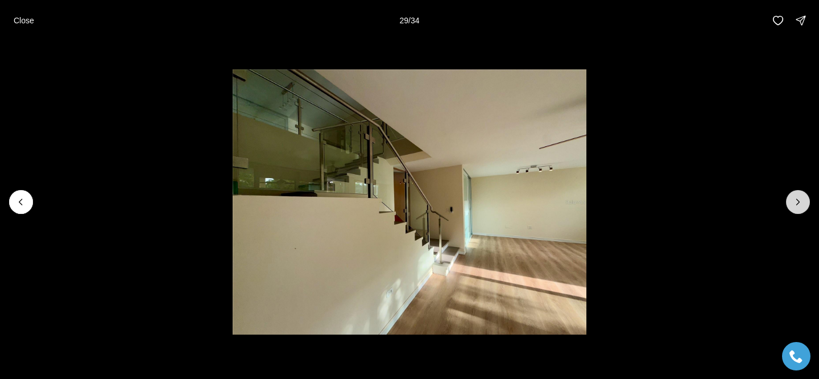
click at [795, 202] on icon "Next slide" at bounding box center [798, 201] width 11 height 11
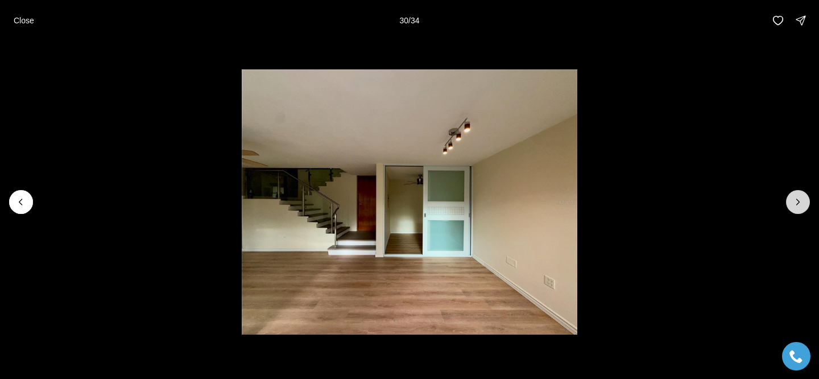
click at [795, 202] on icon "Next slide" at bounding box center [798, 201] width 11 height 11
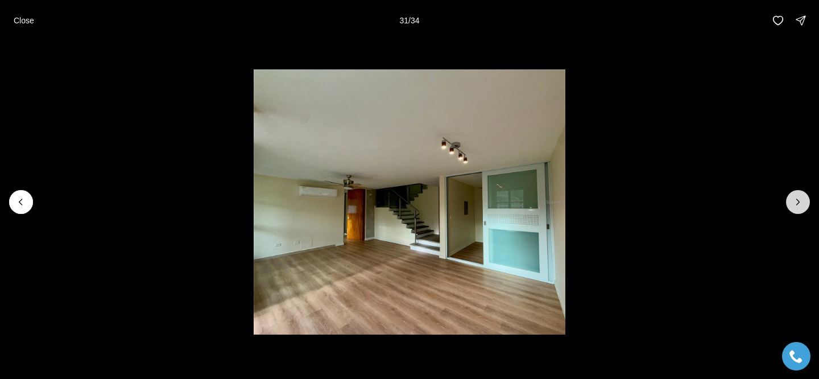
click at [795, 202] on icon "Next slide" at bounding box center [798, 201] width 11 height 11
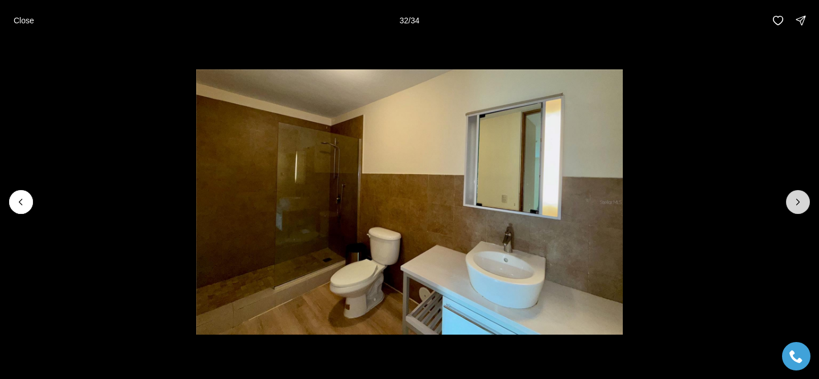
click at [794, 202] on icon "Next slide" at bounding box center [798, 201] width 11 height 11
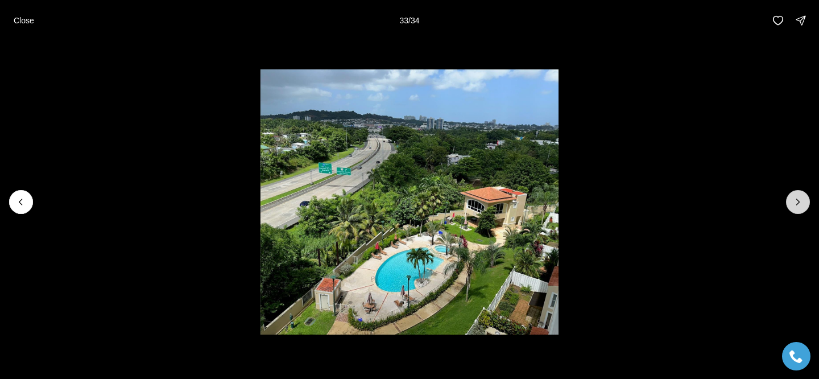
click at [794, 202] on icon "Next slide" at bounding box center [798, 201] width 11 height 11
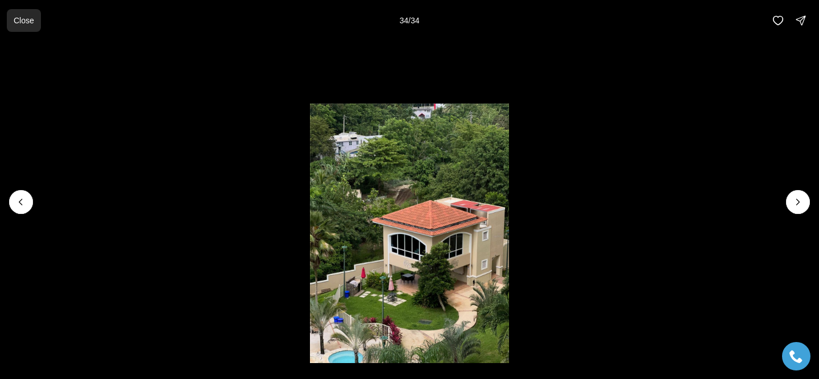
click at [17, 19] on p "Close" at bounding box center [24, 20] width 20 height 9
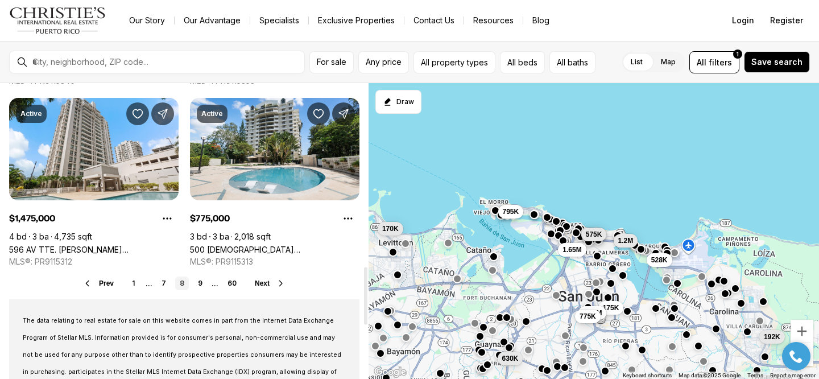
scroll to position [939, 0]
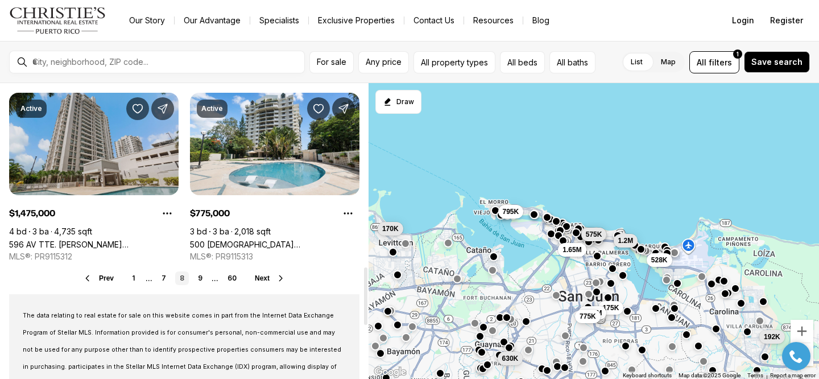
click at [137, 240] on link "596 AV TTE. [PERSON_NAME][STREET_ADDRESS][PERSON_NAME]" at bounding box center [94, 245] width 170 height 10
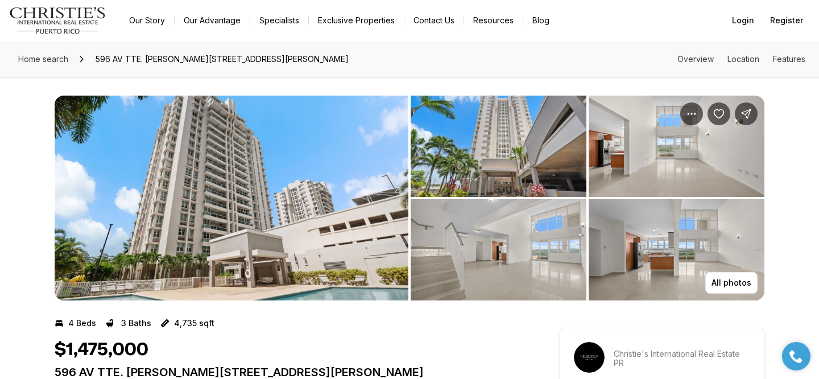
click at [261, 226] on img "View image gallery" at bounding box center [232, 198] width 354 height 205
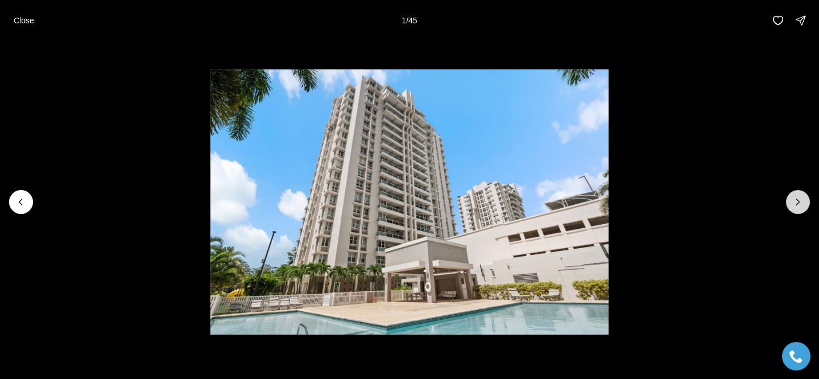
click at [800, 209] on button "Next slide" at bounding box center [798, 202] width 24 height 24
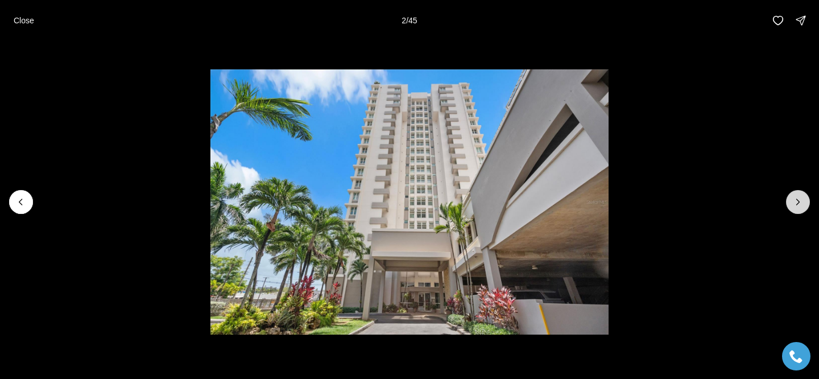
click at [800, 209] on button "Next slide" at bounding box center [798, 202] width 24 height 24
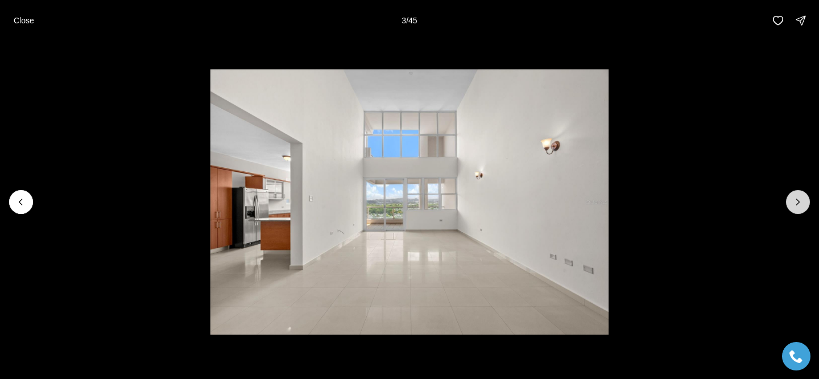
click at [800, 209] on button "Next slide" at bounding box center [798, 202] width 24 height 24
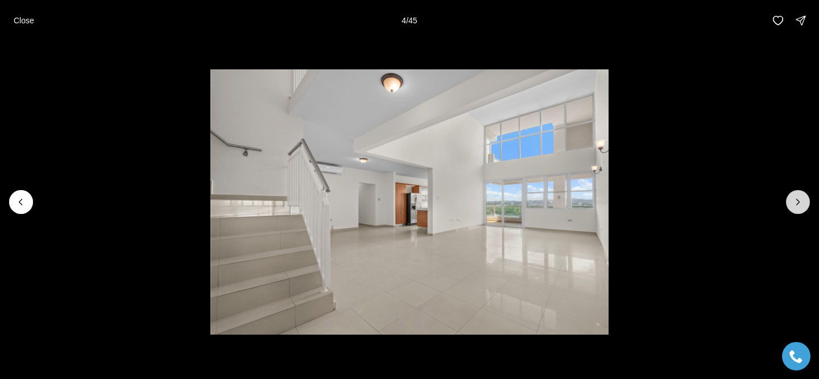
click at [800, 209] on button "Next slide" at bounding box center [798, 202] width 24 height 24
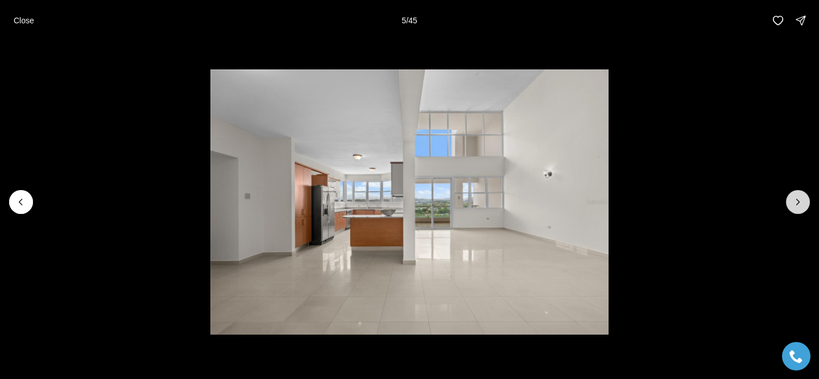
click at [800, 209] on button "Next slide" at bounding box center [798, 202] width 24 height 24
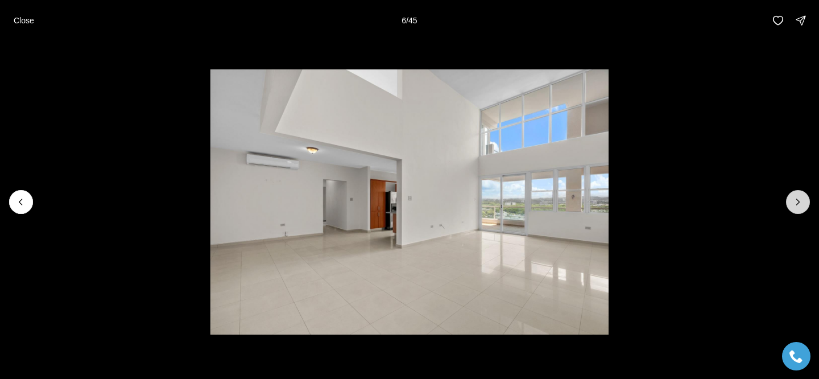
click at [800, 209] on button "Next slide" at bounding box center [798, 202] width 24 height 24
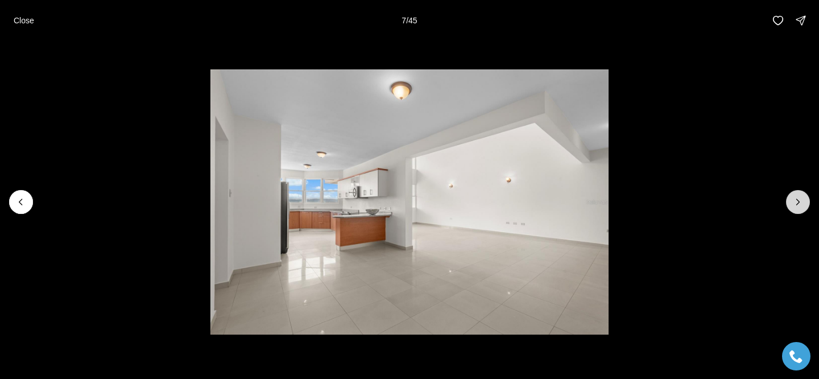
click at [800, 209] on button "Next slide" at bounding box center [798, 202] width 24 height 24
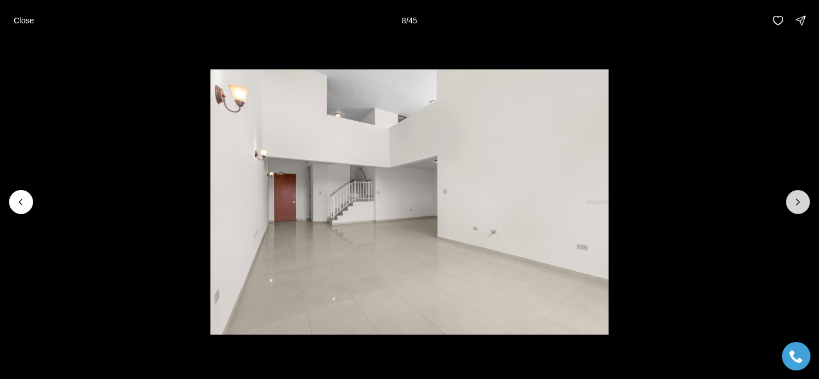
click at [799, 209] on button "Next slide" at bounding box center [798, 202] width 24 height 24
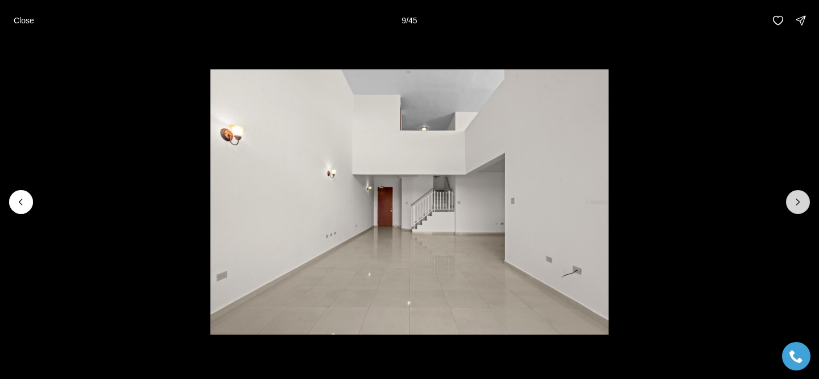
click at [799, 209] on button "Next slide" at bounding box center [798, 202] width 24 height 24
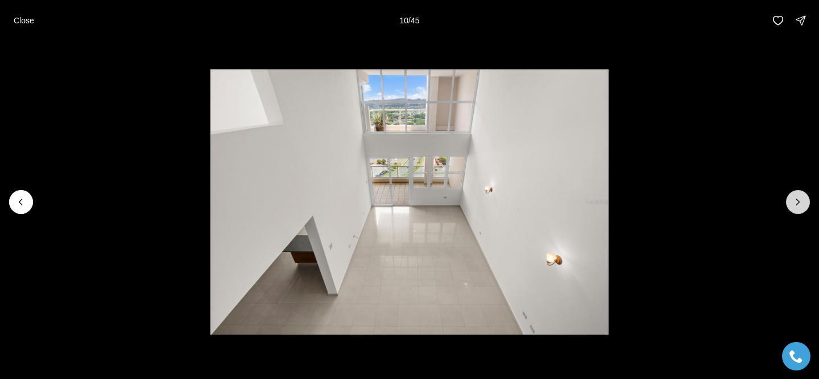
click at [798, 209] on button "Next slide" at bounding box center [798, 202] width 24 height 24
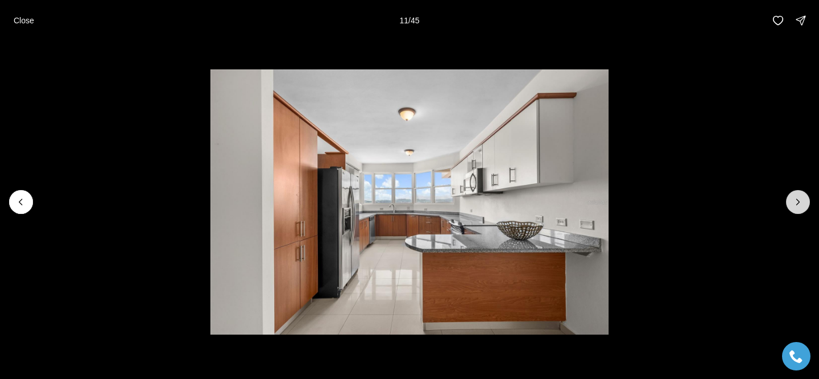
click at [798, 209] on button "Next slide" at bounding box center [798, 202] width 24 height 24
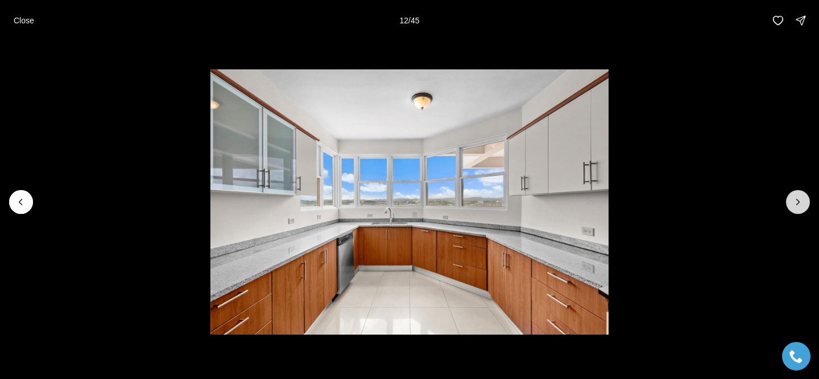
click at [798, 209] on button "Next slide" at bounding box center [798, 202] width 24 height 24
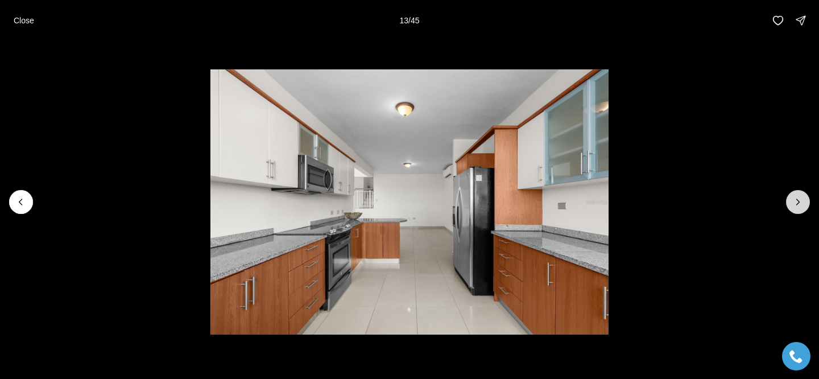
click at [798, 209] on button "Next slide" at bounding box center [798, 202] width 24 height 24
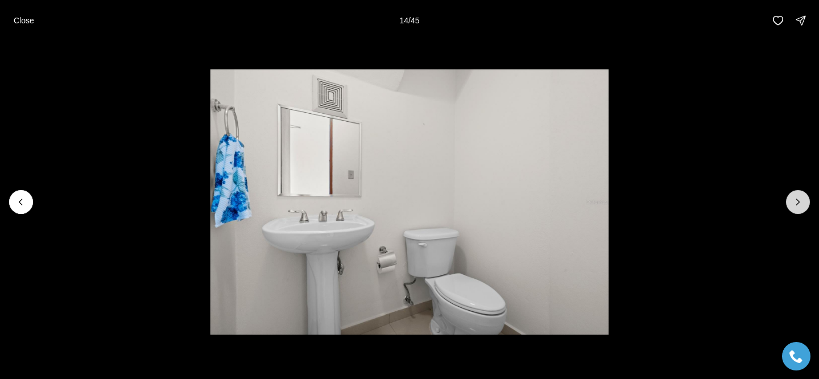
click at [798, 209] on button "Next slide" at bounding box center [798, 202] width 24 height 24
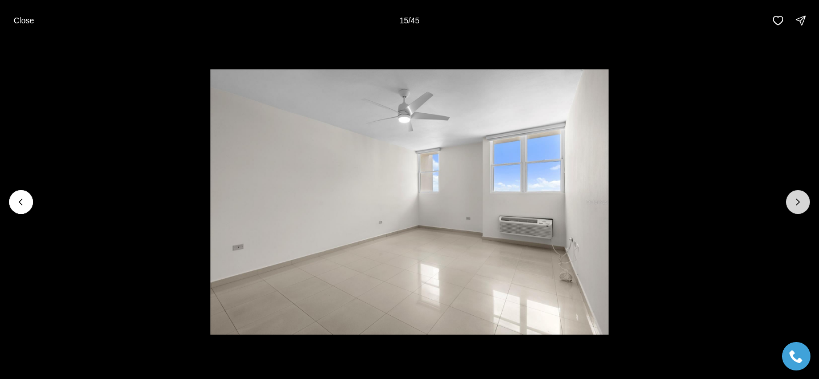
click at [798, 209] on button "Next slide" at bounding box center [798, 202] width 24 height 24
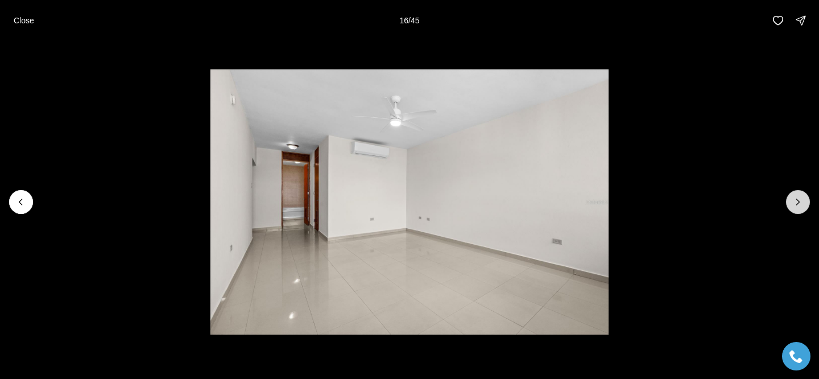
click at [797, 209] on button "Next slide" at bounding box center [798, 202] width 24 height 24
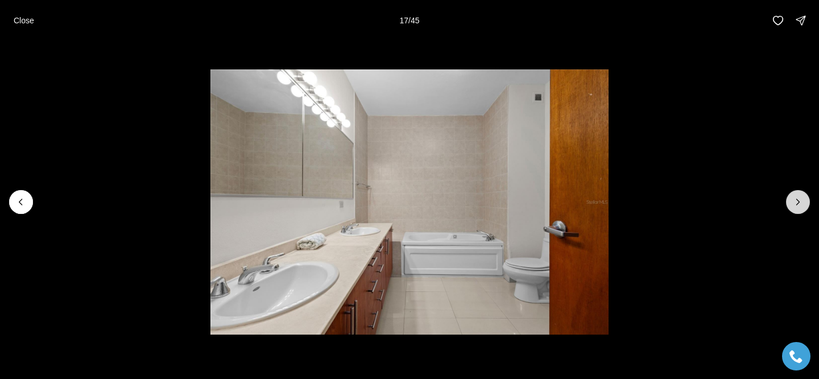
click at [797, 209] on button "Next slide" at bounding box center [798, 202] width 24 height 24
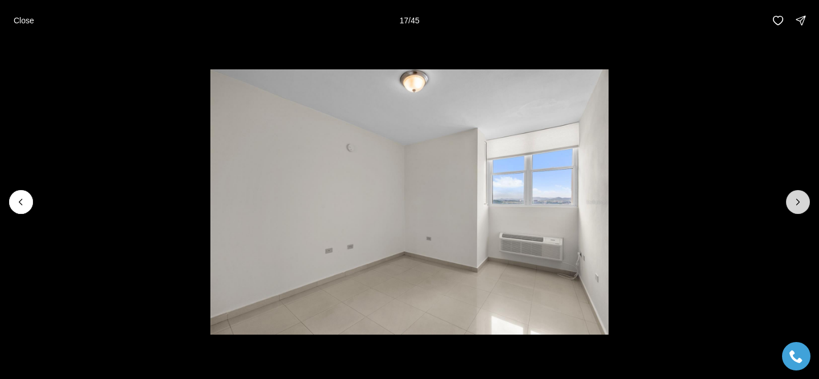
click at [797, 209] on button "Next slide" at bounding box center [798, 202] width 24 height 24
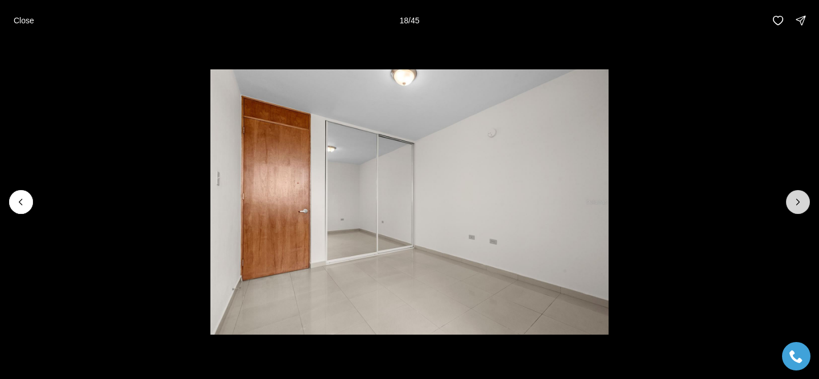
click at [797, 209] on button "Next slide" at bounding box center [798, 202] width 24 height 24
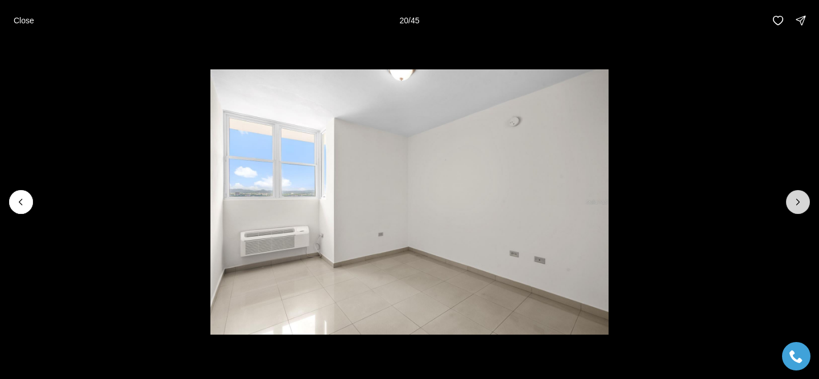
click at [797, 209] on button "Next slide" at bounding box center [798, 202] width 24 height 24
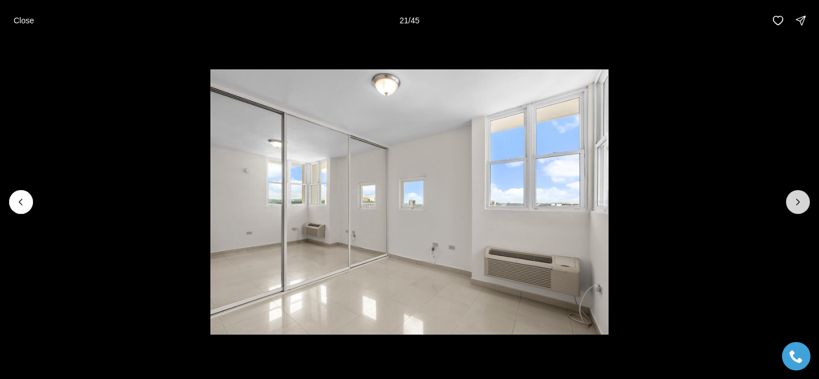
click at [797, 209] on button "Next slide" at bounding box center [798, 202] width 24 height 24
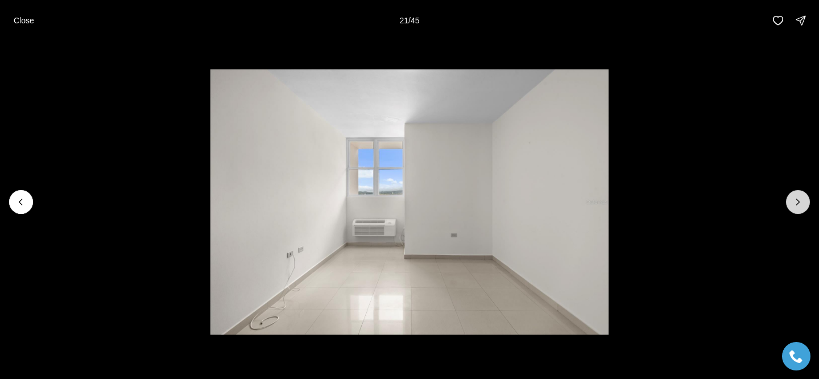
click at [797, 209] on button "Next slide" at bounding box center [798, 202] width 24 height 24
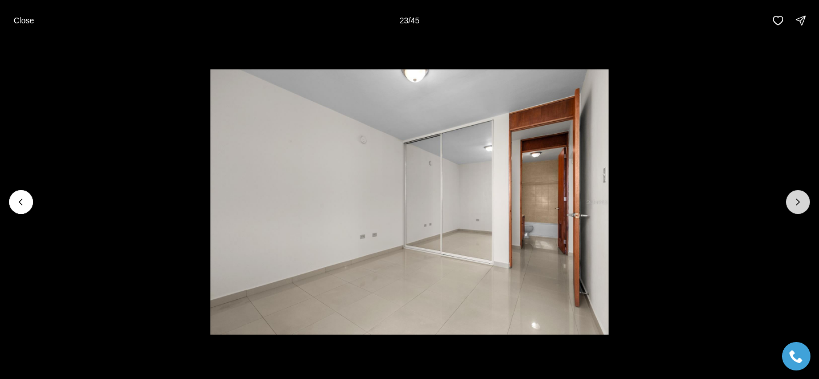
click at [804, 209] on button "Next slide" at bounding box center [798, 202] width 24 height 24
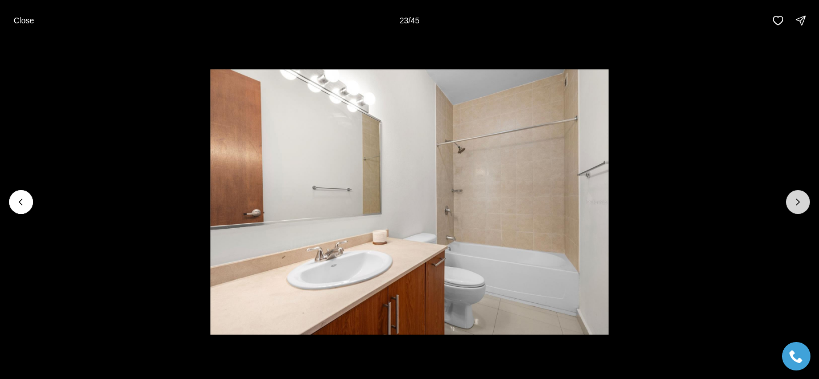
click at [804, 209] on button "Next slide" at bounding box center [798, 202] width 24 height 24
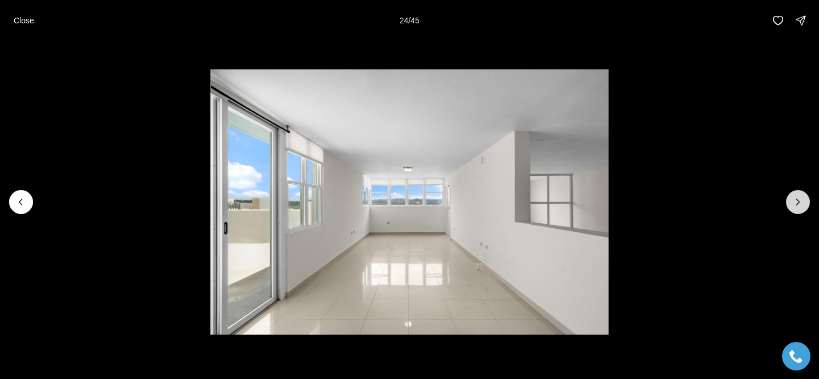
click at [804, 209] on button "Next slide" at bounding box center [798, 202] width 24 height 24
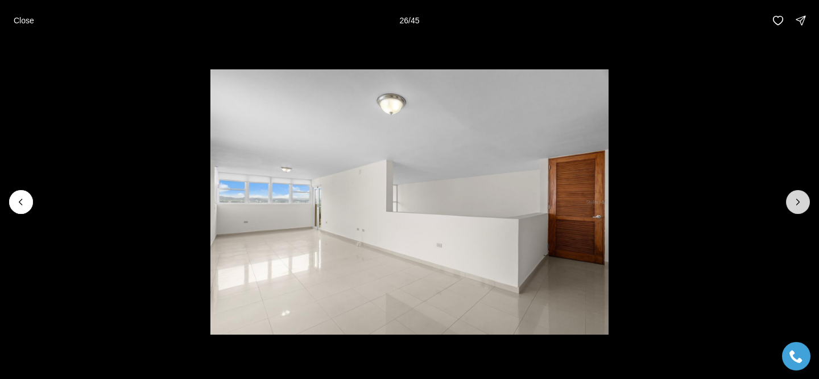
click at [803, 209] on button "Next slide" at bounding box center [798, 202] width 24 height 24
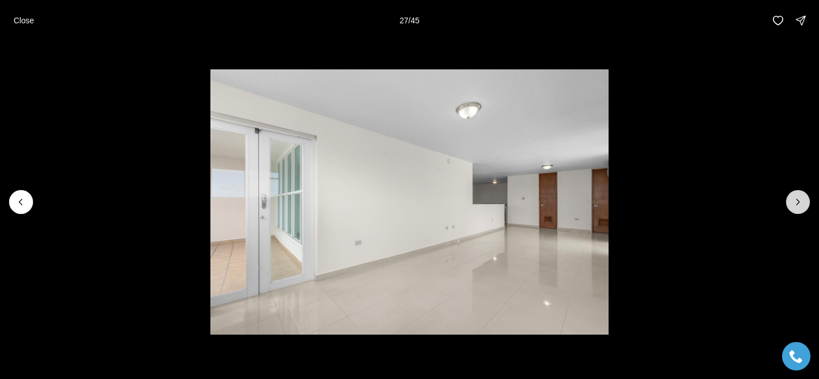
click at [803, 209] on button "Next slide" at bounding box center [798, 202] width 24 height 24
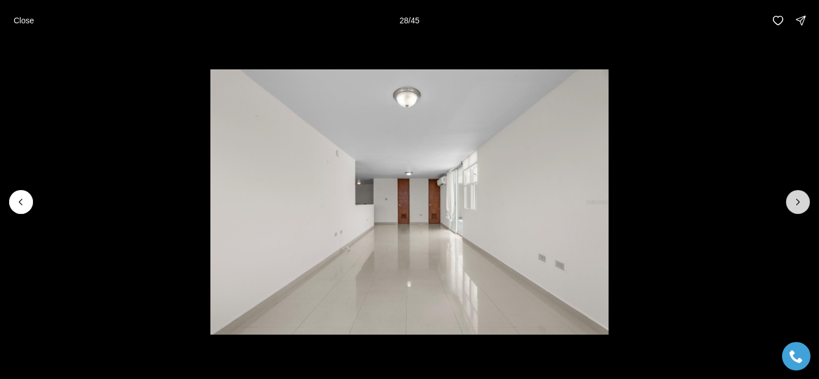
click at [803, 209] on button "Next slide" at bounding box center [798, 202] width 24 height 24
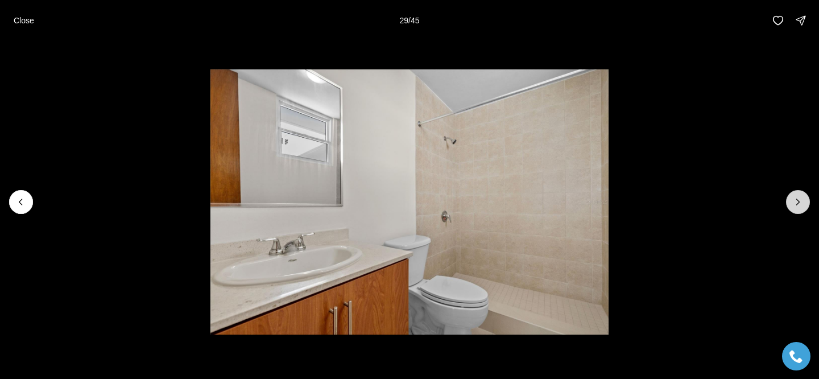
click at [803, 209] on button "Next slide" at bounding box center [798, 202] width 24 height 24
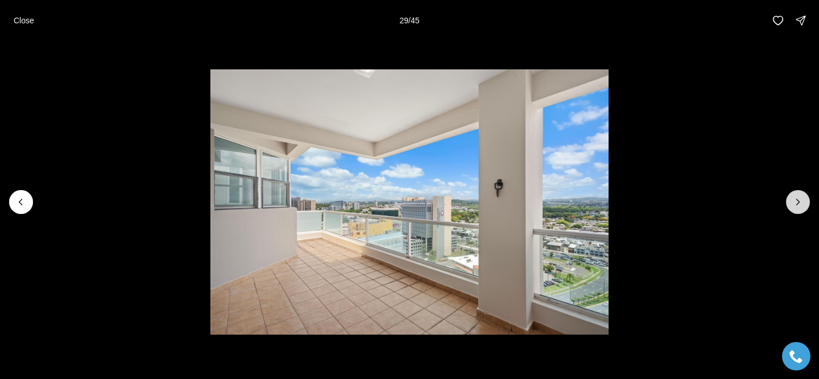
click at [803, 209] on button "Next slide" at bounding box center [798, 202] width 24 height 24
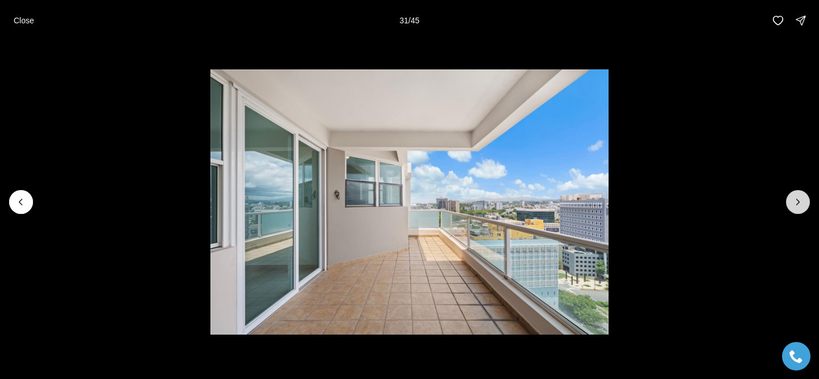
click at [803, 209] on button "Next slide" at bounding box center [798, 202] width 24 height 24
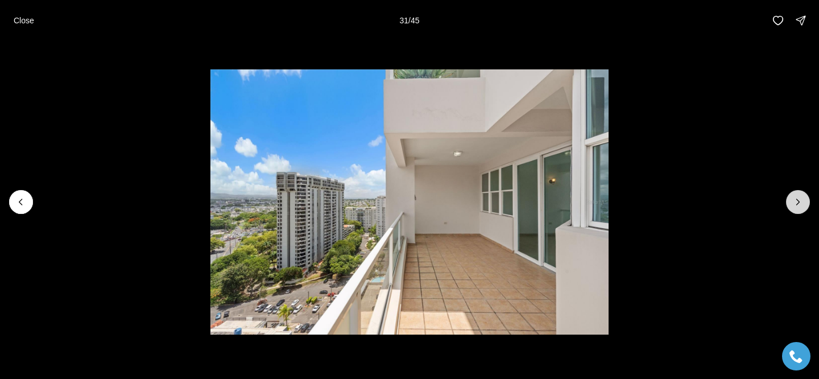
click at [803, 209] on button "Next slide" at bounding box center [798, 202] width 24 height 24
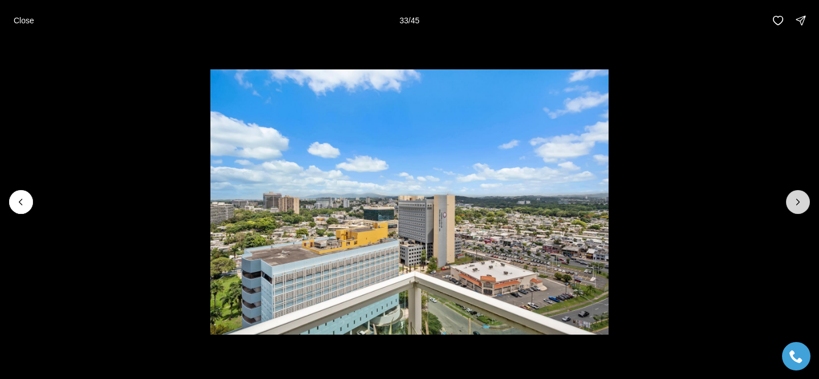
click at [803, 209] on button "Next slide" at bounding box center [798, 202] width 24 height 24
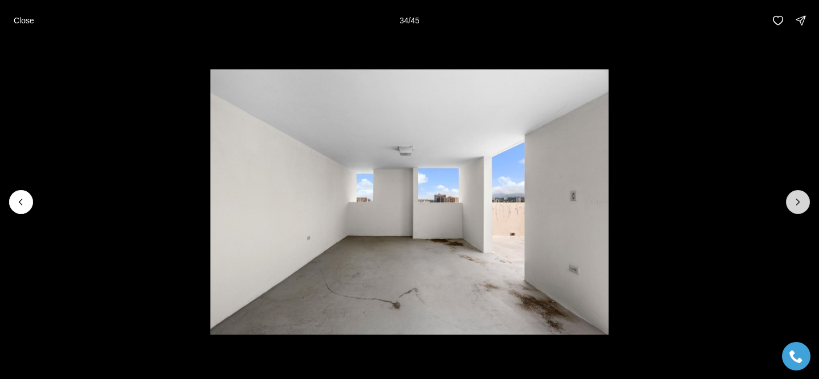
click at [797, 209] on button "Next slide" at bounding box center [798, 202] width 24 height 24
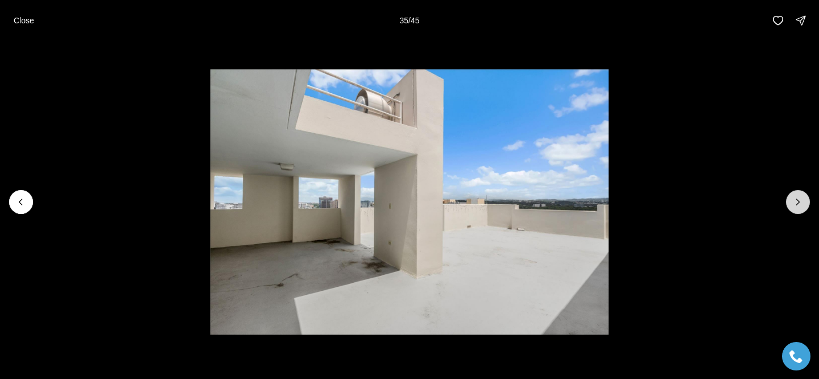
click at [791, 205] on button "Next slide" at bounding box center [798, 202] width 24 height 24
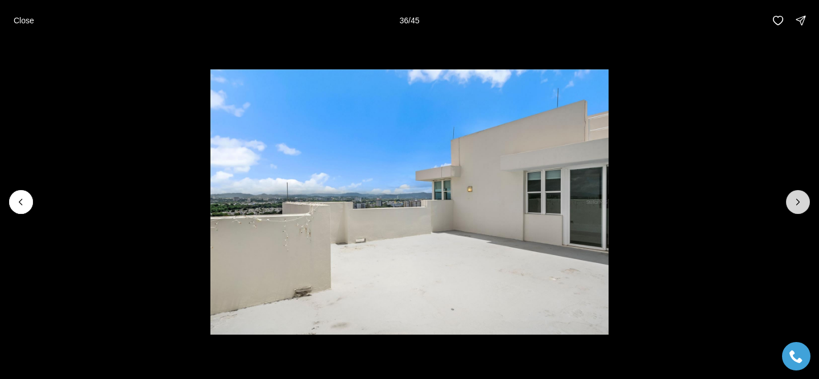
click at [791, 205] on button "Next slide" at bounding box center [798, 202] width 24 height 24
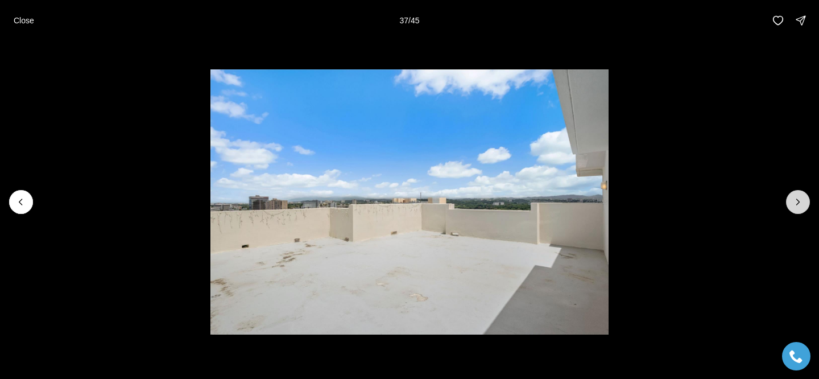
click at [791, 205] on button "Next slide" at bounding box center [798, 202] width 24 height 24
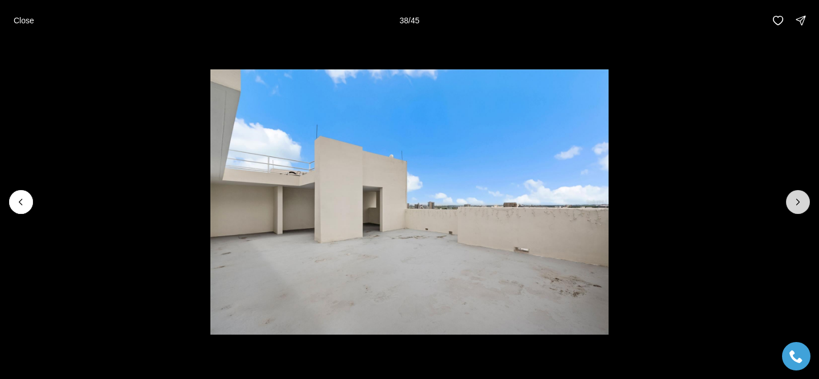
click at [791, 205] on button "Next slide" at bounding box center [798, 202] width 24 height 24
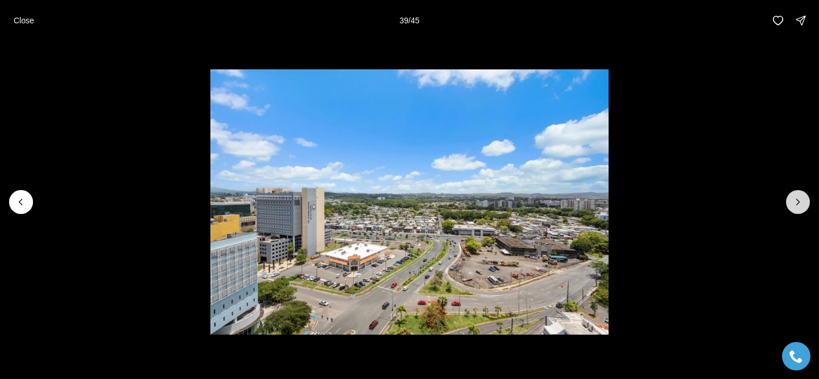
click at [797, 205] on icon "Next slide" at bounding box center [798, 201] width 11 height 11
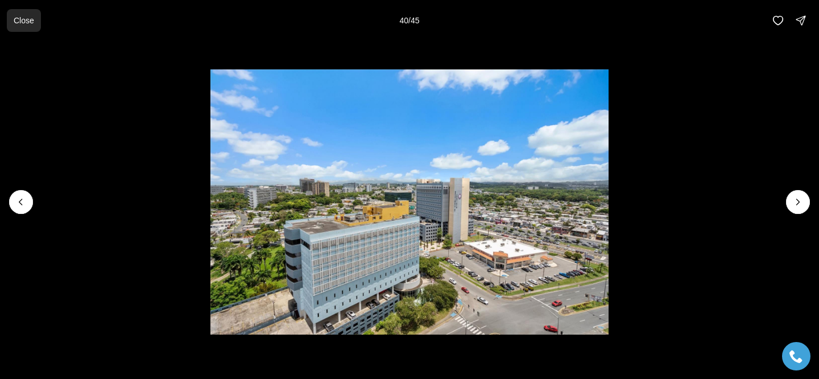
click at [22, 30] on button "Close" at bounding box center [24, 20] width 34 height 23
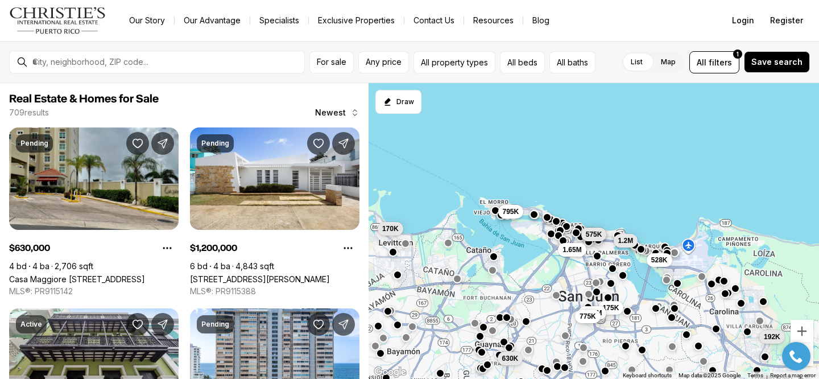
scroll to position [939, 0]
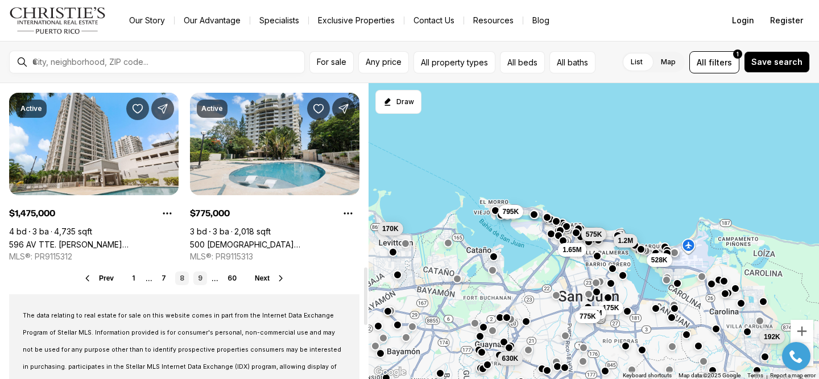
click at [201, 279] on link "9" at bounding box center [200, 278] width 14 height 14
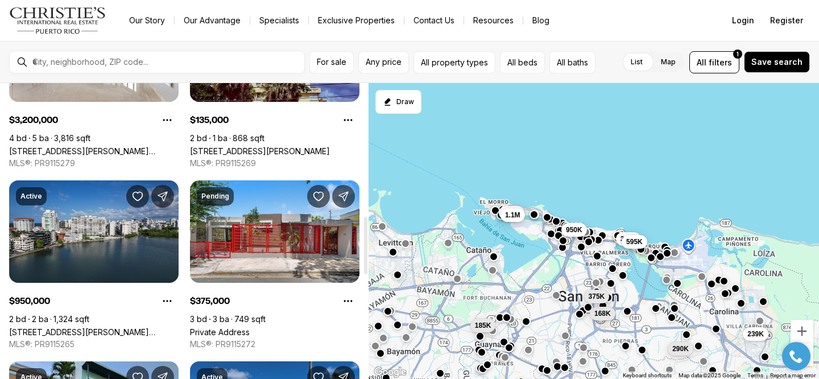
scroll to position [680, 0]
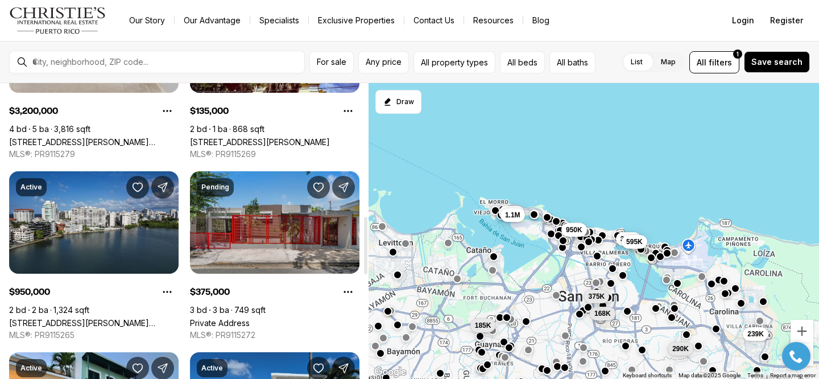
click at [250, 318] on link "Private Address" at bounding box center [220, 323] width 60 height 10
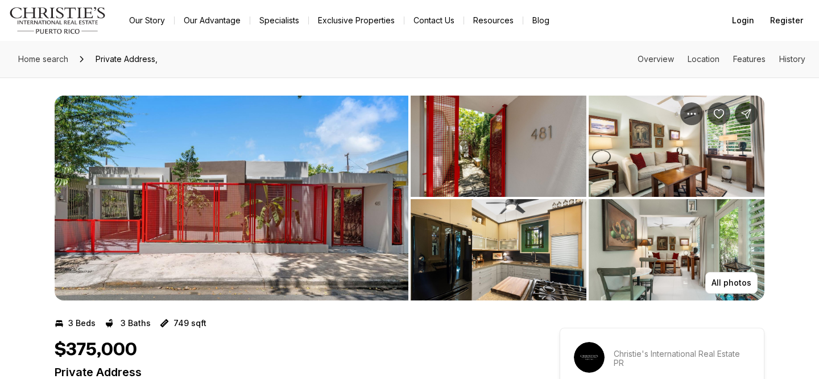
click at [253, 225] on img "View image gallery" at bounding box center [232, 198] width 354 height 205
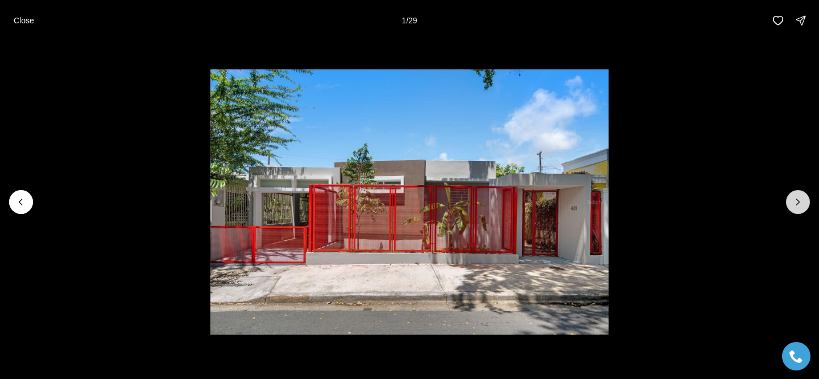
click at [791, 209] on button "Next slide" at bounding box center [798, 202] width 24 height 24
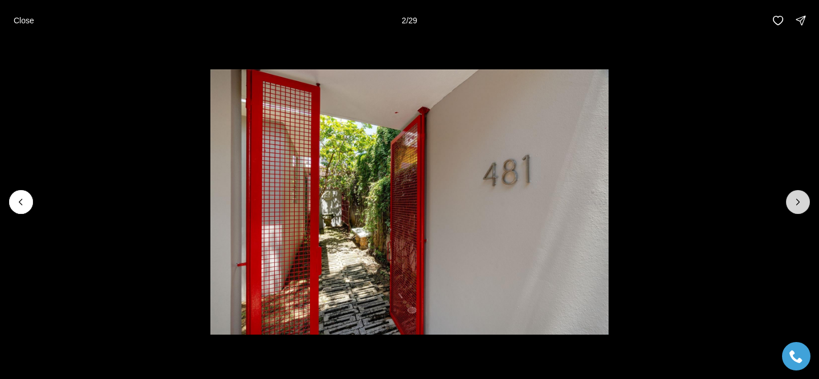
click at [791, 208] on button "Next slide" at bounding box center [798, 202] width 24 height 24
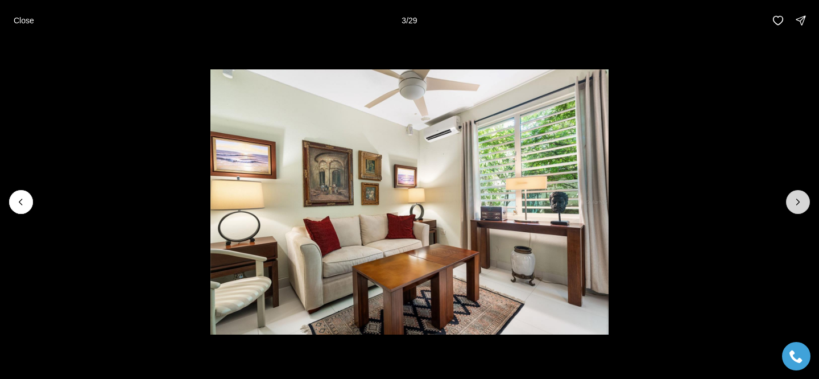
click at [791, 208] on button "Next slide" at bounding box center [798, 202] width 24 height 24
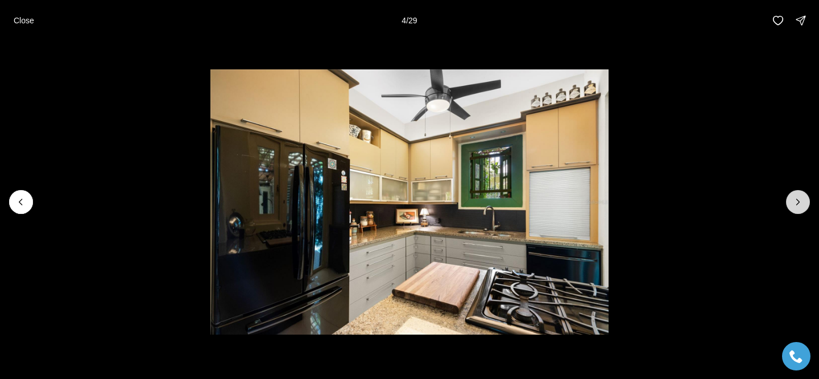
click at [791, 208] on button "Next slide" at bounding box center [798, 202] width 24 height 24
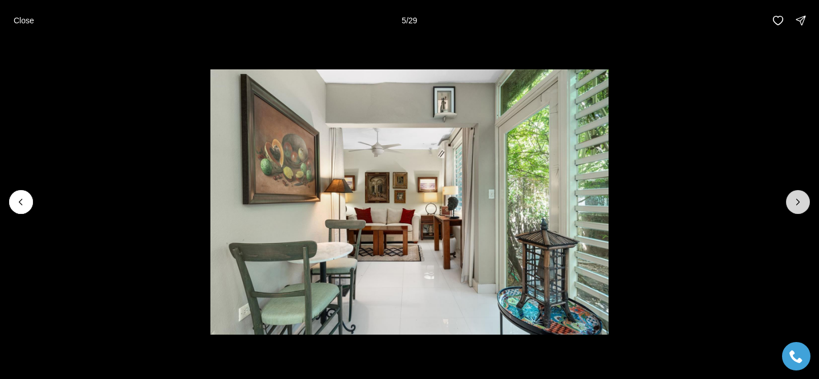
click at [791, 208] on button "Next slide" at bounding box center [798, 202] width 24 height 24
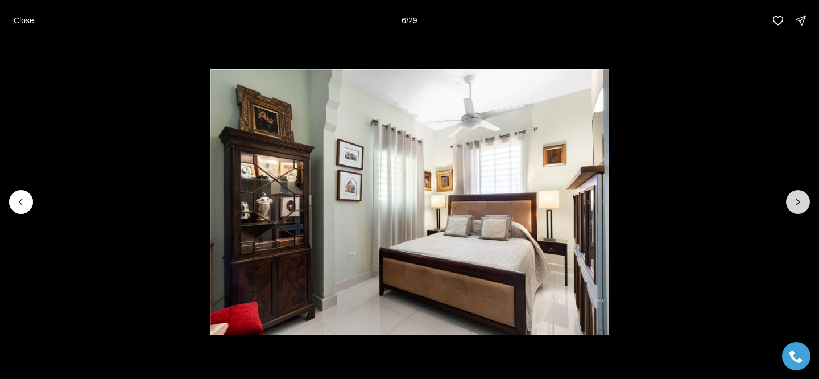
click at [791, 208] on button "Next slide" at bounding box center [798, 202] width 24 height 24
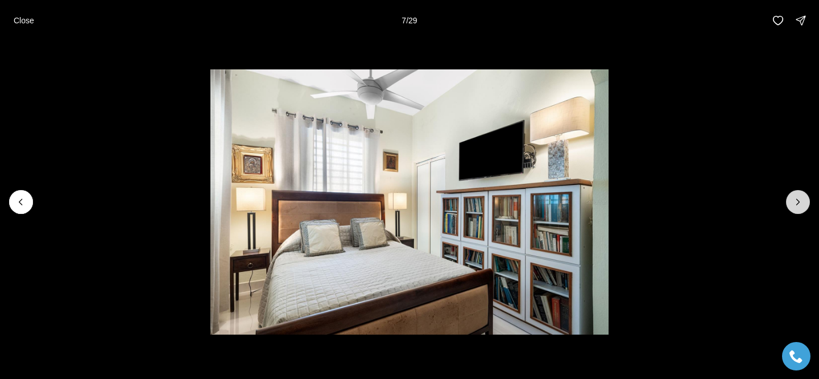
click at [790, 208] on button "Next slide" at bounding box center [798, 202] width 24 height 24
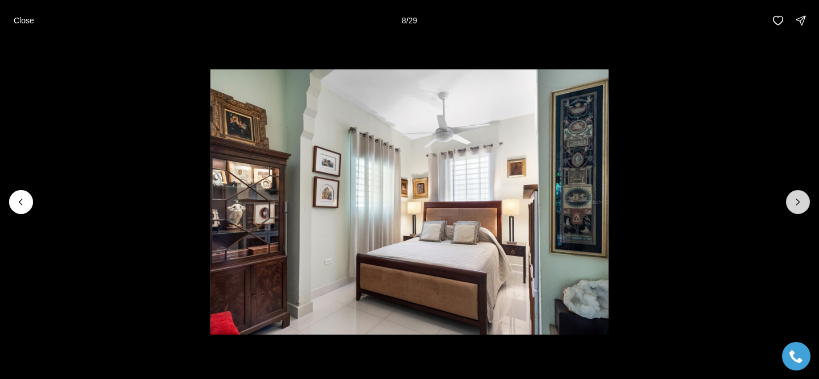
click at [790, 208] on button "Next slide" at bounding box center [798, 202] width 24 height 24
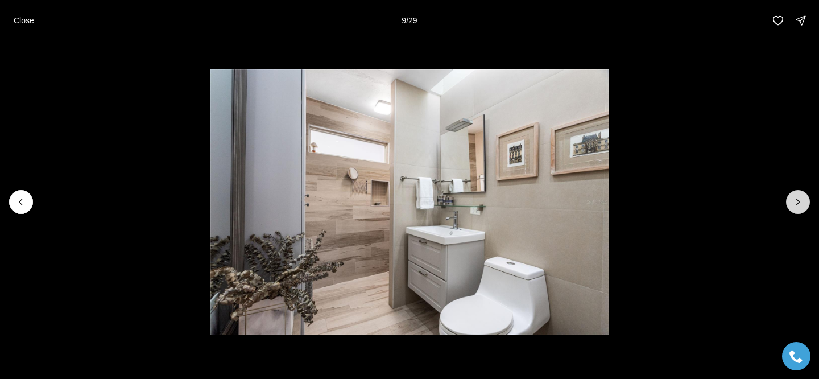
click at [790, 208] on button "Next slide" at bounding box center [798, 202] width 24 height 24
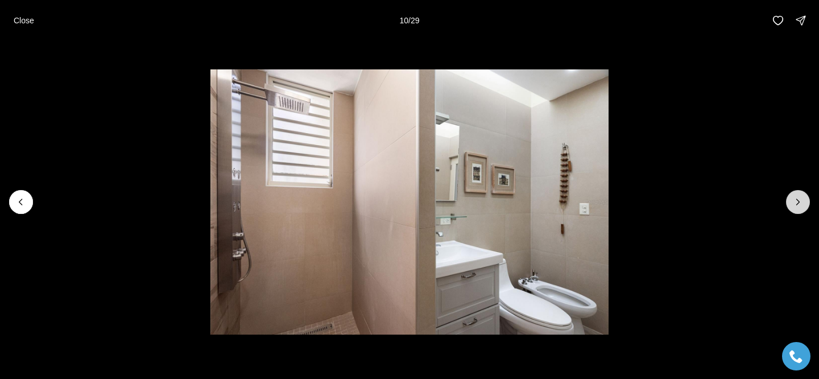
click at [790, 208] on button "Next slide" at bounding box center [798, 202] width 24 height 24
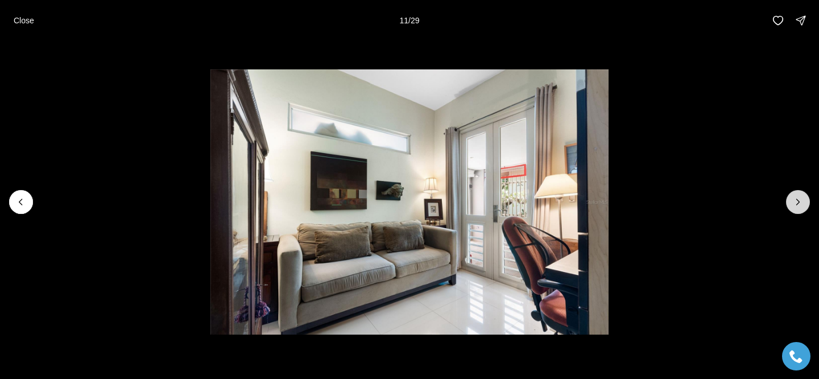
click at [790, 208] on button "Next slide" at bounding box center [798, 202] width 24 height 24
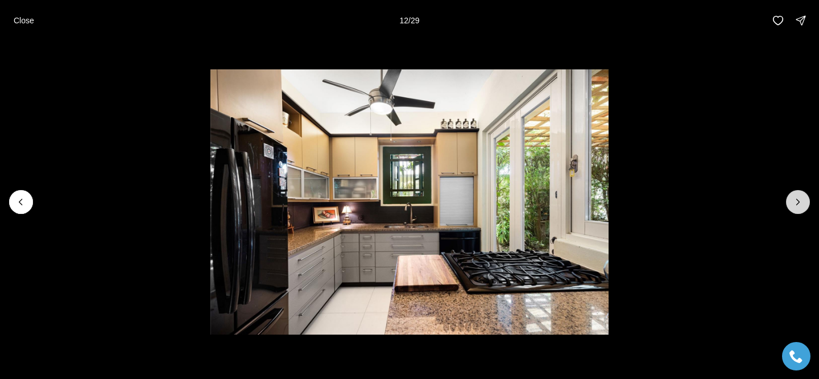
click at [790, 208] on button "Next slide" at bounding box center [798, 202] width 24 height 24
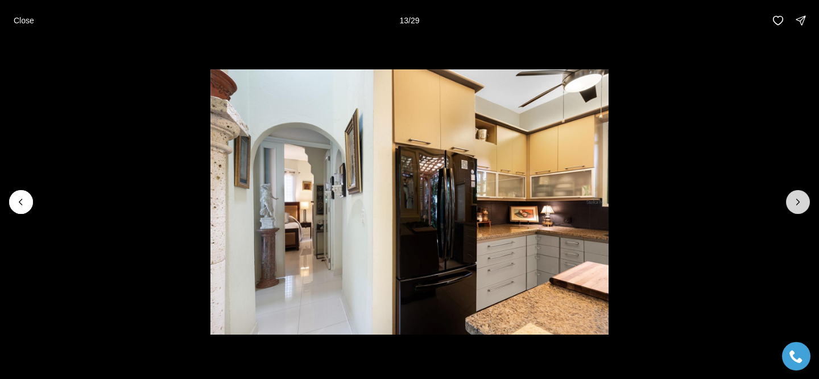
click at [790, 208] on button "Next slide" at bounding box center [798, 202] width 24 height 24
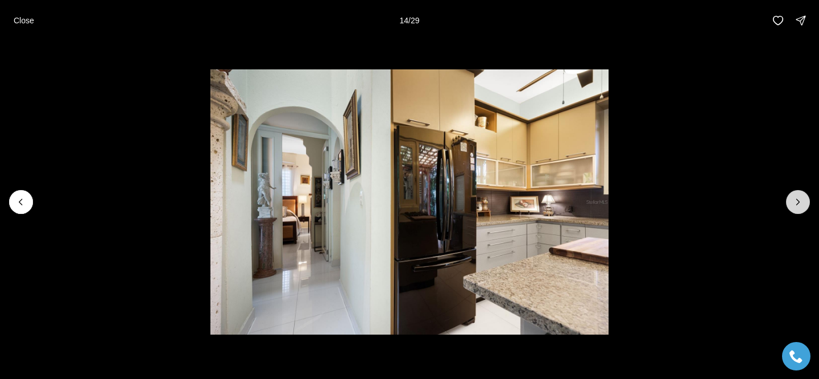
click at [790, 208] on button "Next slide" at bounding box center [798, 202] width 24 height 24
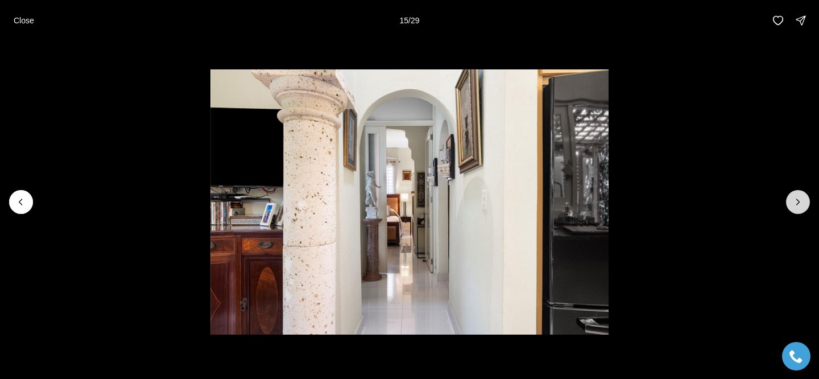
click at [790, 208] on button "Next slide" at bounding box center [798, 202] width 24 height 24
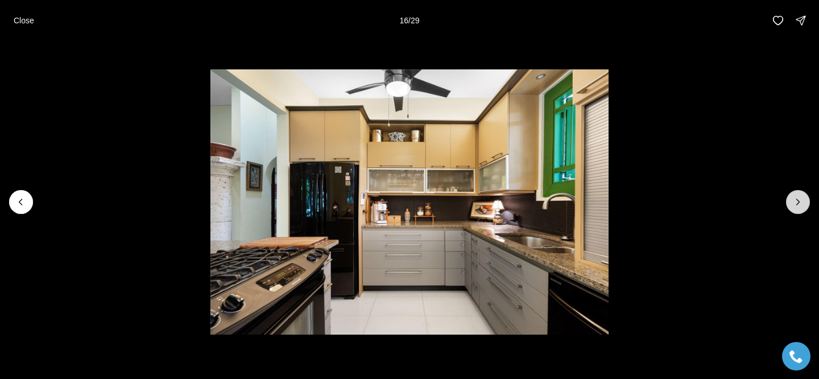
click at [790, 208] on button "Next slide" at bounding box center [798, 202] width 24 height 24
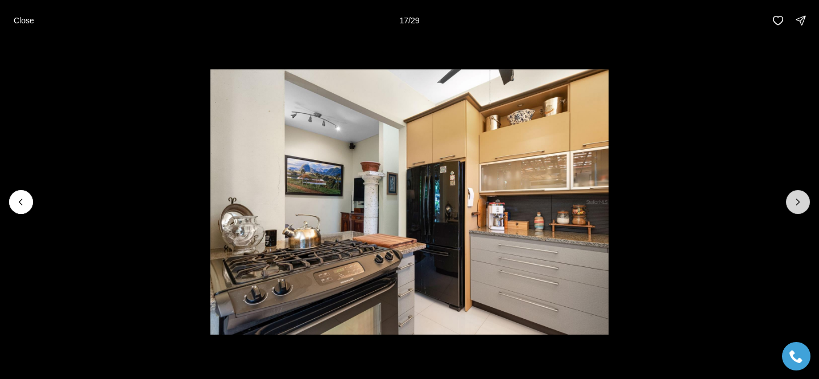
click at [790, 208] on button "Next slide" at bounding box center [798, 202] width 24 height 24
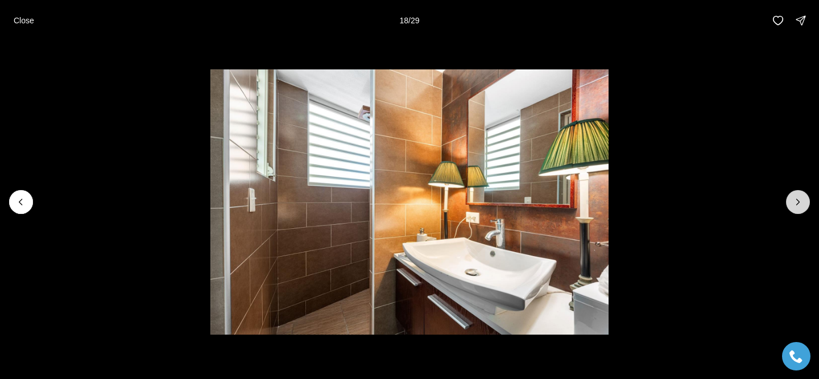
click at [789, 208] on button "Next slide" at bounding box center [798, 202] width 24 height 24
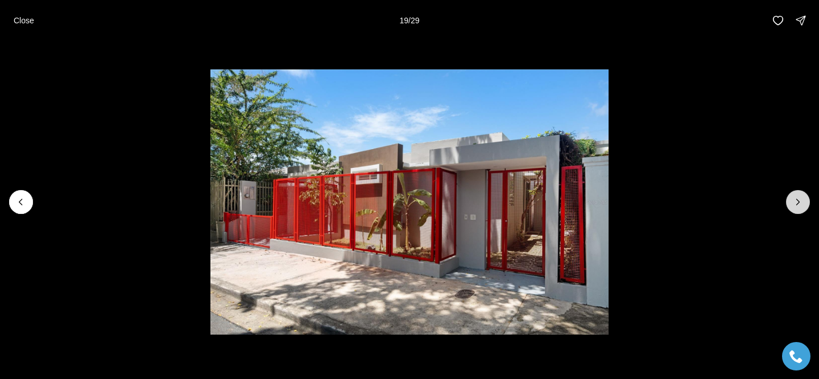
click at [789, 208] on button "Next slide" at bounding box center [798, 202] width 24 height 24
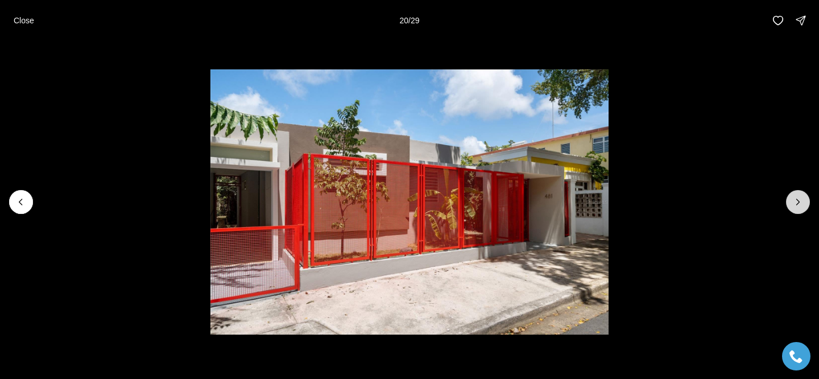
click at [789, 208] on button "Next slide" at bounding box center [798, 202] width 24 height 24
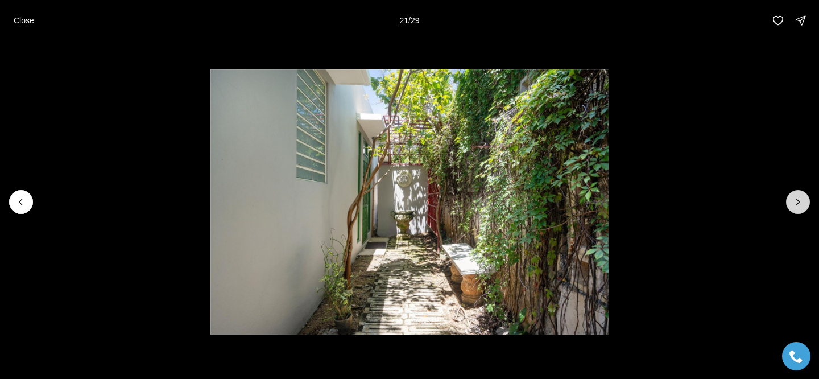
click at [789, 208] on button "Next slide" at bounding box center [798, 202] width 24 height 24
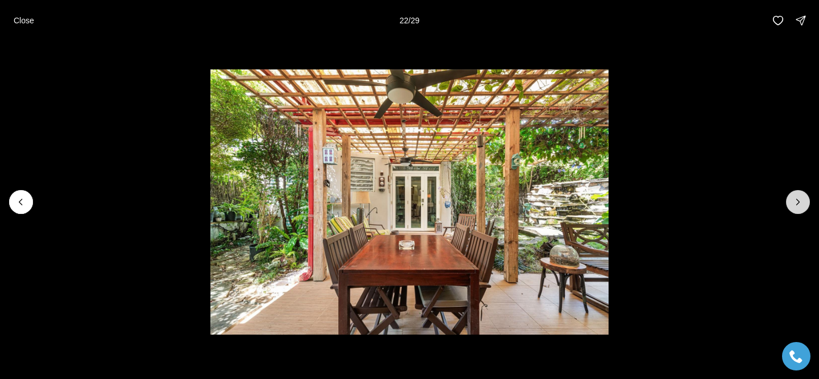
click at [789, 208] on button "Next slide" at bounding box center [798, 202] width 24 height 24
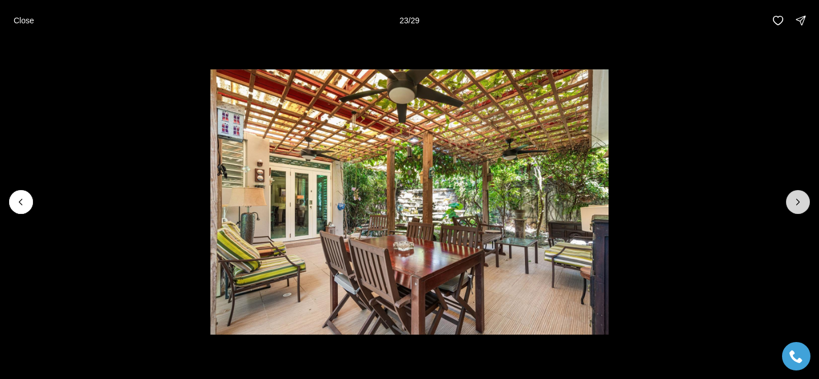
click at [789, 208] on button "Next slide" at bounding box center [798, 202] width 24 height 24
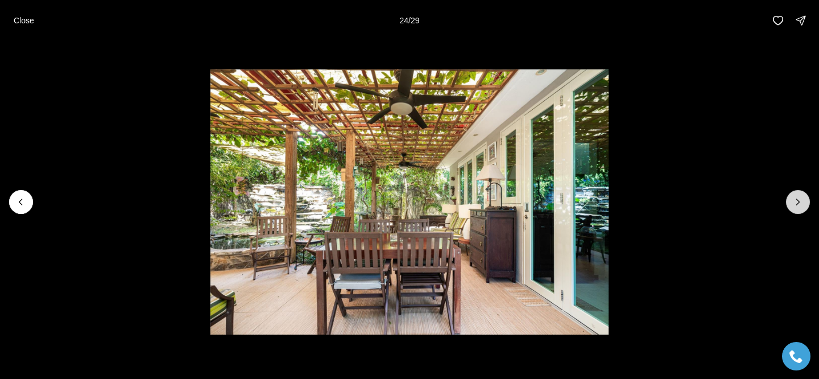
click at [789, 208] on button "Next slide" at bounding box center [798, 202] width 24 height 24
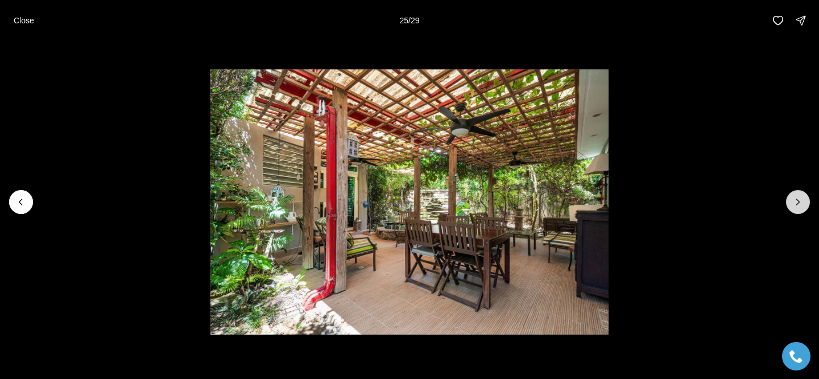
click at [789, 208] on button "Next slide" at bounding box center [798, 202] width 24 height 24
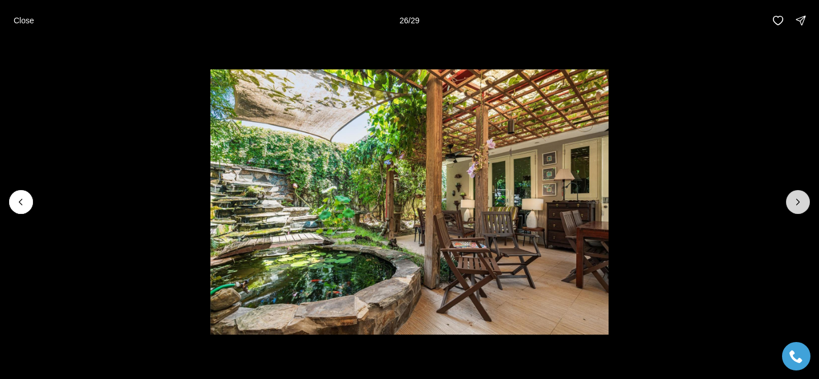
click at [789, 208] on button "Next slide" at bounding box center [798, 202] width 24 height 24
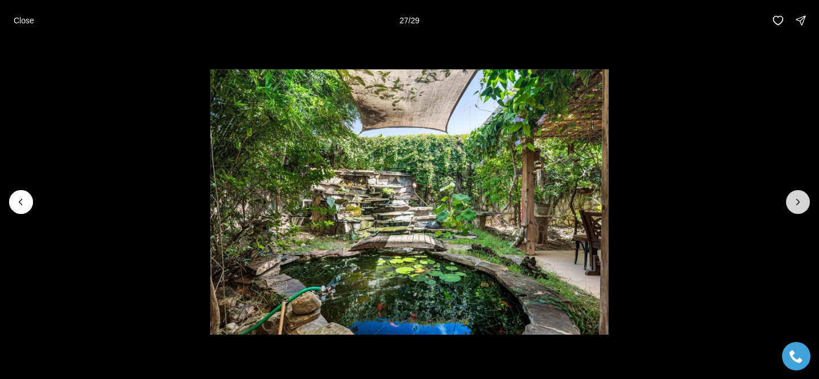
click at [789, 208] on button "Next slide" at bounding box center [798, 202] width 24 height 24
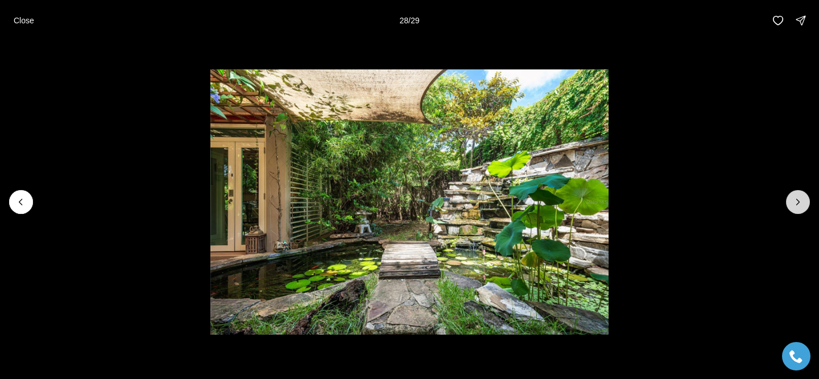
click at [789, 208] on button "Next slide" at bounding box center [798, 202] width 24 height 24
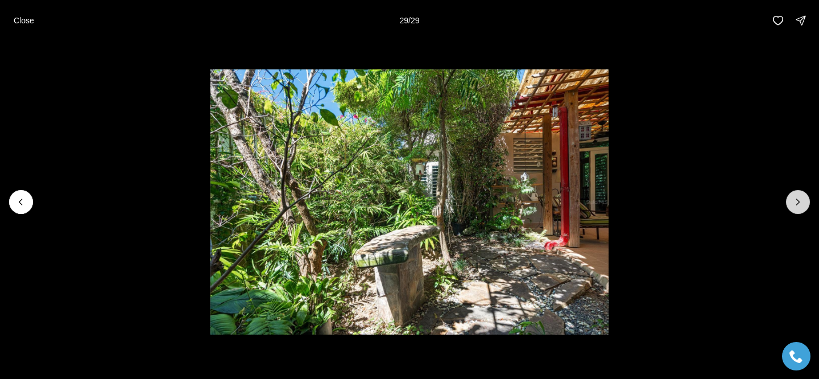
click at [789, 208] on div at bounding box center [798, 202] width 24 height 24
click at [40, 20] on button "Close" at bounding box center [24, 20] width 34 height 23
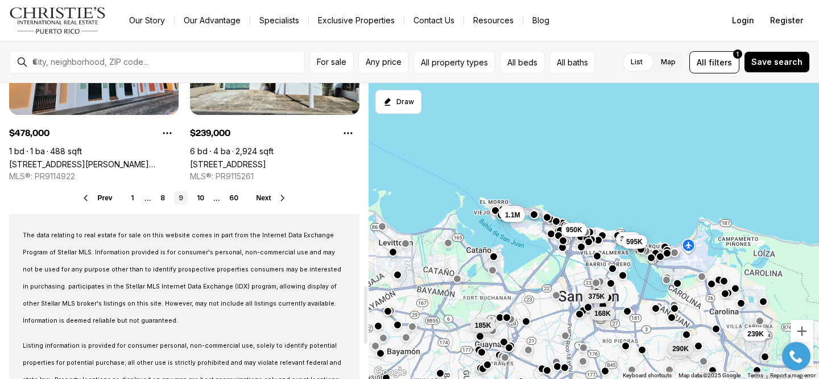
scroll to position [1036, 0]
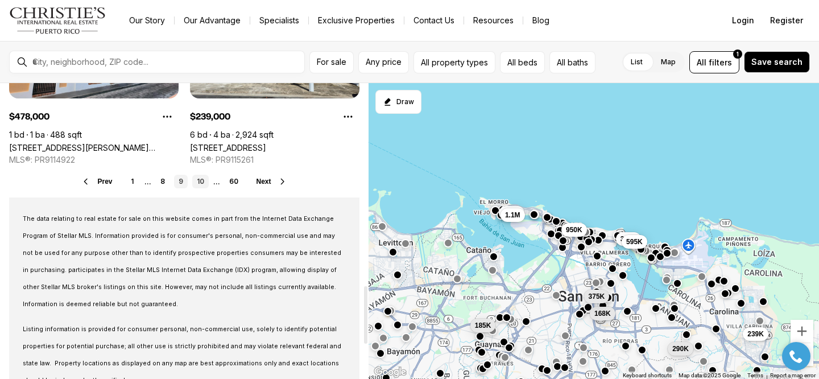
click at [195, 181] on link "10" at bounding box center [200, 182] width 16 height 14
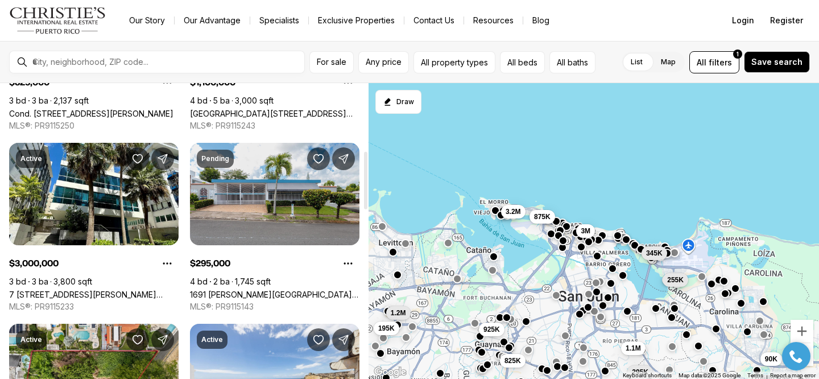
scroll to position [348, 0]
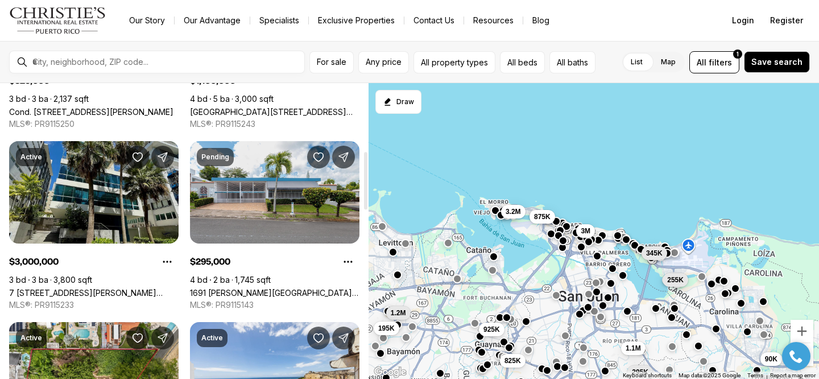
click at [104, 288] on link "7 [STREET_ADDRESS][PERSON_NAME][PERSON_NAME][PERSON_NAME]" at bounding box center [94, 293] width 170 height 10
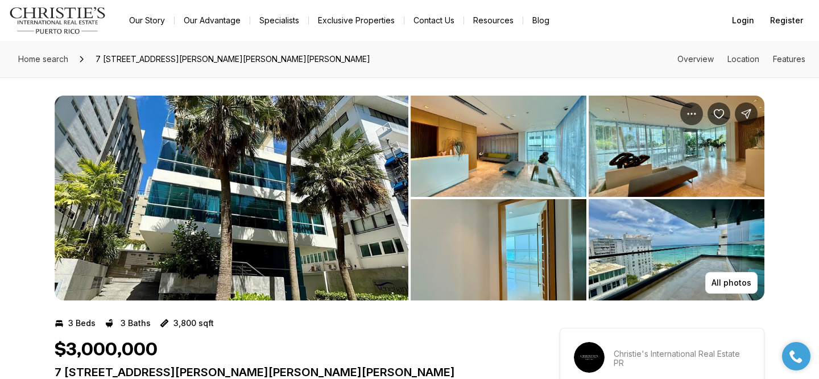
click at [127, 211] on img "View image gallery" at bounding box center [232, 198] width 354 height 205
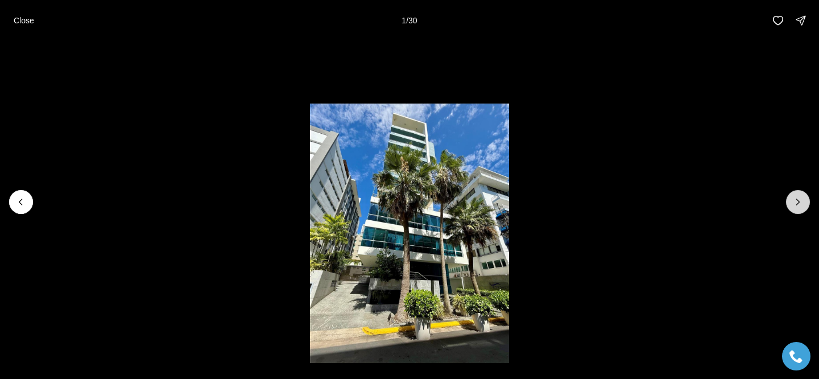
click at [796, 205] on icon "Next slide" at bounding box center [798, 201] width 11 height 11
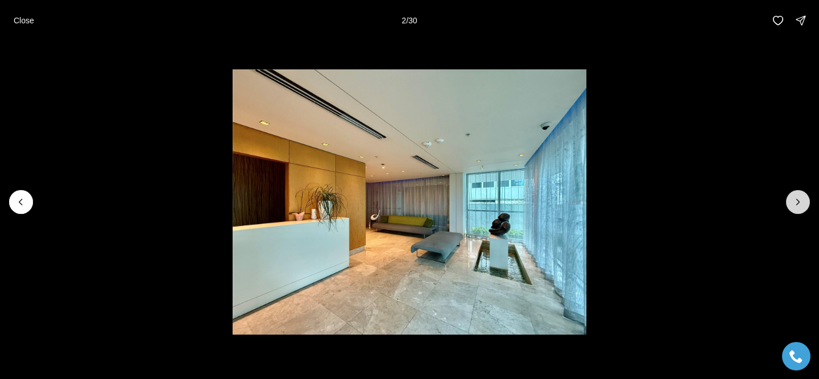
click at [795, 205] on icon "Next slide" at bounding box center [798, 201] width 11 height 11
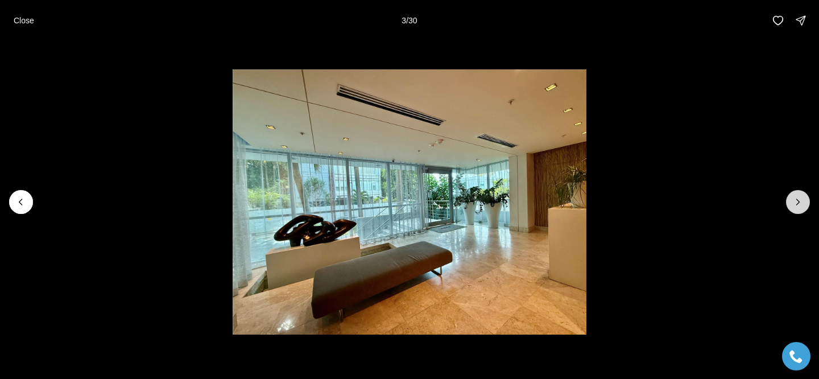
click at [795, 205] on icon "Next slide" at bounding box center [798, 201] width 11 height 11
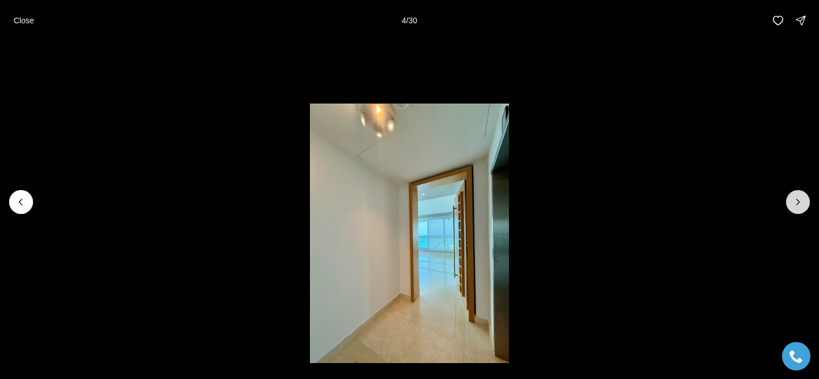
click at [795, 205] on icon "Next slide" at bounding box center [798, 201] width 11 height 11
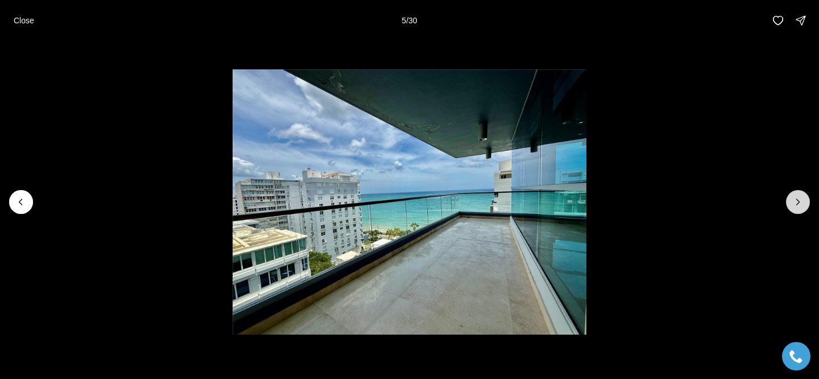
click at [795, 205] on icon "Next slide" at bounding box center [798, 201] width 11 height 11
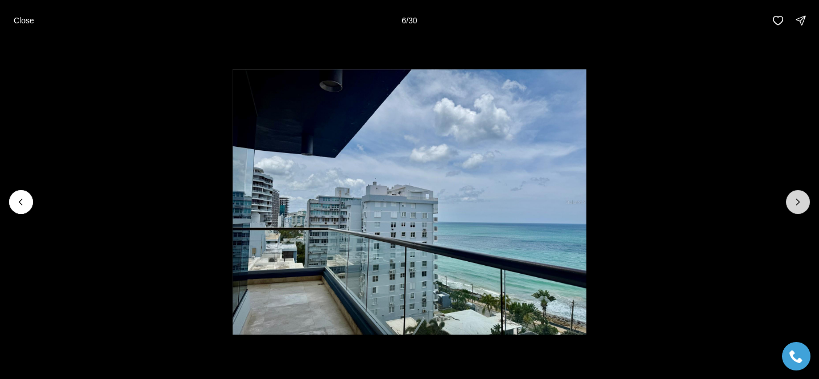
click at [795, 205] on icon "Next slide" at bounding box center [798, 201] width 11 height 11
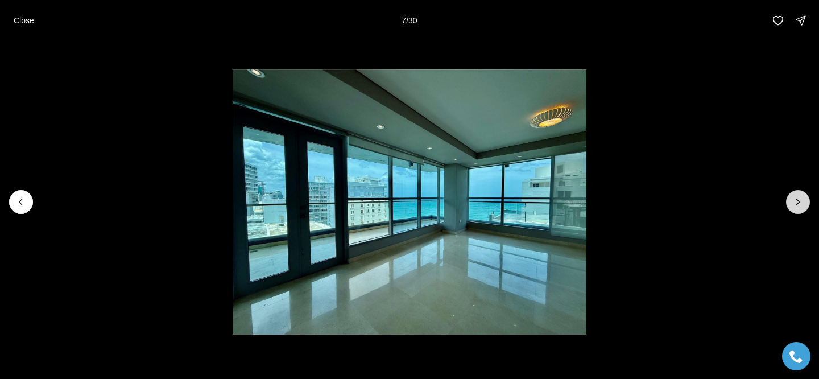
click at [795, 205] on icon "Next slide" at bounding box center [798, 201] width 11 height 11
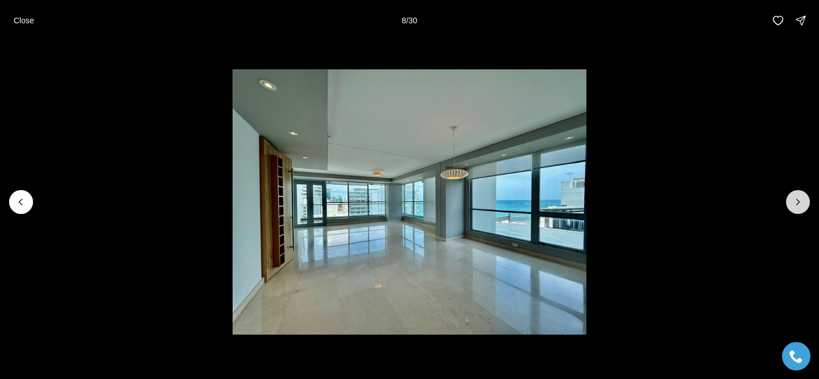
click at [795, 205] on icon "Next slide" at bounding box center [798, 201] width 11 height 11
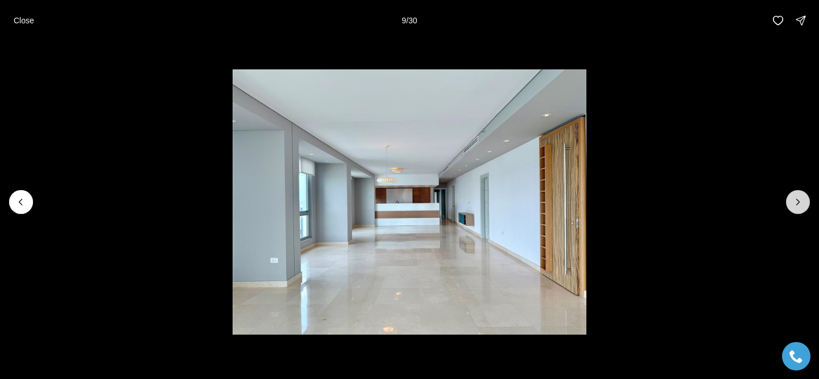
click at [795, 205] on icon "Next slide" at bounding box center [798, 201] width 11 height 11
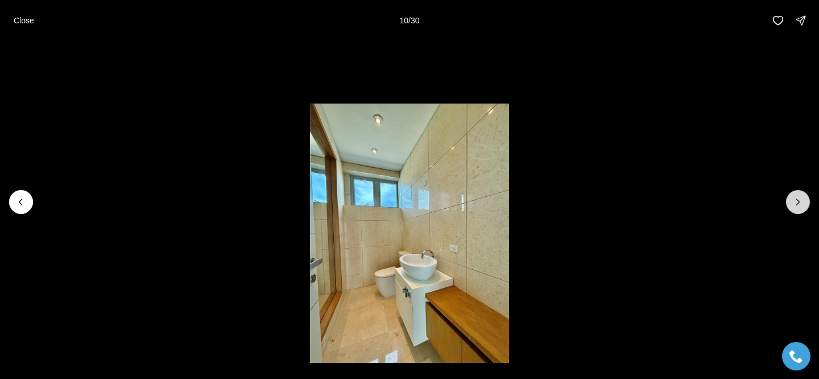
click at [795, 205] on icon "Next slide" at bounding box center [798, 201] width 11 height 11
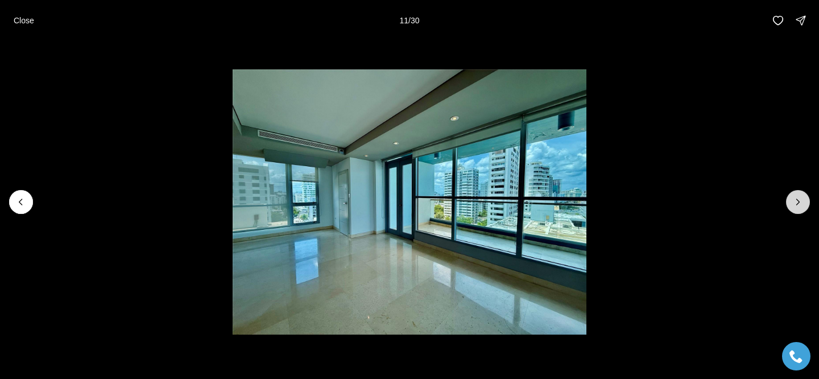
click at [795, 205] on icon "Next slide" at bounding box center [798, 201] width 11 height 11
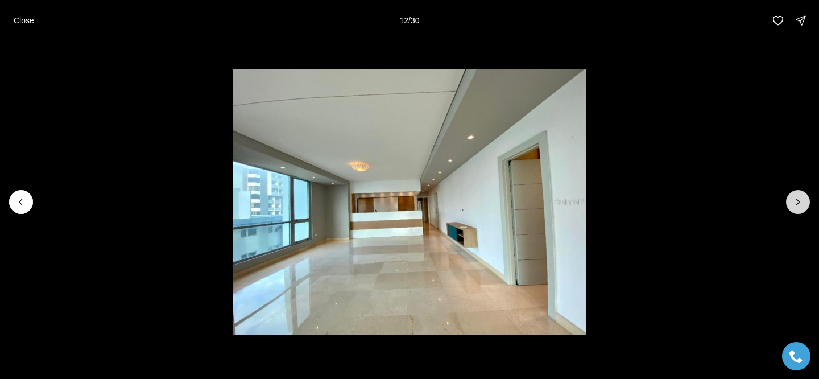
click at [795, 205] on icon "Next slide" at bounding box center [798, 201] width 11 height 11
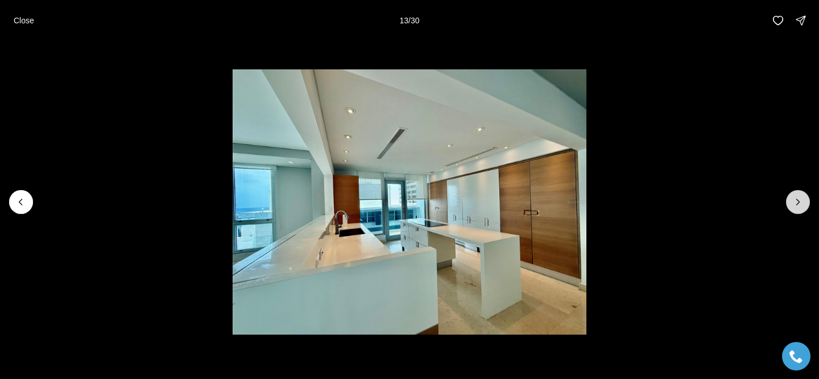
click at [796, 206] on icon "Next slide" at bounding box center [798, 201] width 11 height 11
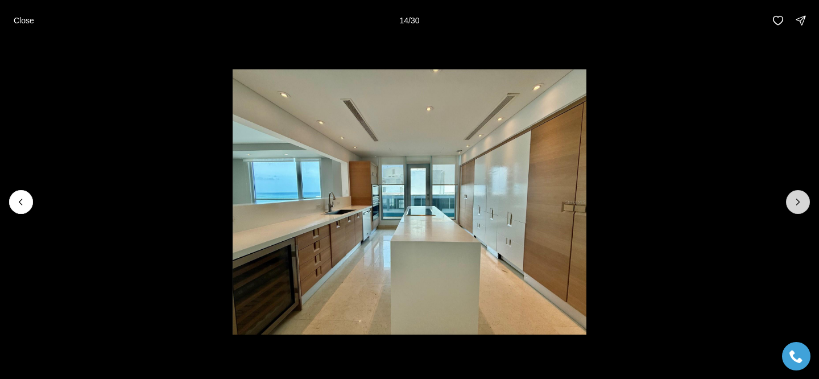
click at [796, 206] on icon "Next slide" at bounding box center [798, 201] width 11 height 11
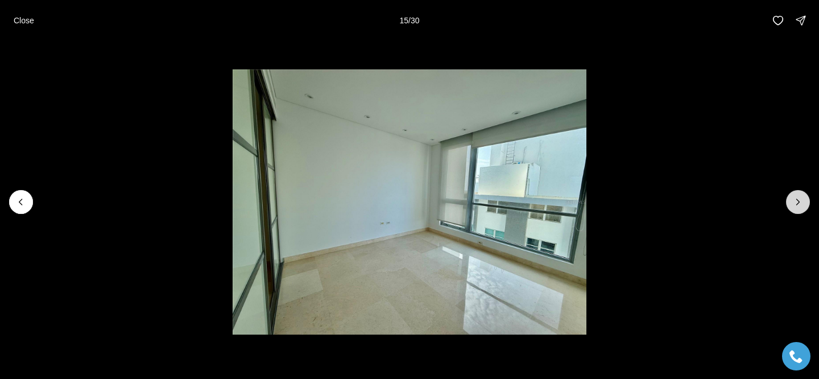
click at [796, 206] on icon "Next slide" at bounding box center [798, 201] width 11 height 11
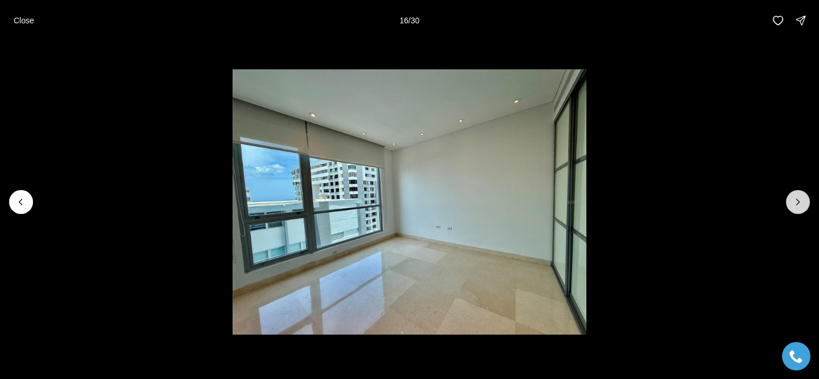
click at [796, 206] on icon "Next slide" at bounding box center [798, 201] width 11 height 11
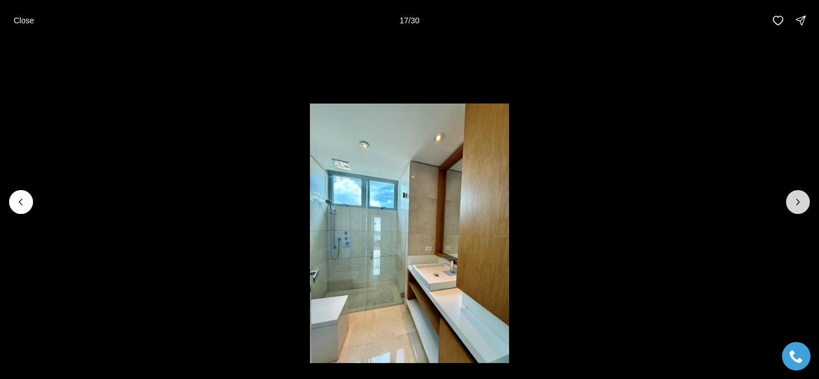
click at [796, 206] on icon "Next slide" at bounding box center [798, 201] width 11 height 11
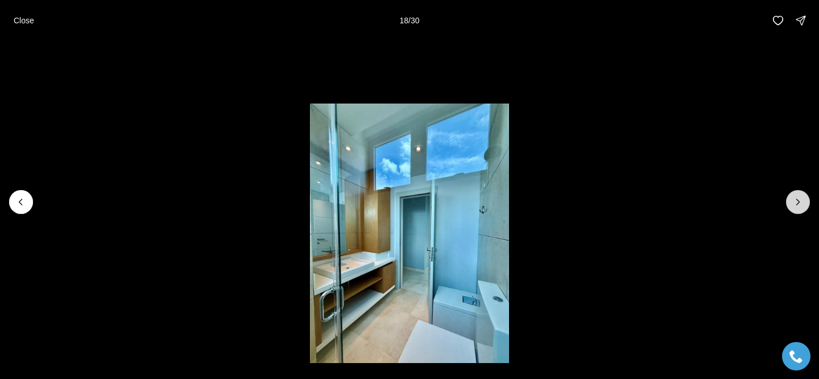
click at [796, 206] on icon "Next slide" at bounding box center [798, 201] width 11 height 11
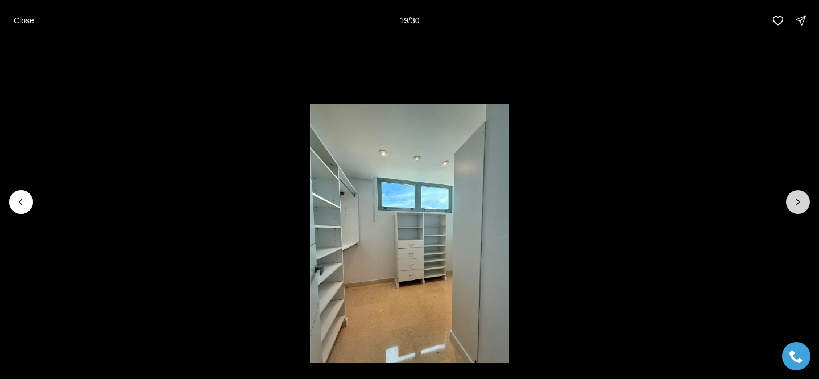
click at [796, 205] on icon "Next slide" at bounding box center [798, 201] width 11 height 11
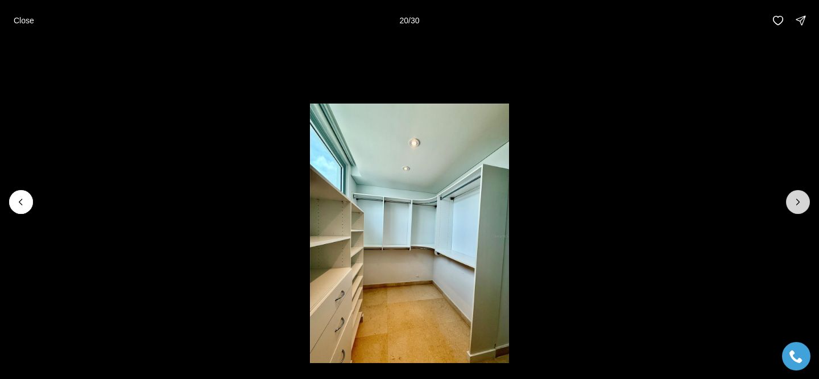
click at [796, 205] on icon "Next slide" at bounding box center [798, 201] width 11 height 11
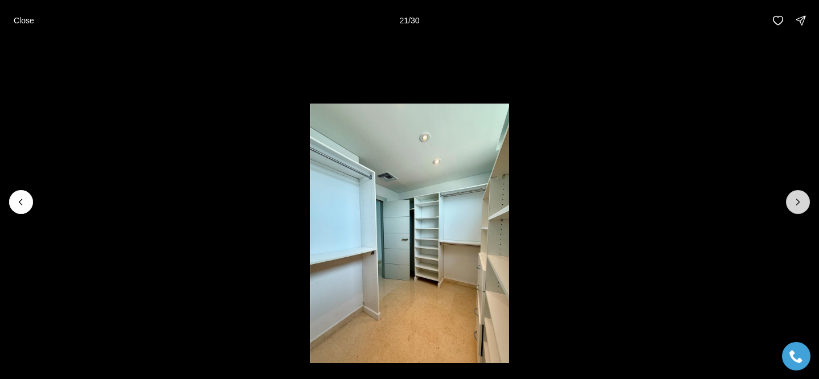
click at [796, 205] on icon "Next slide" at bounding box center [798, 201] width 11 height 11
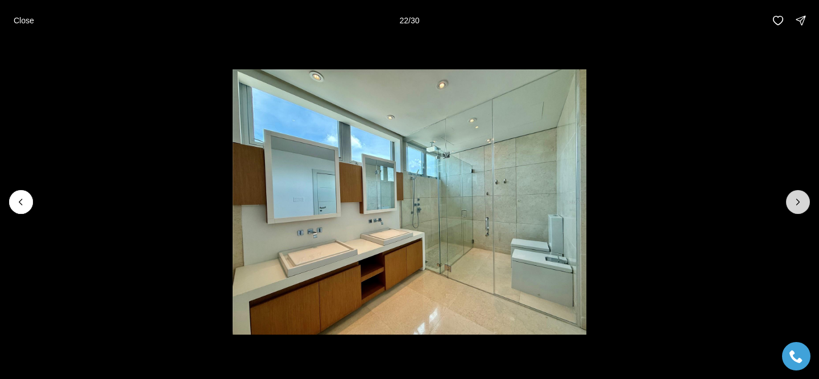
click at [795, 205] on icon "Next slide" at bounding box center [798, 201] width 11 height 11
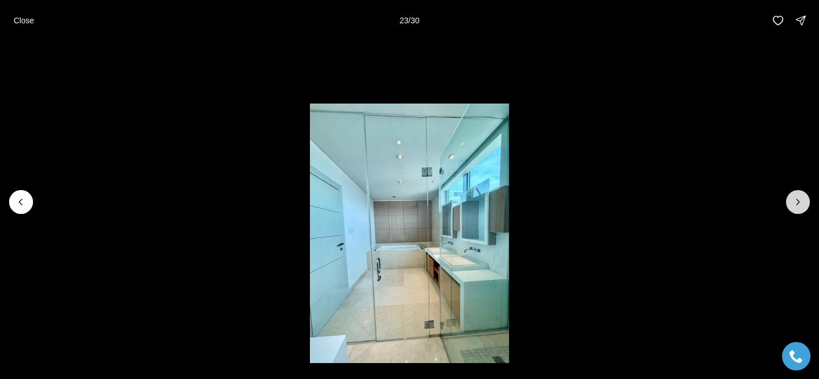
click at [795, 205] on icon "Next slide" at bounding box center [798, 201] width 11 height 11
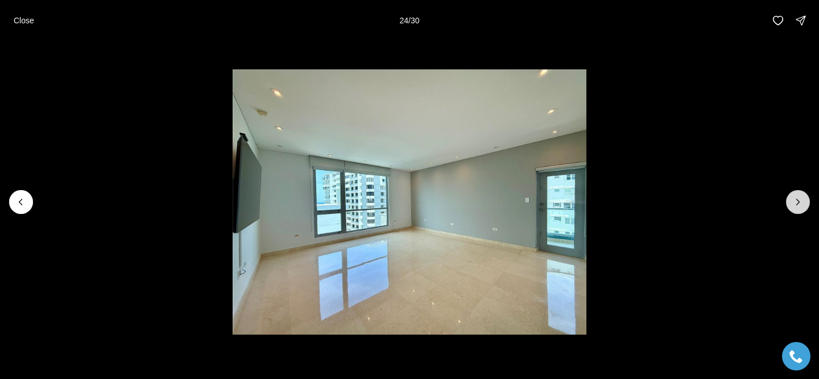
click at [795, 205] on icon "Next slide" at bounding box center [798, 201] width 11 height 11
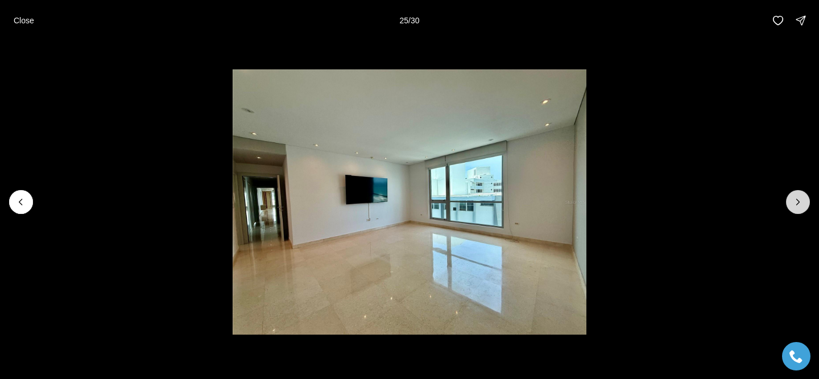
click at [795, 205] on icon "Next slide" at bounding box center [798, 201] width 11 height 11
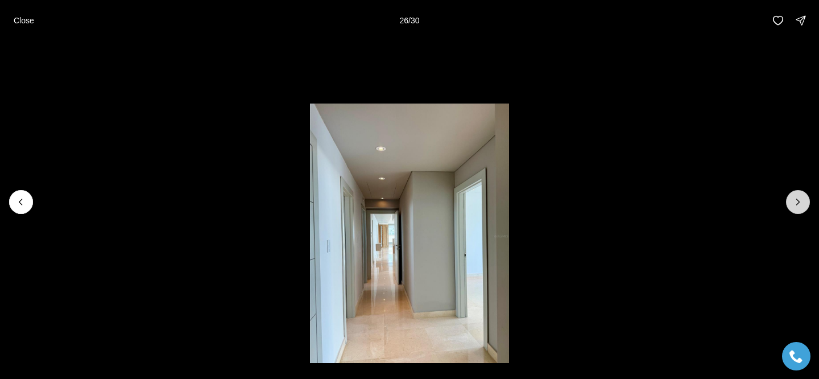
click at [795, 205] on icon "Next slide" at bounding box center [798, 201] width 11 height 11
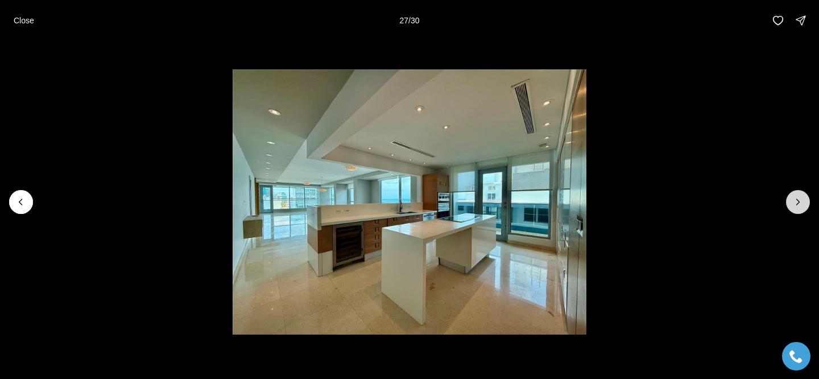
click at [795, 205] on icon "Next slide" at bounding box center [798, 201] width 11 height 11
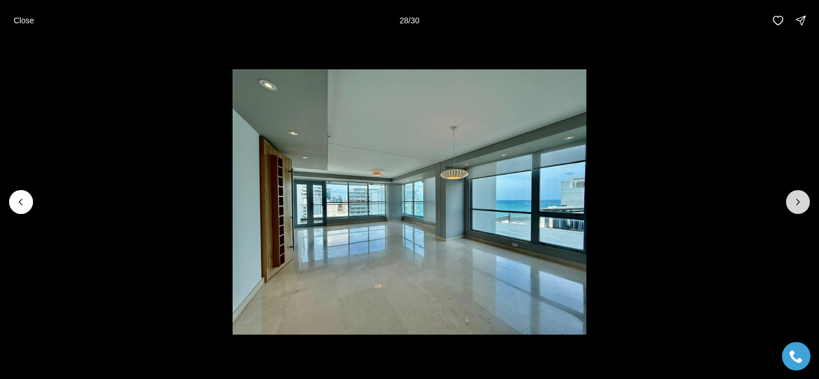
click at [795, 205] on icon "Next slide" at bounding box center [798, 201] width 11 height 11
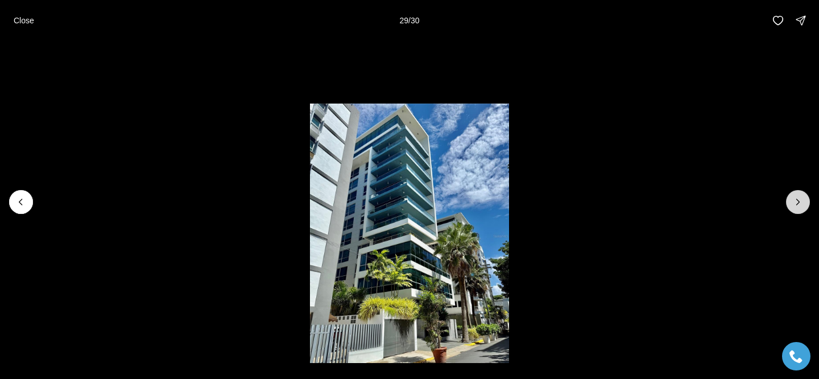
click at [795, 205] on icon "Next slide" at bounding box center [798, 201] width 11 height 11
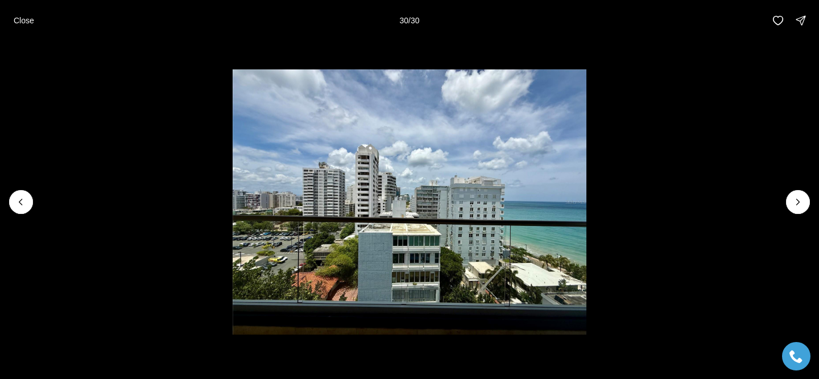
click at [793, 207] on div at bounding box center [798, 202] width 24 height 24
click at [29, 22] on p "Close" at bounding box center [24, 20] width 20 height 9
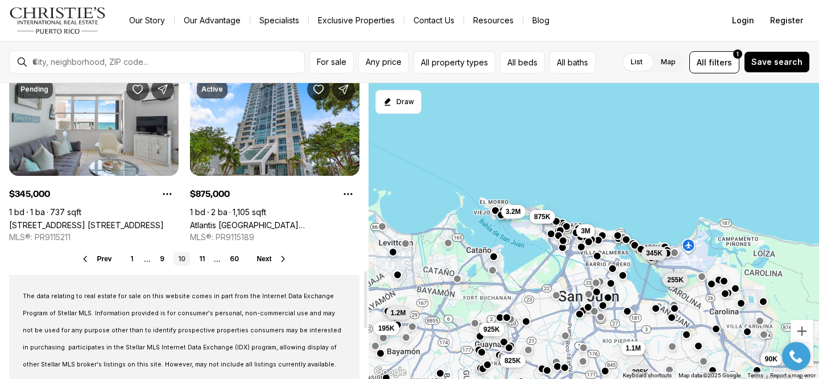
scroll to position [958, 0]
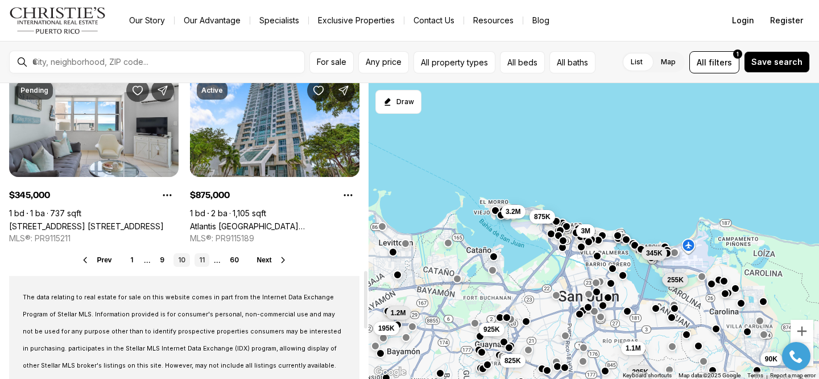
click at [201, 262] on link "11" at bounding box center [202, 260] width 15 height 14
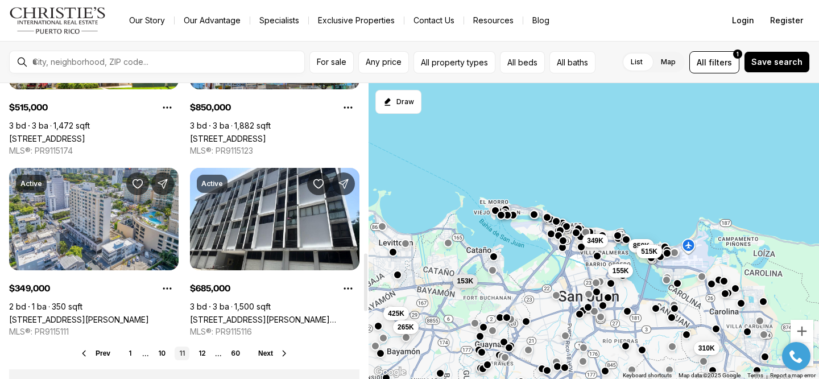
scroll to position [868, 0]
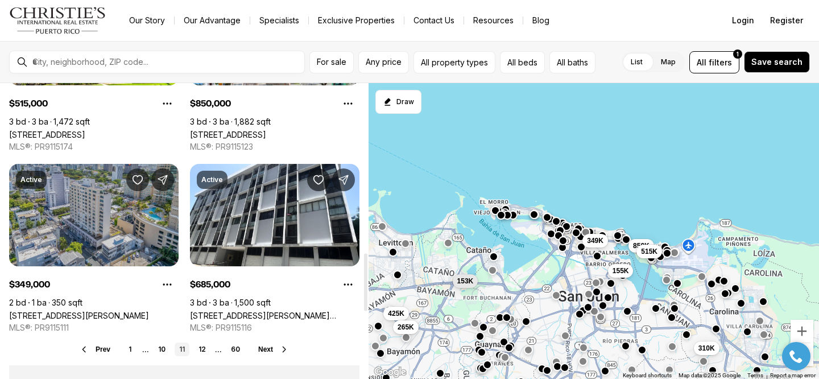
click at [149, 311] on link "[STREET_ADDRESS][PERSON_NAME]" at bounding box center [79, 316] width 140 height 10
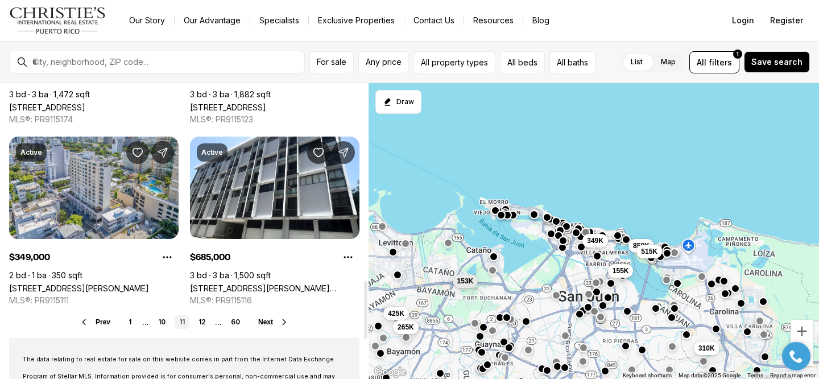
scroll to position [1038, 0]
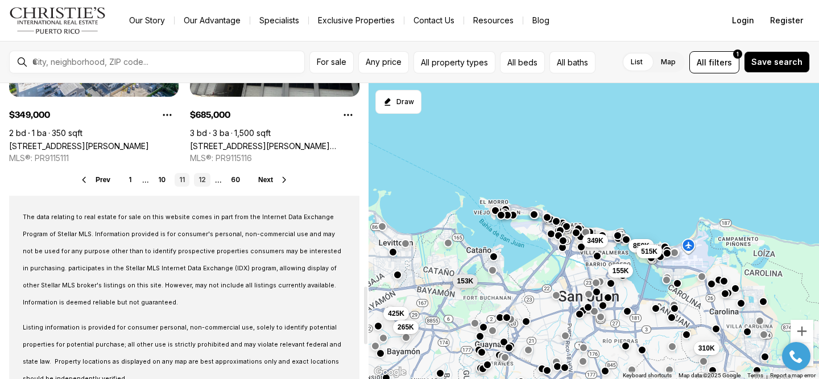
click at [199, 180] on link "12" at bounding box center [202, 180] width 16 height 14
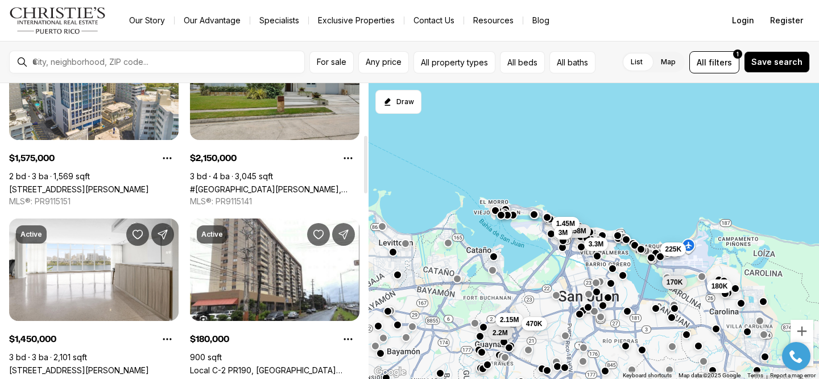
scroll to position [264, 0]
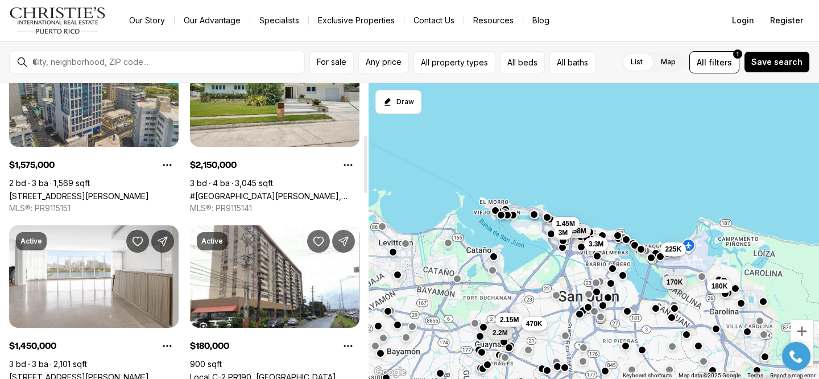
click at [101, 191] on link "[STREET_ADDRESS][PERSON_NAME]" at bounding box center [79, 196] width 140 height 10
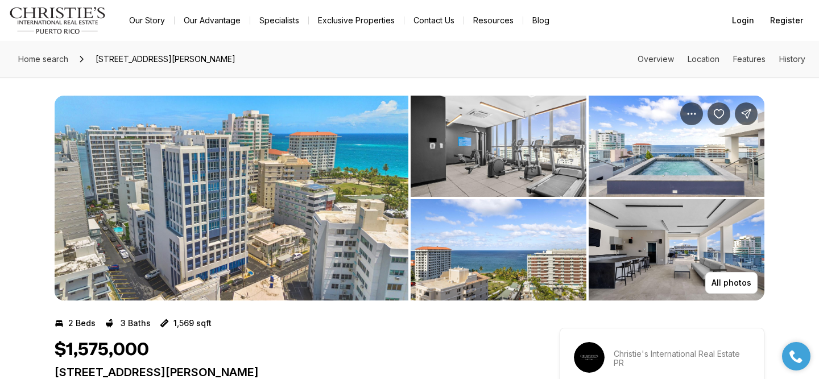
click at [201, 197] on img "View image gallery" at bounding box center [232, 198] width 354 height 205
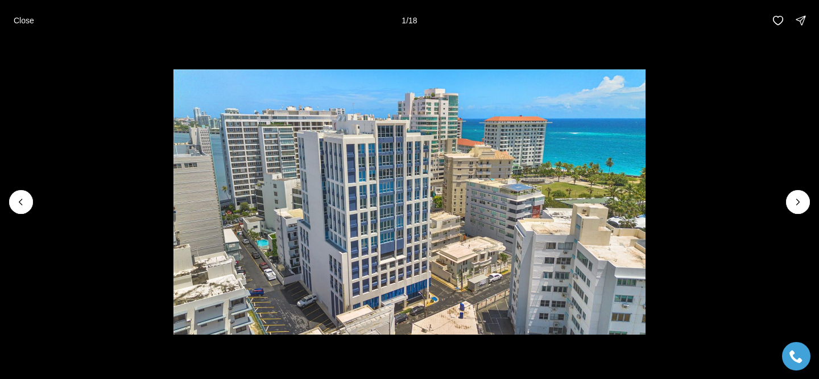
click at [790, 212] on li "1 of 18" at bounding box center [409, 202] width 819 height 322
click at [793, 207] on icon "Next slide" at bounding box center [798, 201] width 11 height 11
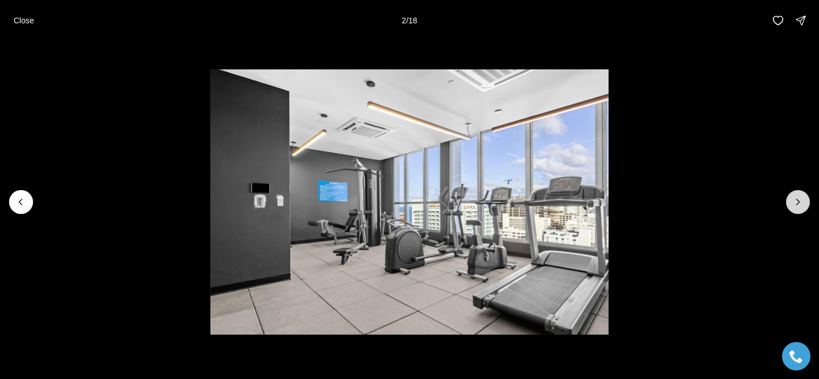
click at [794, 206] on icon "Next slide" at bounding box center [798, 201] width 11 height 11
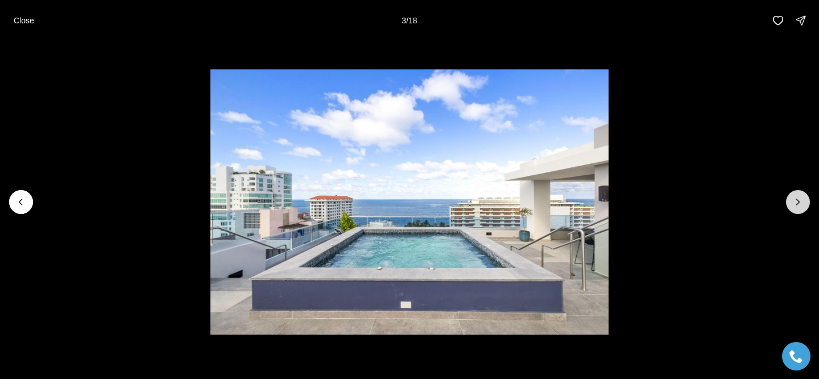
click at [794, 206] on icon "Next slide" at bounding box center [798, 201] width 11 height 11
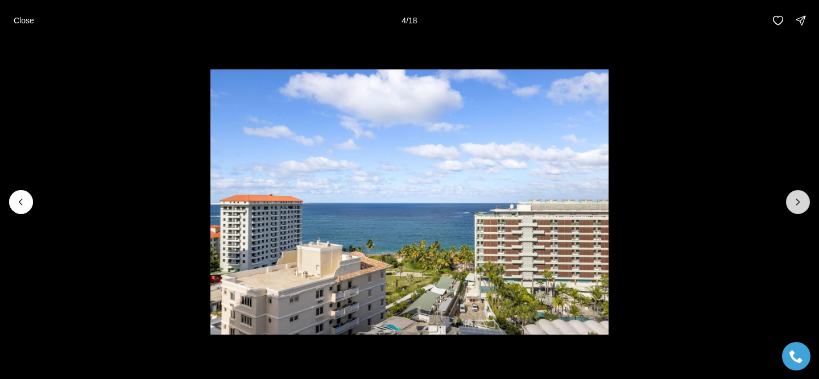
click at [794, 205] on icon "Next slide" at bounding box center [798, 201] width 11 height 11
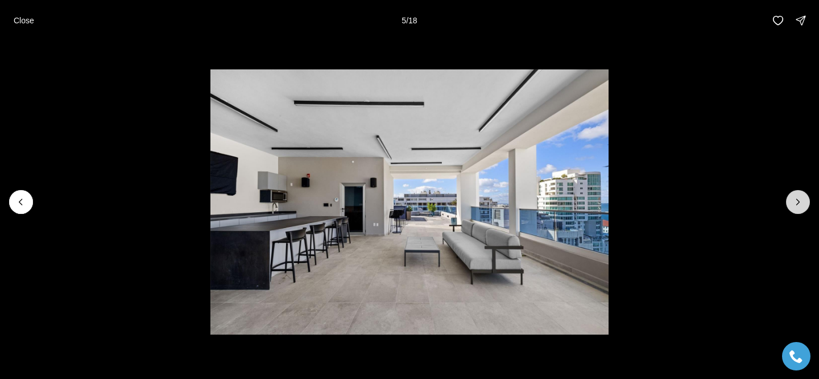
click at [794, 205] on icon "Next slide" at bounding box center [798, 201] width 11 height 11
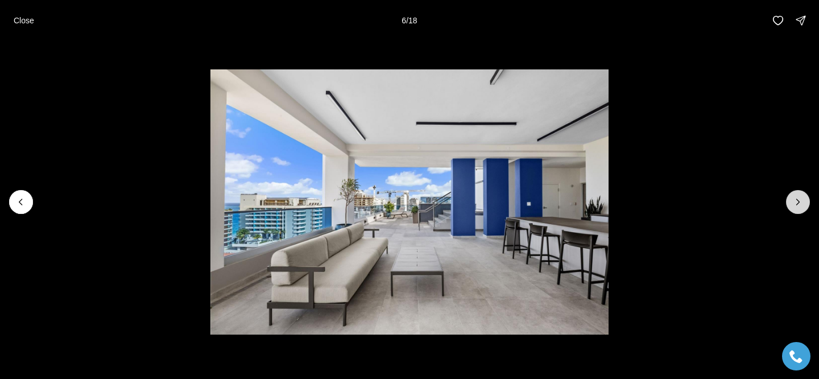
click at [794, 205] on icon "Next slide" at bounding box center [798, 201] width 11 height 11
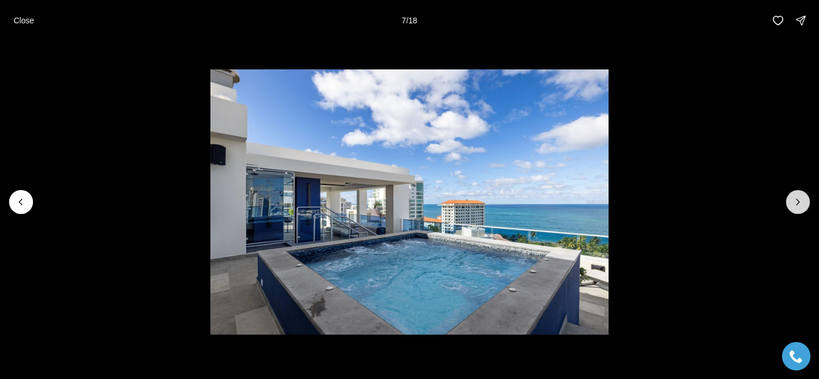
click at [794, 205] on icon "Next slide" at bounding box center [798, 201] width 11 height 11
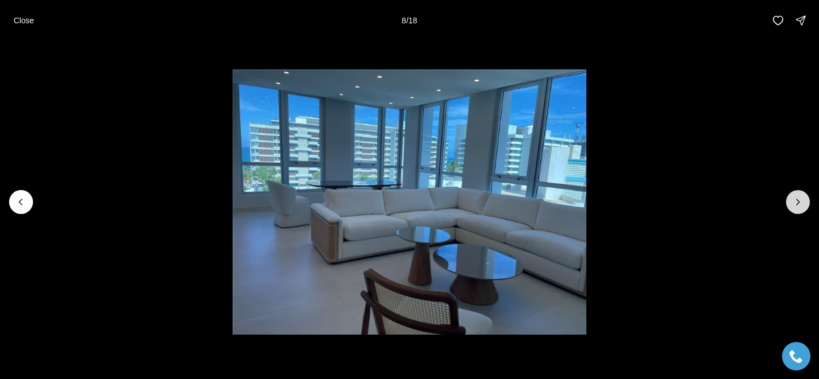
click at [794, 205] on icon "Next slide" at bounding box center [798, 201] width 11 height 11
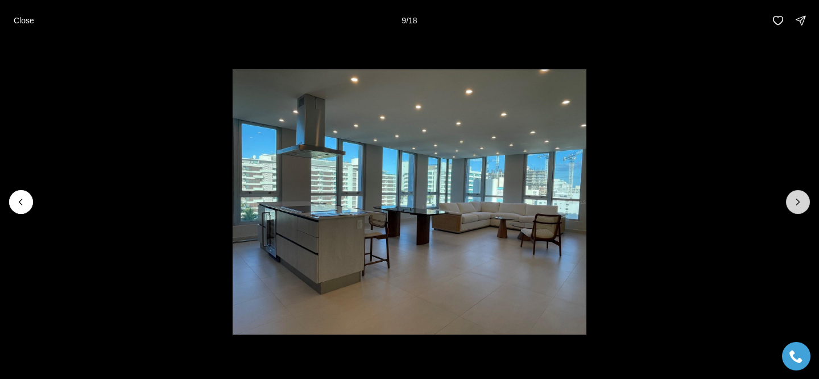
click at [794, 205] on icon "Next slide" at bounding box center [798, 201] width 11 height 11
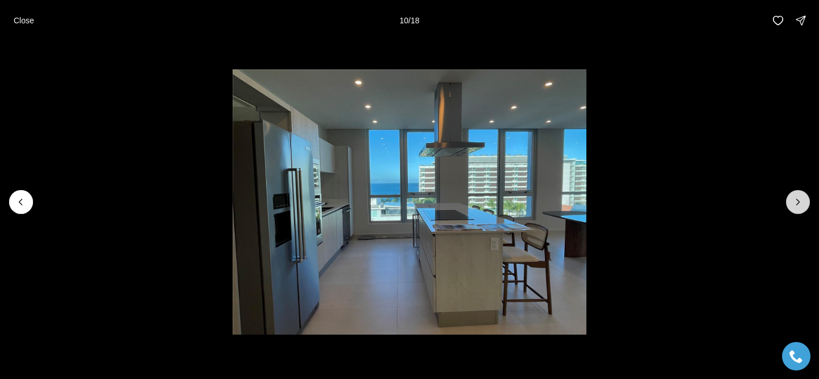
click at [794, 205] on icon "Next slide" at bounding box center [798, 201] width 11 height 11
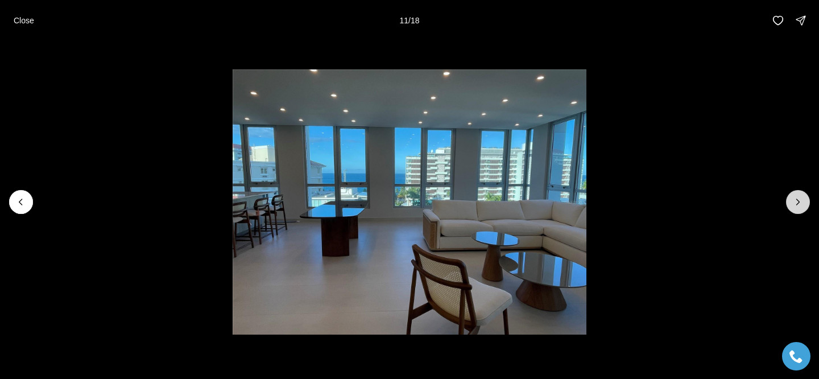
click at [794, 205] on icon "Next slide" at bounding box center [798, 201] width 11 height 11
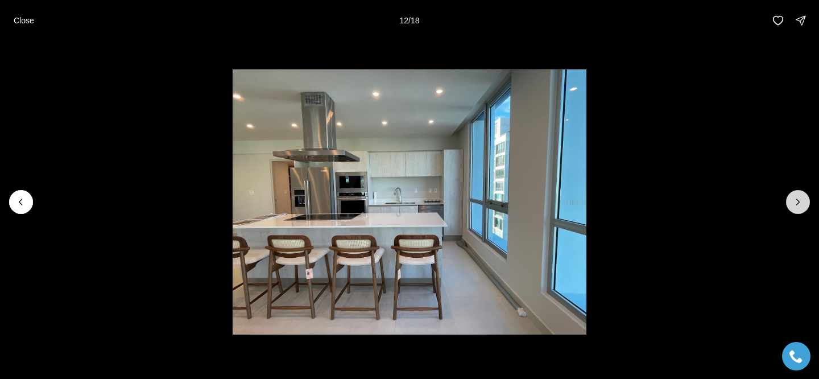
click at [794, 205] on icon "Next slide" at bounding box center [798, 201] width 11 height 11
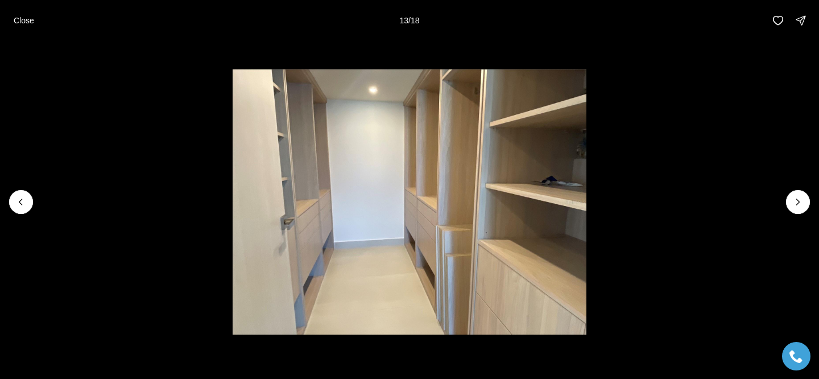
click at [22, 181] on li "13 of 18" at bounding box center [409, 202] width 819 height 322
click at [22, 195] on button "Previous slide" at bounding box center [21, 202] width 24 height 24
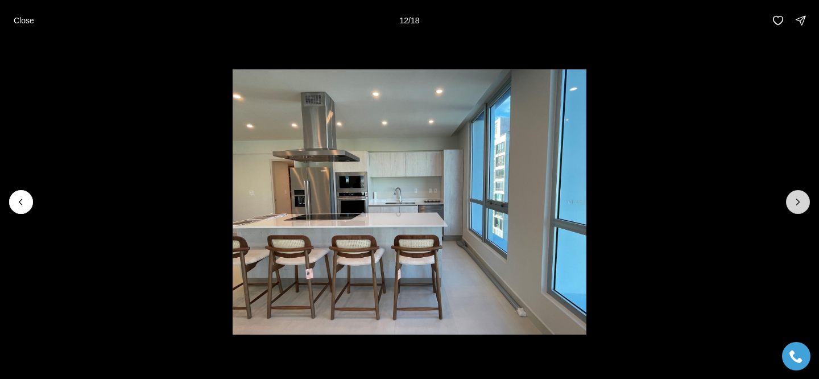
click at [794, 209] on button "Next slide" at bounding box center [798, 202] width 24 height 24
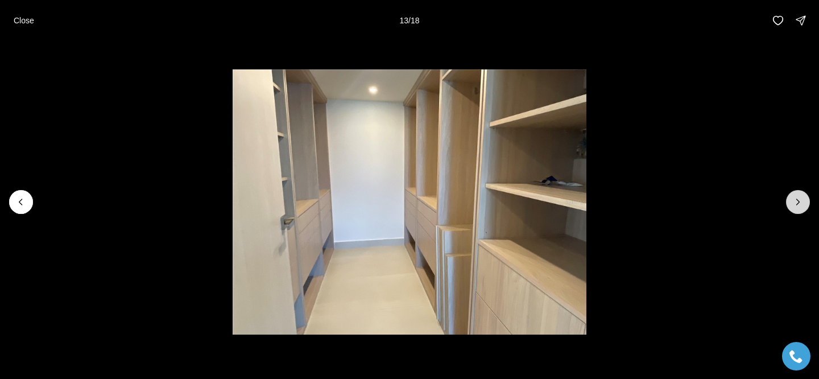
click at [794, 208] on button "Next slide" at bounding box center [798, 202] width 24 height 24
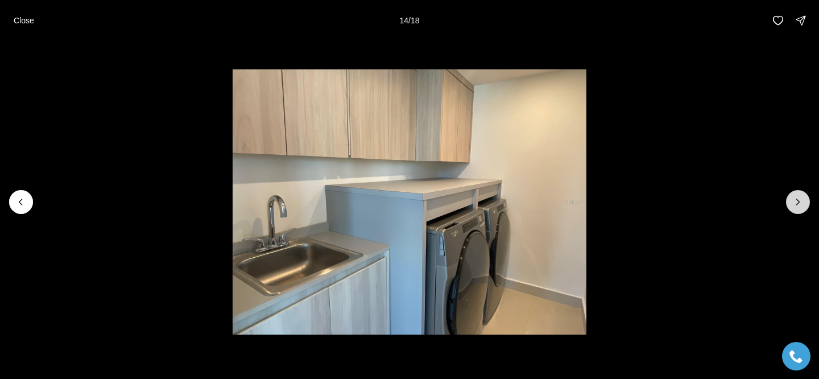
click at [794, 208] on button "Next slide" at bounding box center [798, 202] width 24 height 24
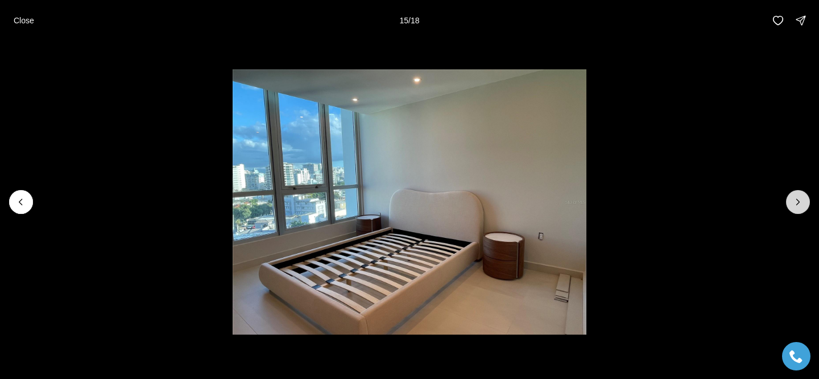
click at [794, 208] on button "Next slide" at bounding box center [798, 202] width 24 height 24
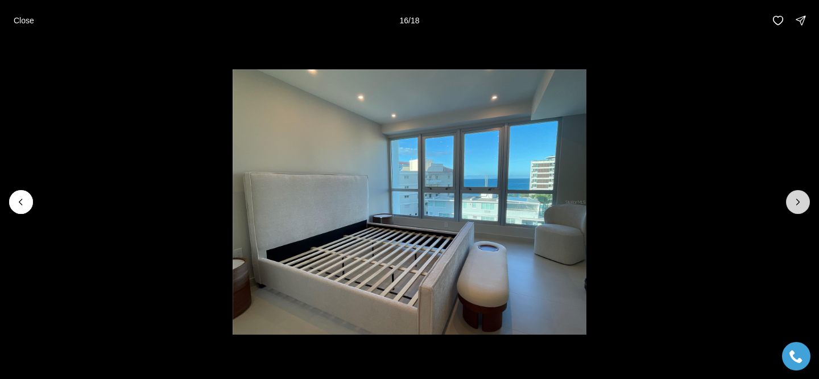
click at [794, 208] on button "Next slide" at bounding box center [798, 202] width 24 height 24
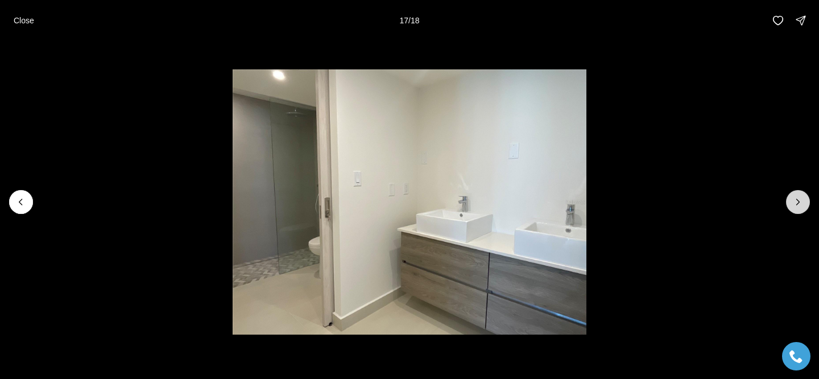
click at [794, 208] on button "Next slide" at bounding box center [798, 202] width 24 height 24
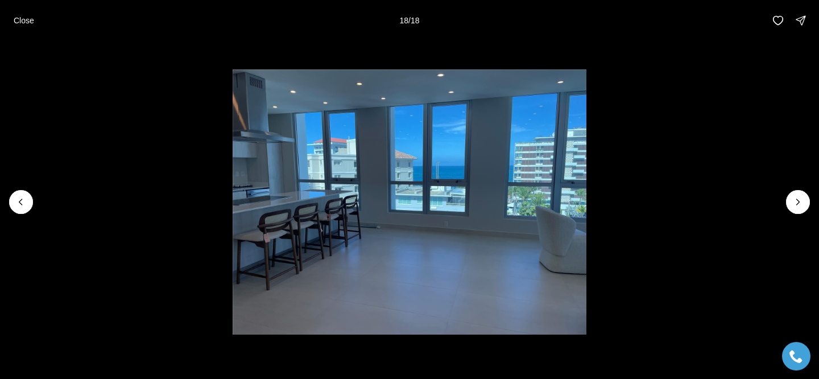
click at [32, 211] on li "18 of 18" at bounding box center [409, 202] width 819 height 322
click at [27, 209] on button "Previous slide" at bounding box center [21, 202] width 24 height 24
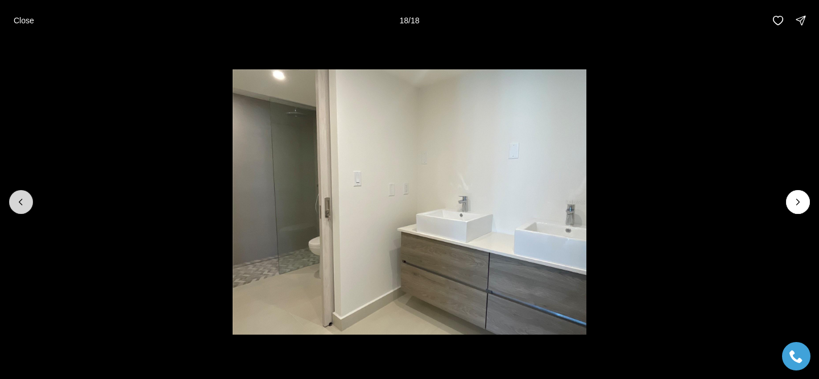
click at [27, 209] on button "Previous slide" at bounding box center [21, 202] width 24 height 24
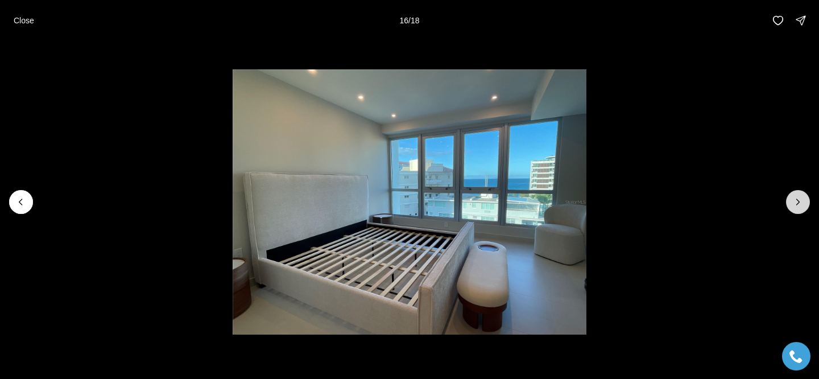
click at [803, 203] on icon "Next slide" at bounding box center [798, 201] width 11 height 11
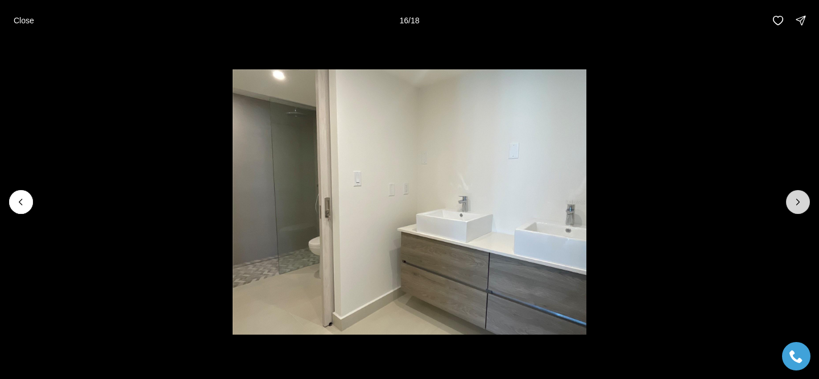
click at [803, 203] on icon "Next slide" at bounding box center [798, 201] width 11 height 11
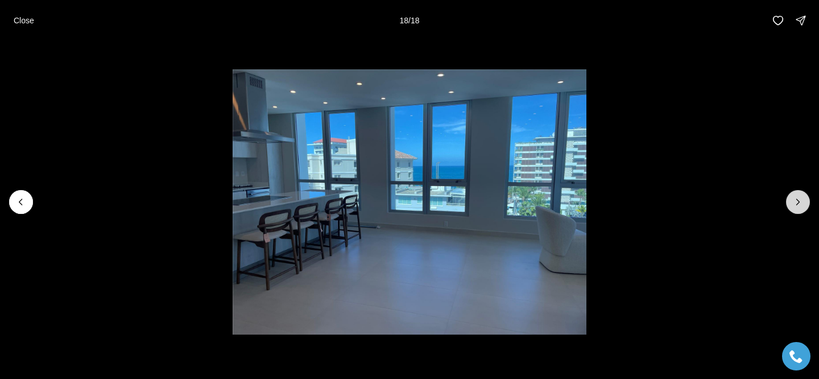
click at [803, 203] on div at bounding box center [798, 202] width 24 height 24
click at [11, 30] on button "Close" at bounding box center [24, 20] width 34 height 23
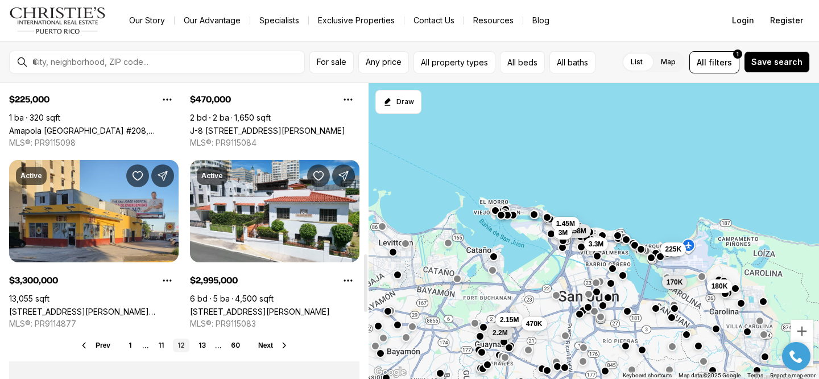
scroll to position [943, 0]
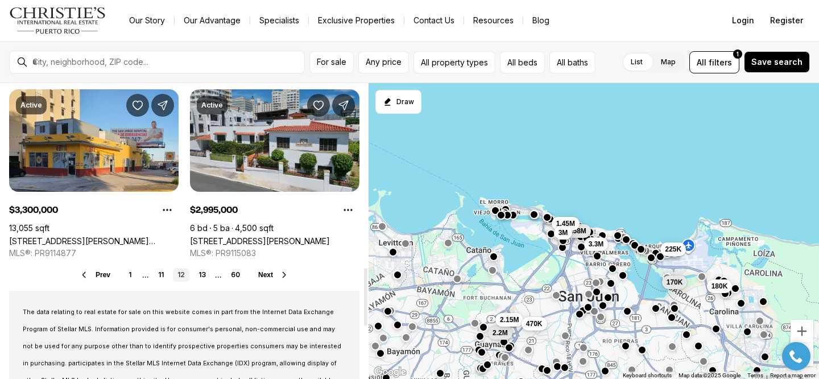
click at [233, 236] on link "550 WAYMOUTH, MIRAMAR, SAN JUAN PR, 00907" at bounding box center [260, 241] width 140 height 10
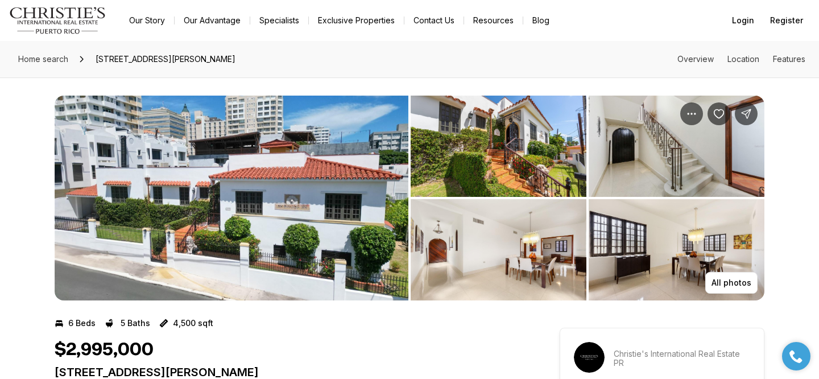
click at [276, 150] on img "View image gallery" at bounding box center [232, 198] width 354 height 205
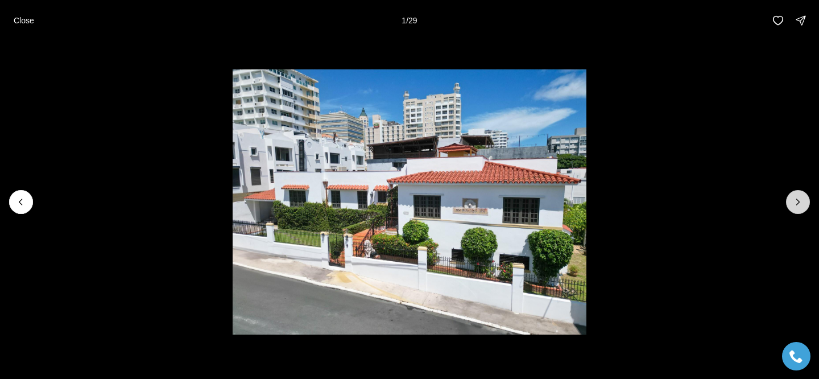
click at [804, 201] on button "Next slide" at bounding box center [798, 202] width 24 height 24
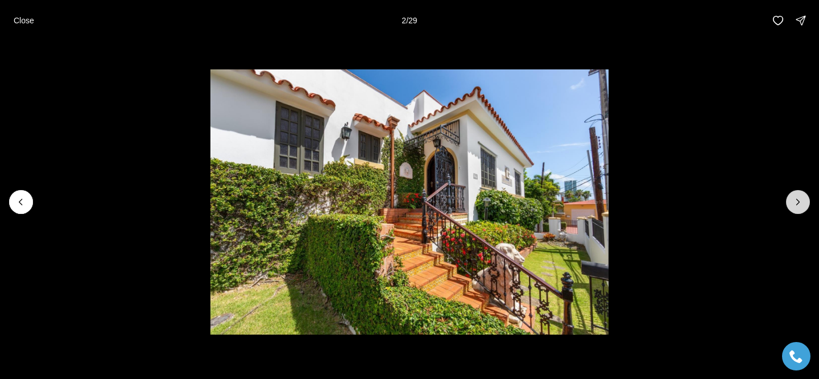
click at [804, 201] on button "Next slide" at bounding box center [798, 202] width 24 height 24
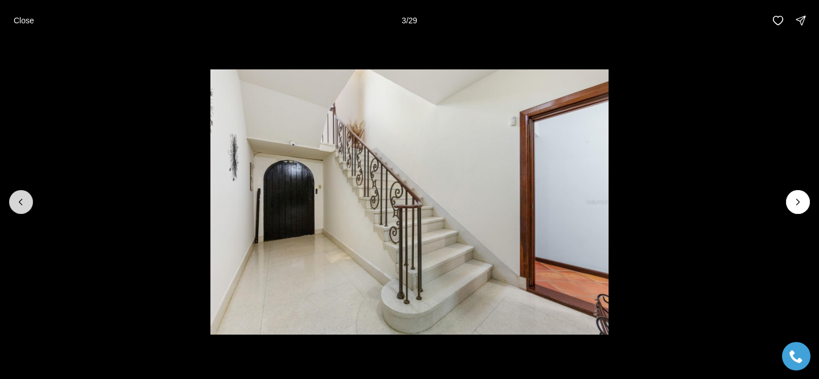
click at [25, 206] on icon "Previous slide" at bounding box center [20, 201] width 11 height 11
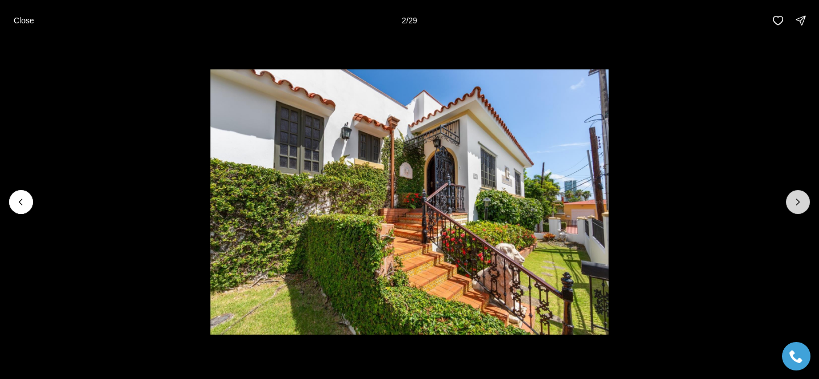
click at [804, 200] on button "Next slide" at bounding box center [798, 202] width 24 height 24
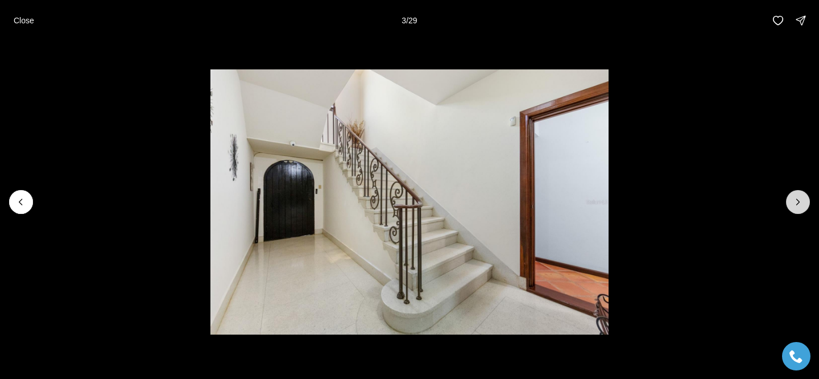
click at [802, 200] on icon "Next slide" at bounding box center [798, 201] width 11 height 11
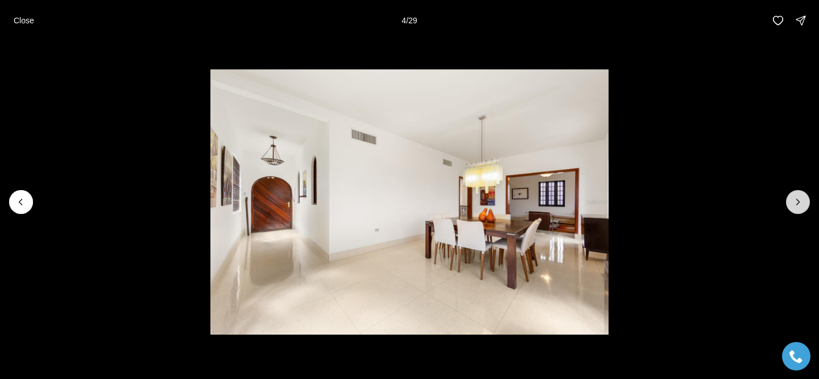
click at [801, 200] on icon "Next slide" at bounding box center [798, 201] width 11 height 11
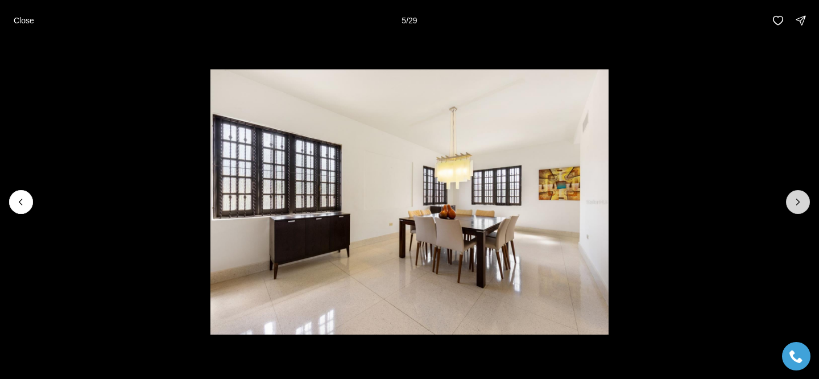
click at [801, 200] on icon "Next slide" at bounding box center [798, 201] width 11 height 11
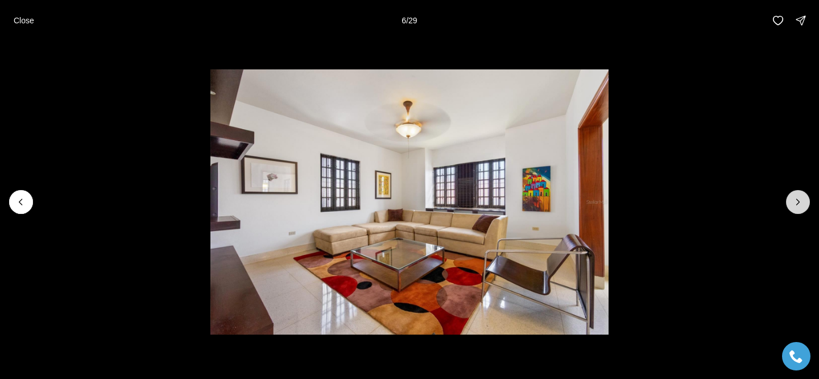
click at [801, 200] on icon "Next slide" at bounding box center [798, 201] width 11 height 11
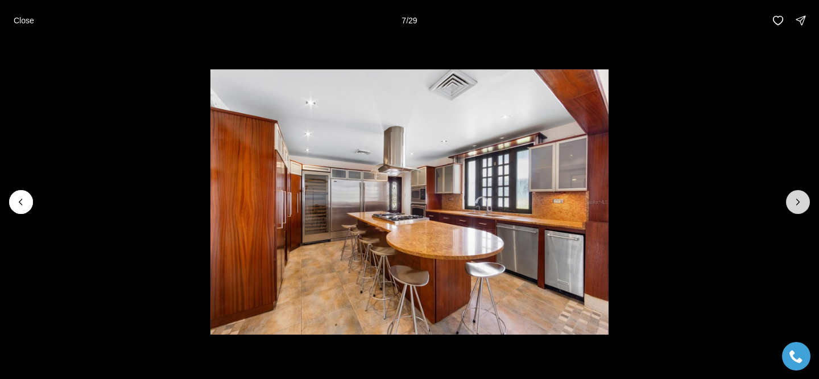
click at [801, 200] on icon "Next slide" at bounding box center [798, 201] width 11 height 11
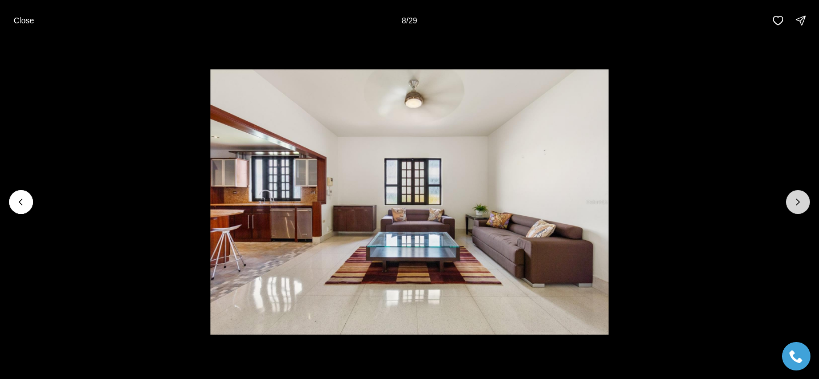
click at [801, 200] on icon "Next slide" at bounding box center [798, 201] width 11 height 11
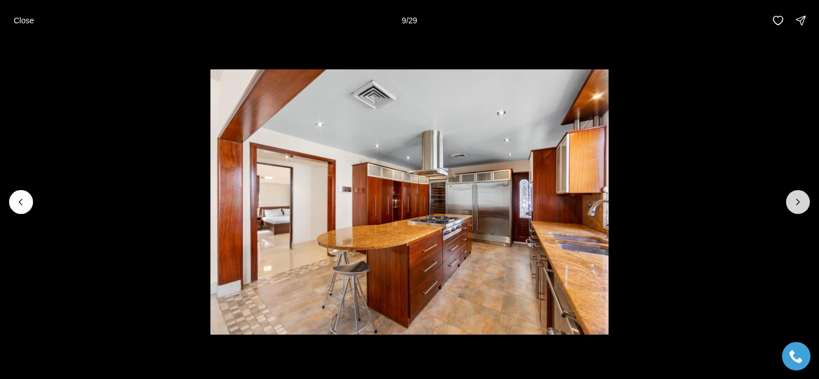
click at [801, 200] on icon "Next slide" at bounding box center [798, 201] width 11 height 11
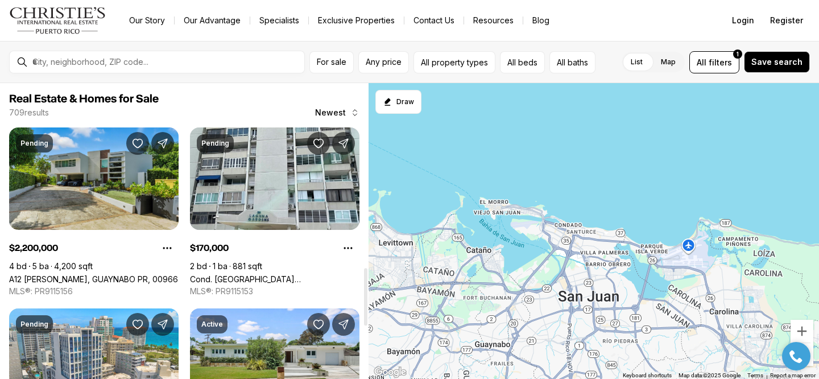
scroll to position [943, 0]
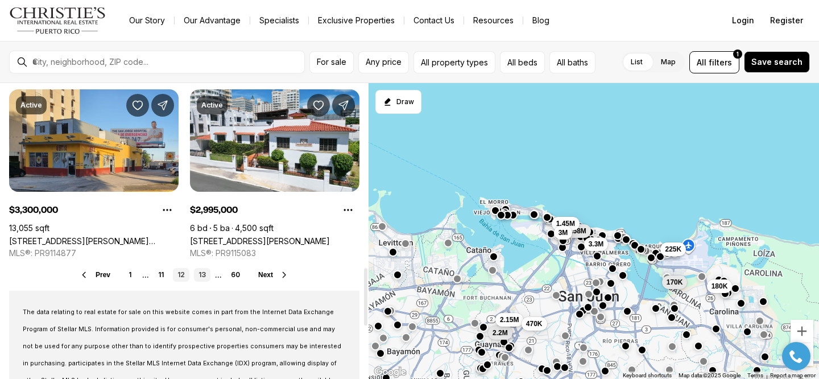
click at [198, 275] on link "13" at bounding box center [202, 275] width 16 height 14
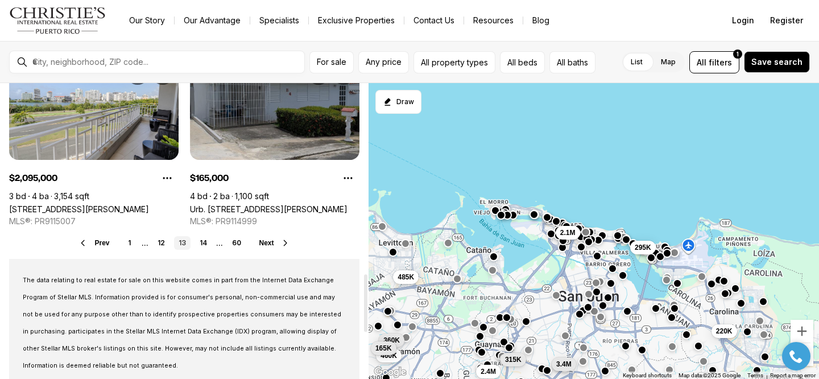
scroll to position [975, 0]
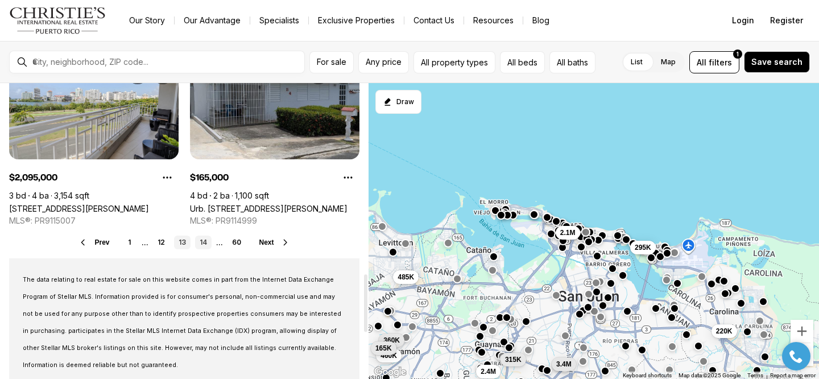
click at [199, 246] on link "14" at bounding box center [203, 243] width 16 height 14
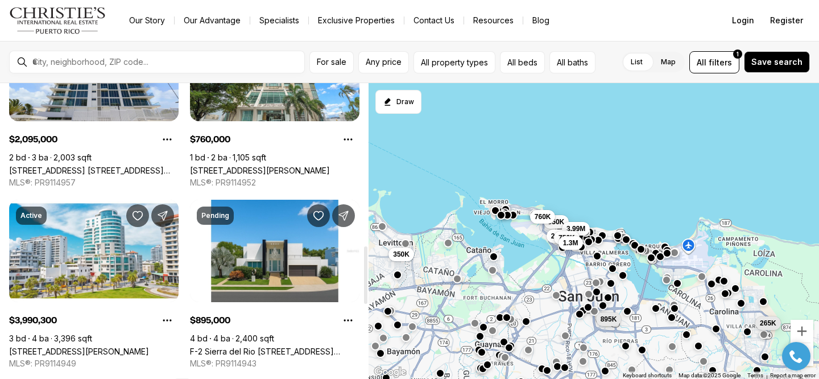
scroll to position [835, 0]
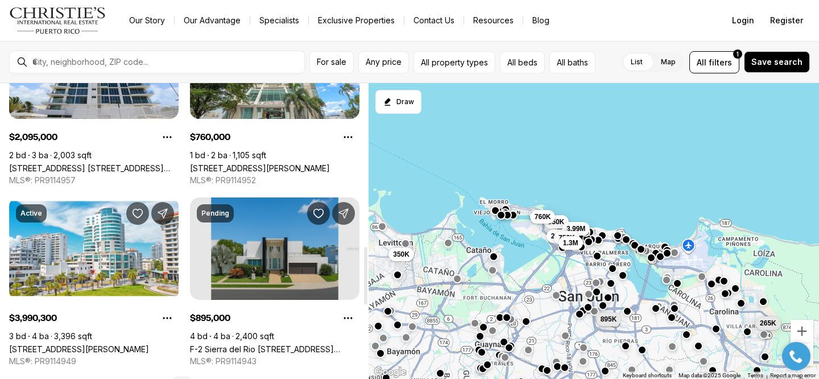
click at [251, 344] on link "F-2 Sierra del Rio [STREET_ADDRESS][PERSON_NAME]" at bounding box center [275, 349] width 170 height 10
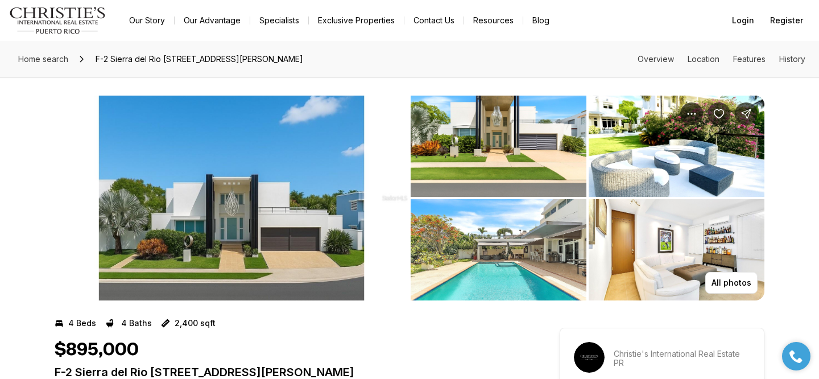
click at [258, 242] on img "View image gallery" at bounding box center [232, 198] width 354 height 205
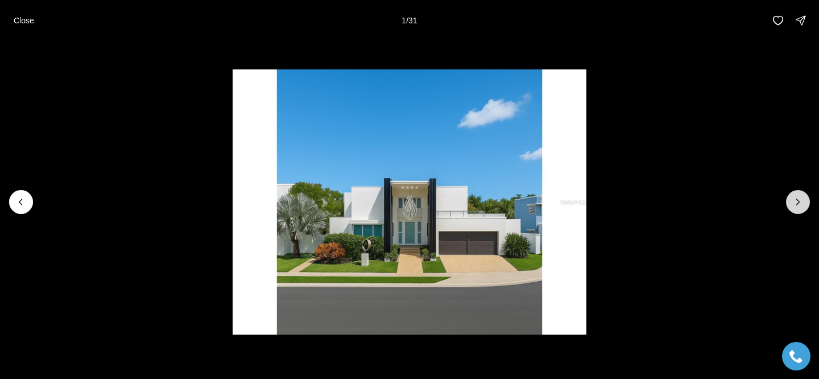
click at [799, 197] on icon "Next slide" at bounding box center [798, 201] width 11 height 11
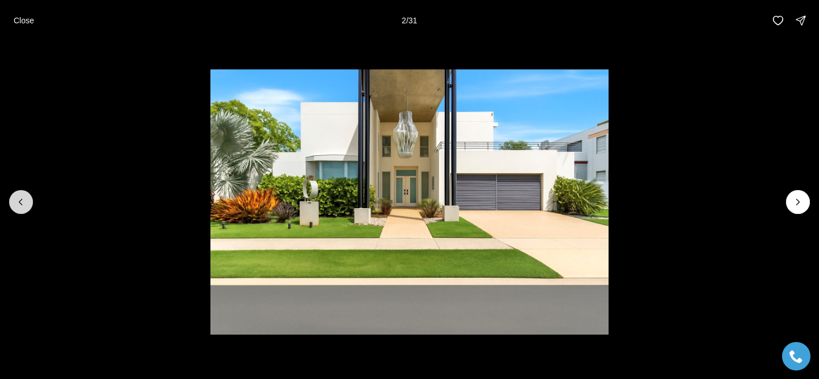
click at [26, 202] on icon "Previous slide" at bounding box center [20, 201] width 11 height 11
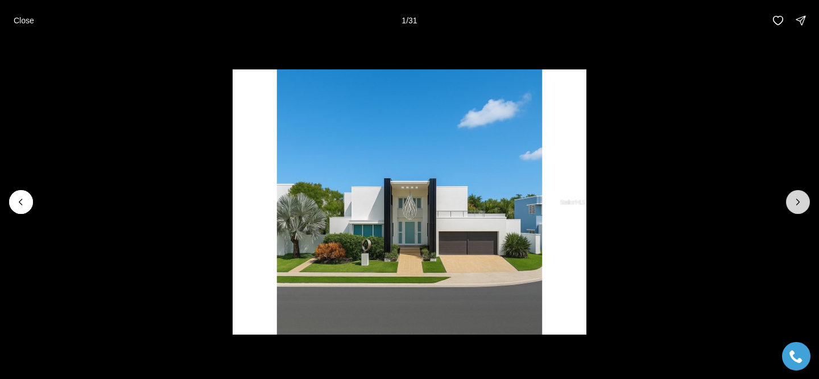
click at [791, 200] on button "Next slide" at bounding box center [798, 202] width 24 height 24
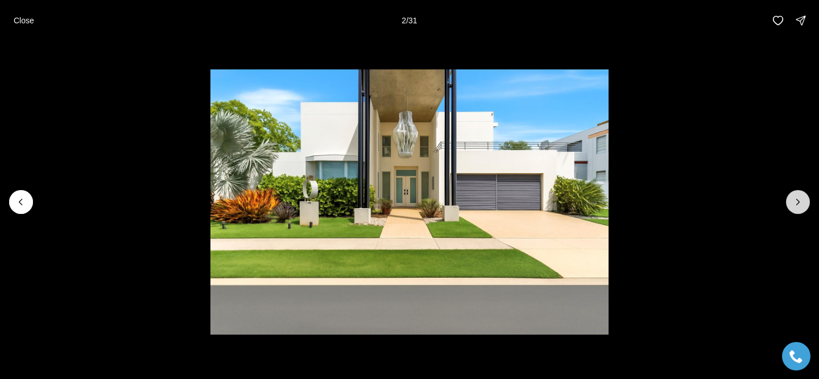
click at [791, 200] on button "Next slide" at bounding box center [798, 202] width 24 height 24
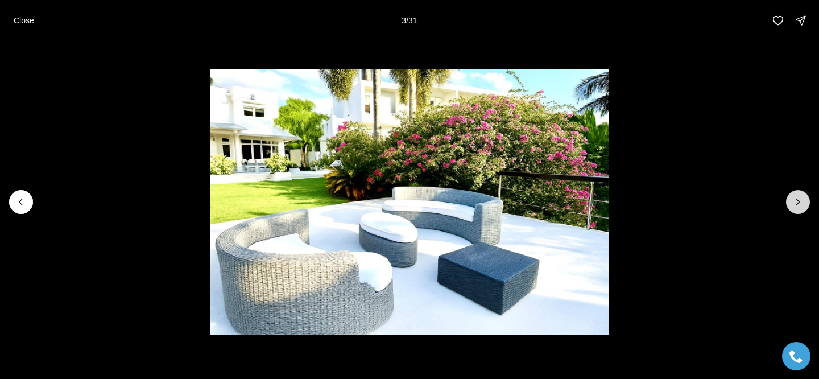
click at [791, 200] on button "Next slide" at bounding box center [798, 202] width 24 height 24
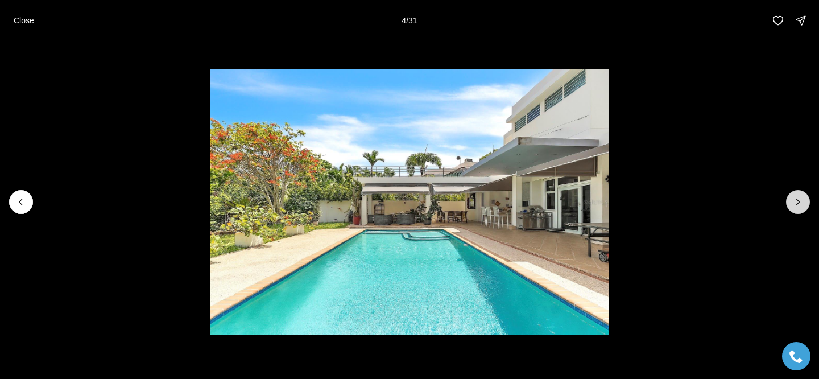
click at [791, 200] on button "Next slide" at bounding box center [798, 202] width 24 height 24
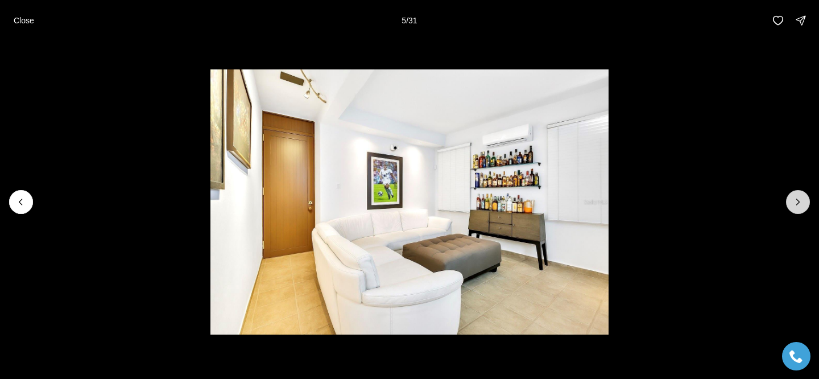
click at [791, 200] on button "Next slide" at bounding box center [798, 202] width 24 height 24
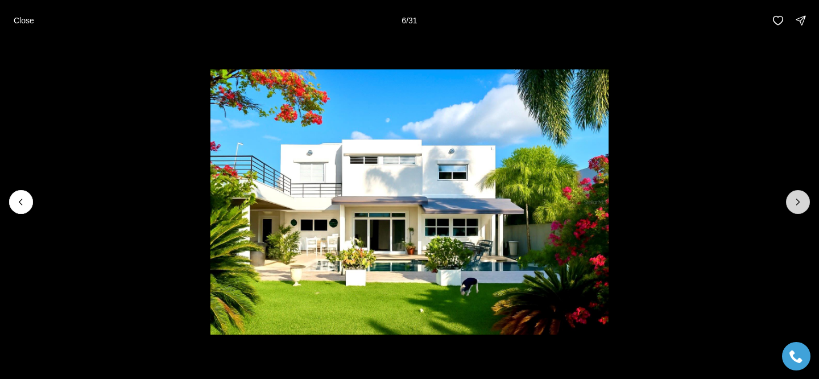
click at [791, 200] on button "Next slide" at bounding box center [798, 202] width 24 height 24
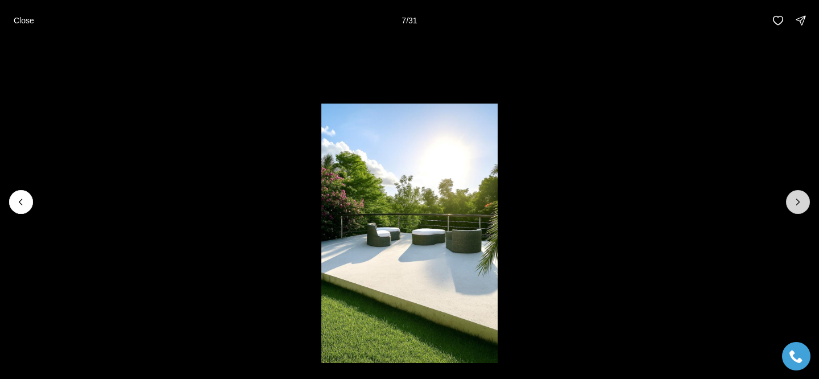
click at [791, 200] on button "Next slide" at bounding box center [798, 202] width 24 height 24
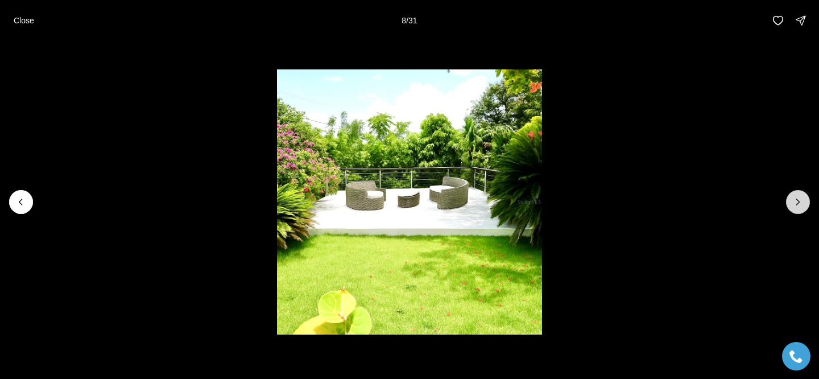
click at [791, 200] on button "Next slide" at bounding box center [798, 202] width 24 height 24
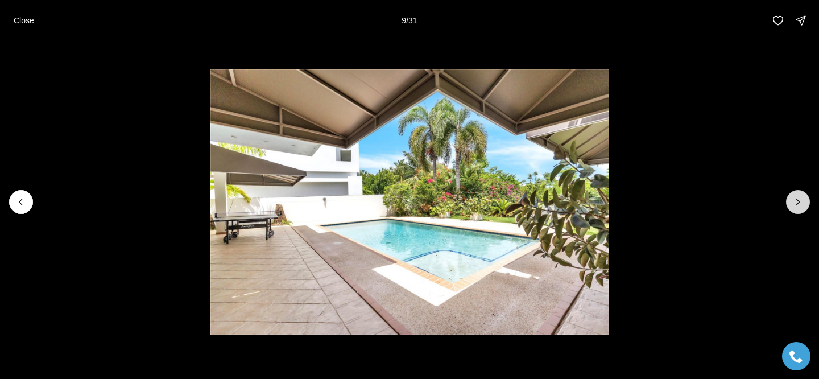
click at [791, 200] on button "Next slide" at bounding box center [798, 202] width 24 height 24
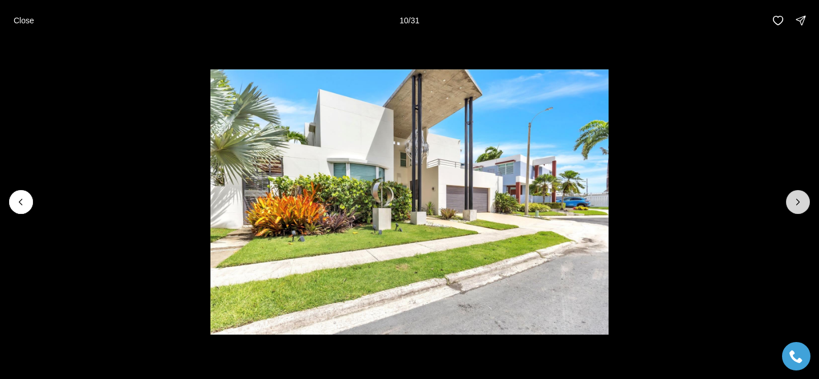
click at [791, 200] on button "Next slide" at bounding box center [798, 202] width 24 height 24
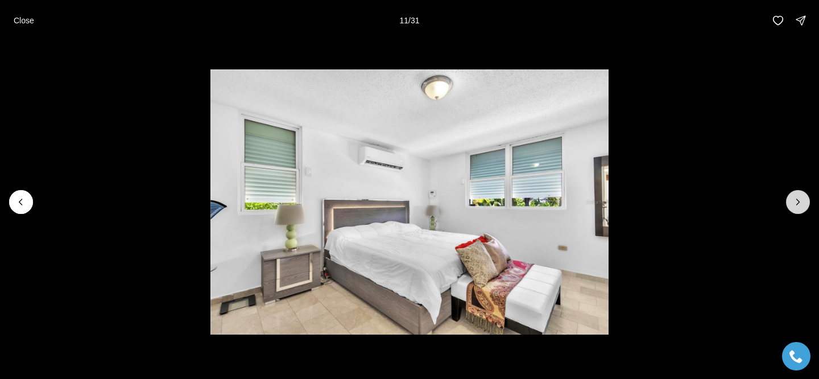
click at [791, 200] on button "Next slide" at bounding box center [798, 202] width 24 height 24
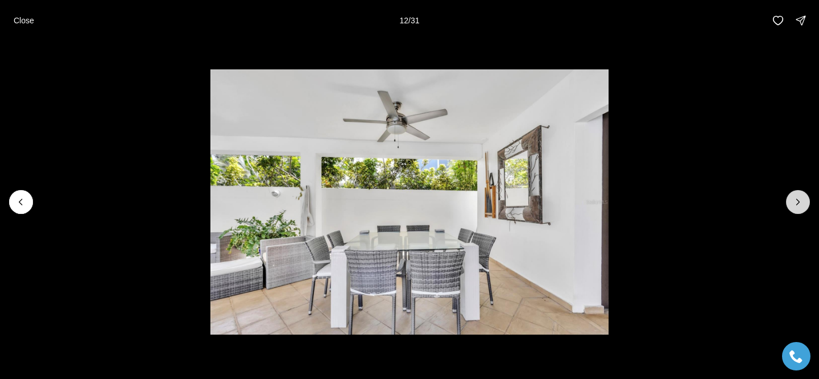
click at [791, 200] on button "Next slide" at bounding box center [798, 202] width 24 height 24
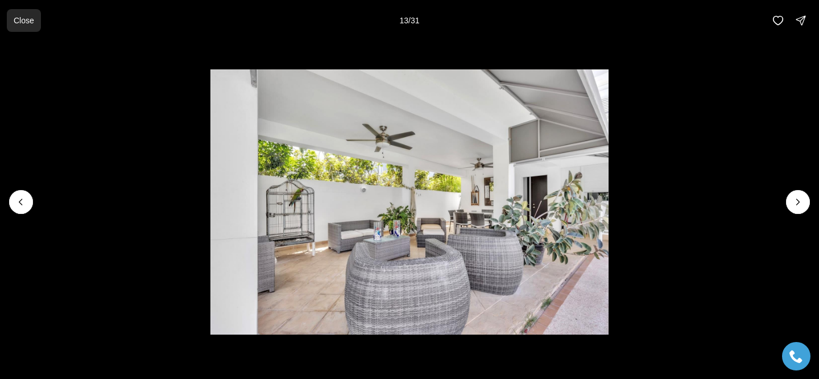
click at [26, 24] on p "Close" at bounding box center [24, 20] width 20 height 9
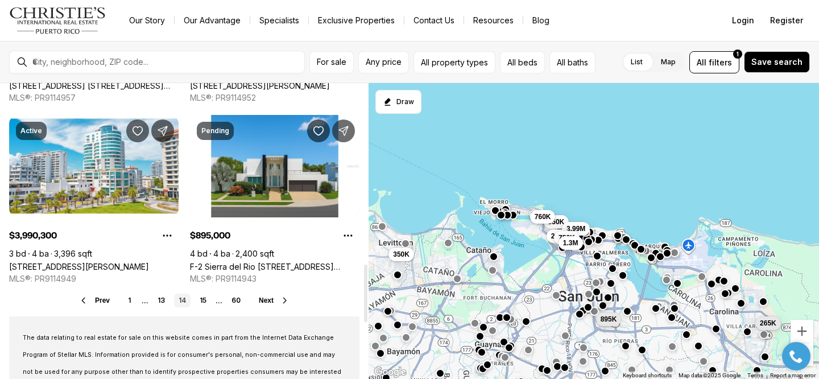
scroll to position [910, 0]
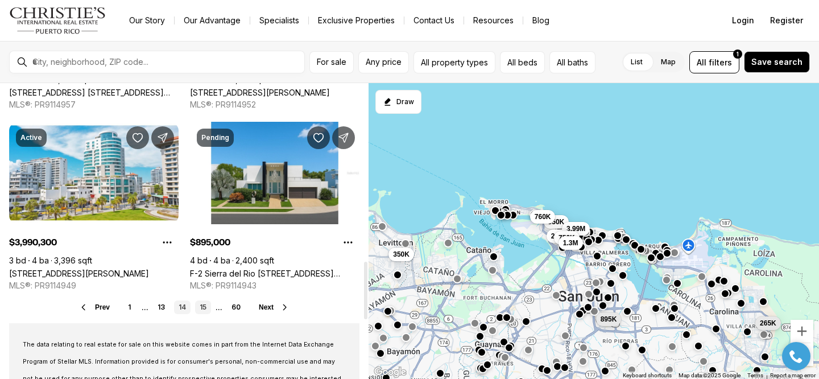
click at [205, 305] on link "15" at bounding box center [203, 307] width 16 height 14
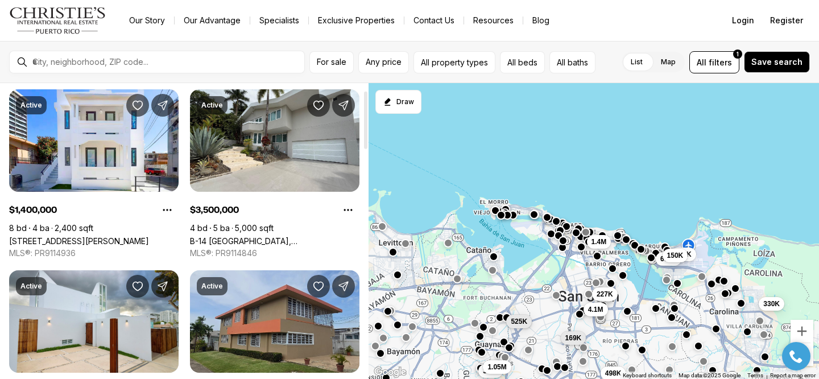
scroll to position [34, 0]
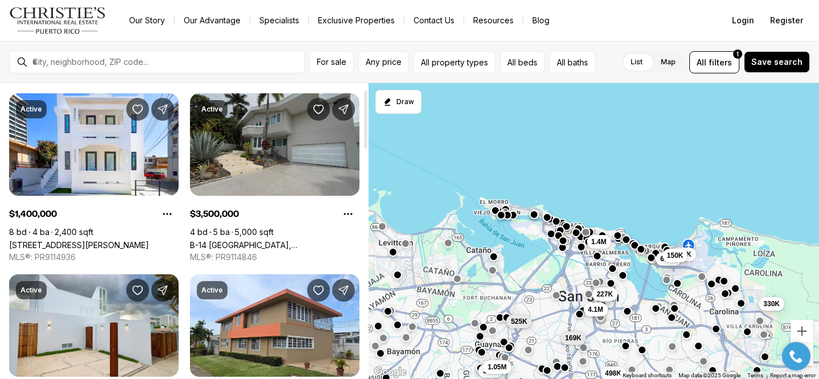
click at [236, 240] on link "B-14 [GEOGRAPHIC_DATA], [GEOGRAPHIC_DATA] PR, 00969" at bounding box center [275, 245] width 170 height 10
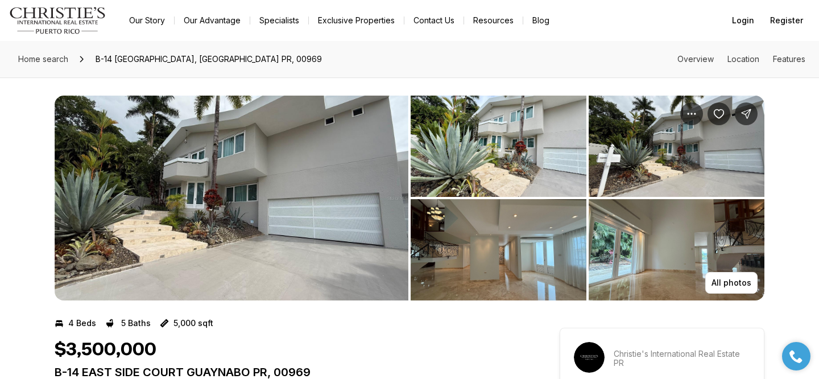
click at [232, 201] on img "View image gallery" at bounding box center [232, 198] width 354 height 205
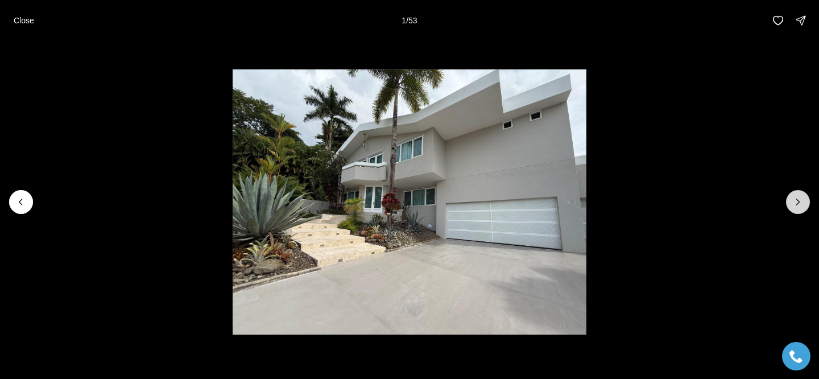
click at [798, 197] on icon "Next slide" at bounding box center [798, 201] width 11 height 11
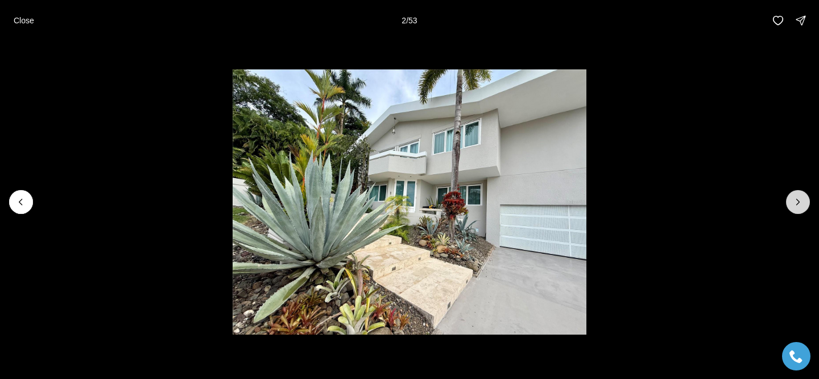
click at [798, 197] on icon "Next slide" at bounding box center [798, 201] width 11 height 11
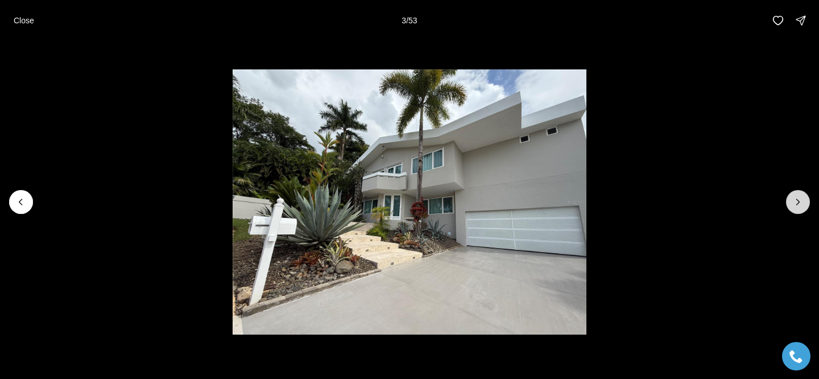
click at [798, 197] on icon "Next slide" at bounding box center [798, 201] width 11 height 11
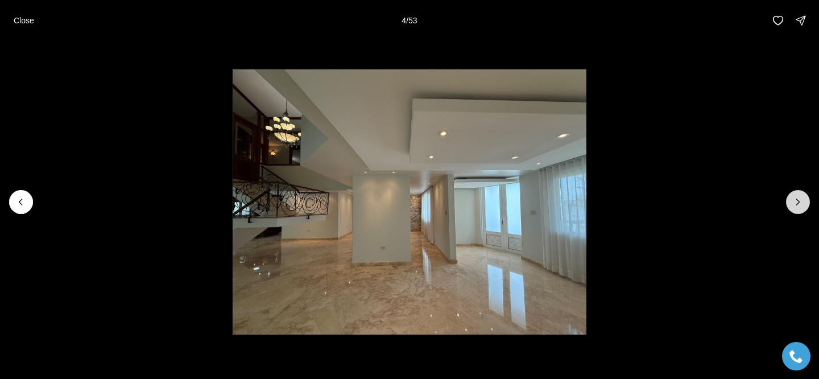
click at [798, 197] on icon "Next slide" at bounding box center [798, 201] width 11 height 11
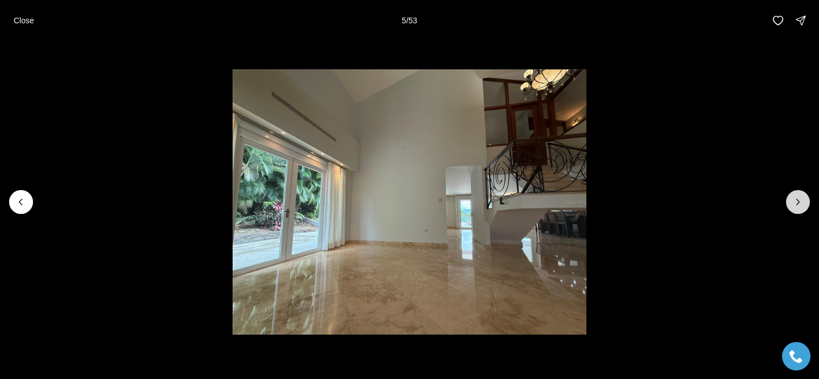
click at [791, 197] on button "Next slide" at bounding box center [798, 202] width 24 height 24
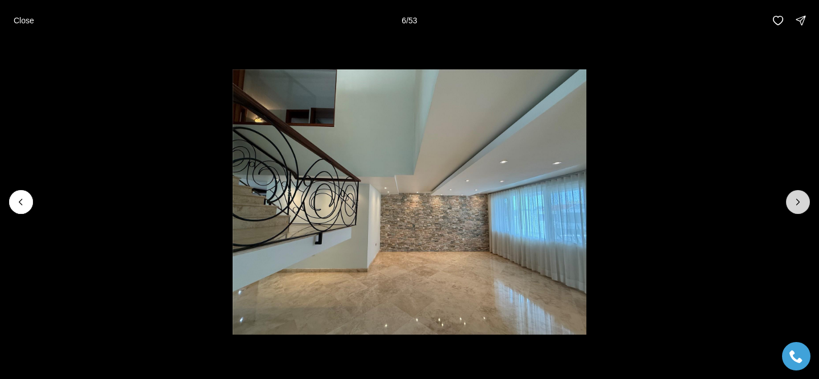
click at [791, 197] on button "Next slide" at bounding box center [798, 202] width 24 height 24
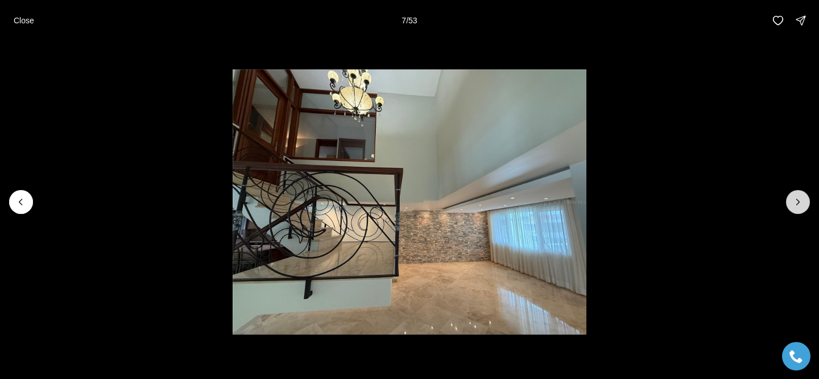
click at [791, 197] on button "Next slide" at bounding box center [798, 202] width 24 height 24
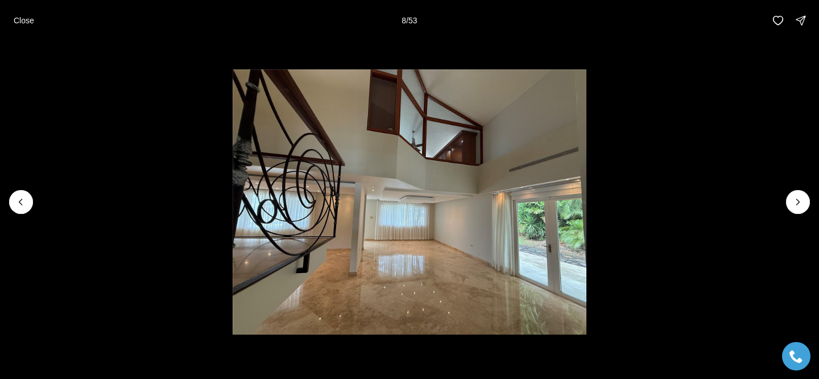
click at [802, 108] on li "8 of 53" at bounding box center [409, 202] width 819 height 322
click at [802, 211] on button "Next slide" at bounding box center [798, 202] width 24 height 24
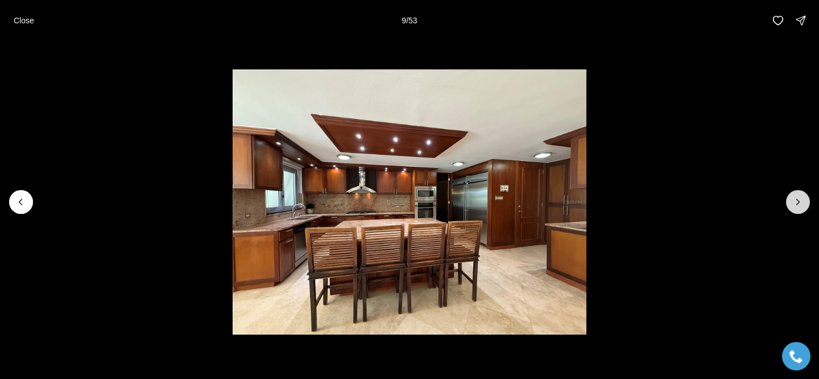
click at [802, 211] on button "Next slide" at bounding box center [798, 202] width 24 height 24
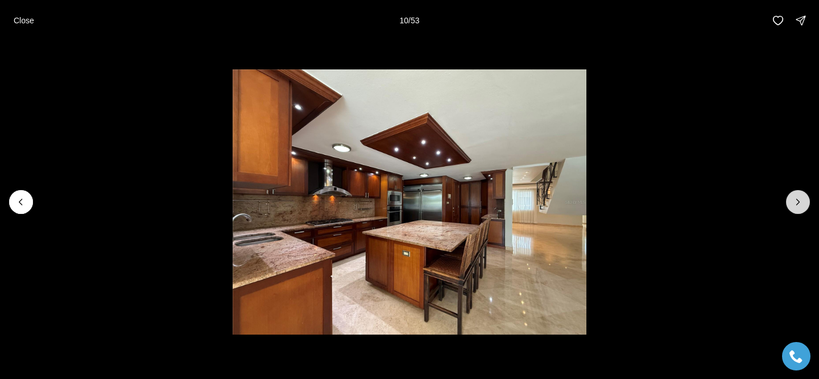
click at [802, 211] on button "Next slide" at bounding box center [798, 202] width 24 height 24
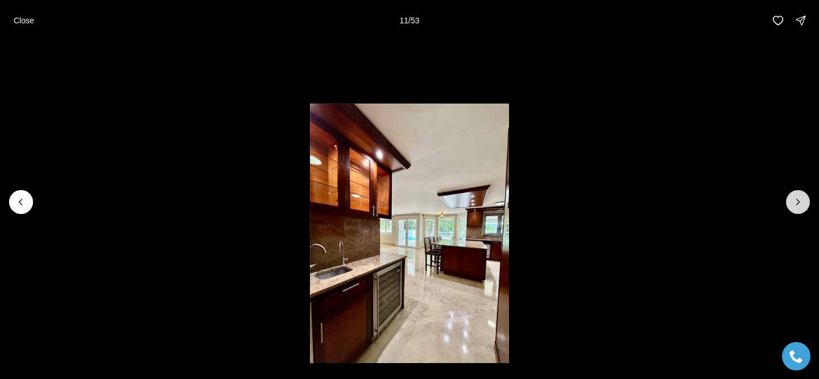
click at [802, 211] on button "Next slide" at bounding box center [798, 202] width 24 height 24
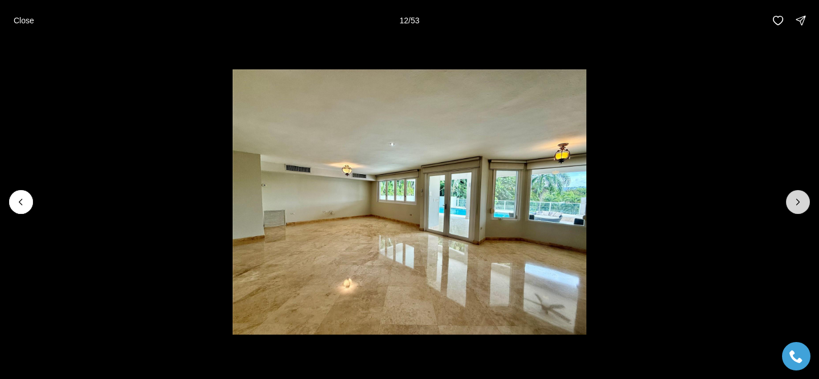
click at [802, 212] on button "Next slide" at bounding box center [798, 202] width 24 height 24
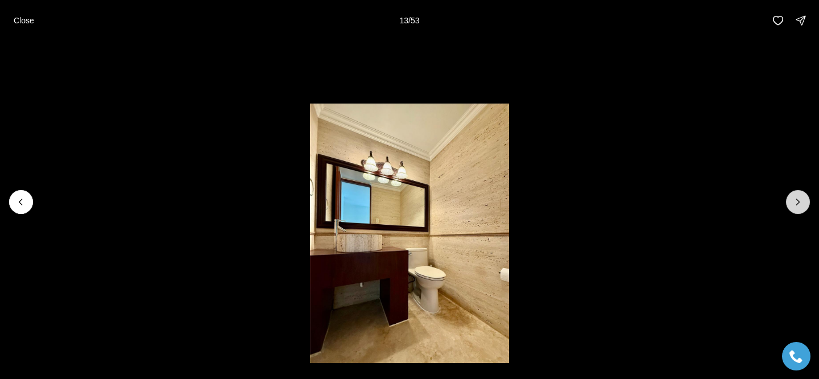
click at [802, 212] on button "Next slide" at bounding box center [798, 202] width 24 height 24
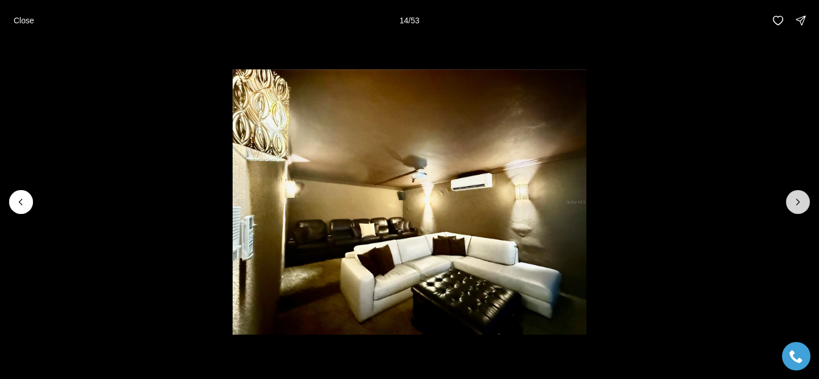
click at [802, 212] on button "Next slide" at bounding box center [798, 202] width 24 height 24
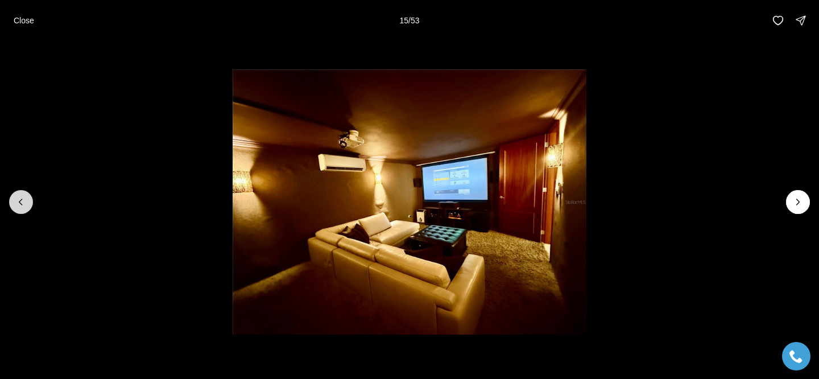
click at [27, 204] on button "Previous slide" at bounding box center [21, 202] width 24 height 24
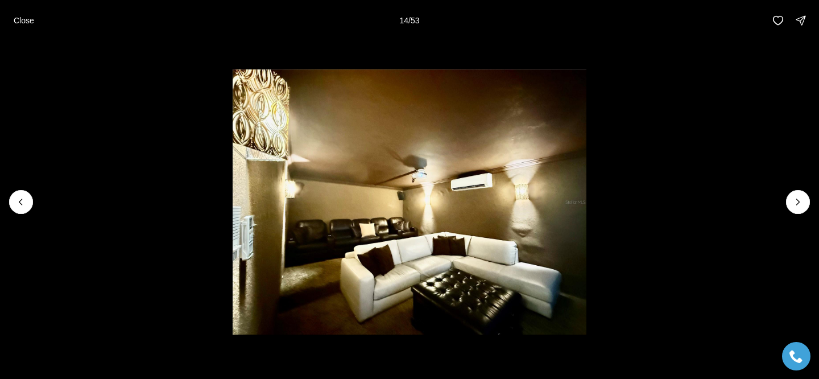
click at [806, 211] on li "14 of 53" at bounding box center [409, 202] width 819 height 322
click at [803, 205] on icon "Next slide" at bounding box center [798, 201] width 11 height 11
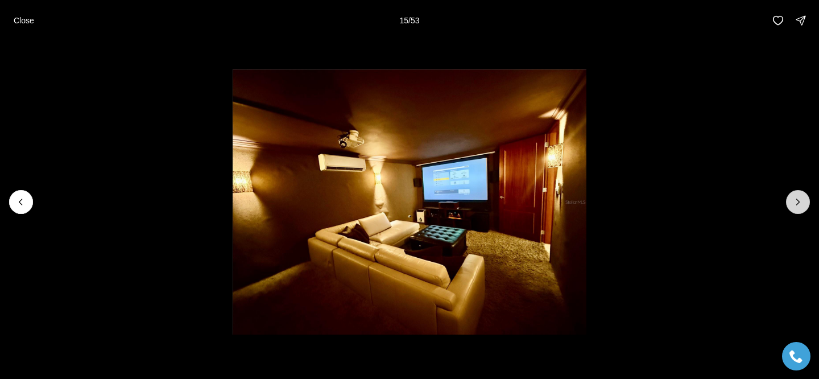
click at [803, 205] on icon "Next slide" at bounding box center [798, 201] width 11 height 11
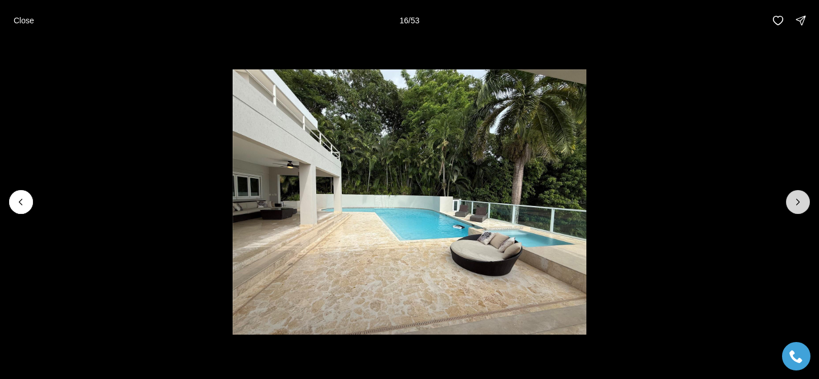
click at [803, 205] on icon "Next slide" at bounding box center [798, 201] width 11 height 11
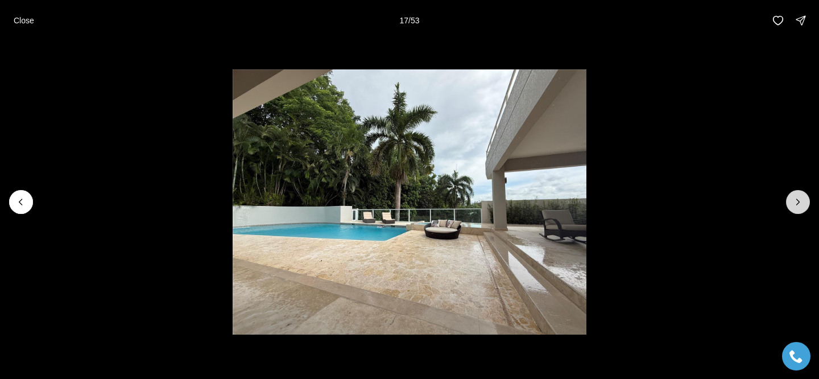
click at [803, 205] on icon "Next slide" at bounding box center [798, 201] width 11 height 11
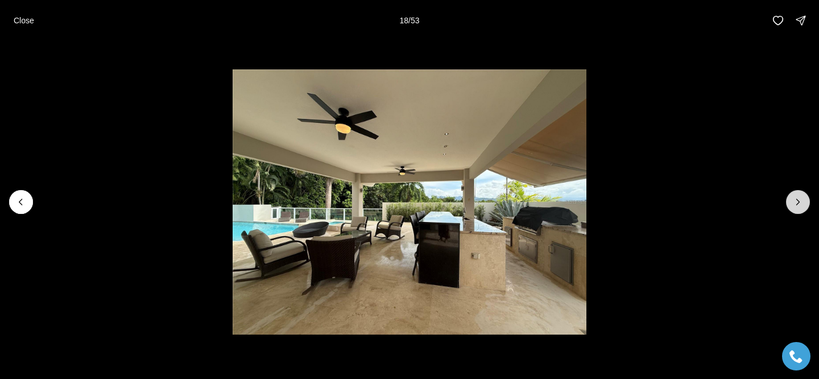
click at [803, 205] on icon "Next slide" at bounding box center [798, 201] width 11 height 11
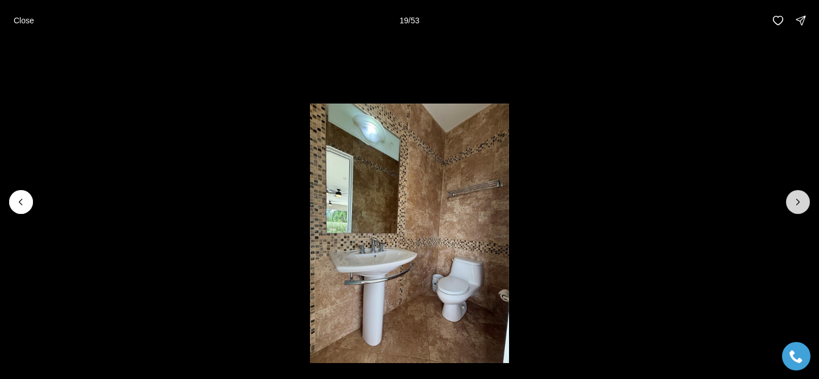
click at [803, 205] on icon "Next slide" at bounding box center [798, 201] width 11 height 11
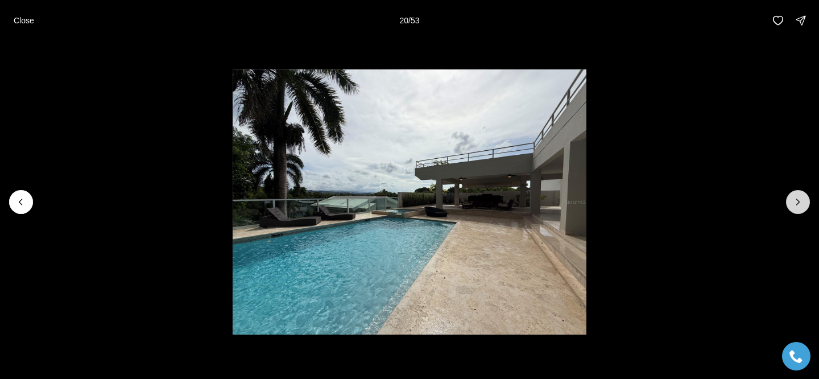
click at [803, 205] on icon "Next slide" at bounding box center [798, 201] width 11 height 11
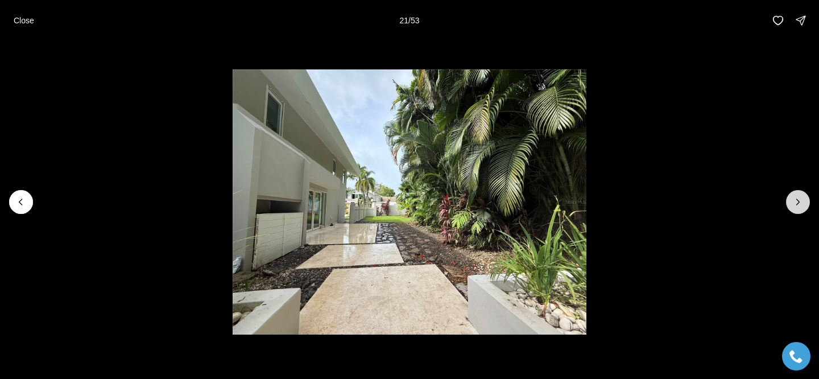
click at [803, 205] on icon "Next slide" at bounding box center [798, 201] width 11 height 11
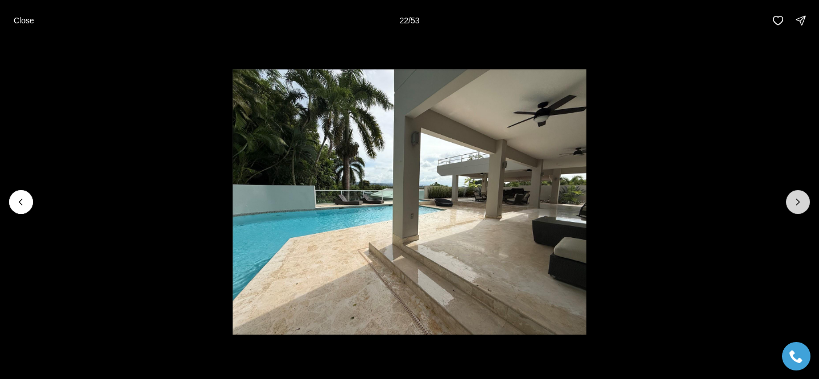
click at [803, 205] on icon "Next slide" at bounding box center [798, 201] width 11 height 11
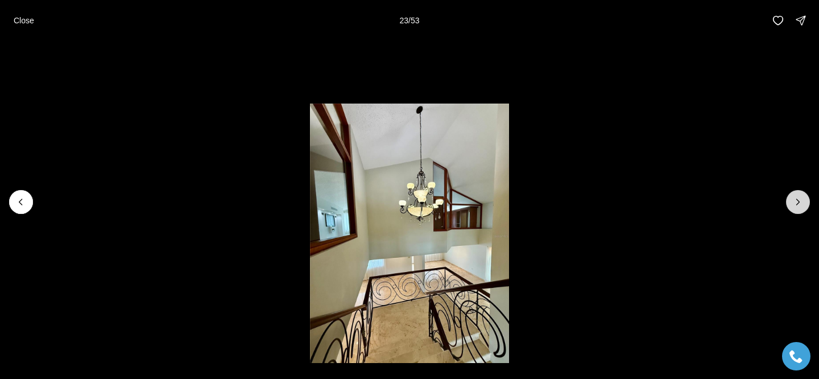
click at [803, 205] on icon "Next slide" at bounding box center [798, 201] width 11 height 11
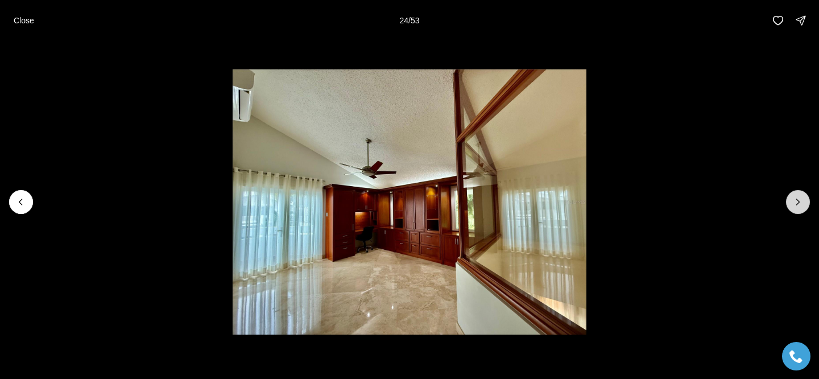
click at [803, 205] on icon "Next slide" at bounding box center [798, 201] width 11 height 11
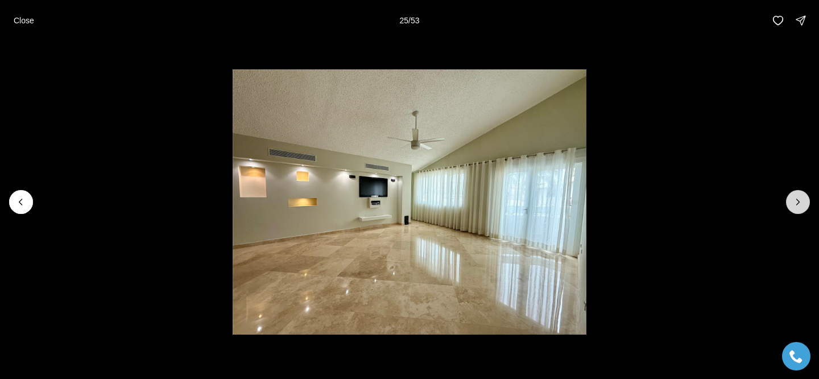
click at [807, 207] on button "Next slide" at bounding box center [798, 202] width 24 height 24
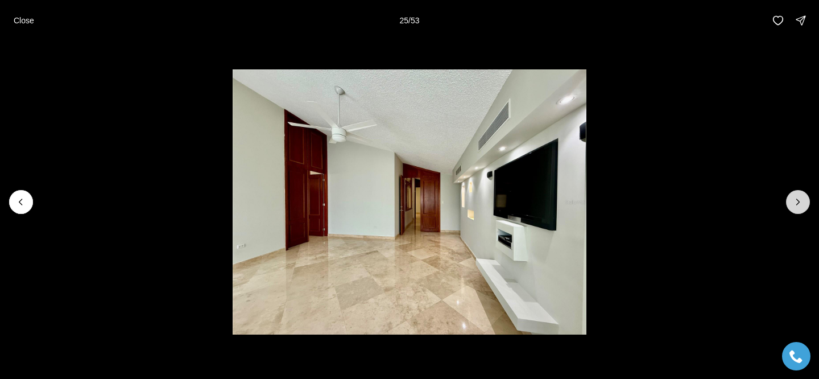
click at [807, 207] on button "Next slide" at bounding box center [798, 202] width 24 height 24
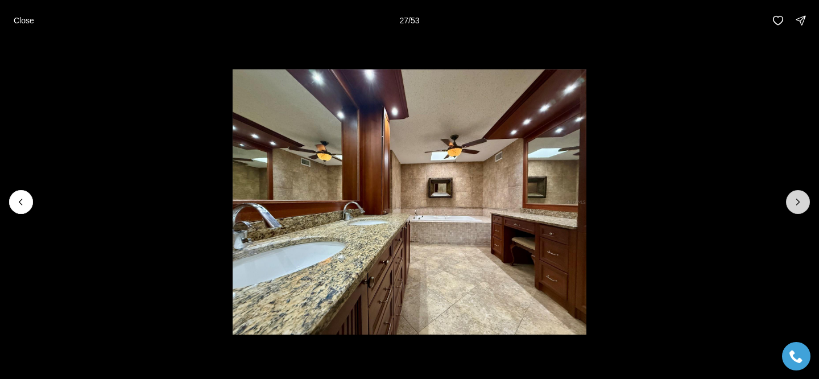
click at [807, 207] on button "Next slide" at bounding box center [798, 202] width 24 height 24
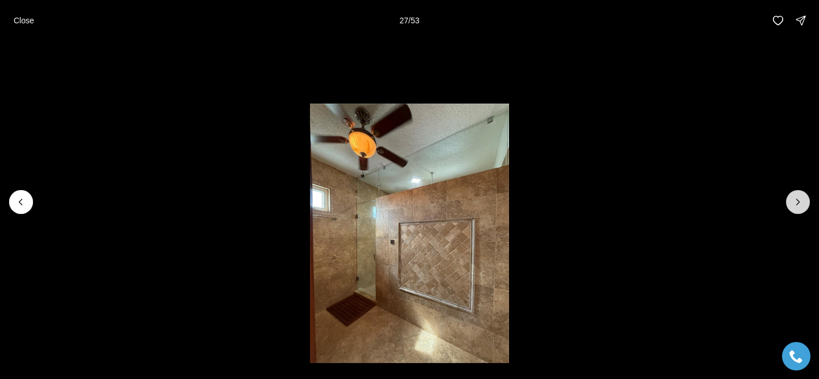
click at [807, 207] on button "Next slide" at bounding box center [798, 202] width 24 height 24
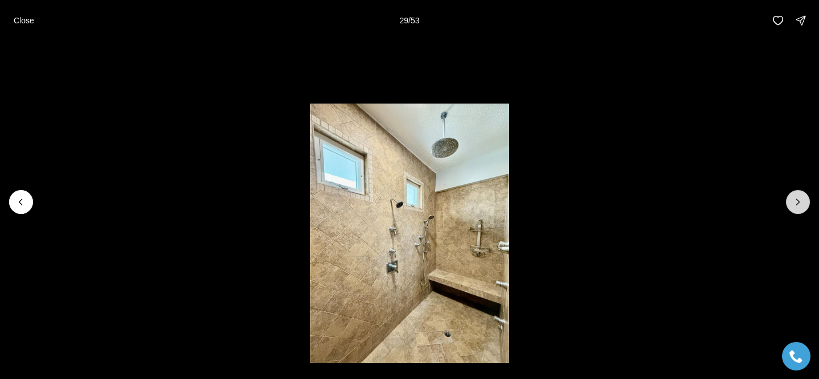
click at [807, 207] on button "Next slide" at bounding box center [798, 202] width 24 height 24
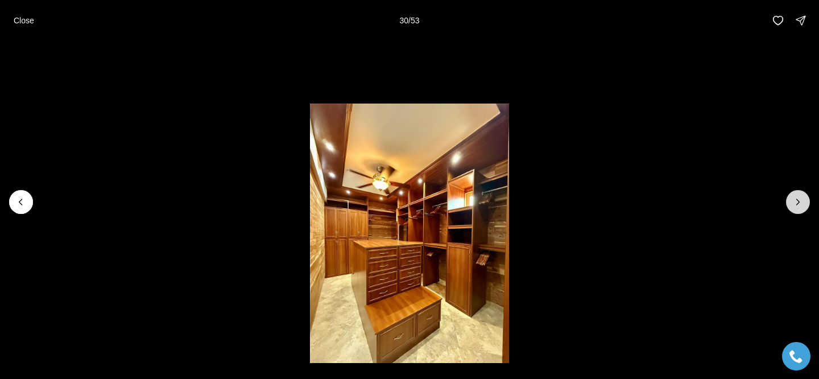
click at [807, 207] on button "Next slide" at bounding box center [798, 202] width 24 height 24
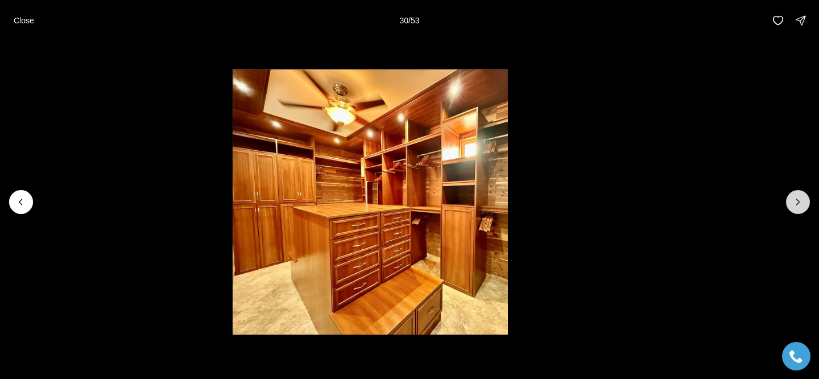
click at [807, 207] on button "Next slide" at bounding box center [798, 202] width 24 height 24
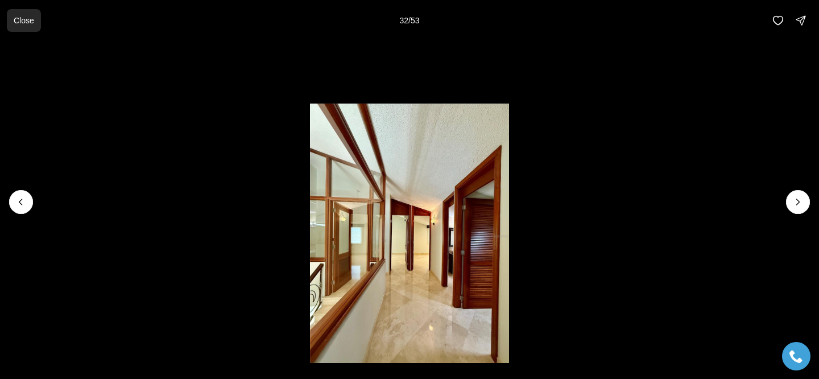
click at [12, 23] on button "Close" at bounding box center [24, 20] width 34 height 23
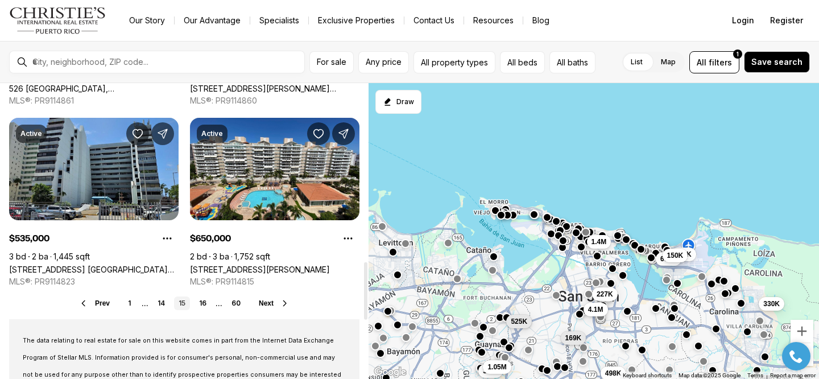
scroll to position [929, 0]
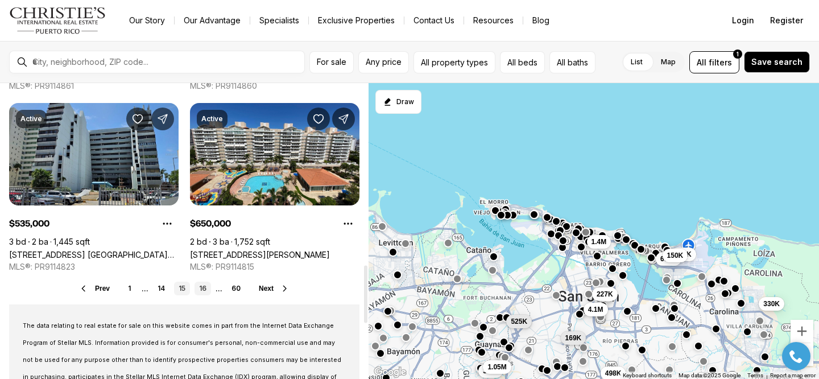
click at [202, 291] on link "16" at bounding box center [203, 289] width 16 height 14
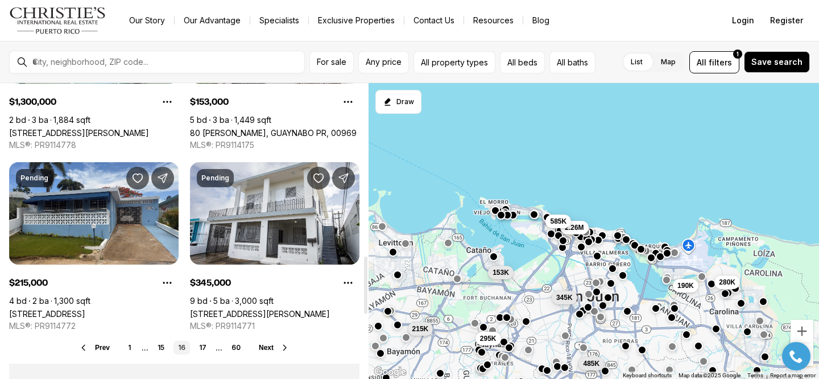
scroll to position [959, 0]
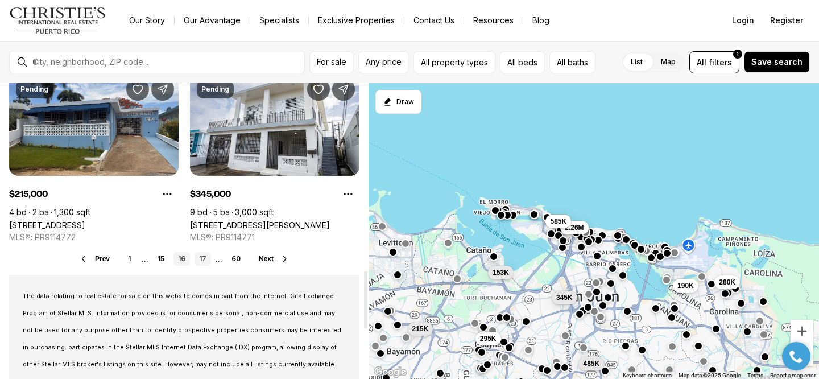
click at [199, 260] on link "17" at bounding box center [203, 259] width 16 height 14
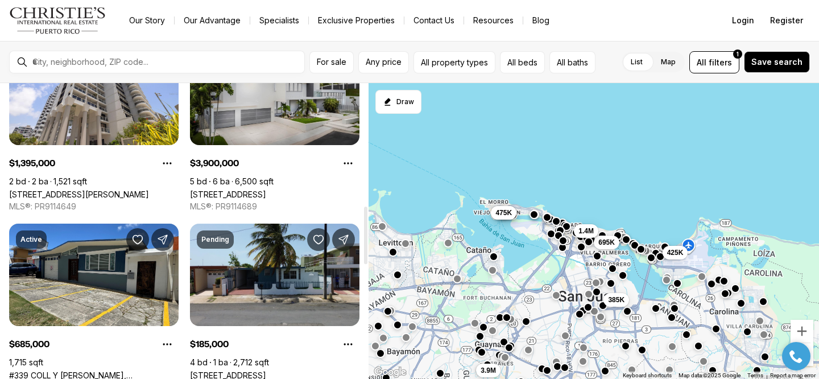
scroll to position [628, 0]
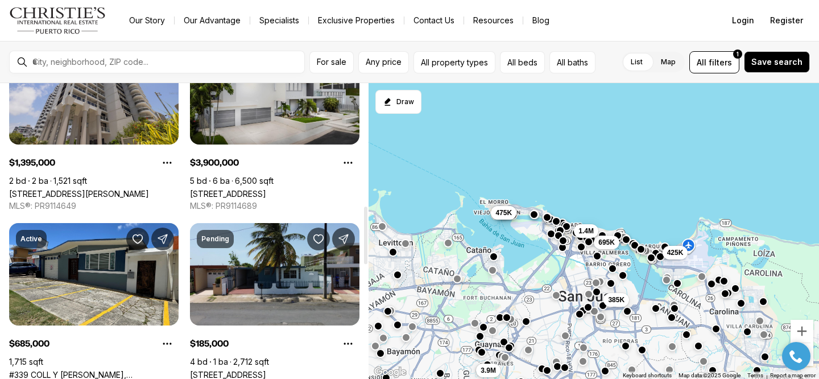
click at [92, 189] on link "[STREET_ADDRESS][PERSON_NAME]" at bounding box center [79, 194] width 140 height 10
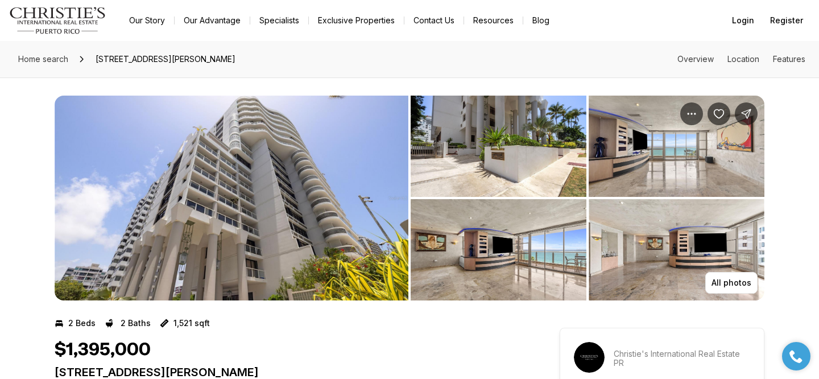
click at [259, 172] on img "View image gallery" at bounding box center [232, 198] width 354 height 205
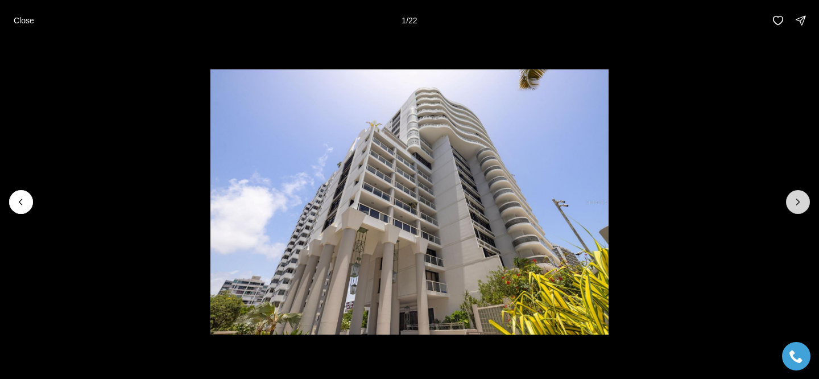
click at [794, 202] on icon "Next slide" at bounding box center [798, 201] width 11 height 11
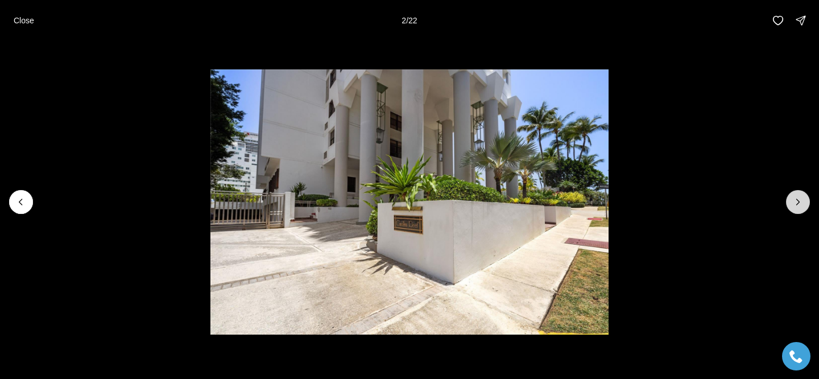
click at [794, 202] on icon "Next slide" at bounding box center [798, 201] width 11 height 11
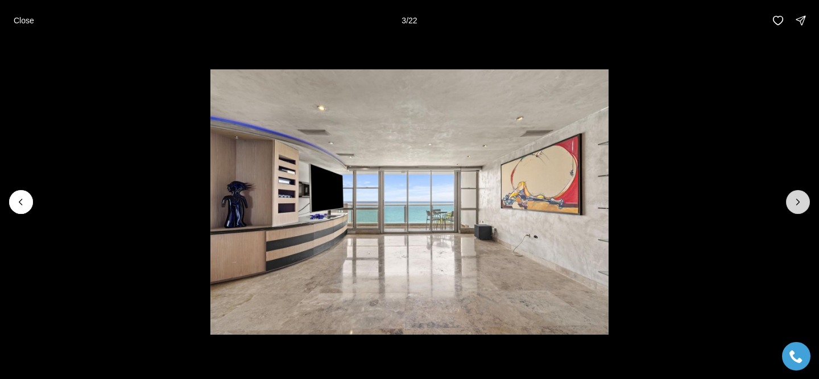
click at [794, 202] on icon "Next slide" at bounding box center [798, 201] width 11 height 11
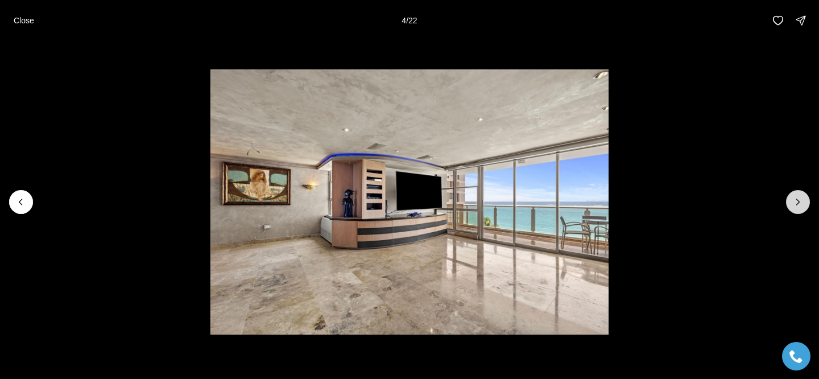
click at [794, 202] on icon "Next slide" at bounding box center [798, 201] width 11 height 11
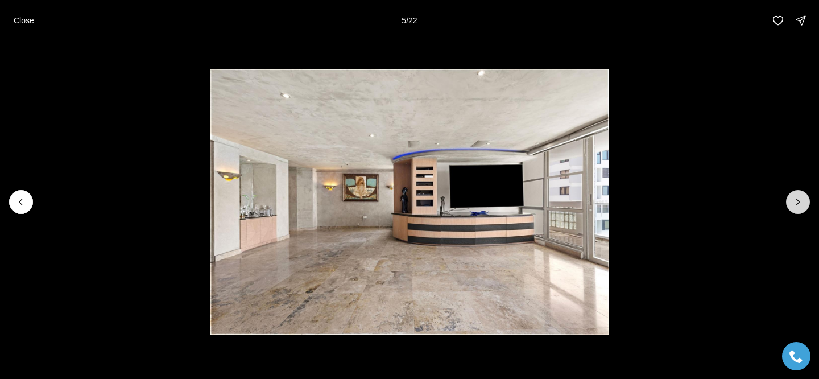
click at [794, 202] on icon "Next slide" at bounding box center [798, 201] width 11 height 11
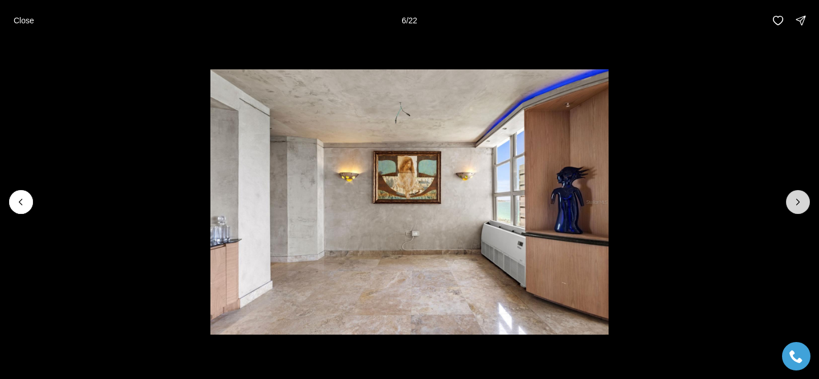
click at [794, 202] on icon "Next slide" at bounding box center [798, 201] width 11 height 11
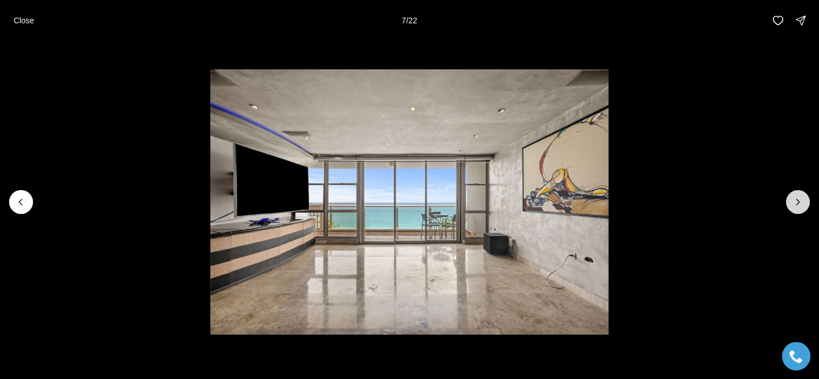
click at [794, 202] on icon "Next slide" at bounding box center [798, 201] width 11 height 11
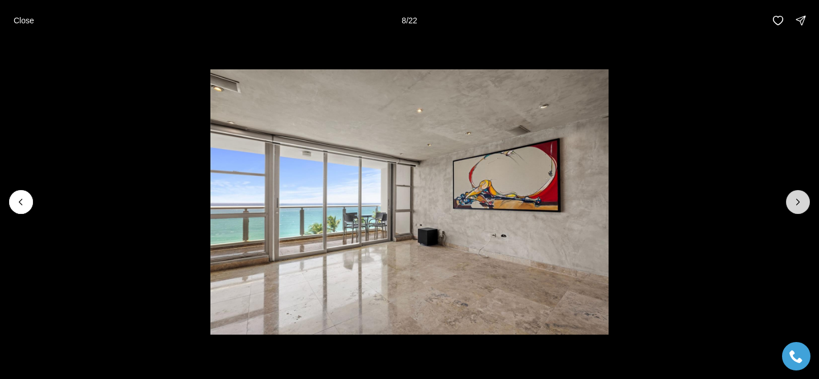
click at [794, 202] on icon "Next slide" at bounding box center [798, 201] width 11 height 11
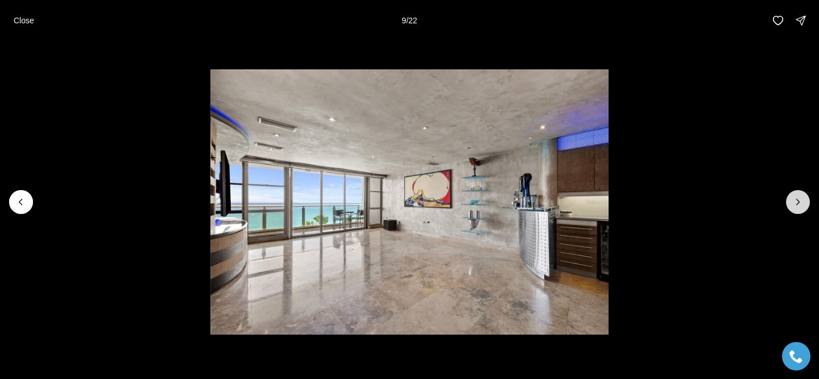
click at [794, 202] on icon "Next slide" at bounding box center [798, 201] width 11 height 11
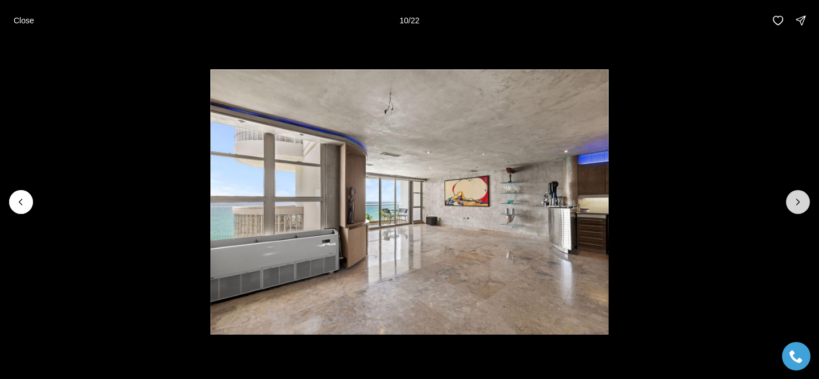
click at [794, 202] on icon "Next slide" at bounding box center [798, 201] width 11 height 11
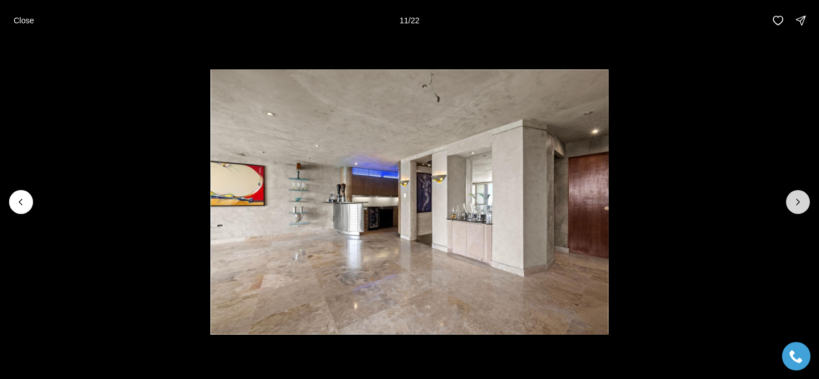
click at [794, 202] on icon "Next slide" at bounding box center [798, 201] width 11 height 11
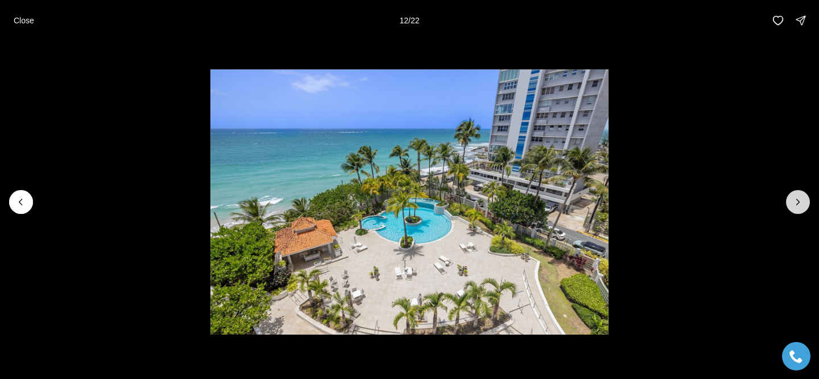
click at [794, 201] on icon "Next slide" at bounding box center [798, 201] width 11 height 11
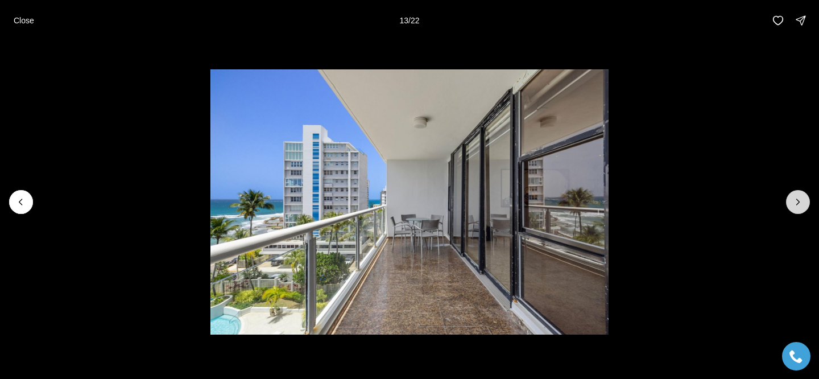
click at [793, 201] on icon "Next slide" at bounding box center [798, 201] width 11 height 11
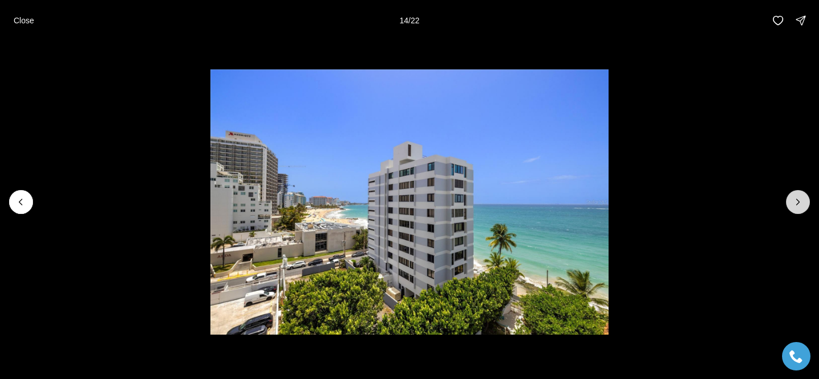
click at [793, 201] on icon "Next slide" at bounding box center [798, 201] width 11 height 11
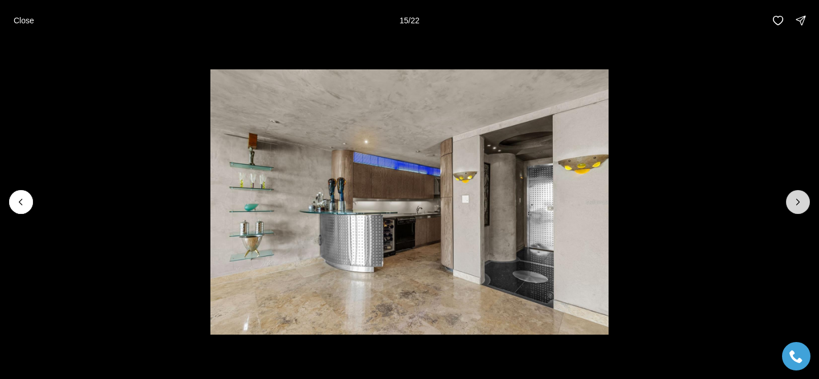
click at [794, 201] on icon "Next slide" at bounding box center [798, 201] width 11 height 11
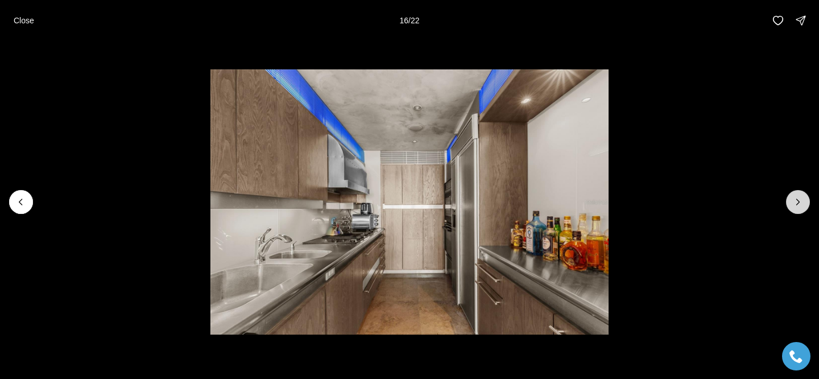
click at [794, 201] on icon "Next slide" at bounding box center [798, 201] width 11 height 11
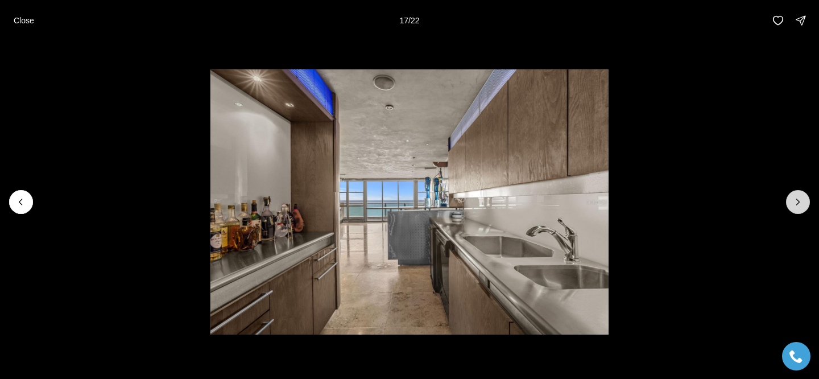
click at [794, 201] on icon "Next slide" at bounding box center [798, 201] width 11 height 11
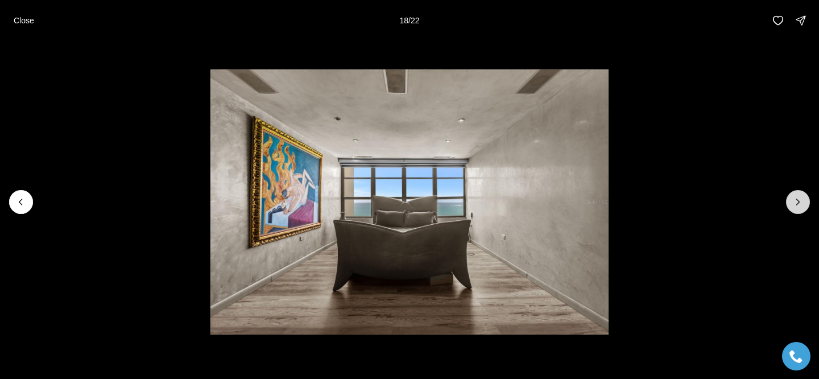
click at [794, 201] on icon "Next slide" at bounding box center [798, 201] width 11 height 11
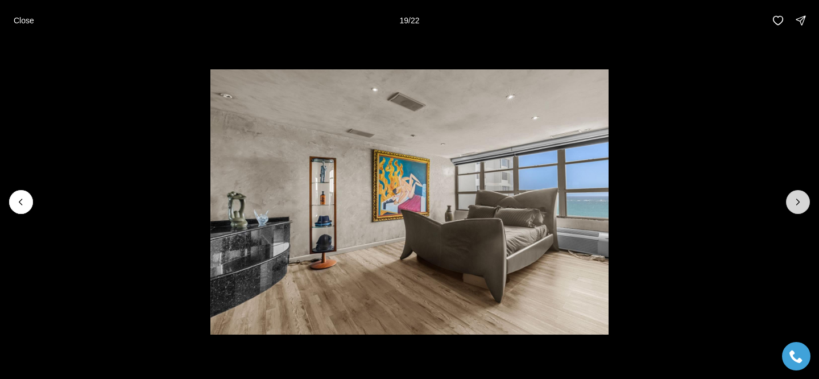
click at [794, 201] on icon "Next slide" at bounding box center [798, 201] width 11 height 11
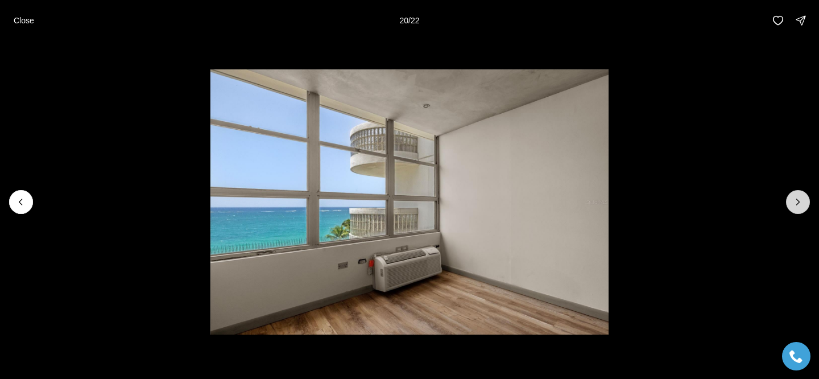
click at [794, 201] on icon "Next slide" at bounding box center [798, 201] width 11 height 11
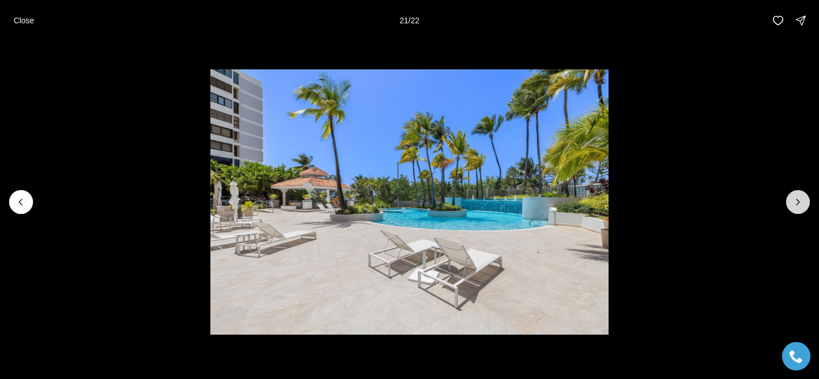
click at [794, 201] on icon "Next slide" at bounding box center [798, 201] width 11 height 11
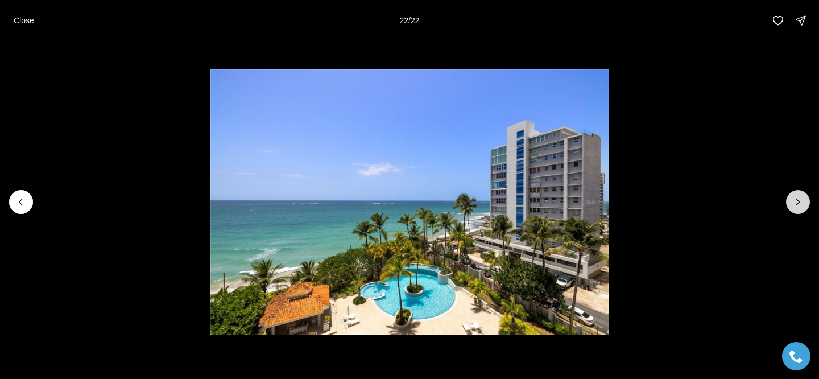
click at [794, 201] on div at bounding box center [798, 202] width 24 height 24
click at [20, 47] on li "22 of 22" at bounding box center [409, 202] width 819 height 322
click at [23, 26] on button "Close" at bounding box center [24, 20] width 34 height 23
